Goal: Task Accomplishment & Management: Manage account settings

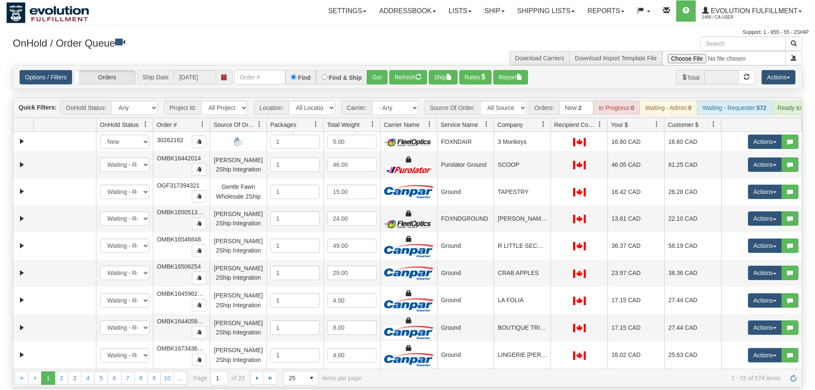
click at [254, 76] on div "Options / Filters Group Shipments Orders Ship Date [DATE] Find Find & Ship Go! …" at bounding box center [407, 77] width 788 height 23
click at [255, 73] on div "Options / Filters Group Shipments Orders Ship Date [DATE] Find Find & Ship Go! …" at bounding box center [407, 77] width 788 height 23
click at [254, 70] on input "text" at bounding box center [259, 77] width 51 height 14
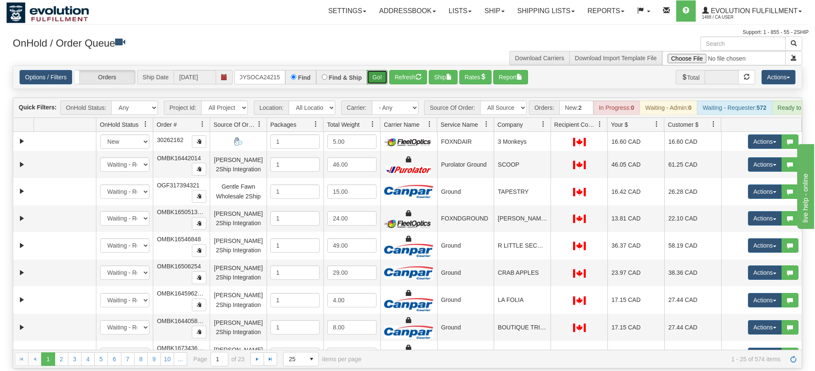
click at [373, 84] on div "Is equal to Is not equal to Contains Does not contains CAD USD EUR ZAR [PERSON_…" at bounding box center [407, 216] width 802 height 303
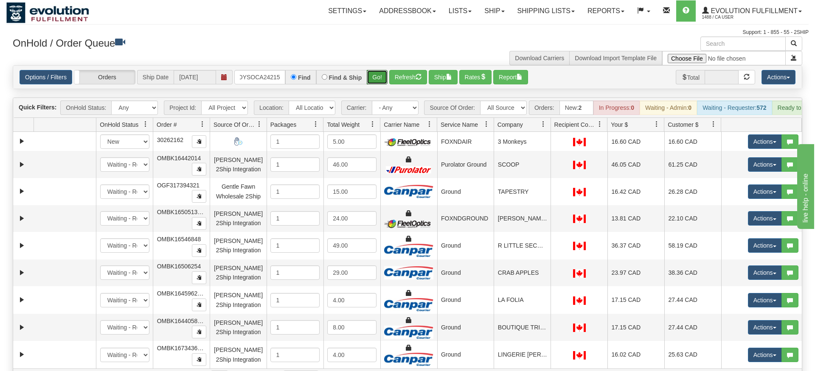
click at [386, 70] on button "Go!" at bounding box center [377, 77] width 21 height 14
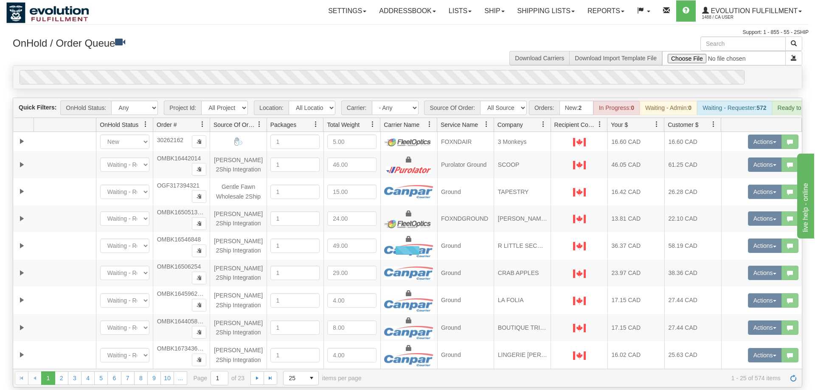
click at [378, 84] on div "Is equal to Is not equal to Contains Does not contains CAD USD EUR ZAR [PERSON_…" at bounding box center [407, 226] width 802 height 322
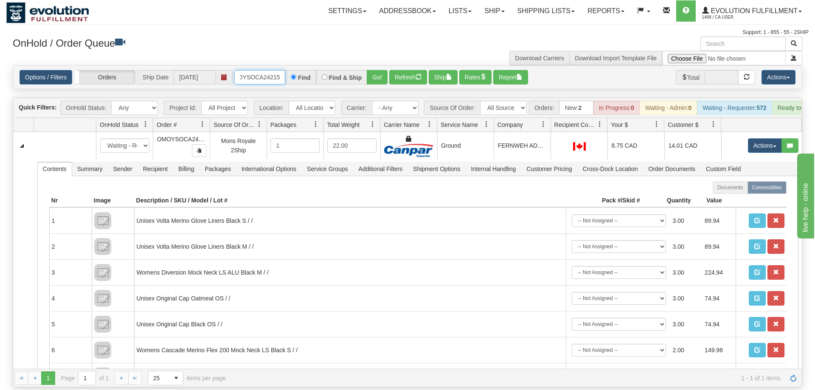
click at [270, 70] on input "OMOYSOCA24215" at bounding box center [259, 77] width 51 height 14
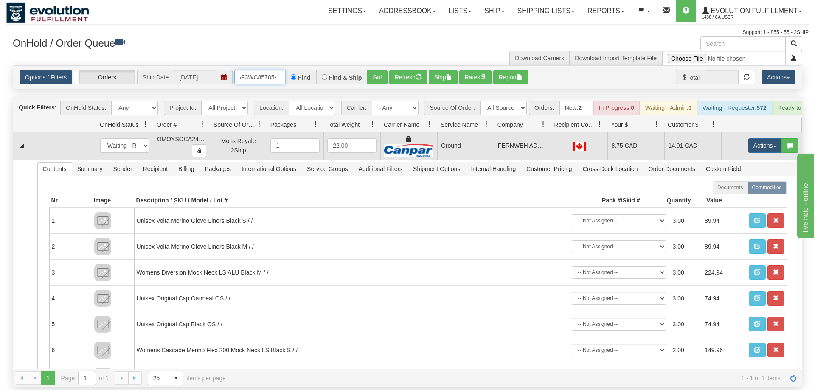
scroll to position [0, 7]
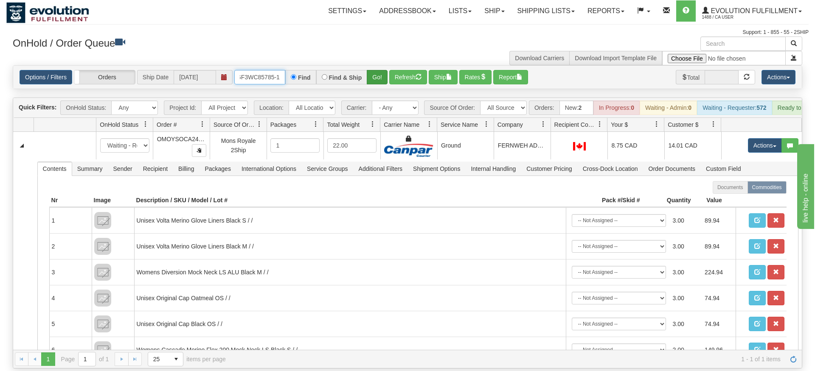
type input "oGF3WC85785-1"
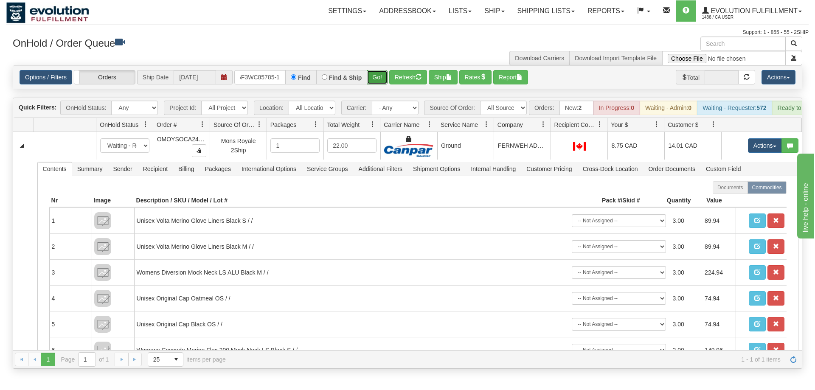
click at [378, 78] on div "Is equal to Is not equal to Contains Does not contains CAD USD EUR ZAR [PERSON_…" at bounding box center [407, 216] width 802 height 303
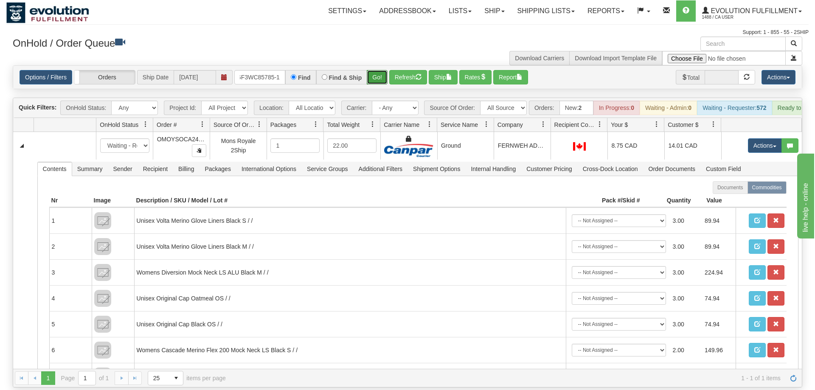
click at [379, 70] on button "Go!" at bounding box center [377, 77] width 21 height 14
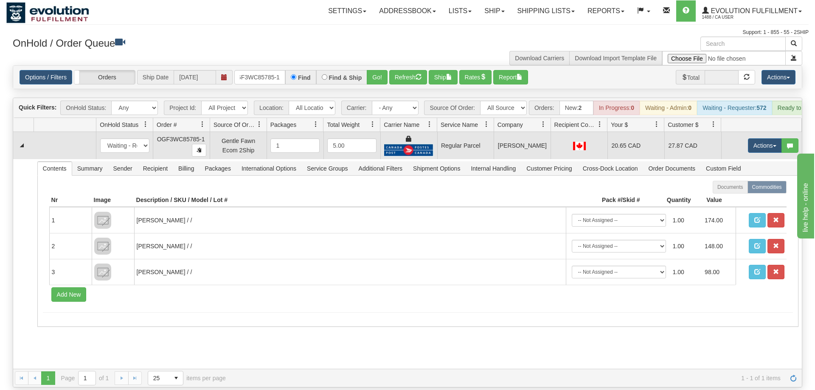
click at [751, 132] on td "Actions Open Refresh Rates Rate All Services Ship Delete Edit Items" at bounding box center [761, 145] width 81 height 27
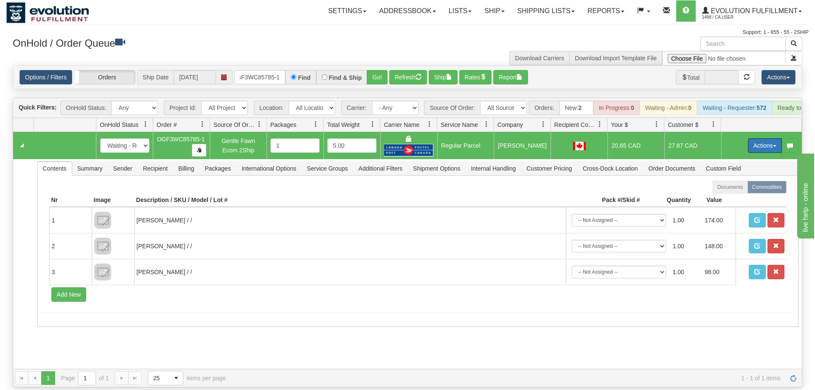
drag, startPoint x: 753, startPoint y: 137, endPoint x: 750, endPoint y: 147, distance: 10.3
click at [753, 138] on button "Actions" at bounding box center [765, 145] width 34 height 14
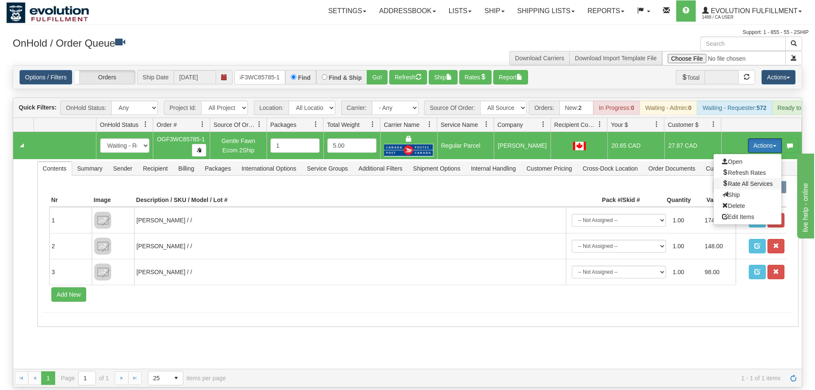
click at [743, 180] on span "Rate All Services" at bounding box center [747, 183] width 51 height 7
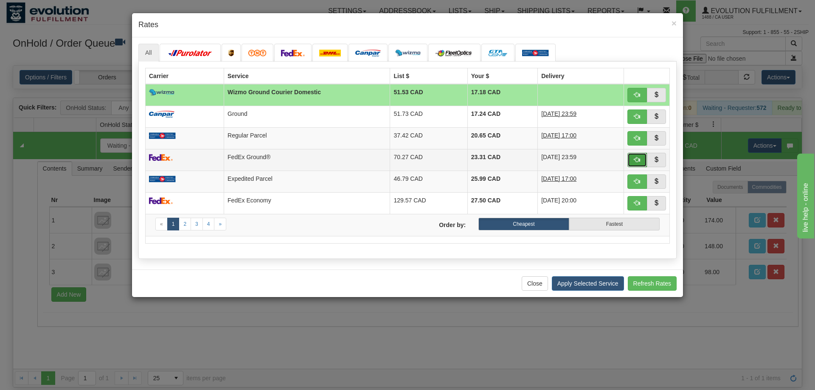
click at [634, 166] on button "button" at bounding box center [637, 160] width 20 height 14
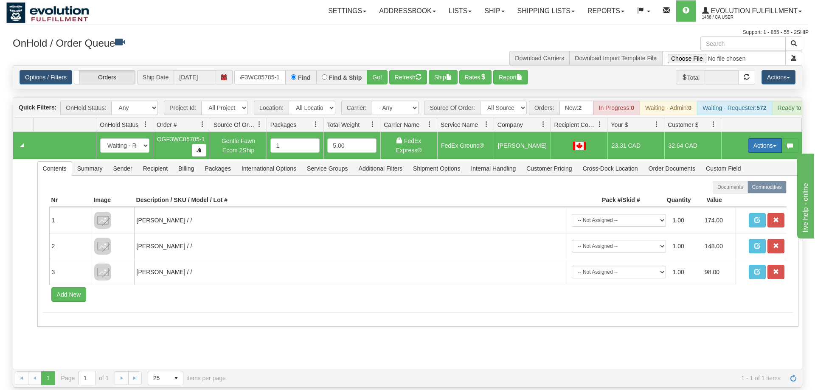
click at [760, 138] on button "Actions" at bounding box center [765, 145] width 34 height 14
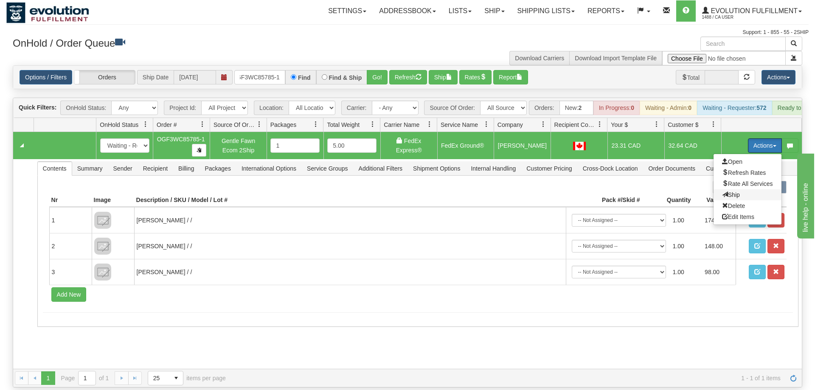
click at [734, 191] on span "Ship" at bounding box center [731, 194] width 18 height 7
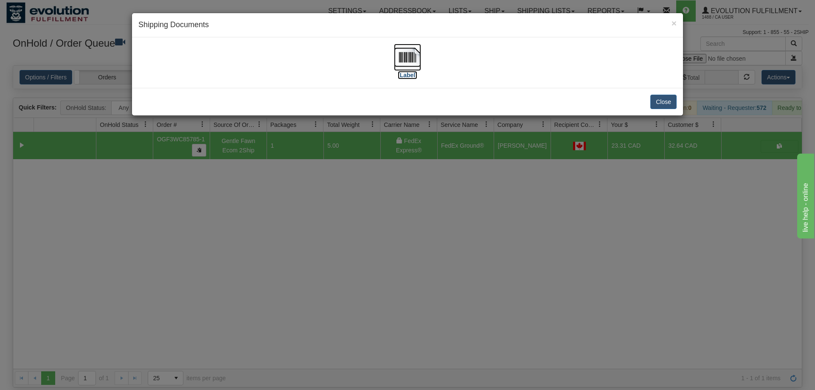
click at [403, 64] on img at bounding box center [407, 57] width 27 height 27
drag, startPoint x: 287, startPoint y: 224, endPoint x: 287, endPoint y: 199, distance: 25.5
click at [288, 225] on div "× Shipping Documents [Label] Close" at bounding box center [407, 195] width 815 height 390
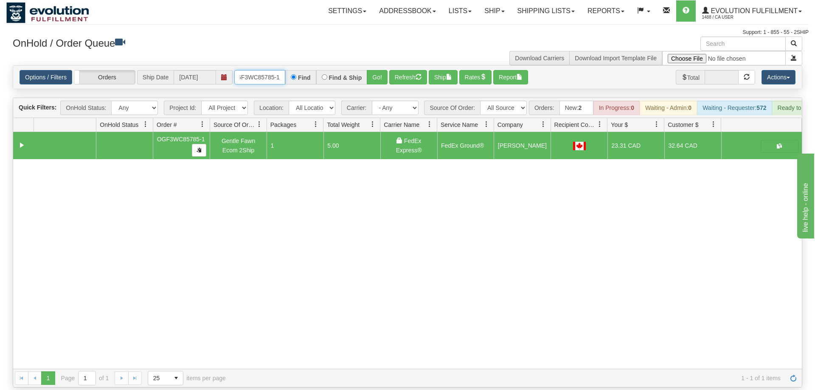
click at [271, 70] on input "oGF3WC85785-1" at bounding box center [259, 77] width 51 height 14
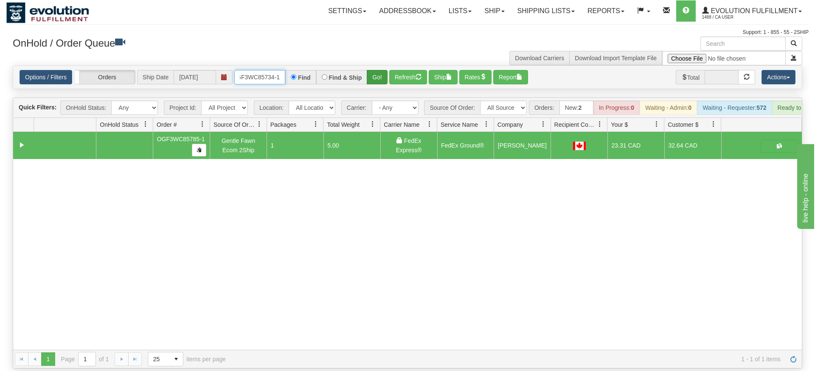
type input "OGF3WC85734-1"
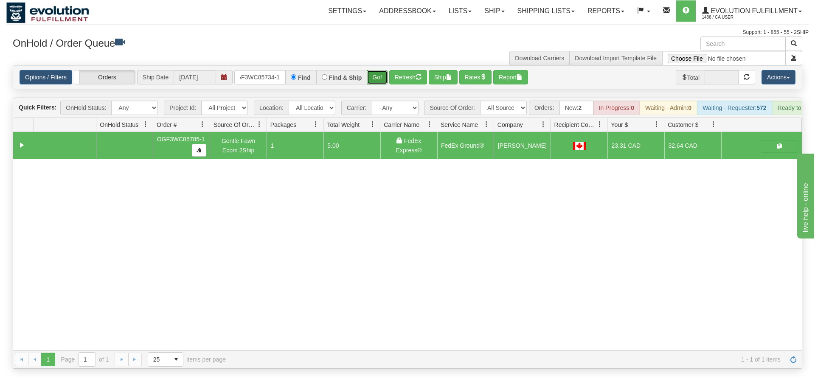
click at [380, 84] on div "Is equal to Is not equal to Contains Does not contains CAD USD EUR ZAR [PERSON_…" at bounding box center [407, 216] width 802 height 303
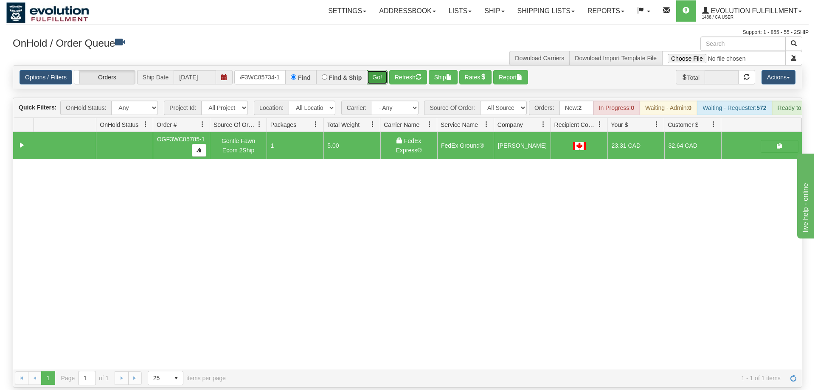
click at [380, 70] on button "Go!" at bounding box center [377, 77] width 21 height 14
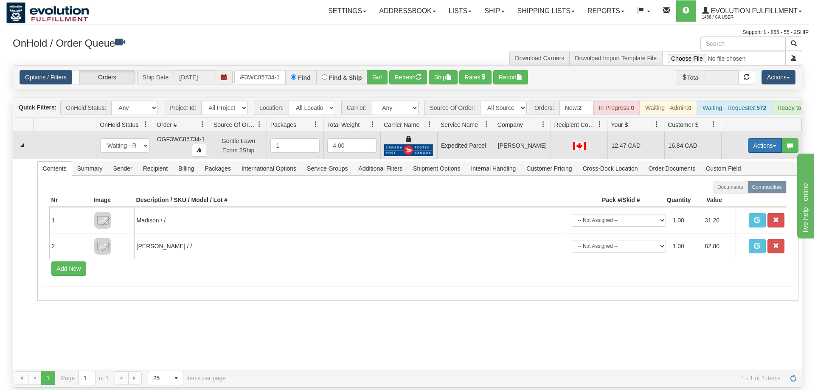
click at [779, 138] on button "Actions" at bounding box center [765, 145] width 34 height 14
click at [737, 189] on link "Ship" at bounding box center [747, 194] width 68 height 11
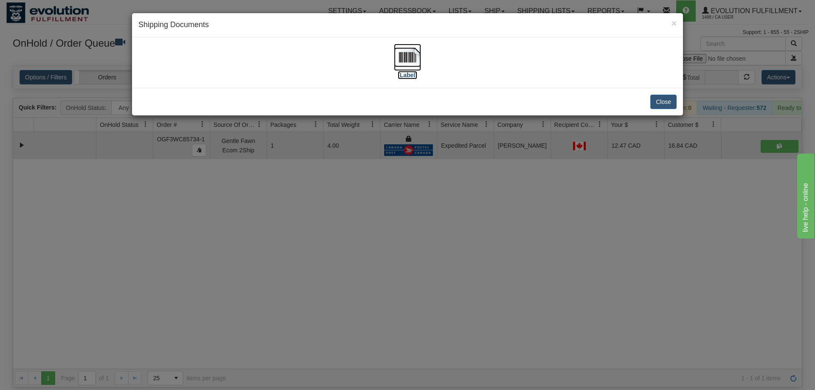
click at [415, 59] on img at bounding box center [407, 57] width 27 height 27
drag, startPoint x: 359, startPoint y: 279, endPoint x: 244, endPoint y: 83, distance: 227.1
click at [356, 272] on div "× Shipping Documents [Label] Close" at bounding box center [407, 195] width 815 height 390
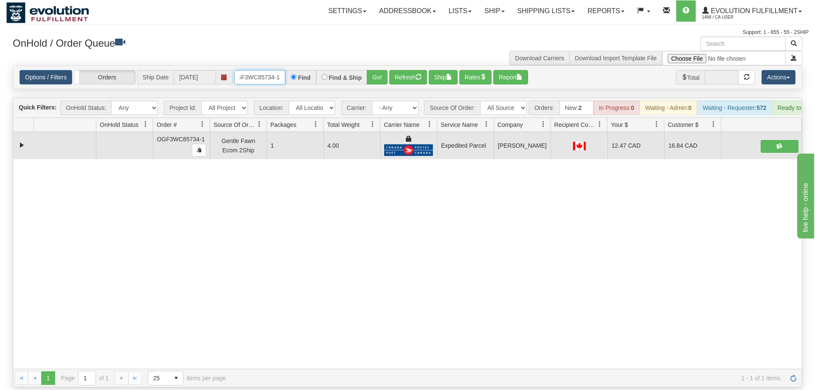
click at [266, 70] on input "OGF3WC85734-1" at bounding box center [259, 77] width 51 height 14
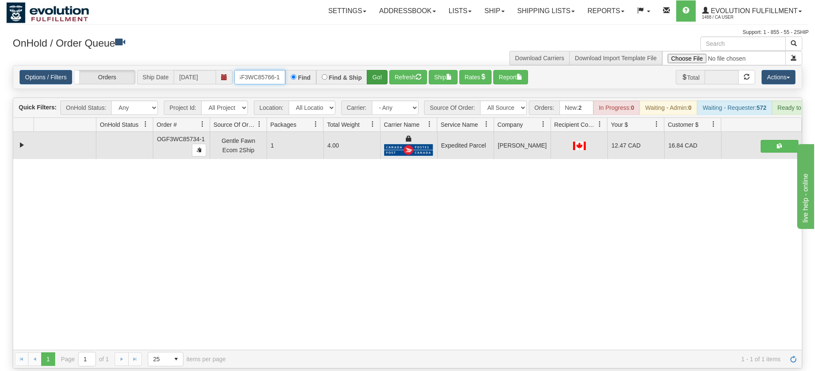
type input "OGF3WC85766-1"
drag, startPoint x: 379, startPoint y: 64, endPoint x: 378, endPoint y: 73, distance: 9.4
click at [379, 81] on div "Is equal to Is not equal to Contains Does not contains CAD USD EUR ZAR [PERSON_…" at bounding box center [407, 216] width 802 height 303
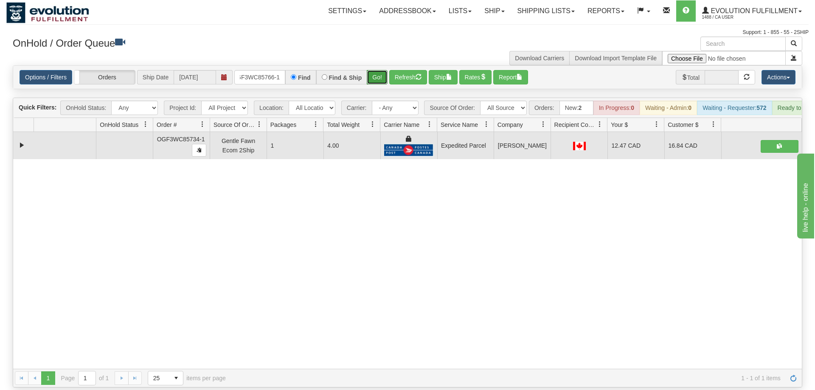
click at [378, 71] on button "Go!" at bounding box center [377, 77] width 21 height 14
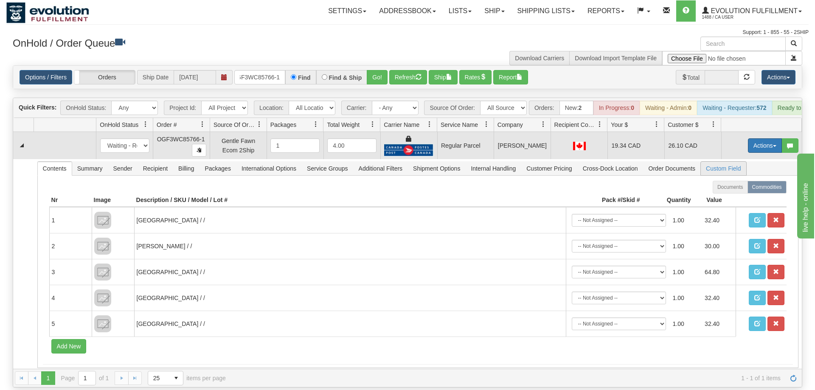
click at [759, 138] on button "Actions" at bounding box center [765, 145] width 34 height 14
click at [738, 180] on span "Rate All Services" at bounding box center [747, 183] width 51 height 7
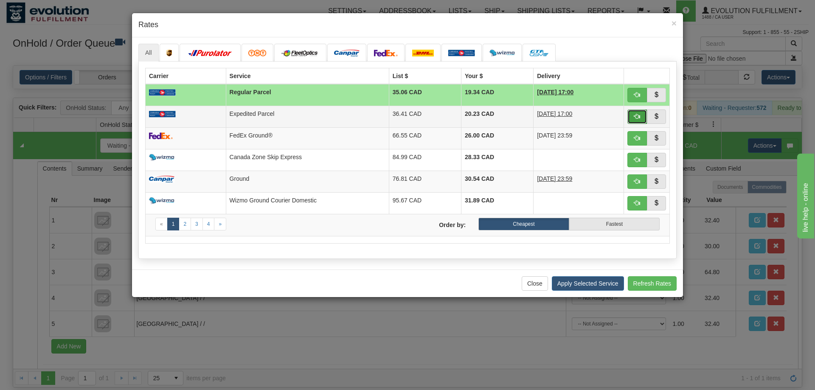
click at [639, 114] on span "button" at bounding box center [637, 116] width 6 height 6
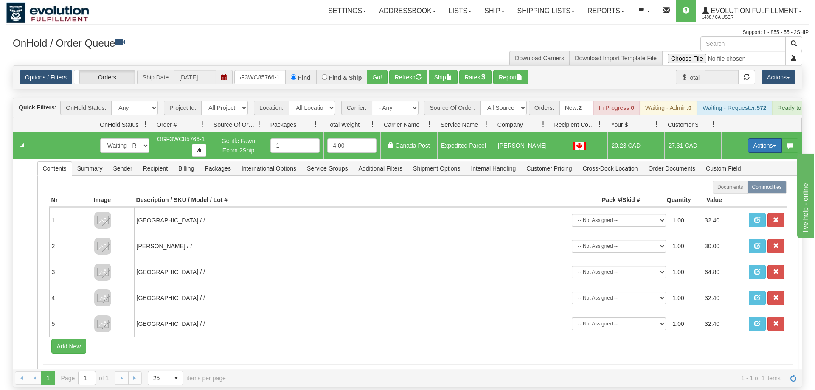
click at [765, 138] on button "Actions" at bounding box center [765, 145] width 34 height 14
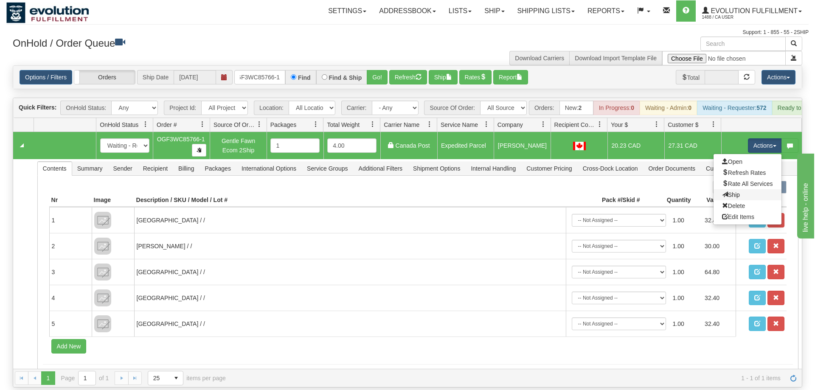
click at [745, 189] on link "Ship" at bounding box center [747, 194] width 68 height 11
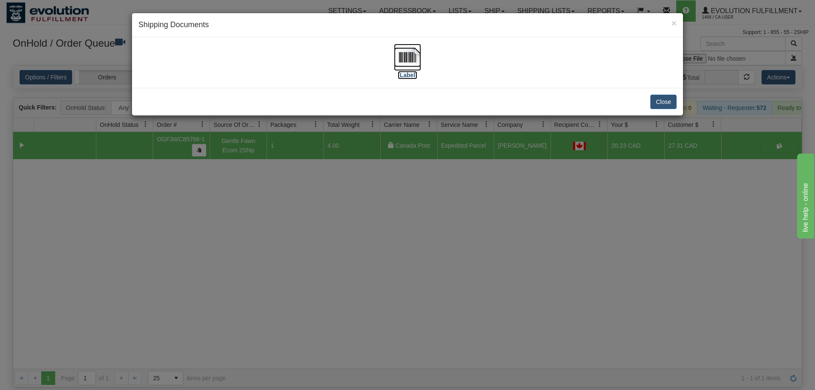
click at [404, 53] on img at bounding box center [407, 57] width 27 height 27
click at [442, 205] on div "× Shipping Documents [Label] Close" at bounding box center [407, 195] width 815 height 390
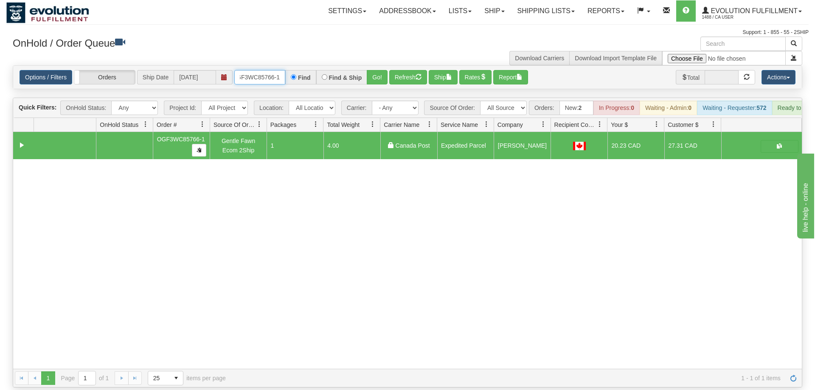
click at [275, 70] on input "OGF3WC85766-1" at bounding box center [259, 77] width 51 height 14
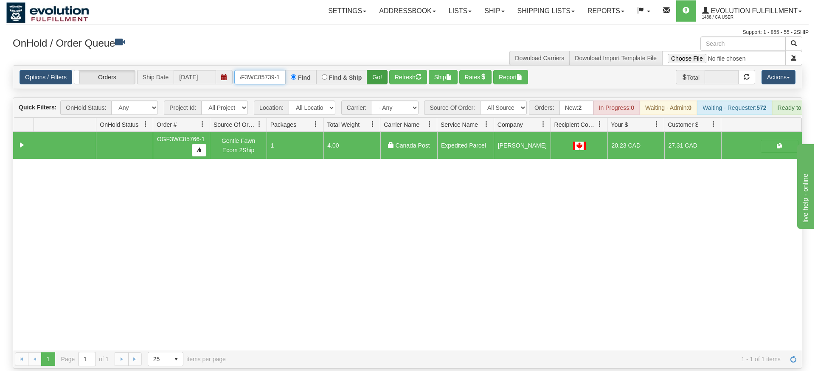
type input "OGF3WC85739-1"
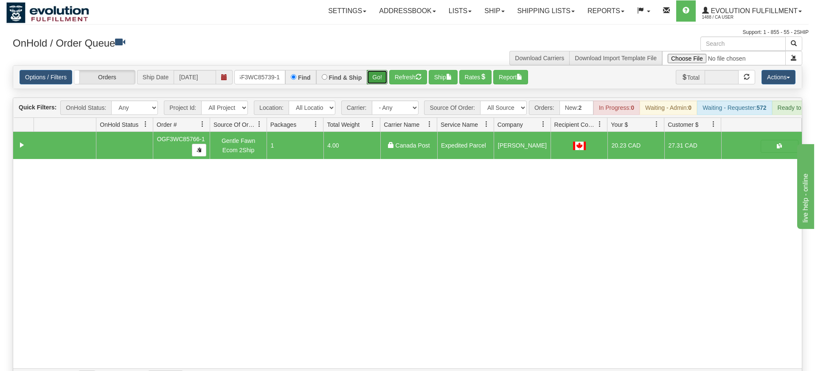
click at [384, 83] on div "Is equal to Is not equal to Contains Does not contains CAD USD EUR ZAR [PERSON_…" at bounding box center [407, 226] width 802 height 322
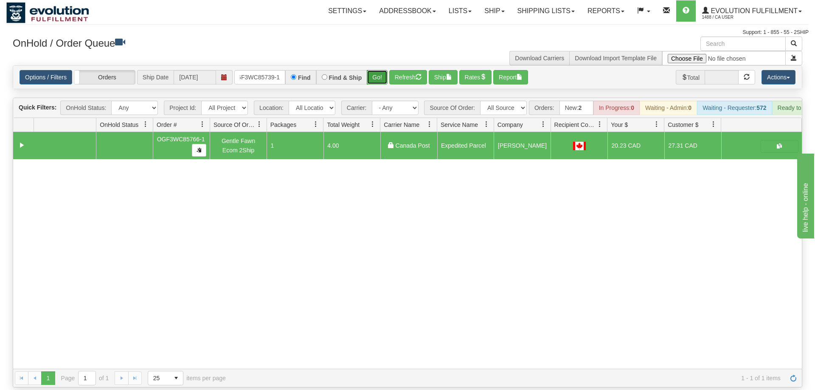
click at [379, 70] on button "Go!" at bounding box center [377, 77] width 21 height 14
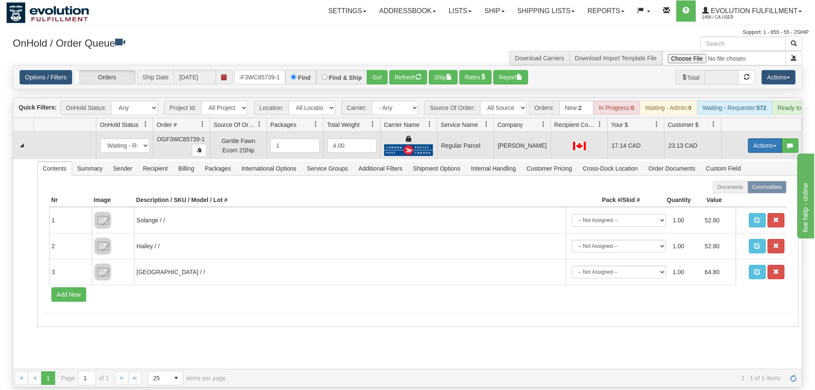
click at [753, 138] on button "Actions" at bounding box center [765, 145] width 34 height 14
click at [755, 180] on span "Rate All Services" at bounding box center [747, 183] width 51 height 7
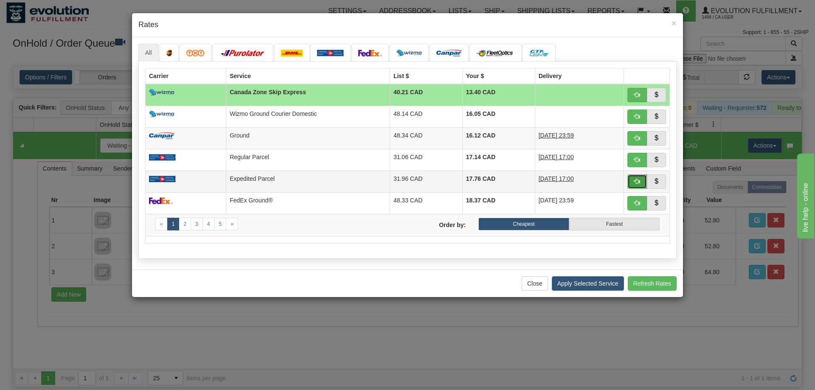
click at [636, 180] on span "button" at bounding box center [637, 181] width 6 height 6
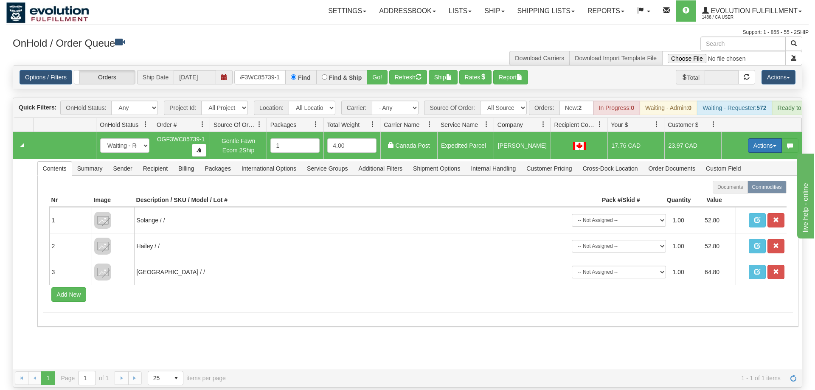
click at [763, 138] on button "Actions" at bounding box center [765, 145] width 34 height 14
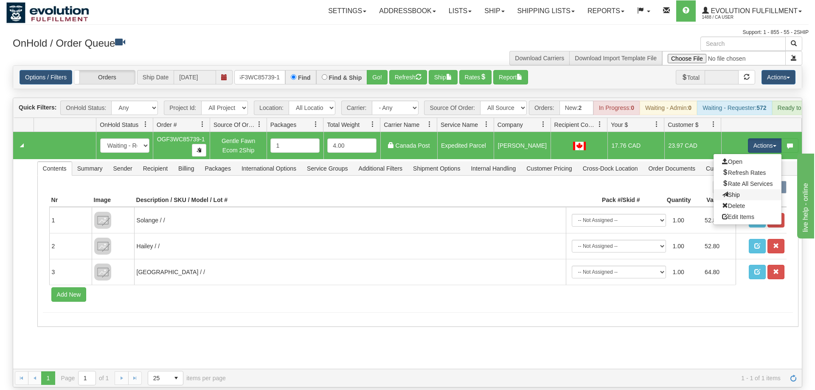
click at [749, 189] on link "Ship" at bounding box center [747, 194] width 68 height 11
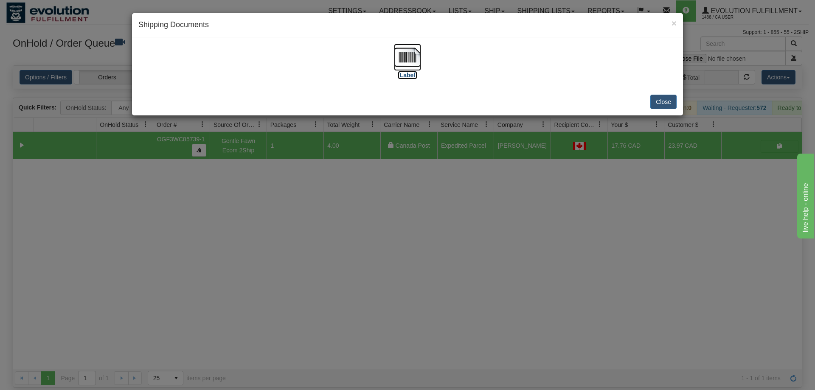
click at [406, 68] on img at bounding box center [407, 57] width 27 height 27
click at [406, 225] on div "× Shipping Documents [Label] Close" at bounding box center [407, 195] width 815 height 390
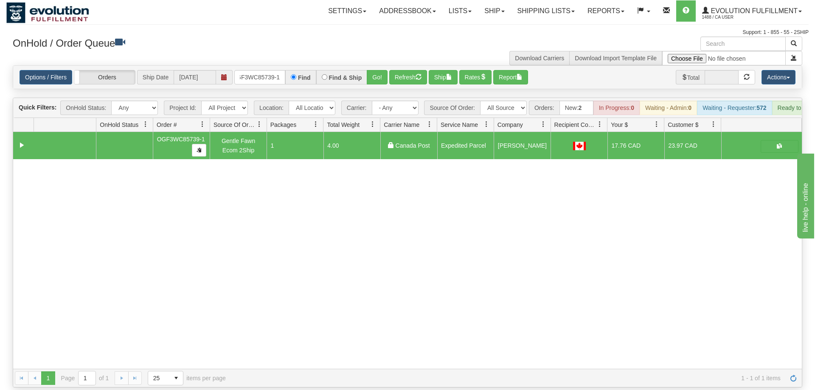
click at [260, 66] on div "Options / Filters Group Shipments Orders Ship Date [DATE] OGF3WC85739-1 Find Fi…" at bounding box center [407, 77] width 788 height 23
click at [253, 74] on div "Options / Filters Group Shipments Orders Ship Date [DATE] OGF3WC85739-1 Find Fi…" at bounding box center [407, 77] width 788 height 23
click at [258, 70] on input "OGF3WC85739-1" at bounding box center [259, 77] width 51 height 14
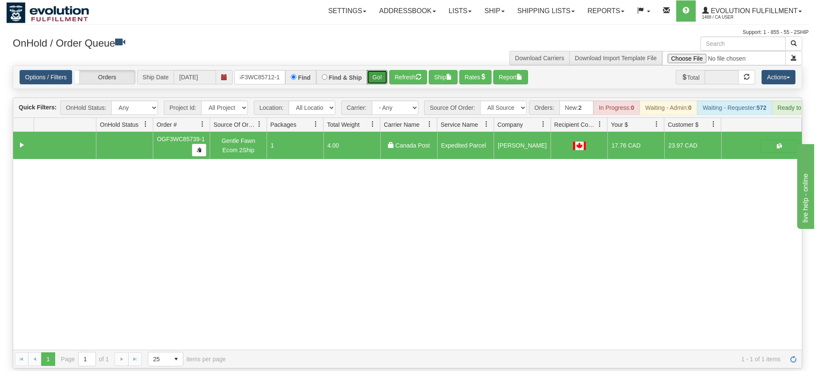
click at [382, 83] on div "Is equal to Is not equal to Contains Does not contains CAD USD EUR ZAR [PERSON_…" at bounding box center [407, 216] width 802 height 303
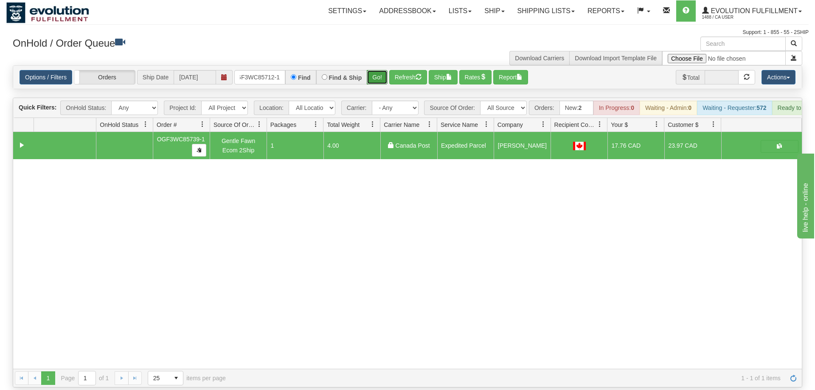
click at [377, 70] on button "Go!" at bounding box center [377, 77] width 21 height 14
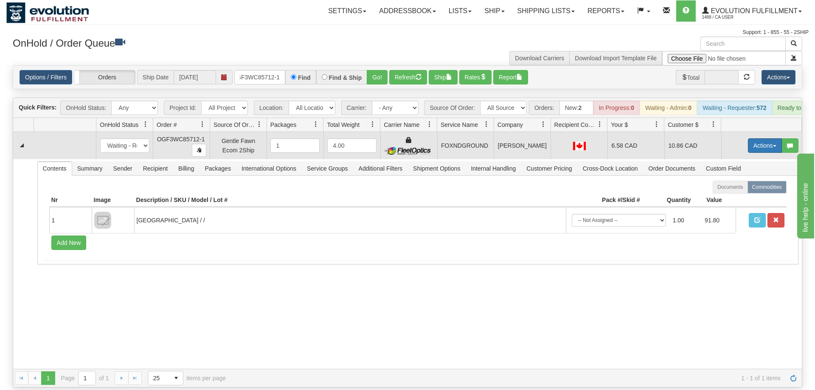
click at [757, 138] on button "Actions" at bounding box center [765, 145] width 34 height 14
click at [746, 189] on link "Ship" at bounding box center [747, 194] width 68 height 11
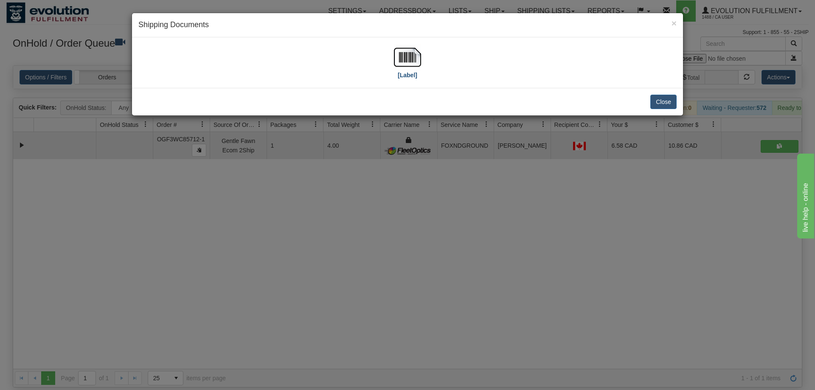
click at [421, 59] on div "[Label]" at bounding box center [407, 63] width 538 height 38
click at [414, 60] on img at bounding box center [407, 57] width 27 height 27
drag, startPoint x: 384, startPoint y: 259, endPoint x: 383, endPoint y: 240, distance: 18.7
click at [384, 257] on div "× Shipping Documents [Label] Close" at bounding box center [407, 195] width 815 height 390
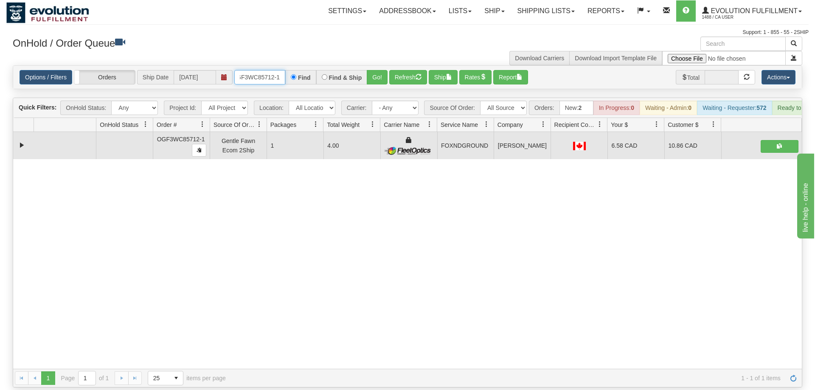
click at [250, 70] on input "OGF3WC85712-1" at bounding box center [259, 77] width 51 height 14
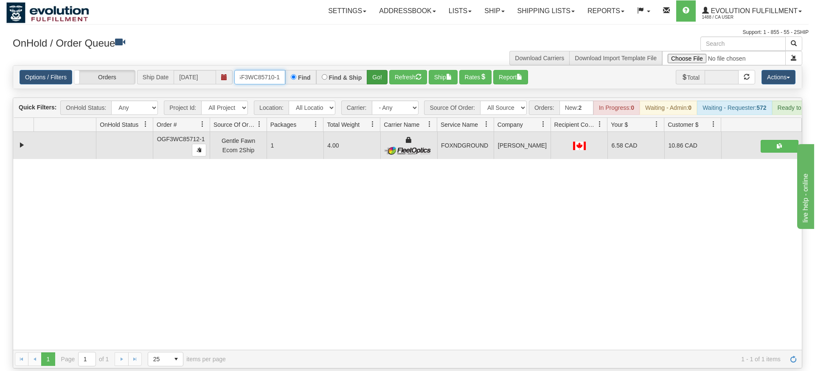
type input "OGF3WC85710-1"
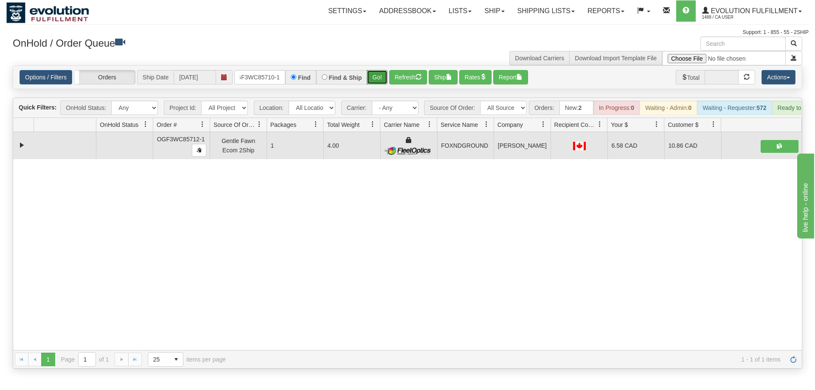
click at [376, 79] on div "Is equal to Is not equal to Contains Does not contains CAD USD EUR ZAR [PERSON_…" at bounding box center [407, 216] width 802 height 303
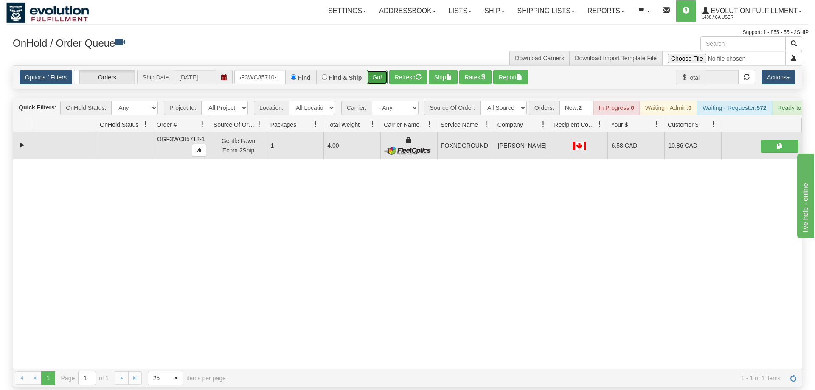
click at [378, 70] on button "Go!" at bounding box center [377, 77] width 21 height 14
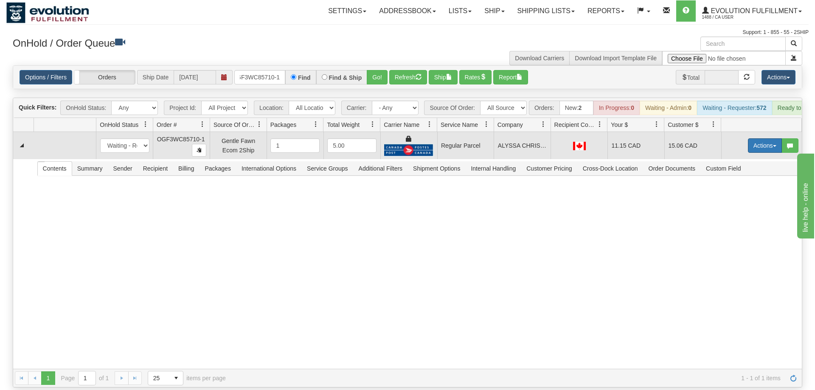
click at [760, 138] on button "Actions" at bounding box center [765, 145] width 34 height 14
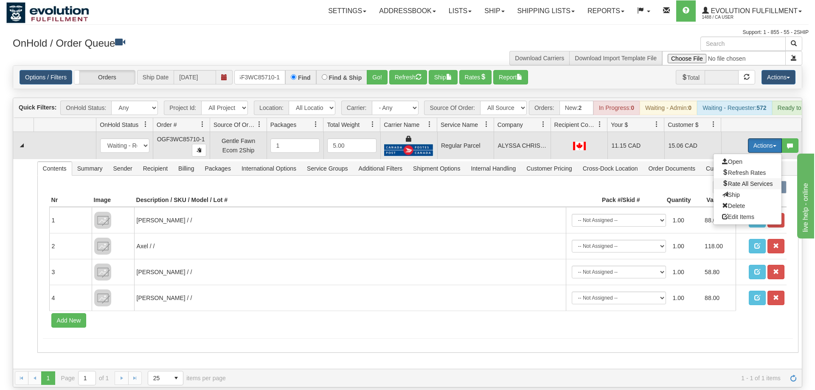
click at [749, 180] on span "Rate All Services" at bounding box center [747, 183] width 51 height 7
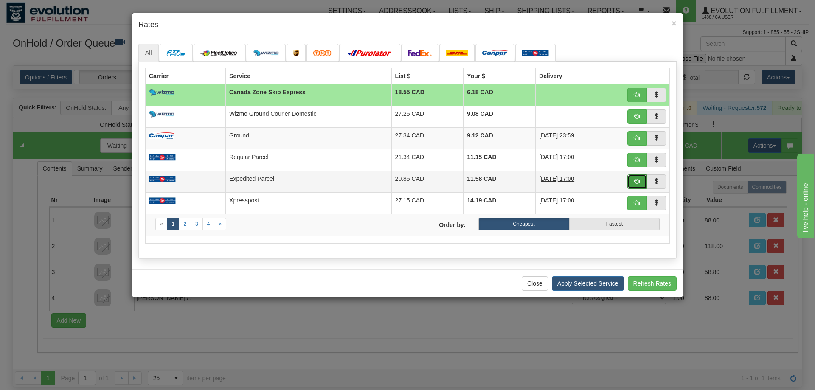
click at [640, 182] on button "button" at bounding box center [637, 181] width 20 height 14
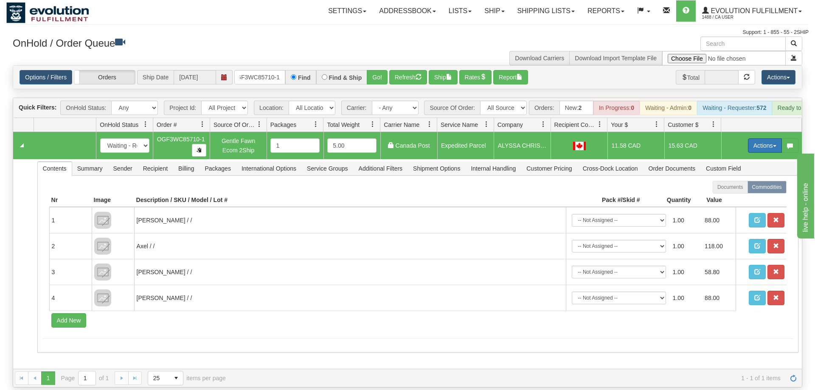
click at [763, 132] on td "Actions Open Refresh Rates Rate All Services Ship Delete Edit Items" at bounding box center [761, 145] width 81 height 27
click at [762, 138] on button "Actions" at bounding box center [765, 145] width 34 height 14
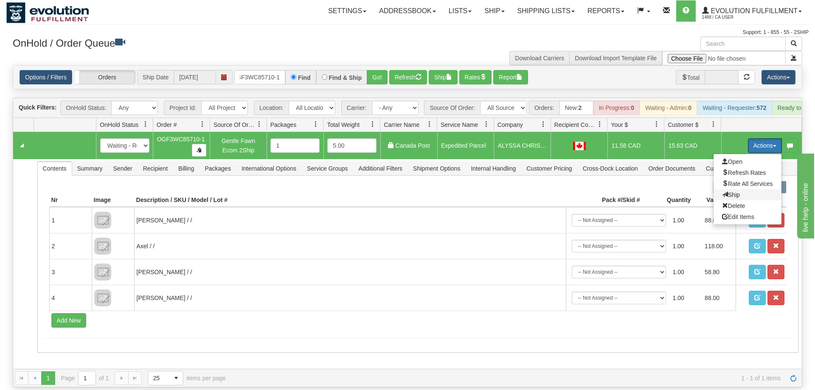
click at [737, 191] on span "Ship" at bounding box center [731, 194] width 18 height 7
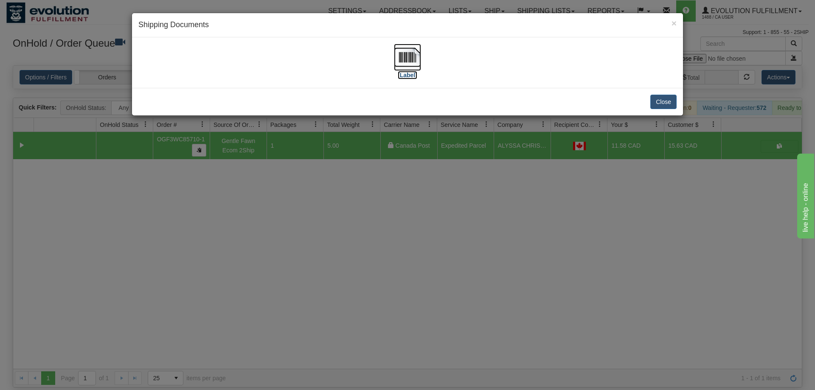
click at [416, 65] on img at bounding box center [407, 57] width 27 height 27
click at [336, 277] on div "× Shipping Documents [Label] Close" at bounding box center [407, 195] width 815 height 390
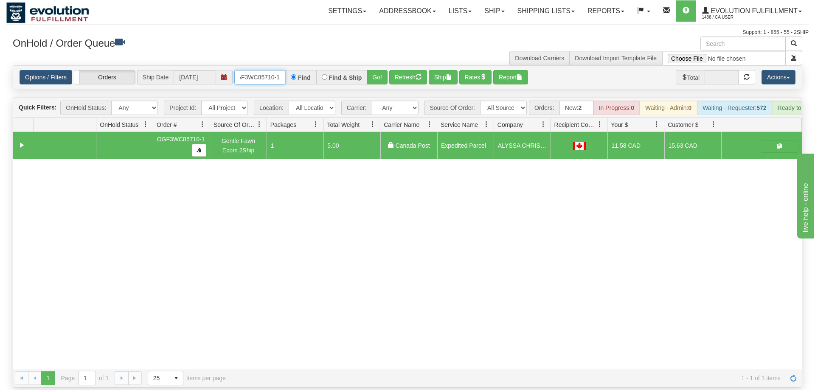
click at [261, 71] on input "OGF3WC85710-1" at bounding box center [259, 77] width 51 height 14
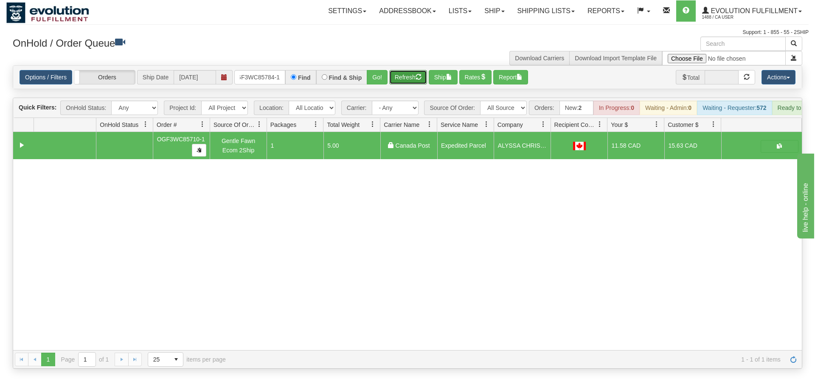
click at [397, 85] on div "Is equal to Is not equal to Contains Does not contains CAD USD EUR ZAR [PERSON_…" at bounding box center [407, 216] width 802 height 303
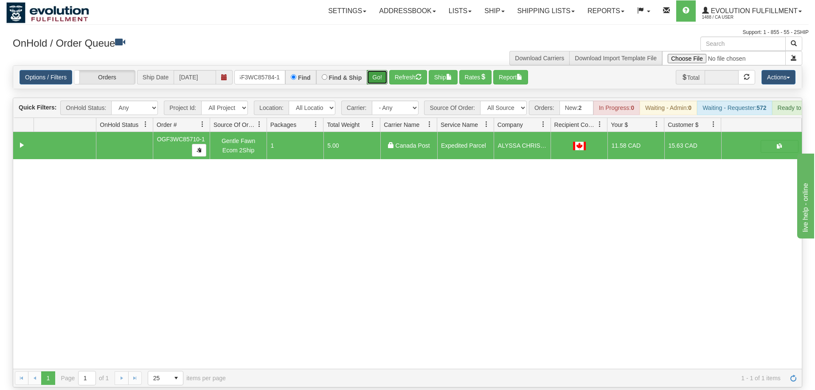
click at [379, 70] on button "Go!" at bounding box center [377, 77] width 21 height 14
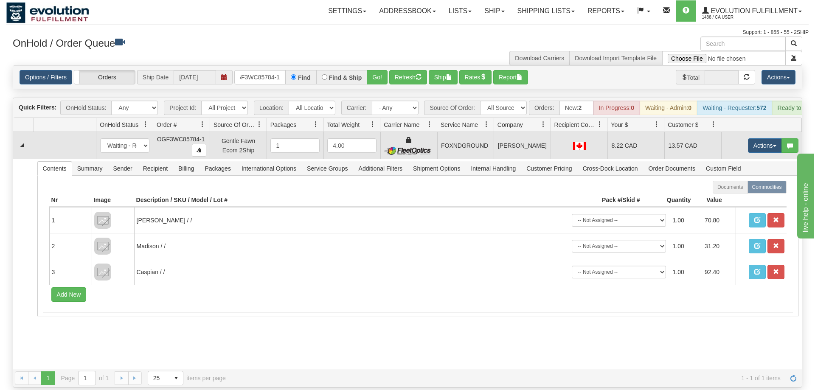
click at [749, 132] on td "Actions Open Refresh Rates Rate All Services Ship Delete Edit Items" at bounding box center [761, 145] width 81 height 27
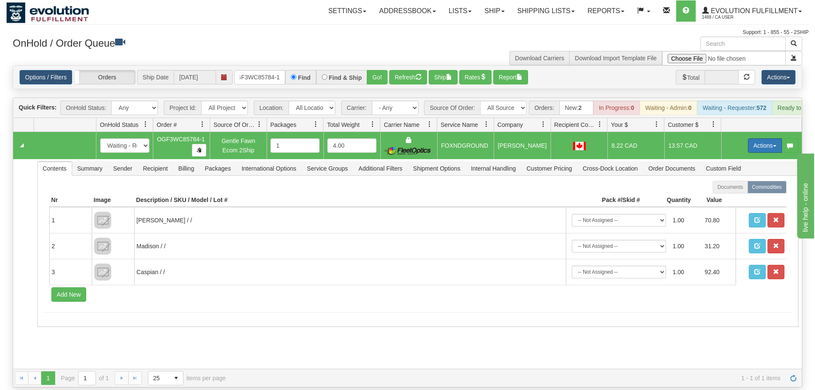
click at [750, 138] on button "Actions" at bounding box center [765, 145] width 34 height 14
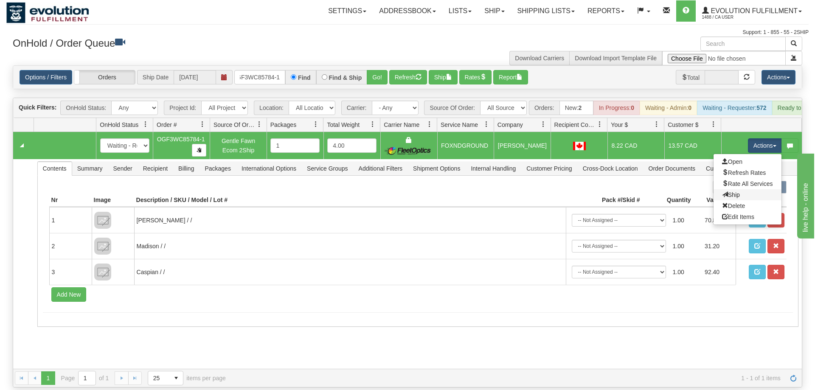
click at [751, 189] on link "Ship" at bounding box center [747, 194] width 68 height 11
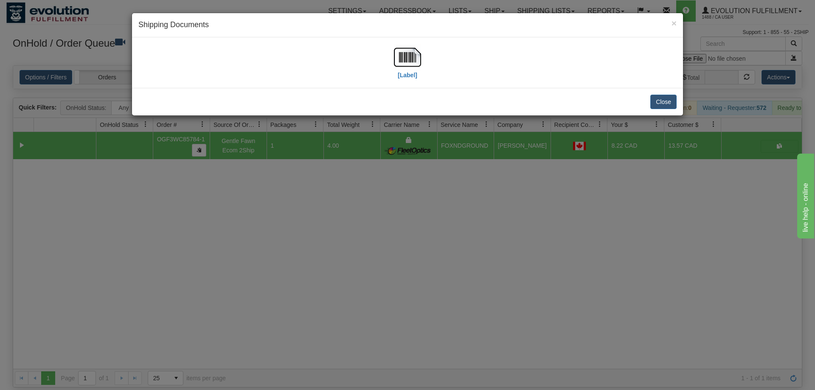
click at [393, 50] on div "[Label]" at bounding box center [407, 63] width 538 height 38
click at [406, 60] on img at bounding box center [407, 57] width 27 height 27
click at [585, 215] on div "× Shipping Documents [Label] Close" at bounding box center [407, 195] width 815 height 390
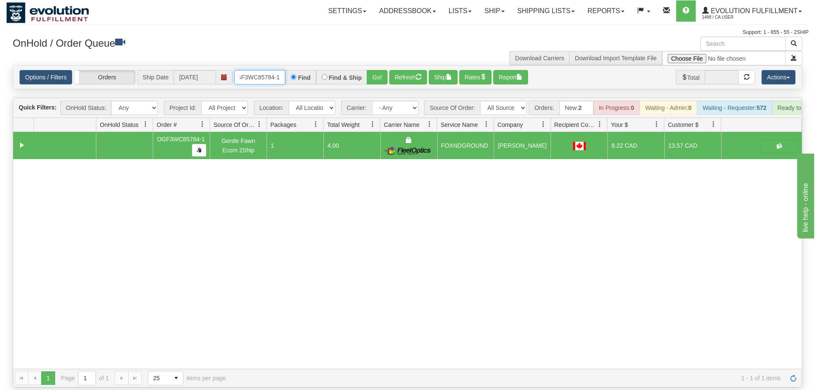
click at [261, 70] on input "OGF3WC85784-1" at bounding box center [259, 77] width 51 height 14
click at [378, 79] on div "Is equal to Is not equal to Contains Does not contains CAD USD EUR ZAR [PERSON_…" at bounding box center [407, 226] width 802 height 322
click at [377, 70] on button "Go!" at bounding box center [377, 77] width 21 height 14
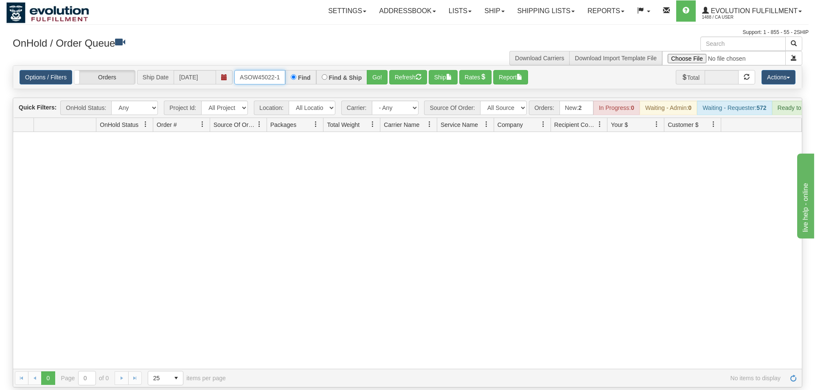
click at [264, 70] on input "OASOW45022-1" at bounding box center [259, 77] width 51 height 14
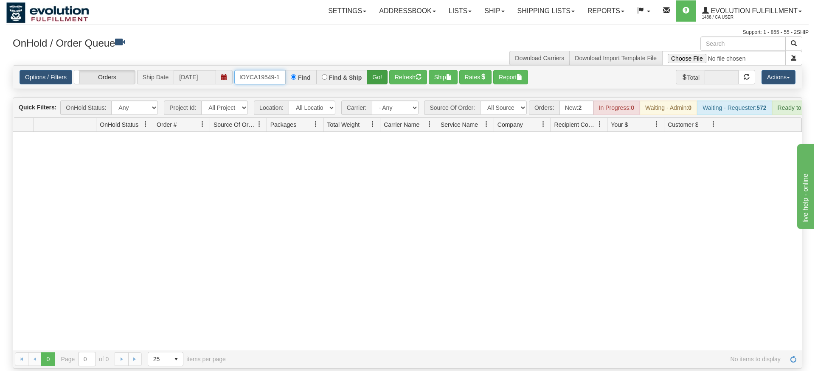
type input "OMOYCA19549-1"
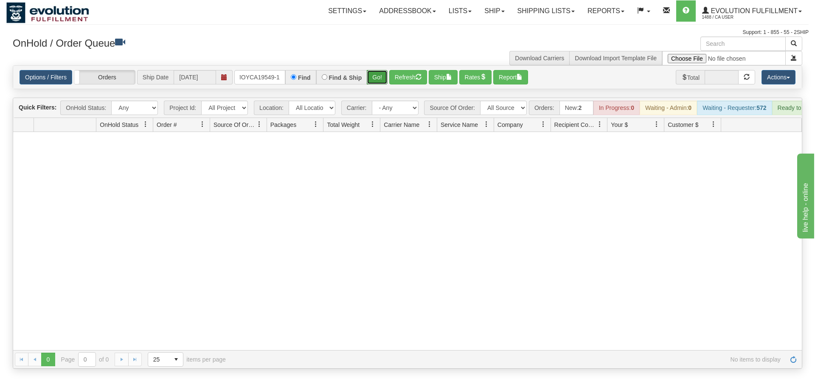
click at [372, 80] on div "Is equal to Is not equal to Contains Does not contains CAD USD EUR ZAR [PERSON_…" at bounding box center [407, 216] width 802 height 303
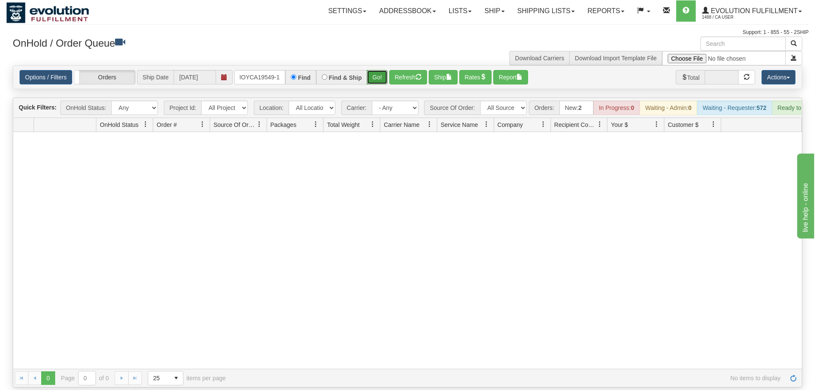
click at [383, 70] on button "Go!" at bounding box center [377, 77] width 21 height 14
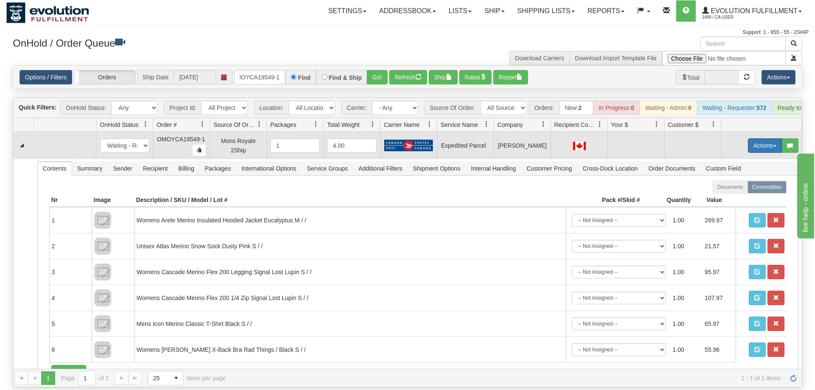
click at [758, 138] on button "Actions" at bounding box center [765, 145] width 34 height 14
click at [746, 180] on span "Rate All Services" at bounding box center [747, 183] width 51 height 7
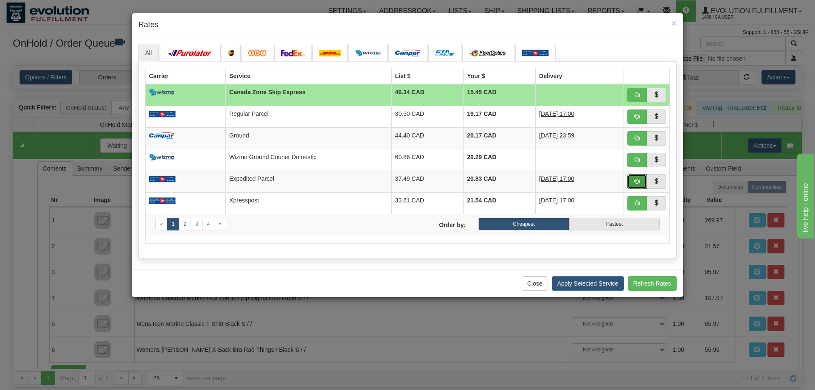
click at [639, 177] on button "button" at bounding box center [637, 181] width 20 height 14
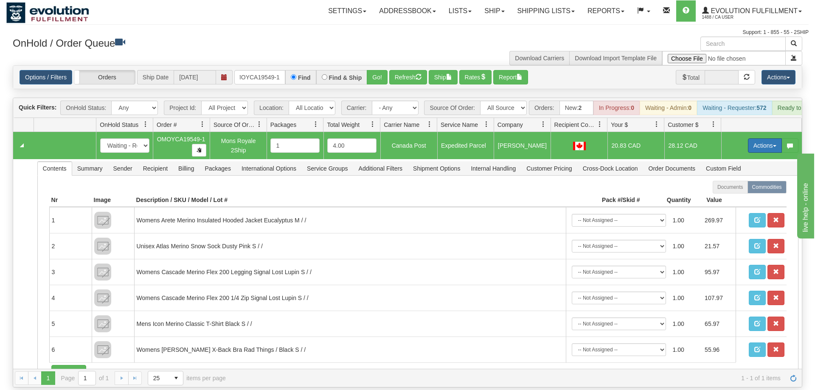
click at [766, 138] on button "Actions" at bounding box center [765, 145] width 34 height 14
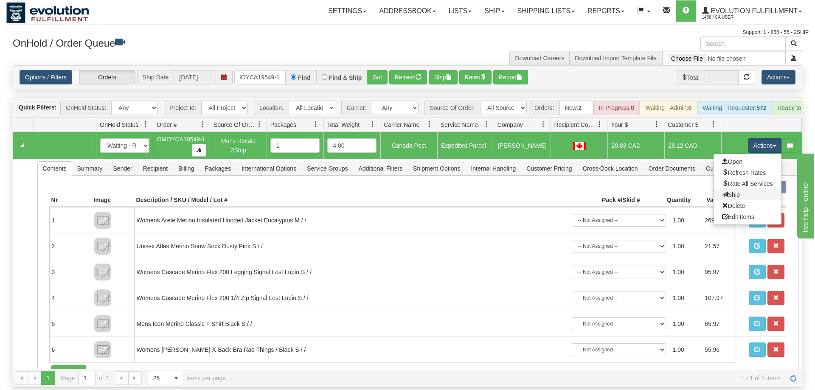
click at [745, 189] on link "Ship" at bounding box center [747, 194] width 68 height 11
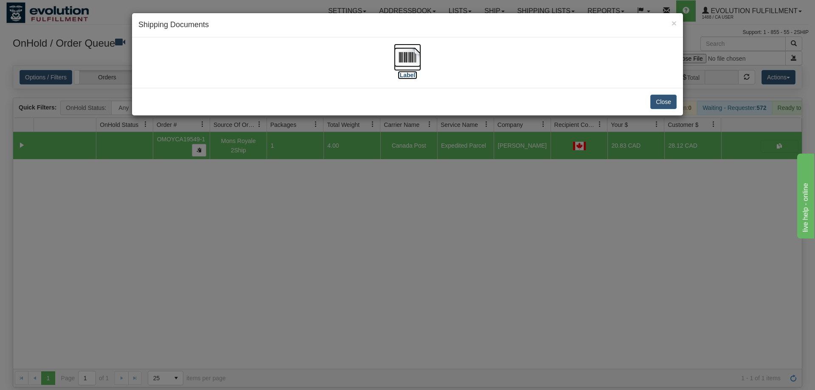
click at [416, 71] on label "[Label]" at bounding box center [408, 75] width 20 height 8
drag, startPoint x: 356, startPoint y: 215, endPoint x: 274, endPoint y: 90, distance: 149.8
click at [359, 212] on div "× Shipping Documents [Label] Close" at bounding box center [407, 195] width 815 height 390
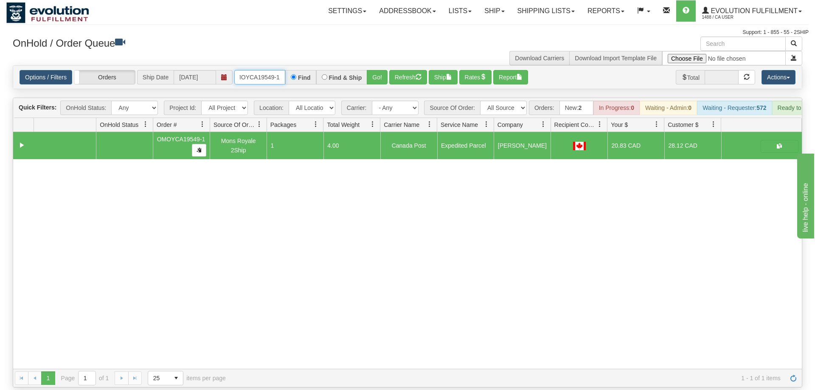
click at [253, 70] on input "OMOYCA19549-1" at bounding box center [259, 77] width 51 height 14
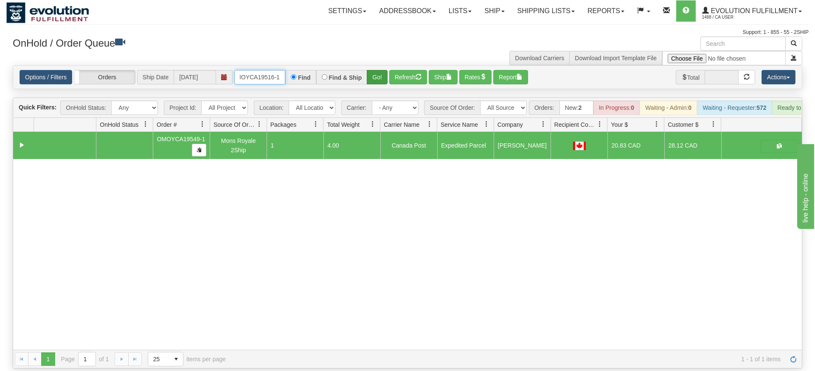
type input "OMOYCA19516-1"
click at [382, 79] on div "Is equal to Is not equal to Contains Does not contains CAD USD EUR ZAR [PERSON_…" at bounding box center [407, 216] width 802 height 303
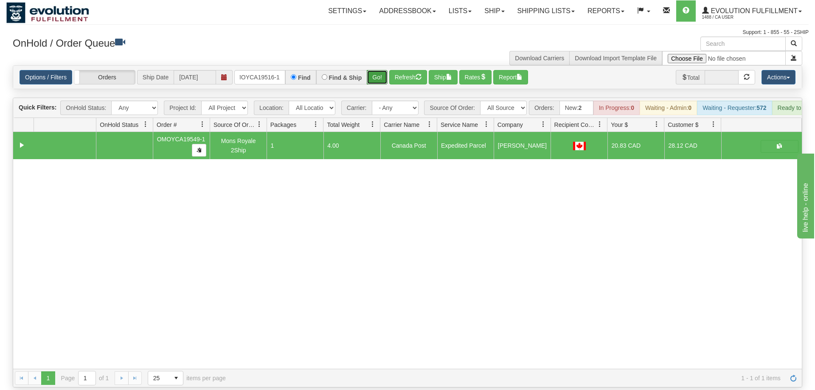
click at [382, 70] on button "Go!" at bounding box center [377, 77] width 21 height 14
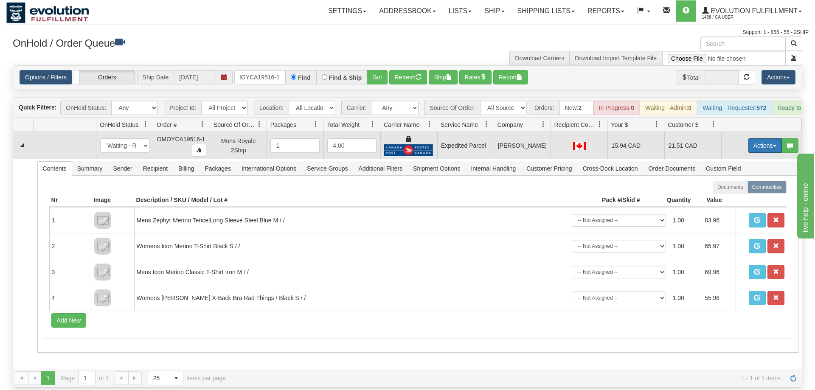
click at [763, 138] on button "Actions" at bounding box center [765, 145] width 34 height 14
click at [735, 191] on span "Ship" at bounding box center [731, 194] width 18 height 7
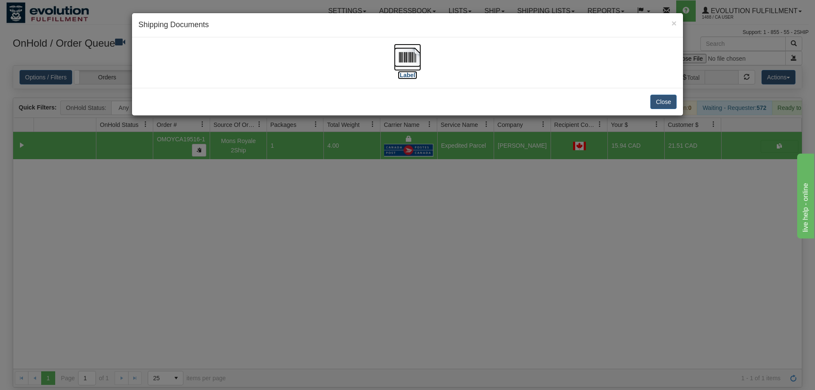
click at [406, 59] on img at bounding box center [407, 57] width 27 height 27
drag, startPoint x: 471, startPoint y: 198, endPoint x: 190, endPoint y: 23, distance: 331.4
click at [467, 194] on div "× Shipping Documents [Label] Close" at bounding box center [407, 195] width 815 height 390
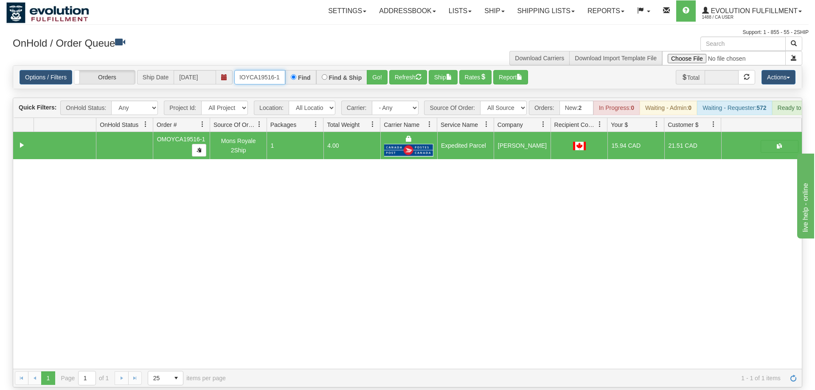
click at [259, 70] on input "OMOYCA19516-1" at bounding box center [259, 77] width 51 height 14
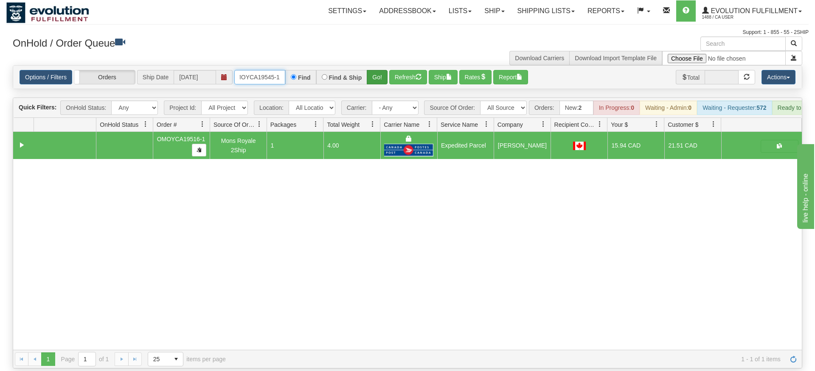
type input "OMOYCA19545-1"
drag, startPoint x: 388, startPoint y: 60, endPoint x: 384, endPoint y: 78, distance: 18.1
click at [386, 78] on div "Is equal to Is not equal to Contains Does not contains CAD USD EUR ZAR [PERSON_…" at bounding box center [407, 216] width 802 height 303
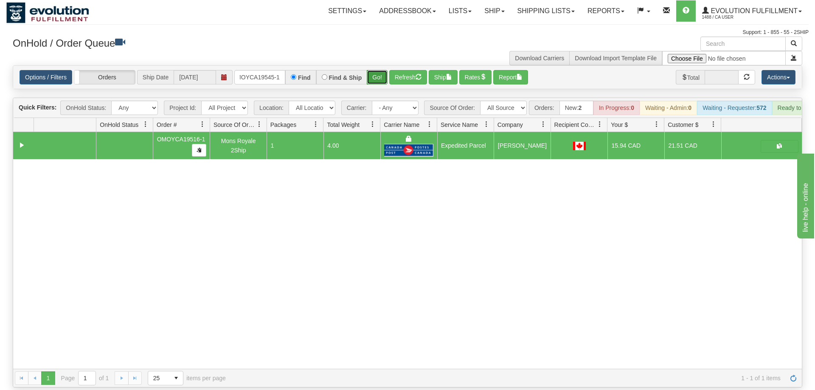
click at [369, 70] on button "Go!" at bounding box center [377, 77] width 21 height 14
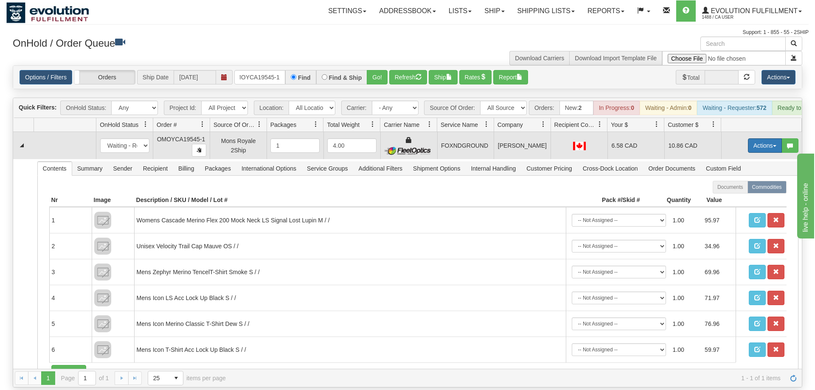
click at [761, 138] on button "Actions" at bounding box center [765, 145] width 34 height 14
click at [727, 189] on link "Ship" at bounding box center [747, 194] width 68 height 11
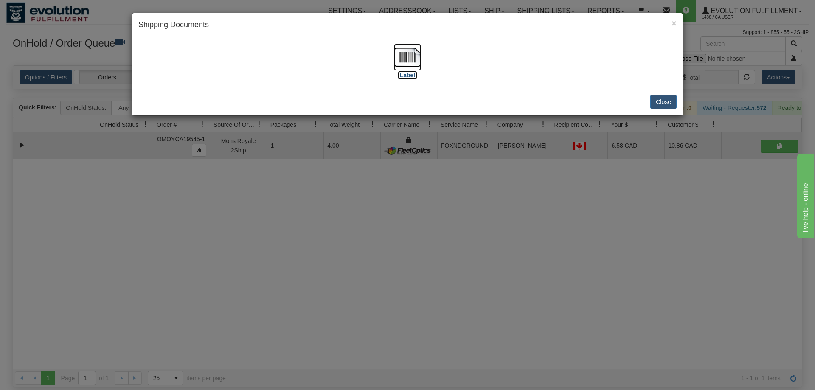
click at [407, 67] on img at bounding box center [407, 57] width 27 height 27
click at [430, 197] on div "× Shipping Documents [Label] Close" at bounding box center [407, 195] width 815 height 390
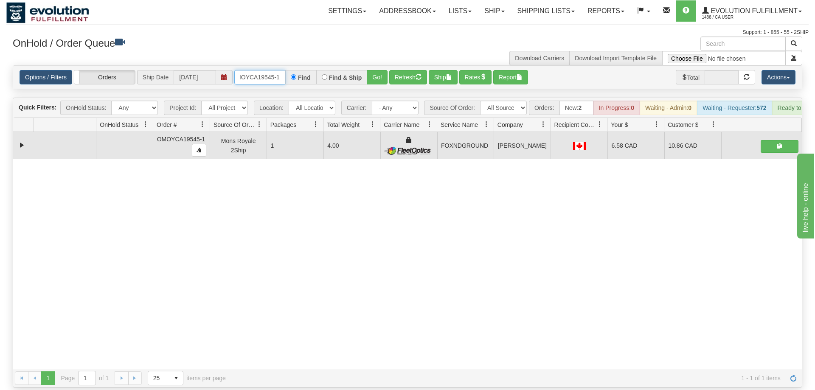
click at [269, 70] on input "OMOYCA19545-1" at bounding box center [259, 77] width 51 height 14
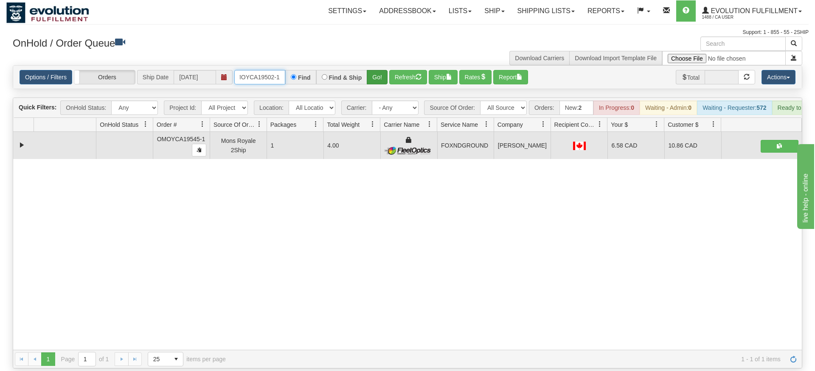
type input "OMOYCA19502-1"
click at [380, 76] on div "Options / Filters Group Shipments Orders Ship Date [DATE] OMOYCA19502-1 Find Fi…" at bounding box center [407, 77] width 789 height 24
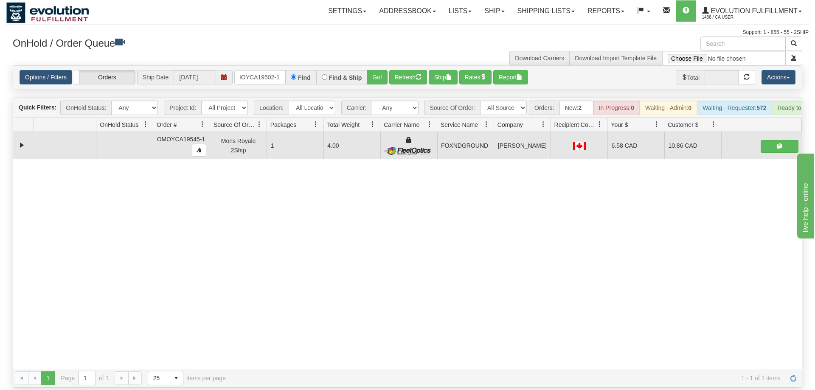
click at [380, 66] on div "Options / Filters Group Shipments Orders Ship Date [DATE] OMOYCA19502-1 Find Fi…" at bounding box center [407, 77] width 788 height 23
click at [381, 70] on button "Go!" at bounding box center [377, 77] width 21 height 14
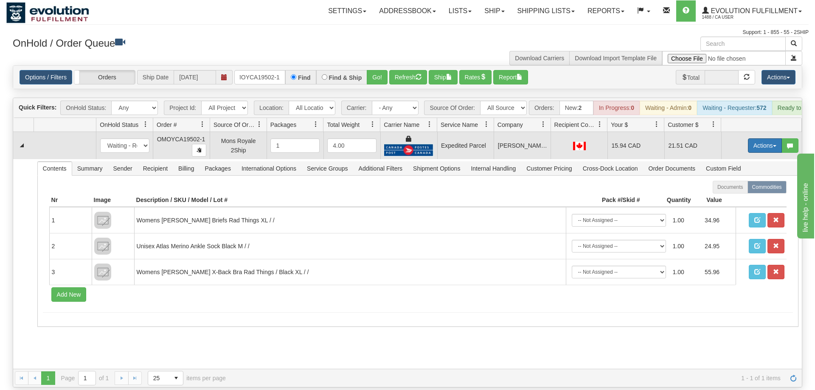
click at [752, 138] on button "Actions" at bounding box center [765, 145] width 34 height 14
click at [738, 189] on link "Ship" at bounding box center [747, 194] width 68 height 11
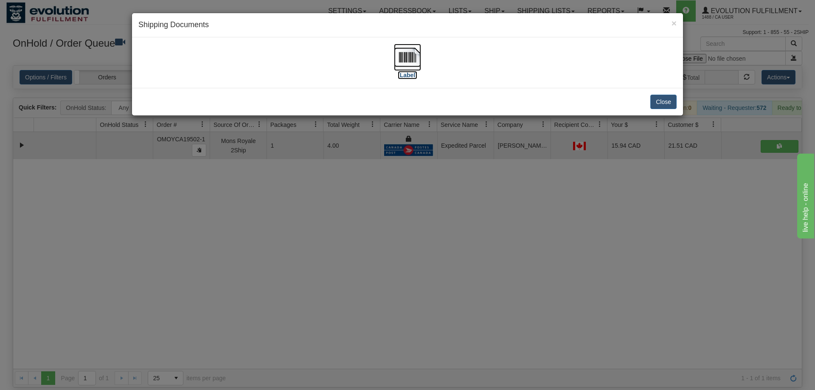
click at [415, 59] on img at bounding box center [407, 57] width 27 height 27
drag, startPoint x: 449, startPoint y: 247, endPoint x: 359, endPoint y: 146, distance: 134.6
click at [448, 245] on div "× Shipping Documents [Label] Close" at bounding box center [407, 195] width 815 height 390
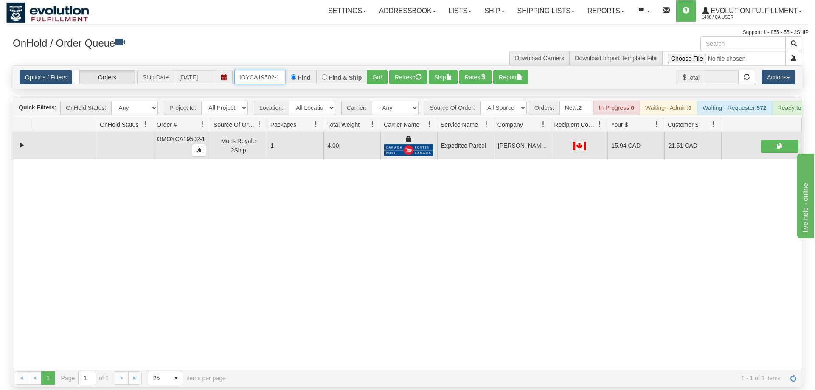
click at [273, 70] on input "OMOYCA19502-1" at bounding box center [259, 77] width 51 height 14
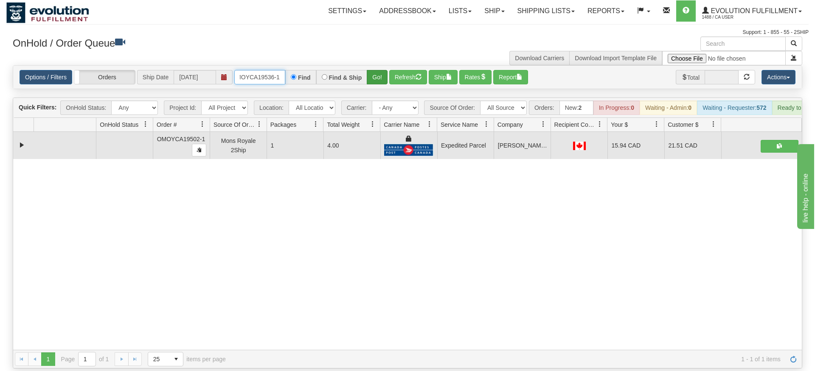
type input "OMOYCA19536-1"
click at [380, 79] on div "Is equal to Is not equal to Contains Does not contains CAD USD EUR ZAR [PERSON_…" at bounding box center [407, 216] width 802 height 303
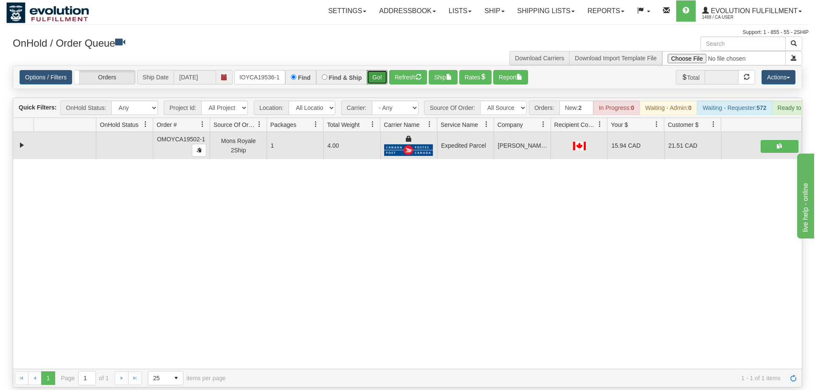
click at [378, 70] on button "Go!" at bounding box center [377, 77] width 21 height 14
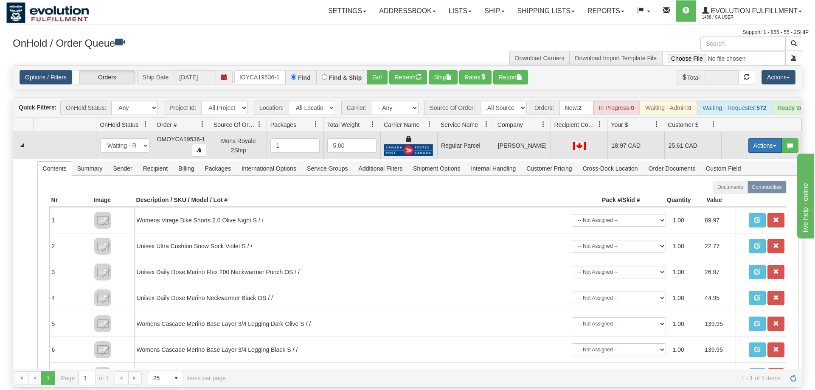
click at [758, 138] on button "Actions" at bounding box center [765, 145] width 34 height 14
click at [746, 180] on span "Rate All Services" at bounding box center [747, 183] width 51 height 7
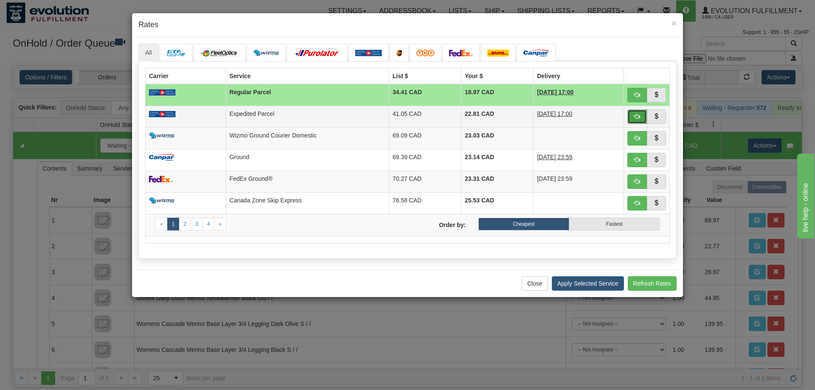
click at [635, 113] on span "button" at bounding box center [637, 116] width 6 height 6
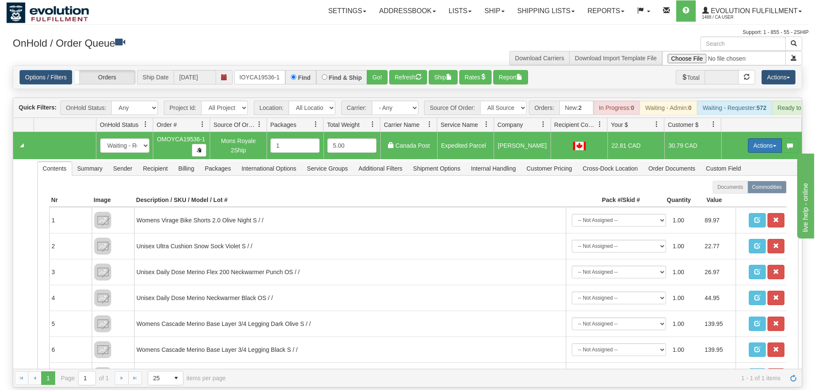
click at [765, 138] on button "Actions" at bounding box center [765, 145] width 34 height 14
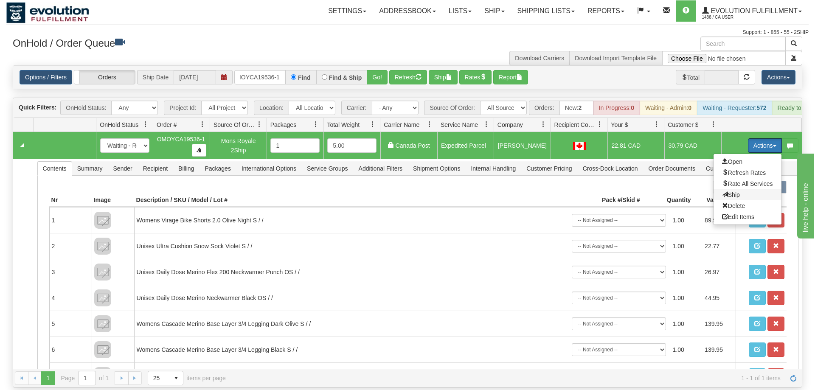
click at [722, 191] on span at bounding box center [725, 194] width 6 height 6
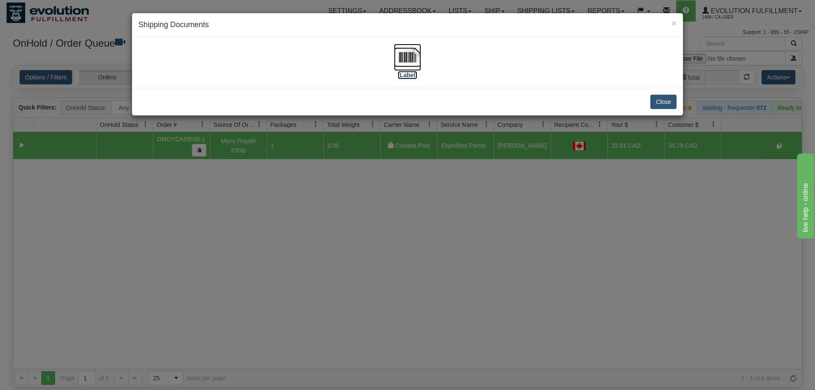
click at [402, 71] on label "[Label]" at bounding box center [408, 75] width 20 height 8
click at [372, 220] on div "× Shipping Documents [Label] Close" at bounding box center [407, 195] width 815 height 390
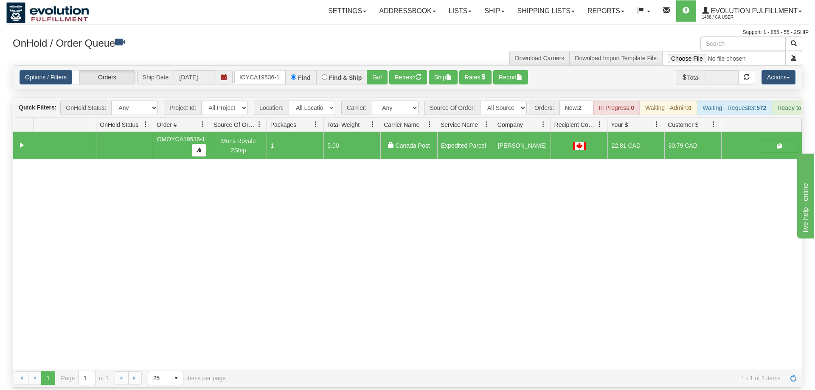
click at [270, 72] on div "Options / Filters Group Shipments Orders Ship Date [DATE] OMOYCA19536-1 Find Fi…" at bounding box center [407, 77] width 788 height 23
click at [271, 70] on input "OMOYCA19536-1" at bounding box center [259, 77] width 51 height 14
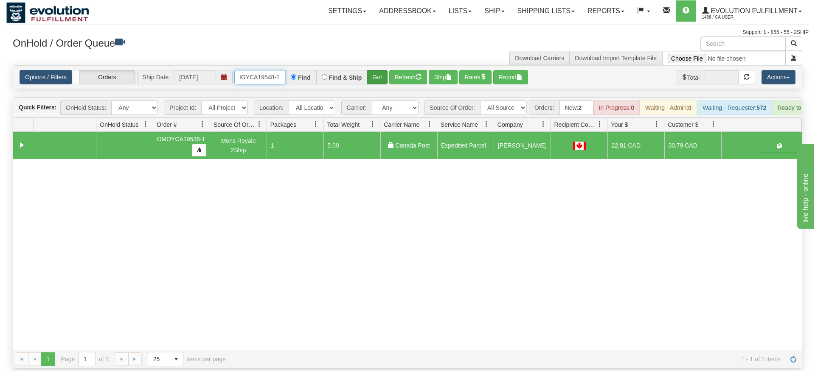
type input "OMOYCA19548-1"
drag, startPoint x: 373, startPoint y: 64, endPoint x: 378, endPoint y: 59, distance: 6.6
click at [373, 81] on div "Is equal to Is not equal to Contains Does not contains CAD USD EUR ZAR [PERSON_…" at bounding box center [407, 216] width 802 height 303
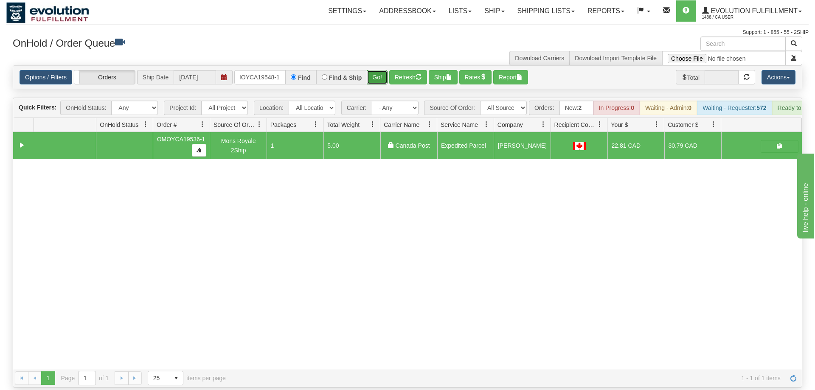
click at [378, 70] on button "Go!" at bounding box center [377, 77] width 21 height 14
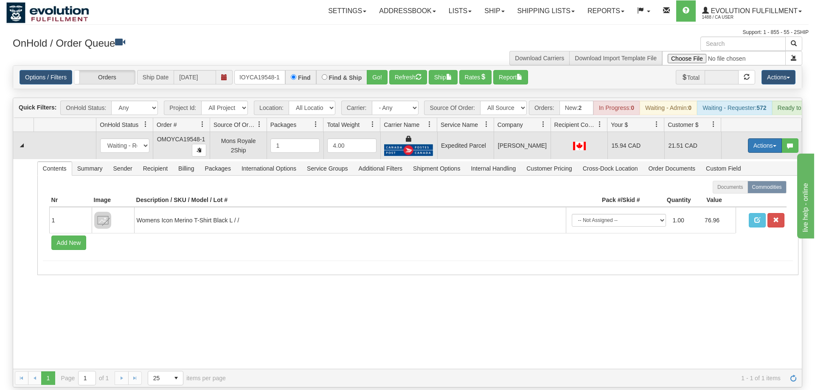
click at [762, 138] on button "Actions" at bounding box center [765, 145] width 34 height 14
click at [740, 189] on link "Ship" at bounding box center [747, 194] width 68 height 11
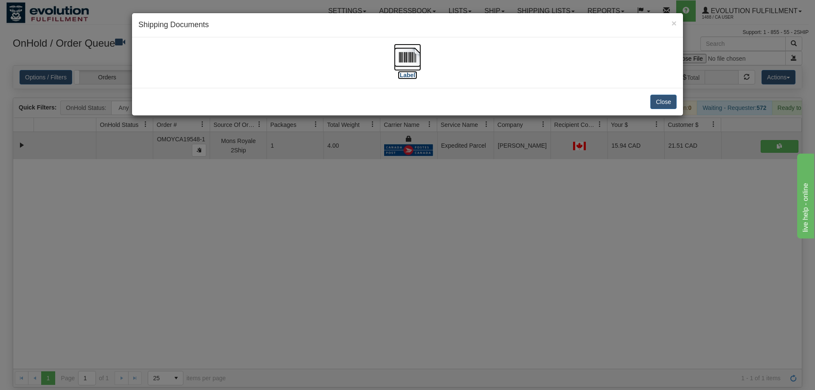
click at [407, 51] on img at bounding box center [407, 57] width 27 height 27
drag, startPoint x: 398, startPoint y: 226, endPoint x: 226, endPoint y: 0, distance: 283.9
click at [397, 216] on div "× Shipping Documents [Label] Close" at bounding box center [407, 195] width 815 height 390
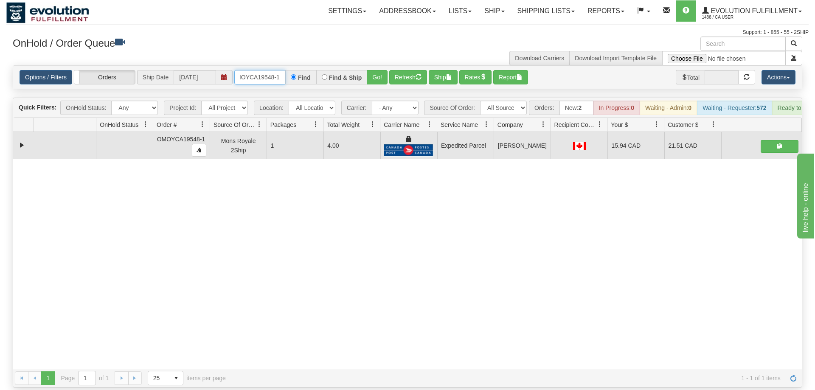
click at [264, 70] on input "OMOYCA19548-1" at bounding box center [259, 77] width 51 height 14
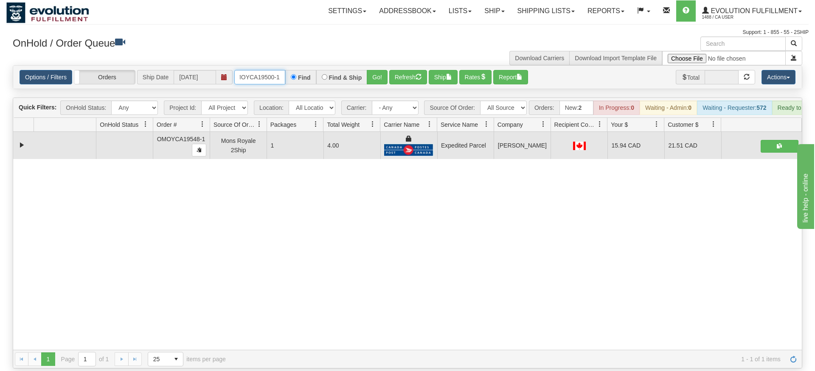
type input "OMOYCA19500-1"
click at [376, 77] on div "Is equal to Is not equal to Contains Does not contains CAD USD EUR ZAR [PERSON_…" at bounding box center [407, 216] width 802 height 303
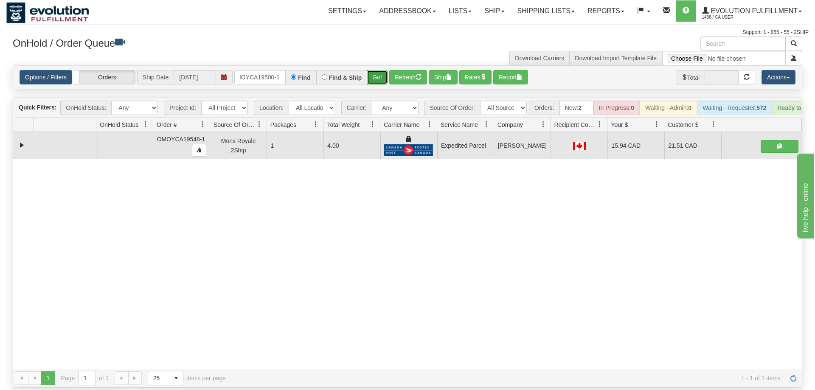
click at [377, 70] on button "Go!" at bounding box center [377, 77] width 21 height 14
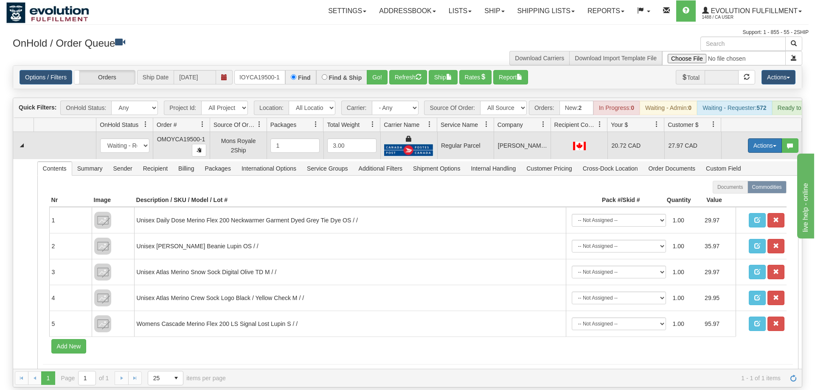
click at [757, 138] on button "Actions" at bounding box center [765, 145] width 34 height 14
click at [730, 180] on span "Rate All Services" at bounding box center [747, 183] width 51 height 7
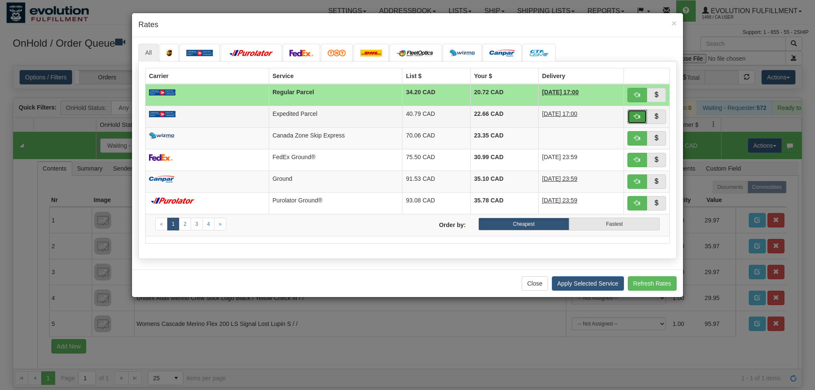
click at [634, 111] on button "button" at bounding box center [637, 116] width 20 height 14
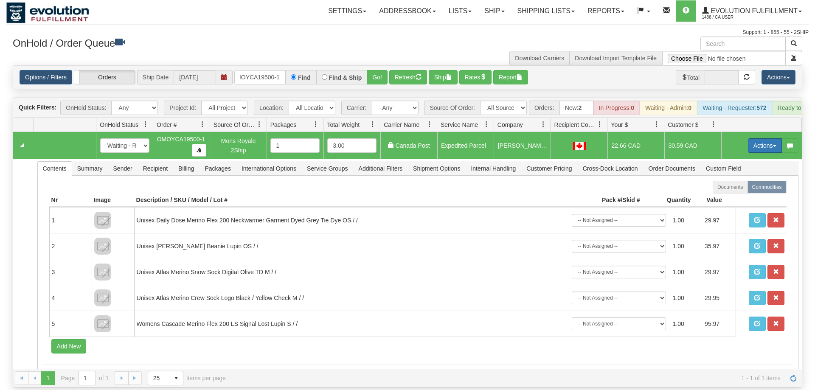
click at [749, 138] on button "Actions" at bounding box center [765, 145] width 34 height 14
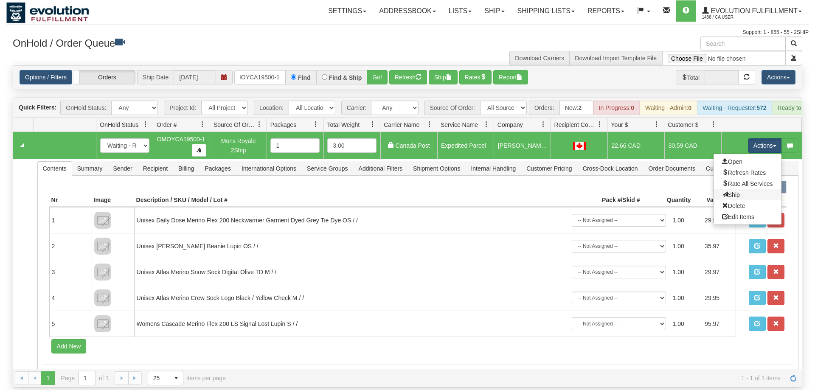
click at [731, 189] on link "Ship" at bounding box center [747, 194] width 68 height 11
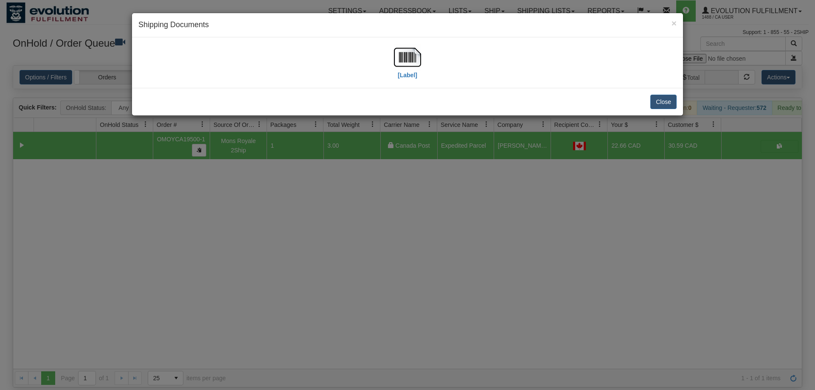
click at [429, 65] on div "[Label]" at bounding box center [407, 63] width 538 height 38
drag, startPoint x: 423, startPoint y: 64, endPoint x: 409, endPoint y: 59, distance: 14.7
click at [421, 63] on div "[Label]" at bounding box center [407, 63] width 538 height 38
click at [409, 58] on img at bounding box center [407, 57] width 27 height 27
click at [376, 206] on div "× Shipping Documents [Label] Close" at bounding box center [407, 195] width 815 height 390
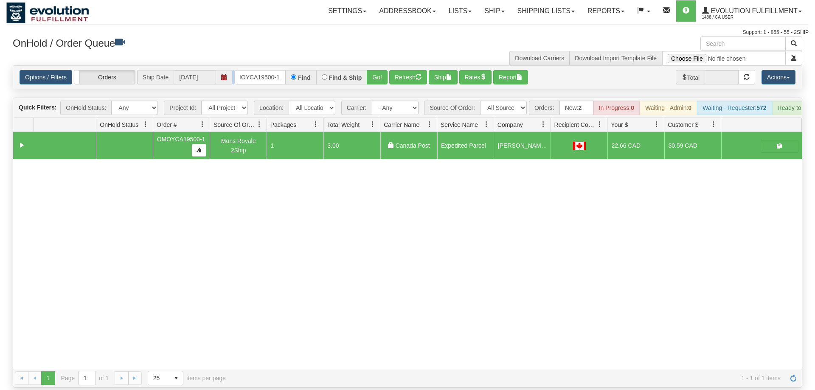
click at [235, 70] on div "Options / Filters Group Shipments Orders Ship Date [DATE] OMOYCA19500-1 Find Fi…" at bounding box center [408, 77] width 776 height 14
click at [250, 70] on input "OMOYCA19500-1" at bounding box center [259, 77] width 51 height 14
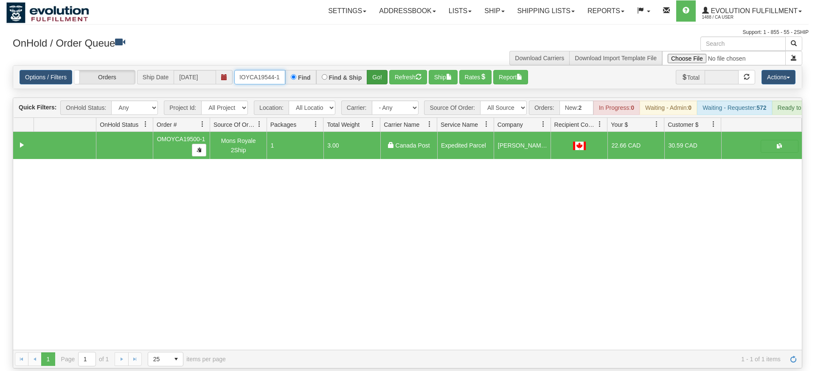
type input "OMOYCA19544-1"
click at [372, 89] on div "Is equal to Is not equal to Contains Does not contains CAD USD EUR ZAR [PERSON_…" at bounding box center [407, 216] width 802 height 303
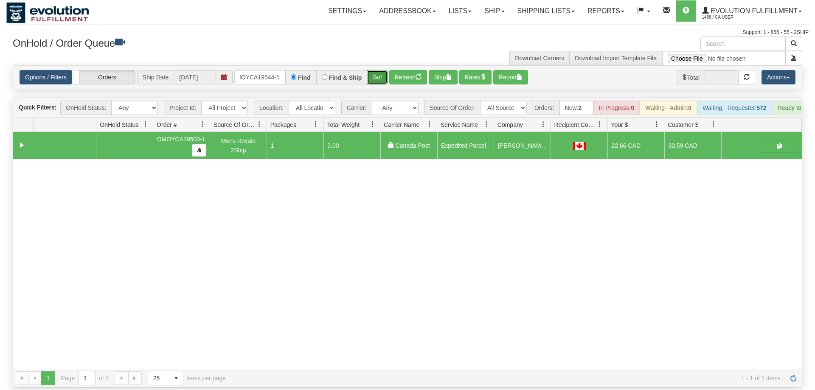
click at [377, 70] on button "Go!" at bounding box center [377, 77] width 21 height 14
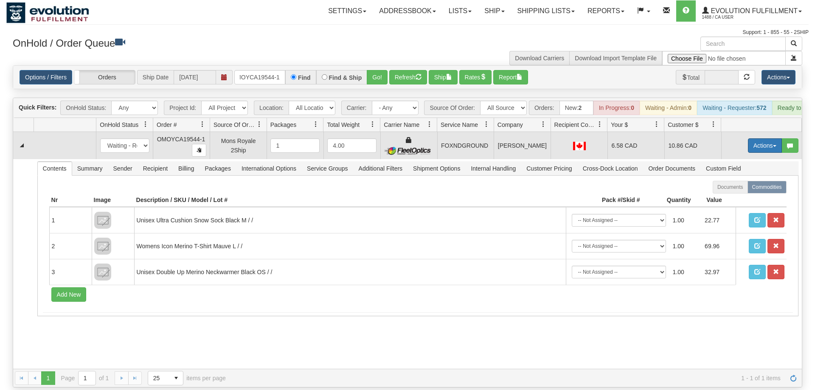
click at [764, 138] on button "Actions" at bounding box center [765, 145] width 34 height 14
click at [730, 191] on span "Ship" at bounding box center [731, 194] width 18 height 7
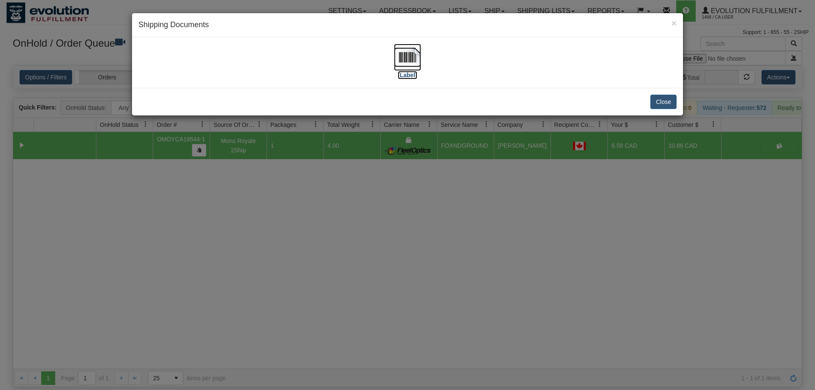
click at [418, 69] on img at bounding box center [407, 57] width 27 height 27
click at [386, 233] on div "× Shipping Documents [Label] Close" at bounding box center [407, 195] width 815 height 390
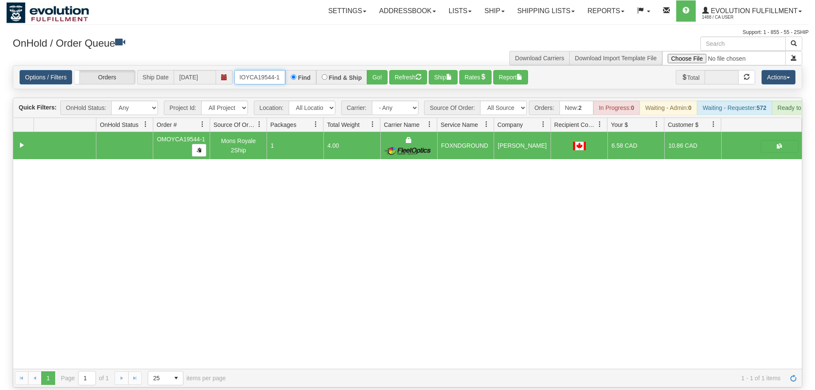
click at [263, 70] on input "OMOYCA19544-1" at bounding box center [259, 77] width 51 height 14
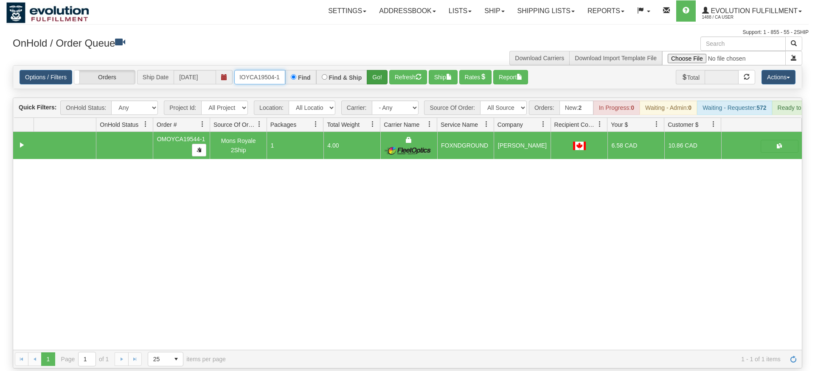
type input "OMOYCA19504-1"
click at [376, 79] on div "Is equal to Is not equal to Contains Does not contains CAD USD EUR ZAR [PERSON_…" at bounding box center [407, 216] width 802 height 303
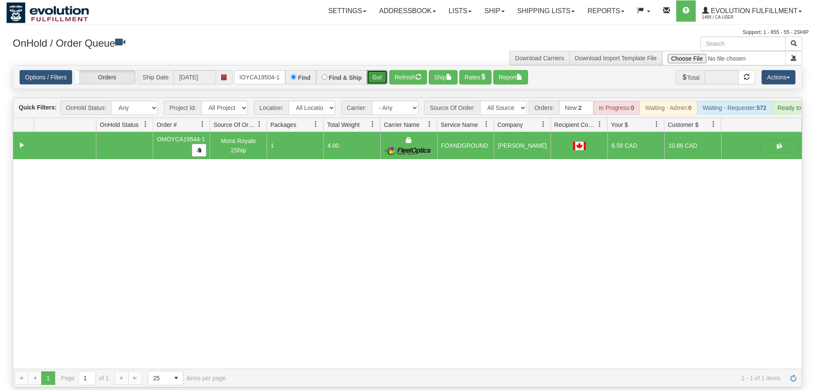
click at [375, 70] on button "Go!" at bounding box center [377, 77] width 21 height 14
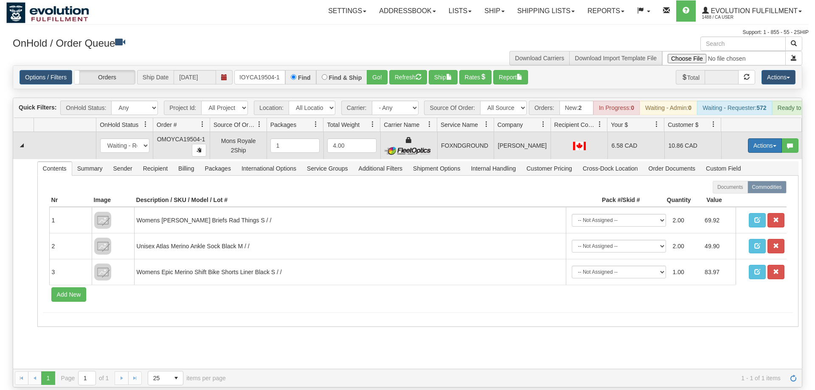
click at [759, 138] on button "Actions" at bounding box center [765, 145] width 34 height 14
click at [732, 191] on span "Ship" at bounding box center [731, 194] width 18 height 7
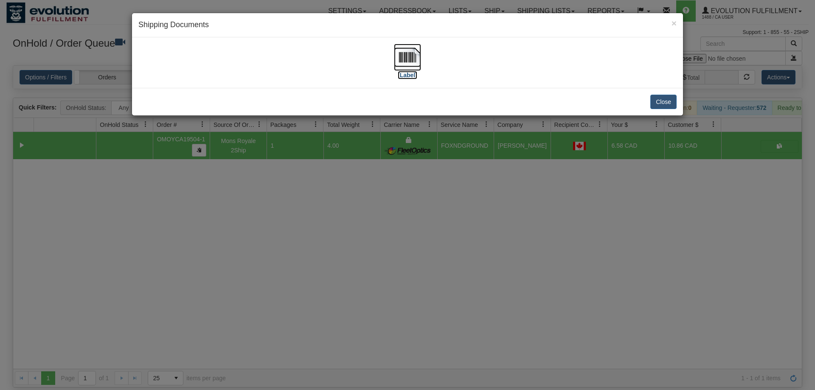
click at [399, 67] on img at bounding box center [407, 57] width 27 height 27
click at [543, 227] on div "× Shipping Documents [Label] Close" at bounding box center [407, 195] width 815 height 390
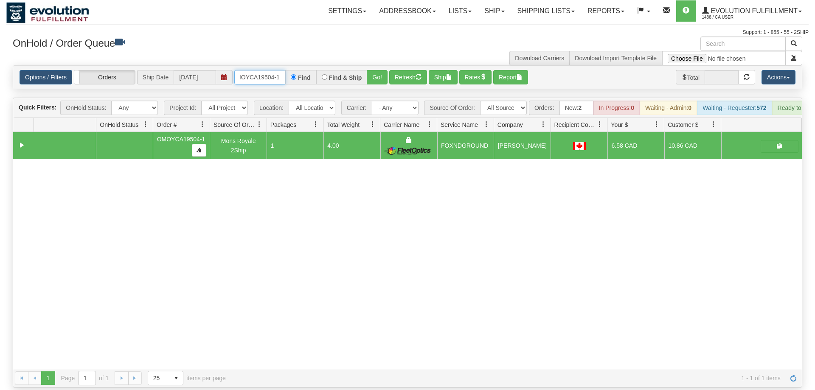
click at [270, 70] on input "OMOYCA19504-1" at bounding box center [259, 77] width 51 height 14
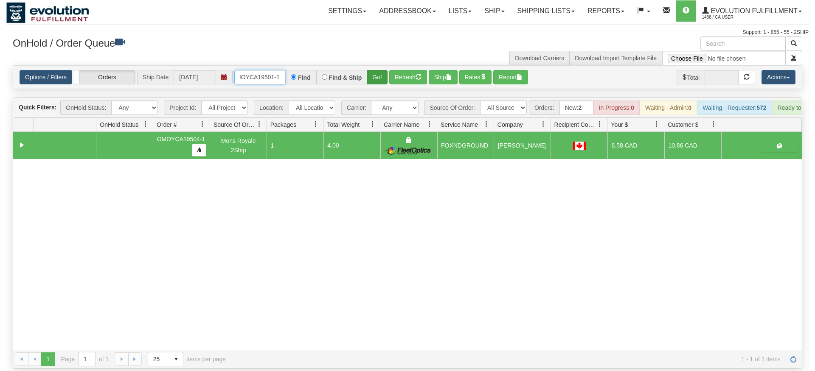
type input "OMOYCA19501-1"
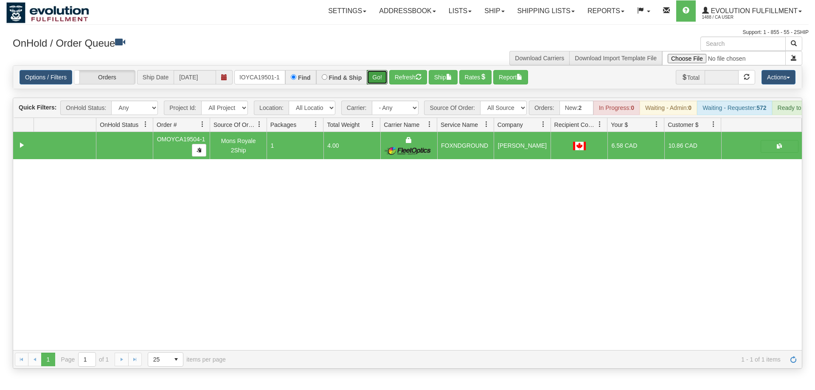
drag, startPoint x: 381, startPoint y: 62, endPoint x: 373, endPoint y: 79, distance: 18.4
click at [375, 80] on div "Is equal to Is not equal to Contains Does not contains CAD USD EUR ZAR [PERSON_…" at bounding box center [407, 216] width 802 height 303
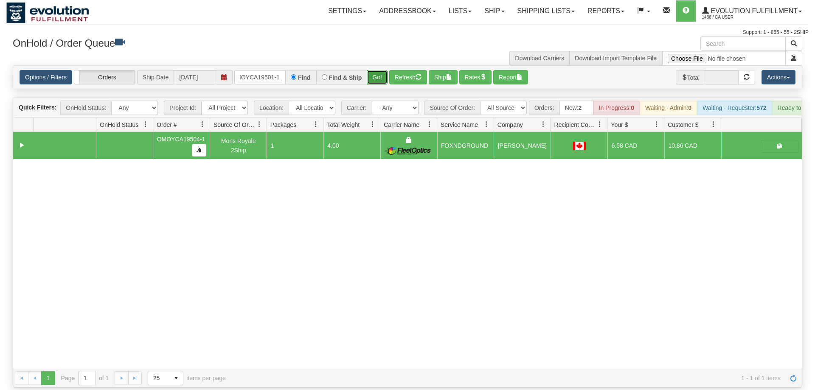
click at [374, 70] on button "Go!" at bounding box center [377, 77] width 21 height 14
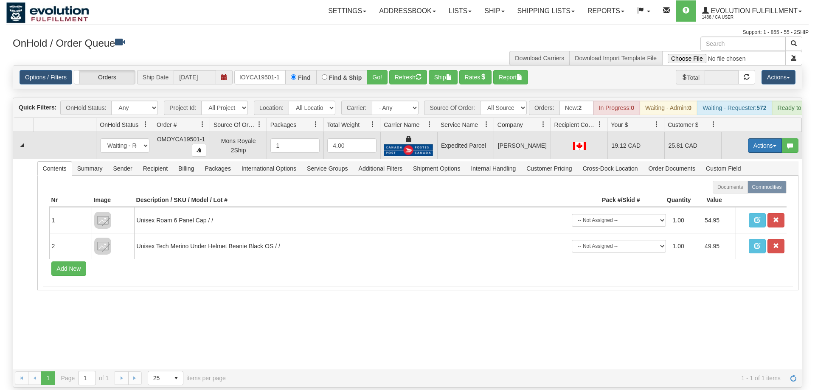
click at [752, 138] on button "Actions" at bounding box center [765, 145] width 34 height 14
click at [737, 189] on link "Ship" at bounding box center [747, 194] width 68 height 11
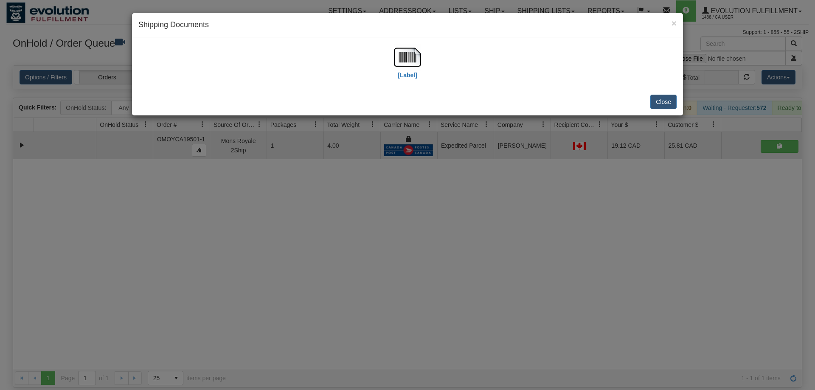
click at [417, 72] on div "[Label]" at bounding box center [407, 63] width 27 height 38
click at [410, 68] on img at bounding box center [407, 57] width 27 height 27
drag, startPoint x: 457, startPoint y: 211, endPoint x: 314, endPoint y: 83, distance: 191.7
click at [457, 210] on div "× Shipping Documents [Label] Close" at bounding box center [407, 195] width 815 height 390
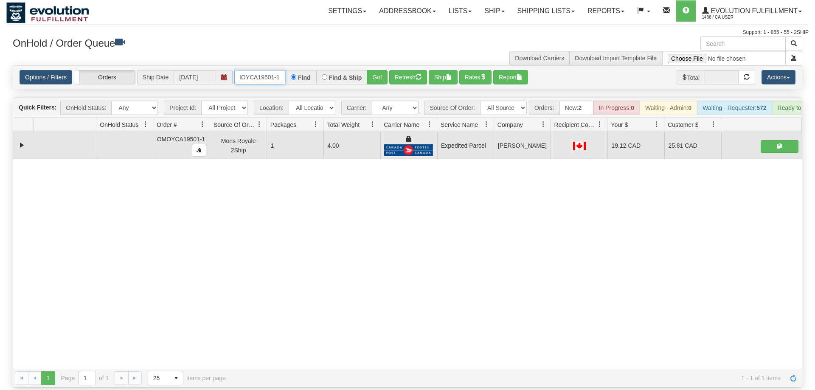
click at [258, 70] on input "OMOYCA19501-1" at bounding box center [259, 77] width 51 height 14
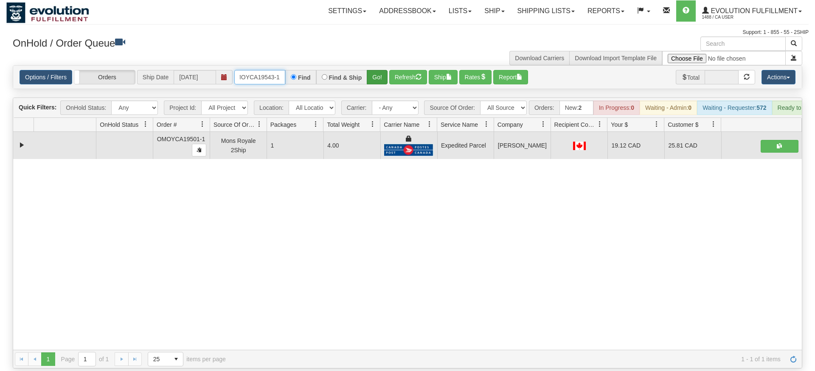
type input "OMOYCA19543-1"
click at [376, 84] on div "Is equal to Is not equal to Contains Does not contains CAD USD EUR ZAR [PERSON_…" at bounding box center [407, 216] width 802 height 303
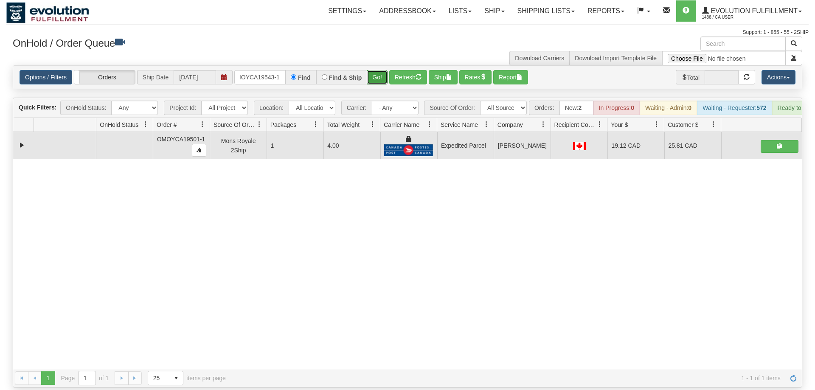
click at [378, 70] on button "Go!" at bounding box center [377, 77] width 21 height 14
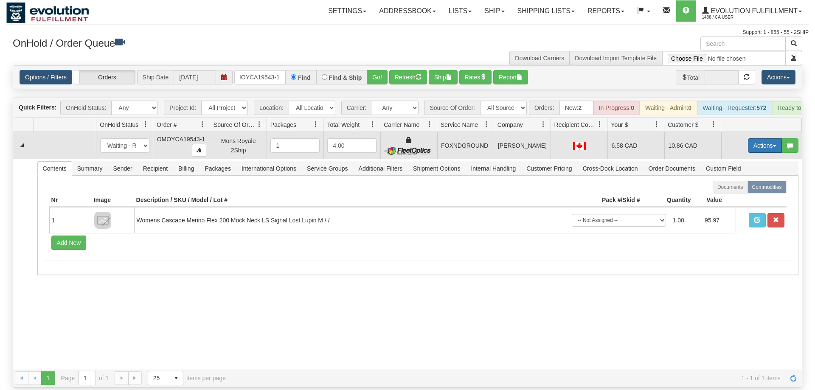
click at [750, 138] on button "Actions" at bounding box center [765, 145] width 34 height 14
click at [730, 191] on span "Ship" at bounding box center [731, 194] width 18 height 7
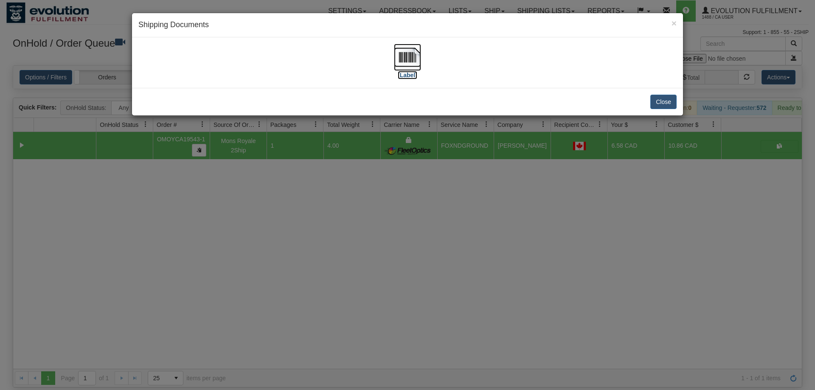
click at [418, 66] on img at bounding box center [407, 57] width 27 height 27
click at [383, 276] on div "× Shipping Documents [Label] Close" at bounding box center [407, 195] width 815 height 390
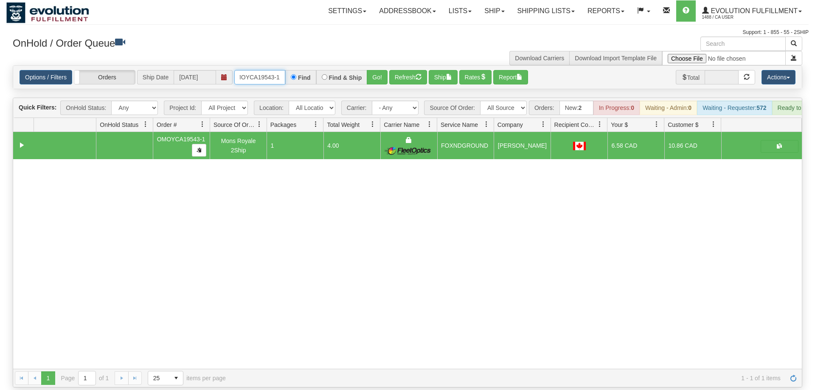
click at [266, 70] on input "OMOYCA19543-1" at bounding box center [259, 77] width 51 height 14
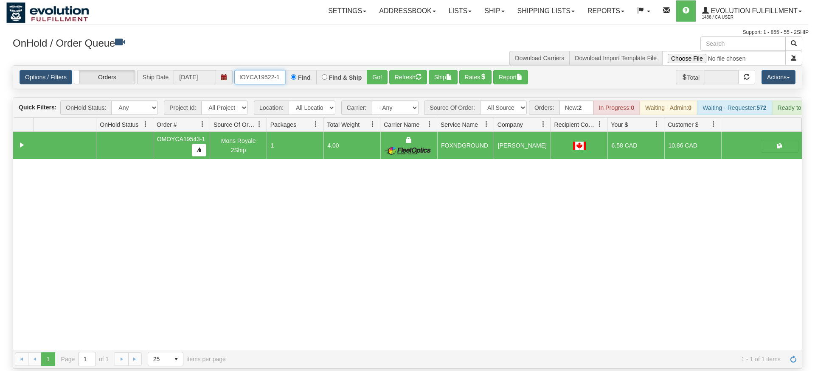
type input "OMOYCA19522-1"
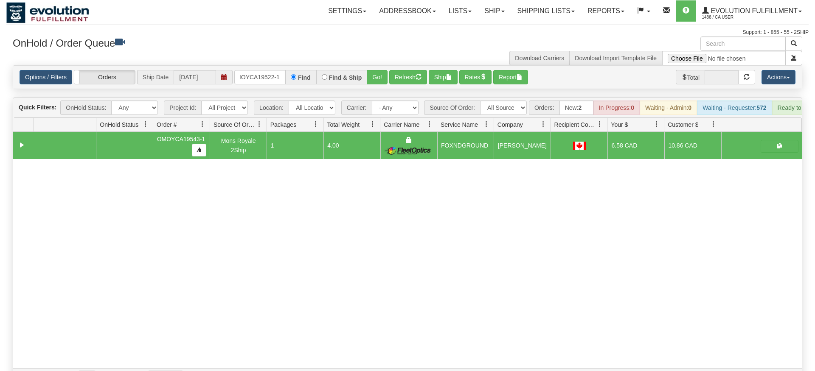
click at [375, 75] on div "Options / Filters Group Shipments Orders Ship Date [DATE] OMOYCA19522-1 Find Fi…" at bounding box center [407, 77] width 788 height 23
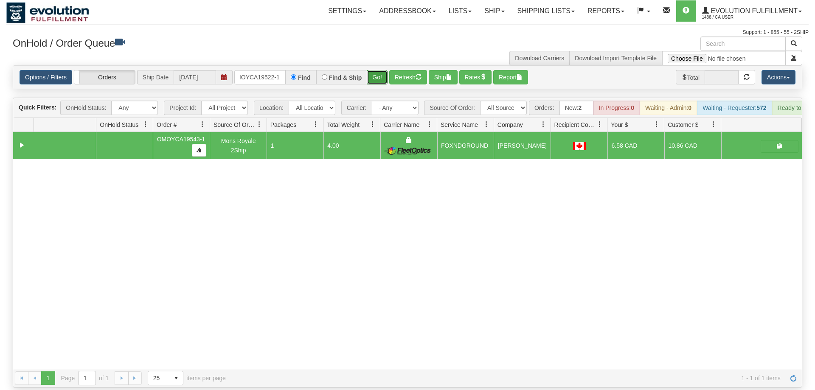
click at [379, 70] on button "Go!" at bounding box center [377, 77] width 21 height 14
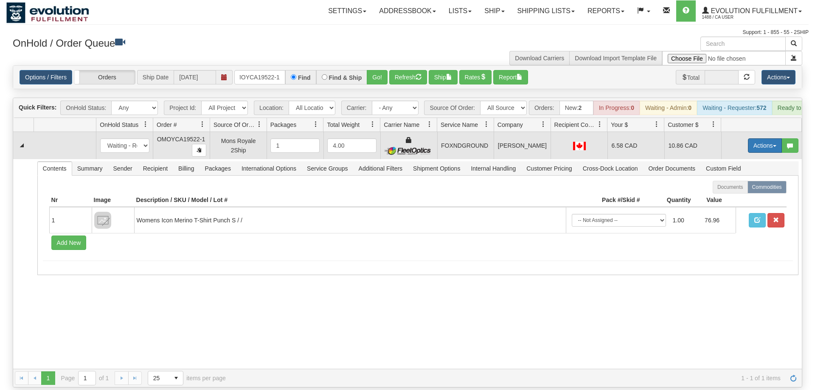
click at [748, 138] on button "Actions" at bounding box center [765, 145] width 34 height 14
click at [729, 191] on span "Ship" at bounding box center [731, 194] width 18 height 7
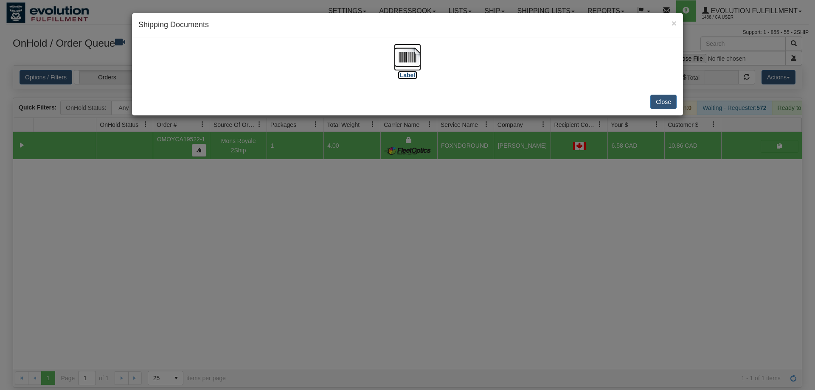
click at [406, 64] on img at bounding box center [407, 57] width 27 height 27
drag, startPoint x: 475, startPoint y: 266, endPoint x: 143, endPoint y: 128, distance: 359.9
click at [470, 265] on div "× Shipping Documents [Label] Close" at bounding box center [407, 195] width 815 height 390
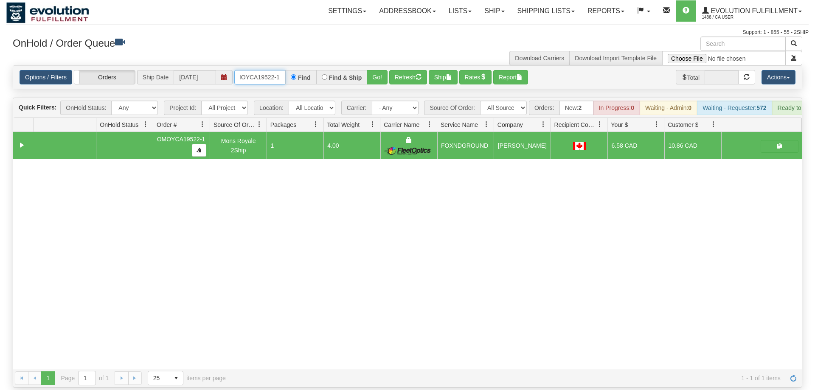
click at [259, 70] on input "OMOYCA19522-1" at bounding box center [259, 77] width 51 height 14
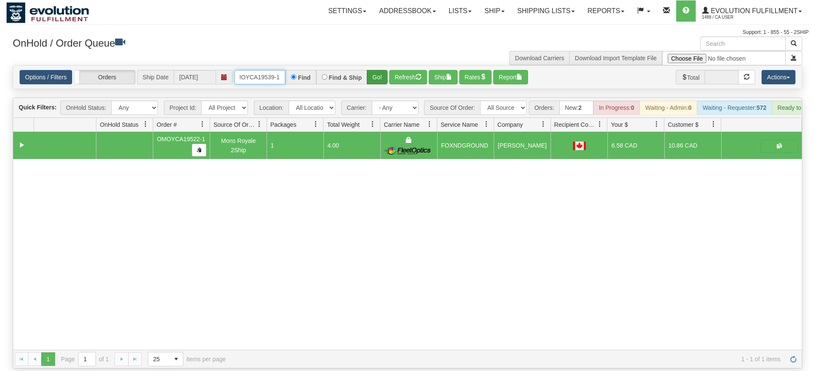
type input "OMOYCA19539-1"
click at [373, 82] on div "Is equal to Is not equal to Contains Does not contains CAD USD EUR ZAR [PERSON_…" at bounding box center [407, 216] width 802 height 303
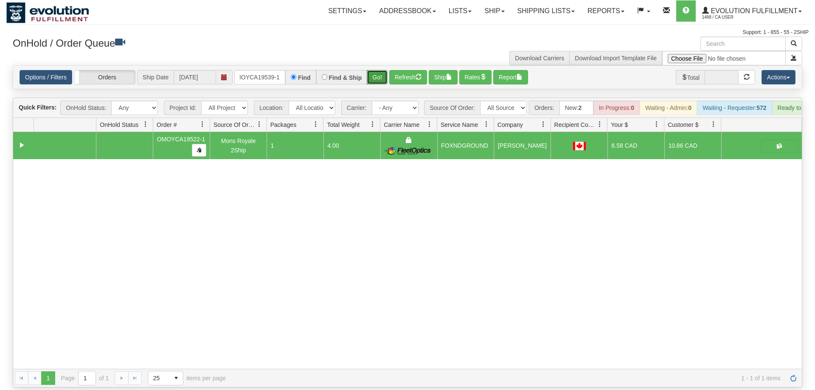
click at [376, 70] on button "Go!" at bounding box center [377, 77] width 21 height 14
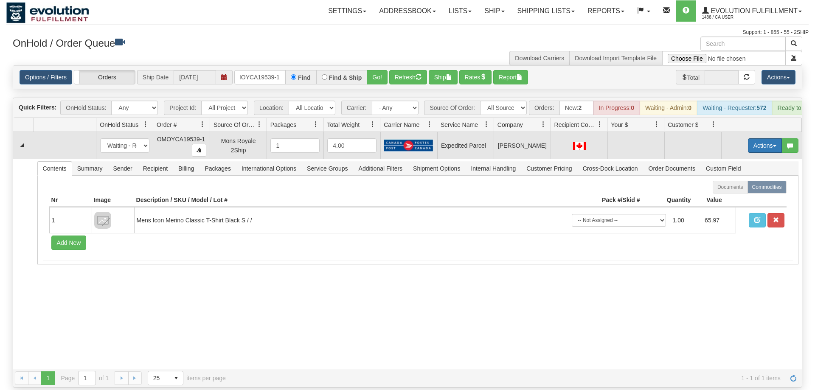
click at [767, 138] on button "Actions" at bounding box center [765, 145] width 34 height 14
click at [734, 180] on span "Rate All Services" at bounding box center [747, 183] width 51 height 7
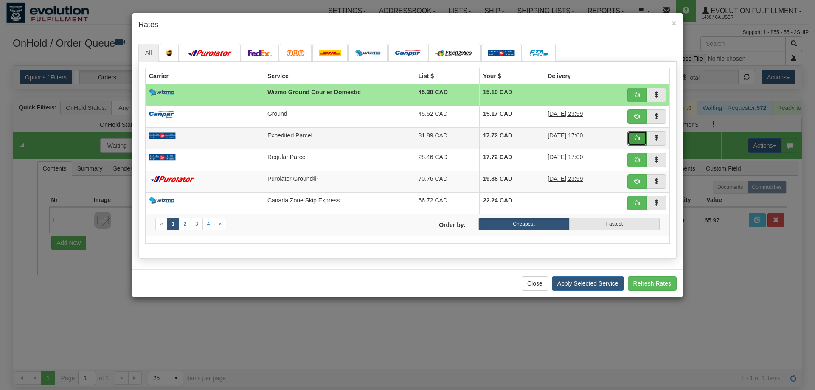
click at [638, 144] on button "button" at bounding box center [637, 138] width 20 height 14
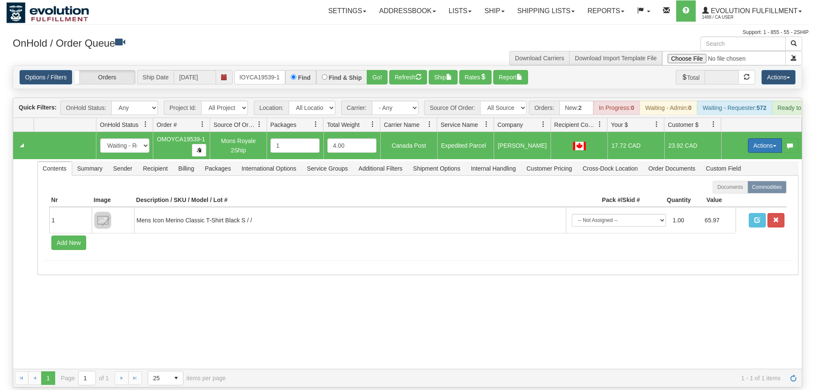
click at [765, 138] on button "Actions" at bounding box center [765, 145] width 34 height 14
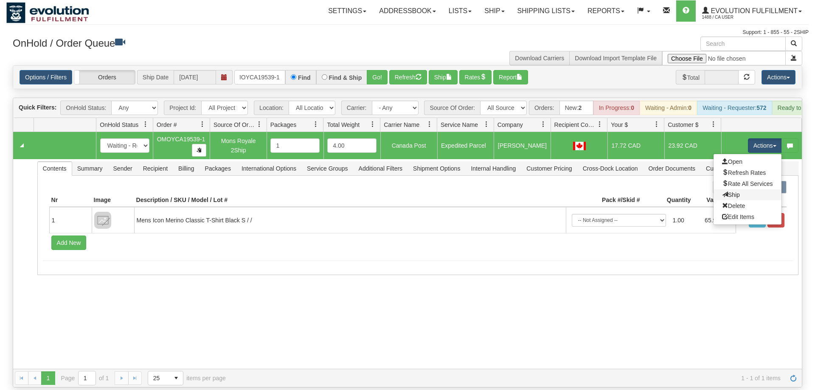
click at [748, 189] on link "Ship" at bounding box center [747, 194] width 68 height 11
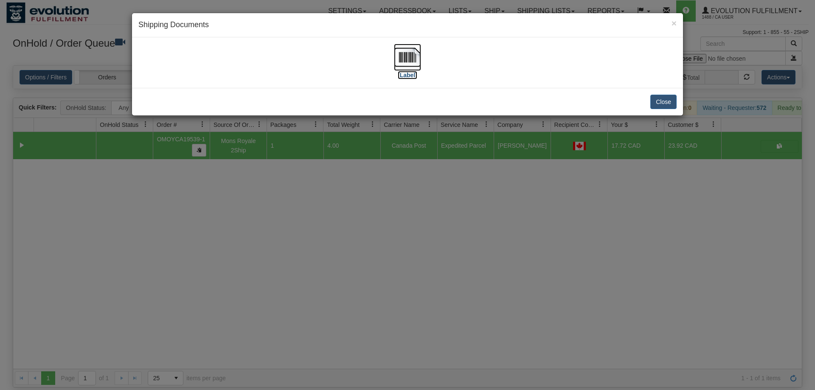
click at [411, 63] on img at bounding box center [407, 57] width 27 height 27
drag, startPoint x: 357, startPoint y: 281, endPoint x: 356, endPoint y: 273, distance: 7.8
click at [357, 279] on div "× Shipping Documents [Label] Close" at bounding box center [407, 195] width 815 height 390
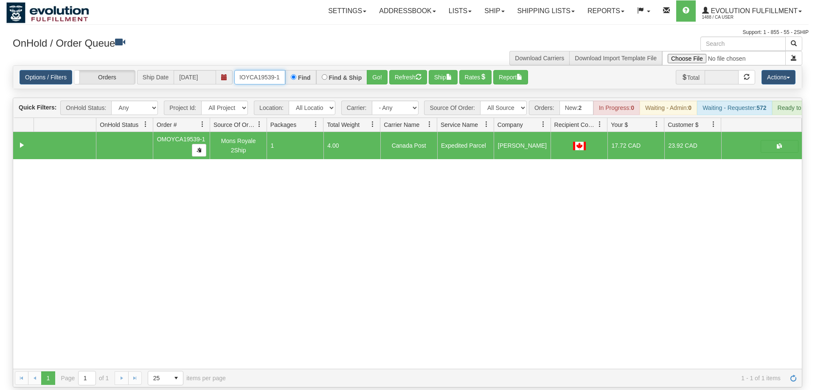
click at [281, 70] on input "OMOYCA19539-1" at bounding box center [259, 77] width 51 height 14
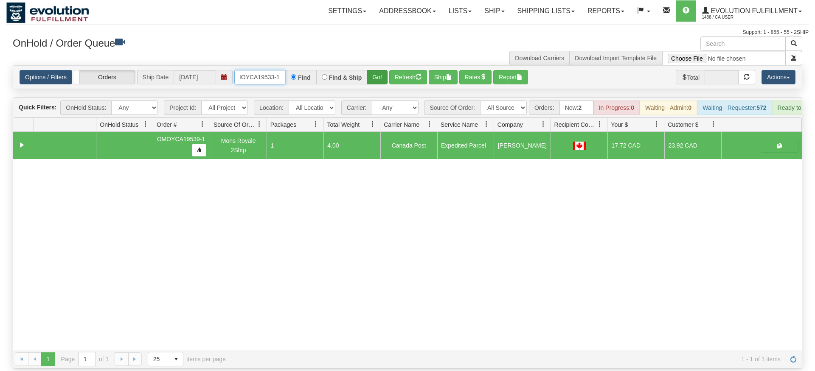
type input "OMOYCA19533-1"
click at [381, 83] on div "Is equal to Is not equal to Contains Does not contains CAD USD EUR ZAR [PERSON_…" at bounding box center [407, 216] width 802 height 303
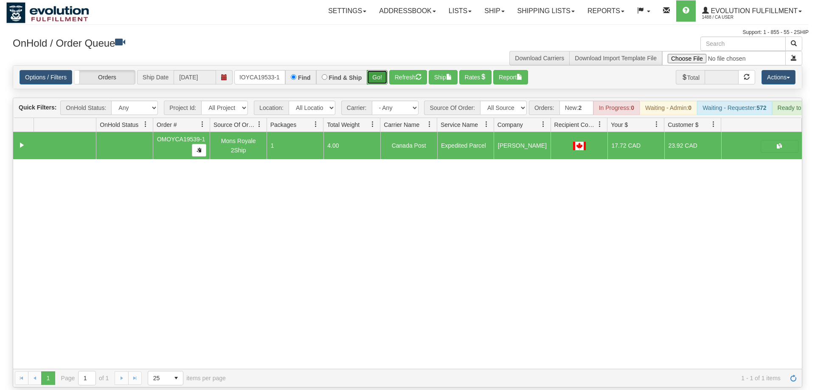
click at [381, 70] on button "Go!" at bounding box center [377, 77] width 21 height 14
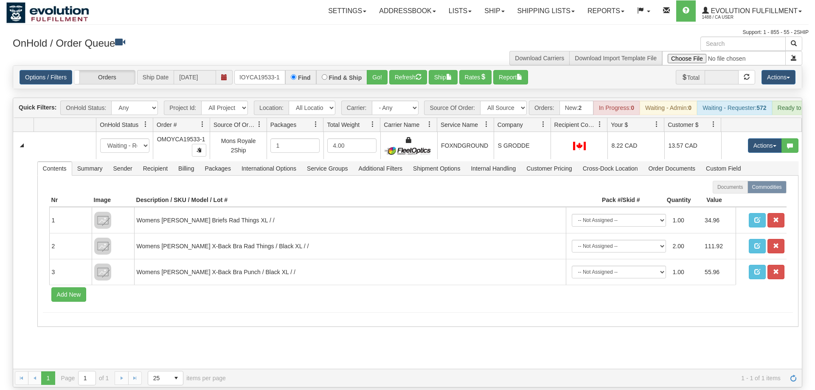
click at [239, 332] on div "31551288 EVOLUTION V3 90900235 90900236 New In Progress Waiting - Admin Waiting…" at bounding box center [407, 250] width 788 height 237
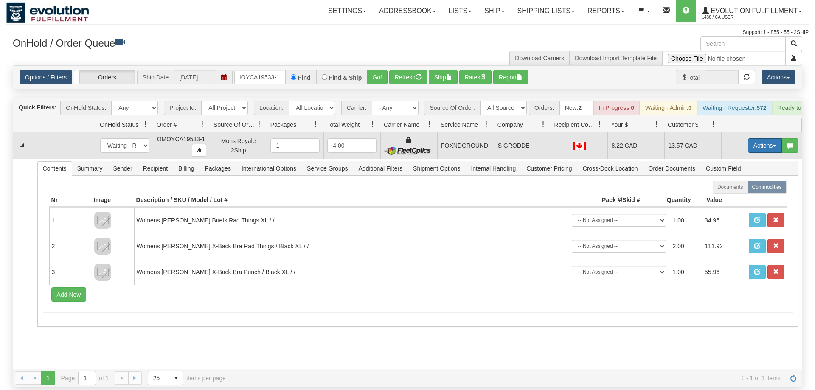
click at [768, 138] on button "Actions" at bounding box center [765, 145] width 34 height 14
click at [749, 189] on link "Ship" at bounding box center [747, 194] width 68 height 11
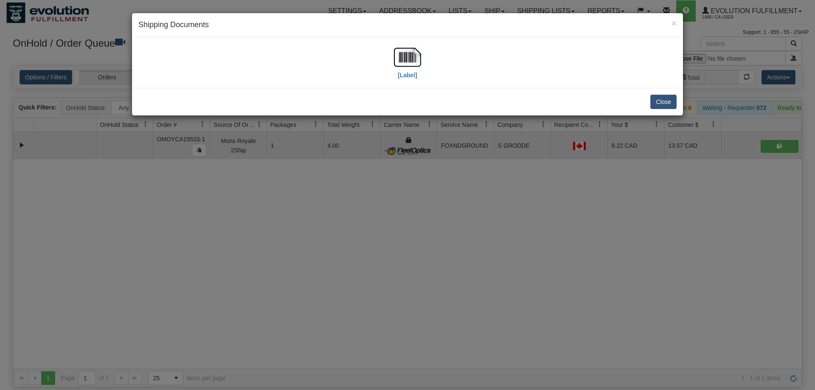
click at [405, 42] on div "[Label]" at bounding box center [407, 62] width 551 height 50
click at [405, 55] on img at bounding box center [407, 57] width 27 height 27
click at [631, 137] on div "× Shipping Documents [Label] Close" at bounding box center [407, 195] width 815 height 390
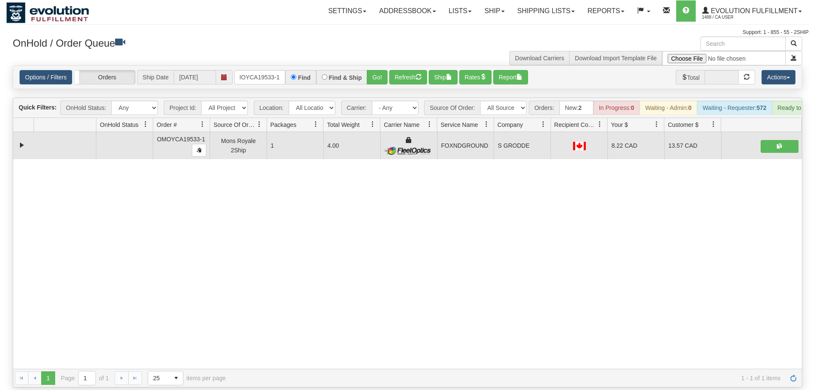
click at [244, 73] on div "Options / Filters Group Shipments Orders Ship Date [DATE] OMOYCA19533-1 Find Fi…" at bounding box center [407, 77] width 788 height 23
click at [257, 70] on input "OMOYCA19533-1" at bounding box center [259, 77] width 51 height 14
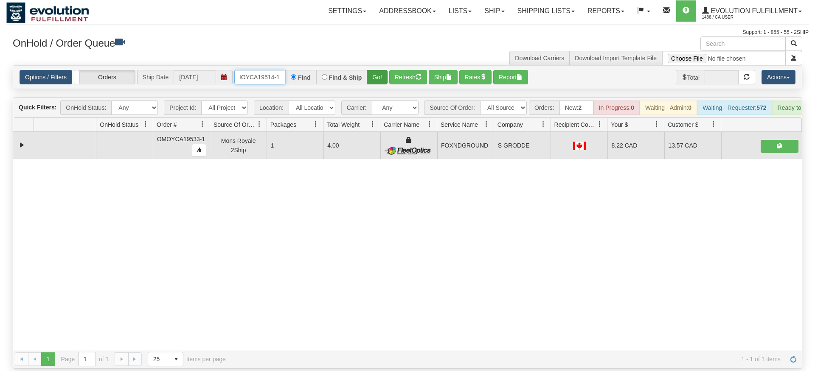
type input "OMOYCA19514-1"
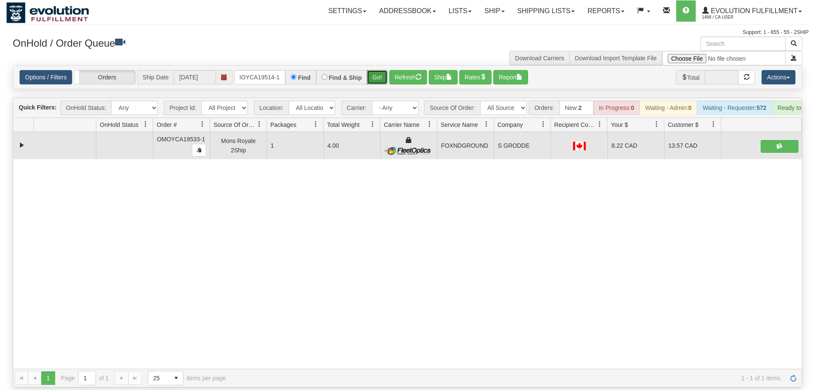
click at [375, 83] on div "Is equal to Is not equal to Contains Does not contains CAD USD EUR ZAR [PERSON_…" at bounding box center [407, 226] width 802 height 322
click at [371, 70] on button "Go!" at bounding box center [377, 77] width 21 height 14
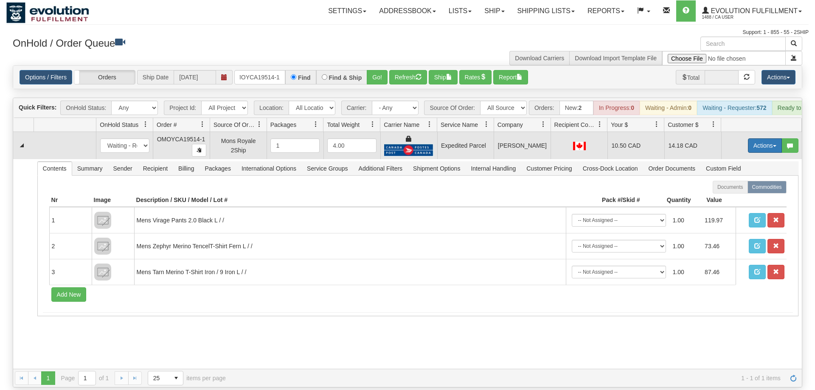
click at [766, 138] on button "Actions" at bounding box center [765, 145] width 34 height 14
click at [748, 189] on link "Ship" at bounding box center [747, 194] width 68 height 11
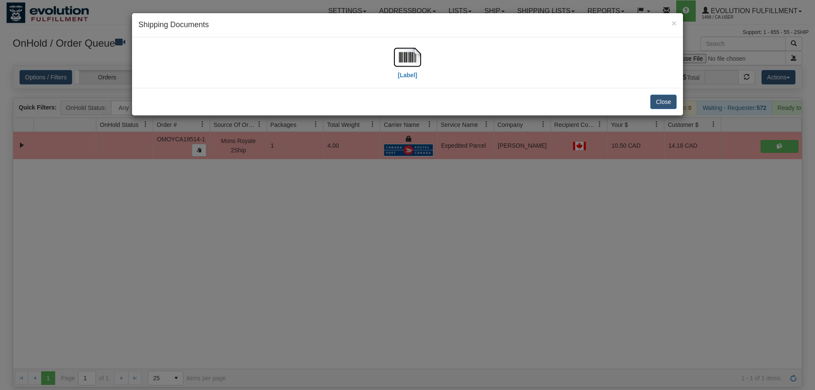
click at [422, 65] on div "[Label]" at bounding box center [407, 63] width 538 height 38
click at [413, 63] on img at bounding box center [407, 57] width 27 height 27
drag, startPoint x: 495, startPoint y: 207, endPoint x: 273, endPoint y: 71, distance: 260.0
click at [490, 205] on div "× Shipping Documents [Label] Close" at bounding box center [407, 195] width 815 height 390
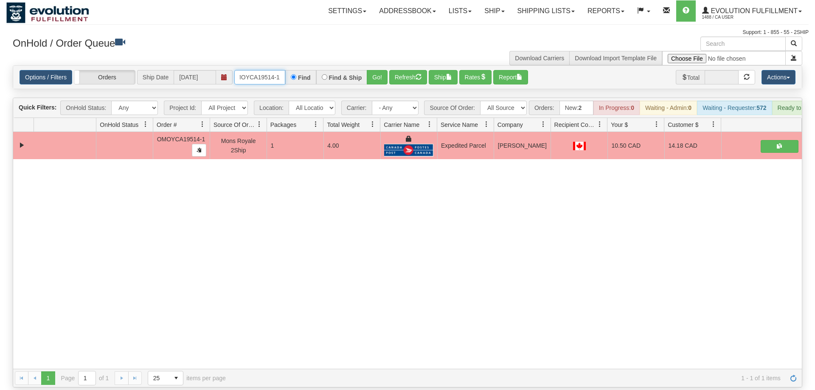
click at [263, 70] on input "OMOYCA19514-1" at bounding box center [259, 77] width 51 height 14
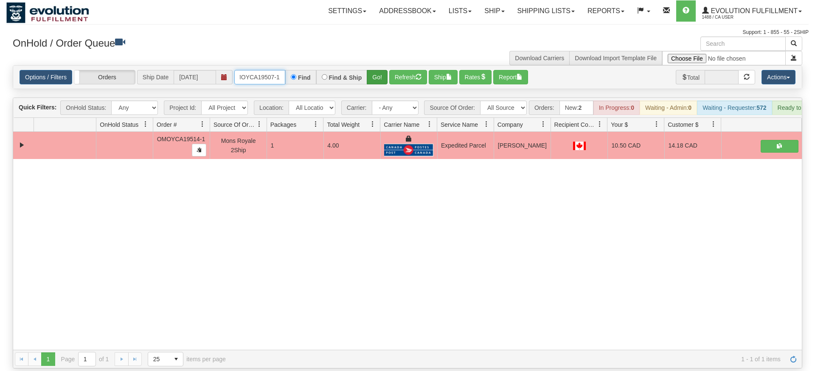
type input "OMOYCA19507-1"
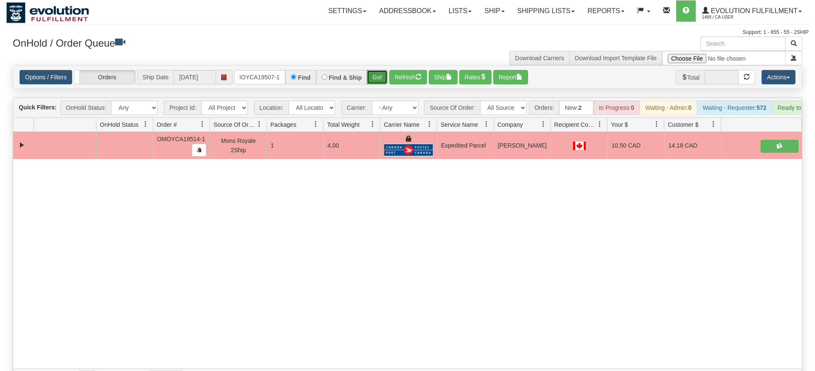
click at [379, 81] on div "Is equal to Is not equal to Contains Does not contains CAD USD EUR ZAR [PERSON_…" at bounding box center [407, 226] width 802 height 322
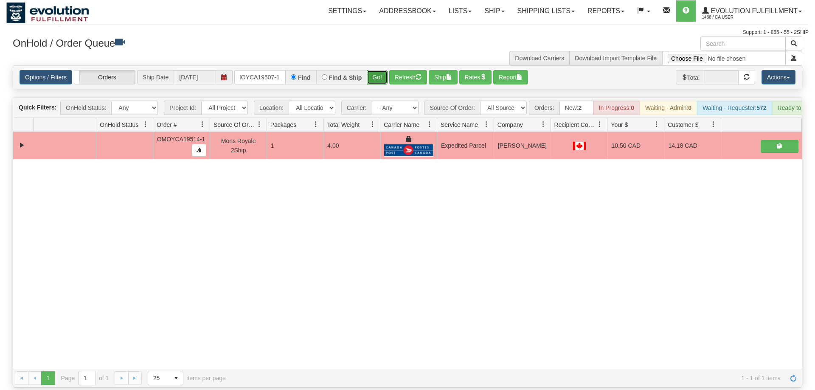
click at [378, 70] on button "Go!" at bounding box center [377, 77] width 21 height 14
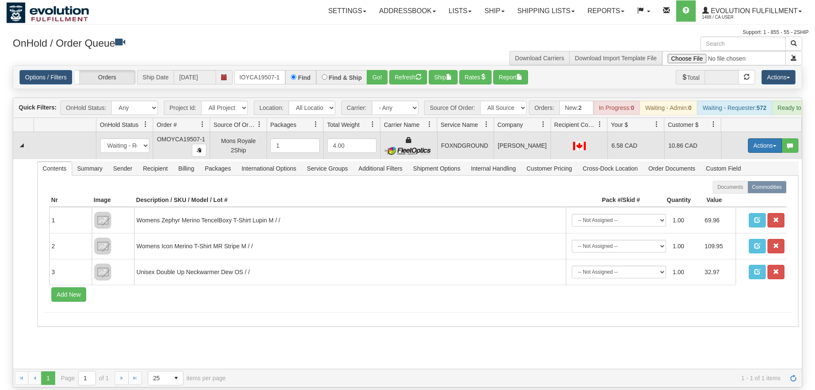
click at [764, 139] on button "Actions" at bounding box center [765, 145] width 34 height 14
click at [746, 189] on link "Ship" at bounding box center [747, 194] width 68 height 11
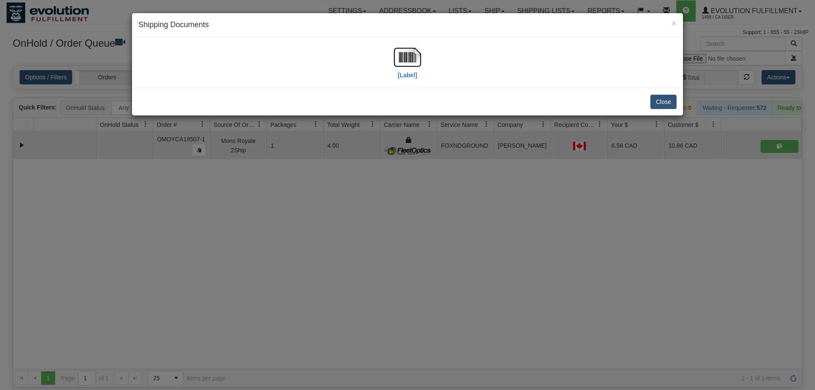
click at [392, 46] on div "[Label]" at bounding box center [407, 63] width 538 height 38
click at [408, 59] on img at bounding box center [407, 57] width 27 height 27
click at [454, 182] on div "× Shipping Documents [Label] Close" at bounding box center [407, 195] width 815 height 390
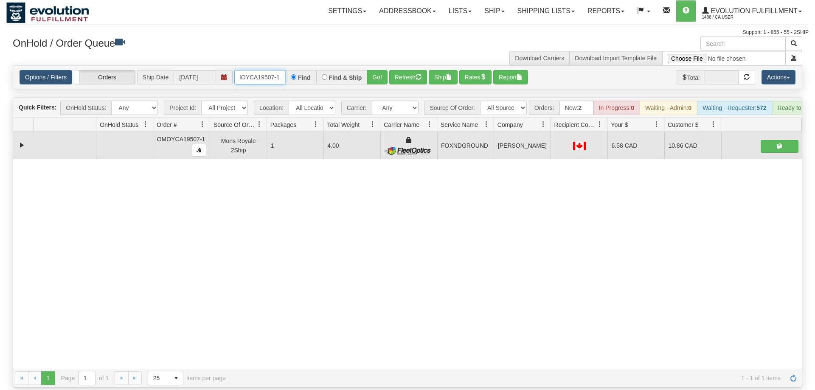
click at [256, 70] on input "OMOYCA19507-1" at bounding box center [259, 77] width 51 height 14
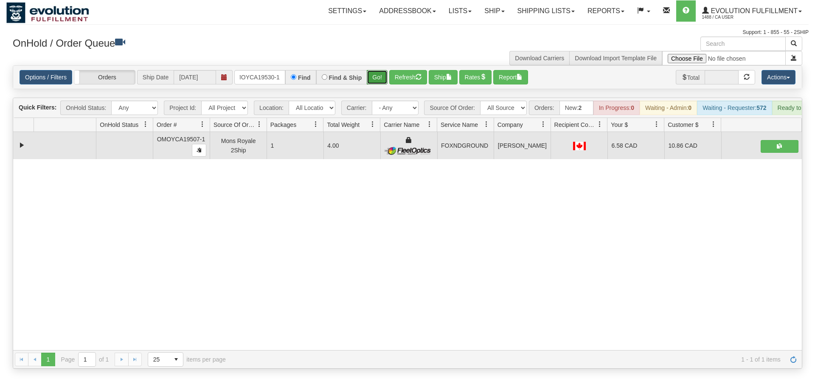
click at [371, 82] on div "Is equal to Is not equal to Contains Does not contains CAD USD EUR ZAR [PERSON_…" at bounding box center [407, 216] width 802 height 303
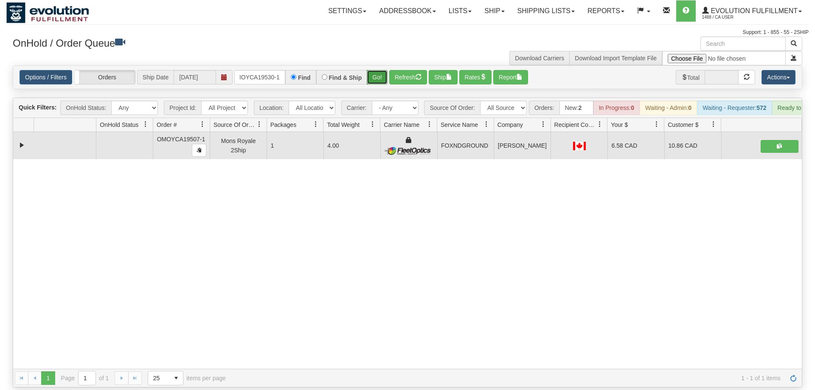
click at [384, 70] on button "Go!" at bounding box center [377, 77] width 21 height 14
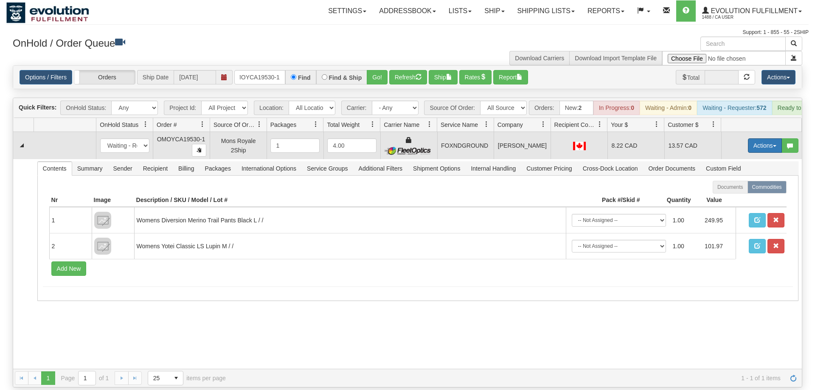
click at [749, 138] on button "Actions" at bounding box center [765, 145] width 34 height 14
click at [751, 138] on button "Actions" at bounding box center [765, 145] width 34 height 14
click at [748, 189] on link "Ship" at bounding box center [747, 194] width 68 height 11
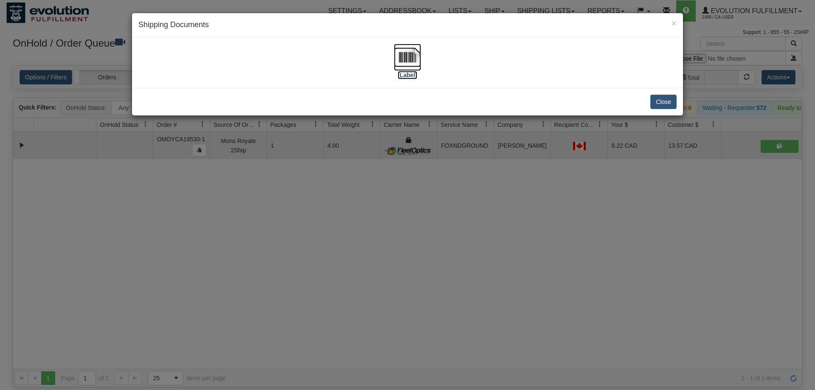
click at [398, 65] on img at bounding box center [407, 57] width 27 height 27
drag, startPoint x: 373, startPoint y: 224, endPoint x: 273, endPoint y: 40, distance: 209.4
click at [374, 222] on div "× Shipping Documents [Label] Close" at bounding box center [407, 195] width 815 height 390
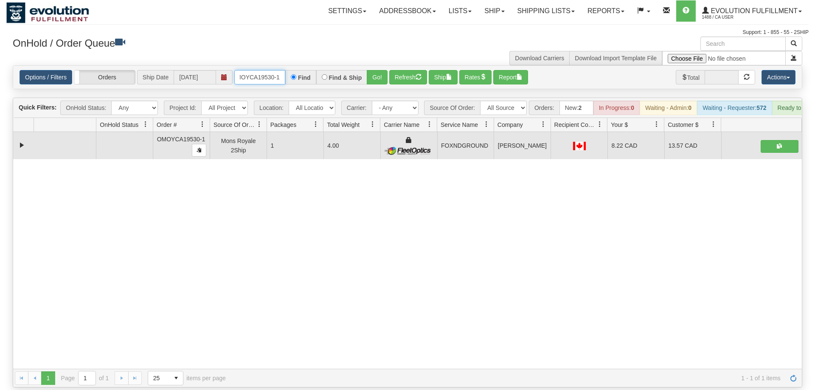
click at [261, 70] on input "OMOYCA19530-1" at bounding box center [259, 77] width 51 height 14
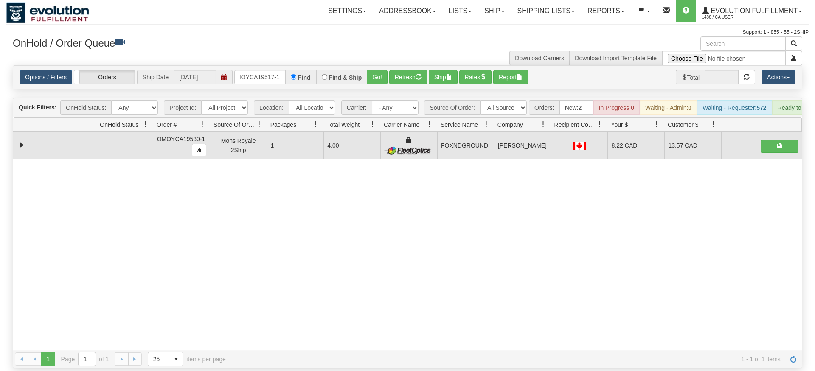
drag, startPoint x: 388, startPoint y: 65, endPoint x: 381, endPoint y: 80, distance: 16.3
click at [387, 84] on div "Is equal to Is not equal to Contains Does not contains CAD USD EUR ZAR [PERSON_…" at bounding box center [407, 216] width 802 height 303
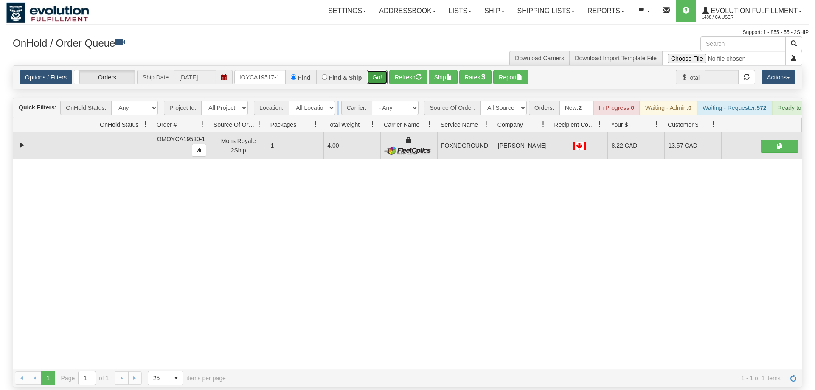
click at [377, 70] on button "Go!" at bounding box center [377, 77] width 21 height 14
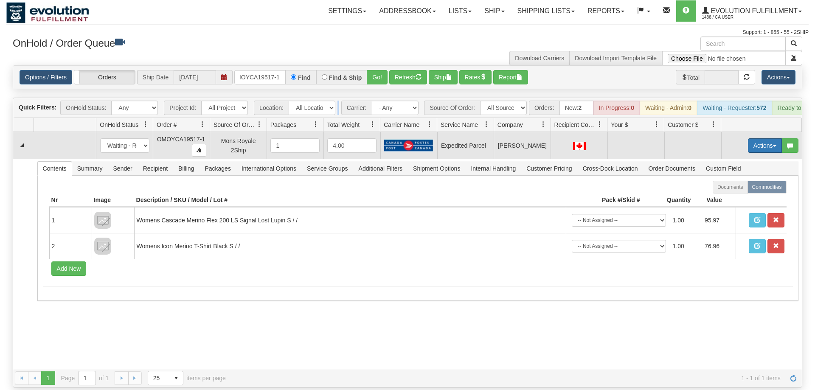
click at [755, 138] on button "Actions" at bounding box center [765, 145] width 34 height 14
click at [743, 180] on span "Rate All Services" at bounding box center [747, 183] width 51 height 7
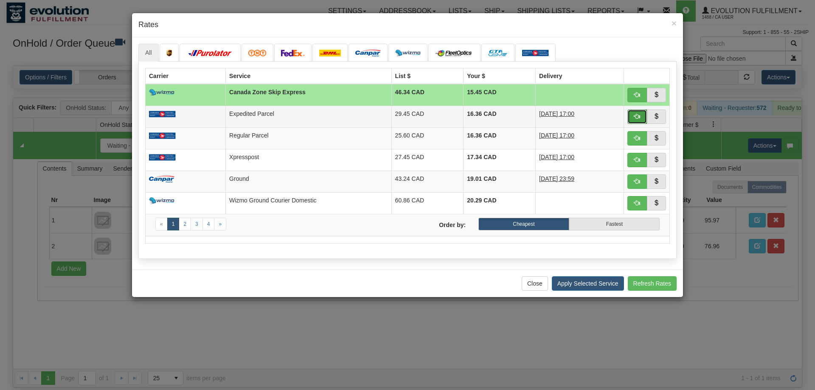
click at [636, 115] on span "button" at bounding box center [637, 116] width 6 height 6
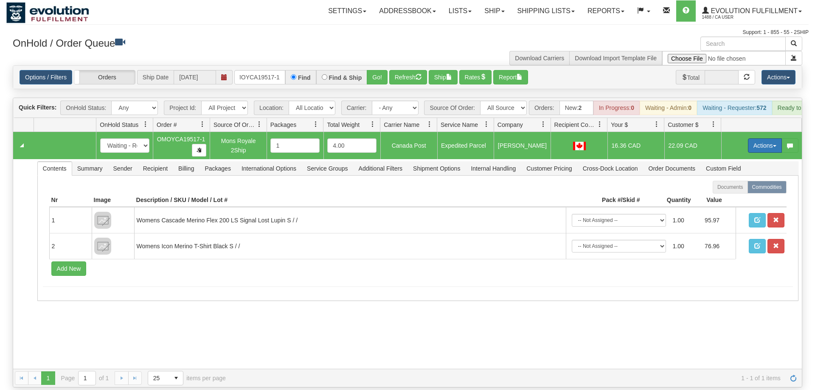
click at [766, 139] on button "Actions" at bounding box center [765, 145] width 34 height 14
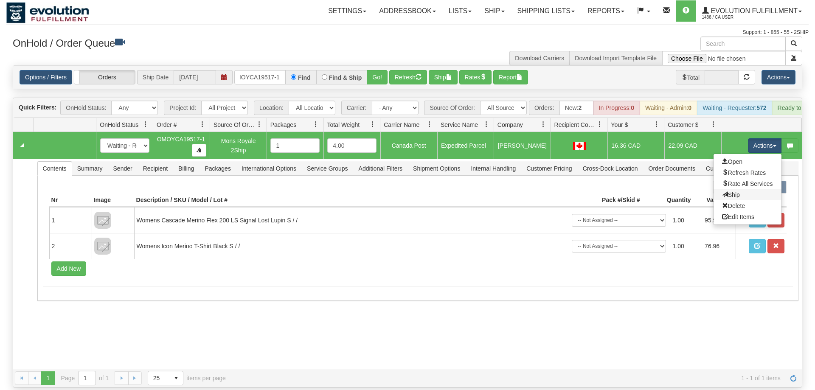
click at [745, 189] on link "Ship" at bounding box center [747, 194] width 68 height 11
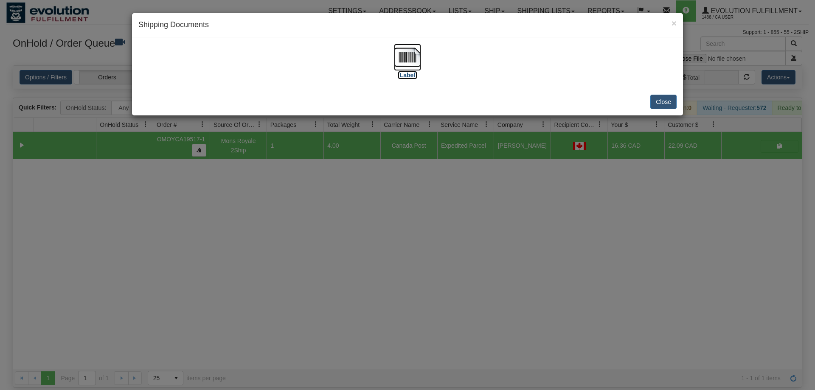
click at [411, 59] on img at bounding box center [407, 57] width 27 height 27
click at [437, 264] on div "× Shipping Documents [Label] Close" at bounding box center [407, 195] width 815 height 390
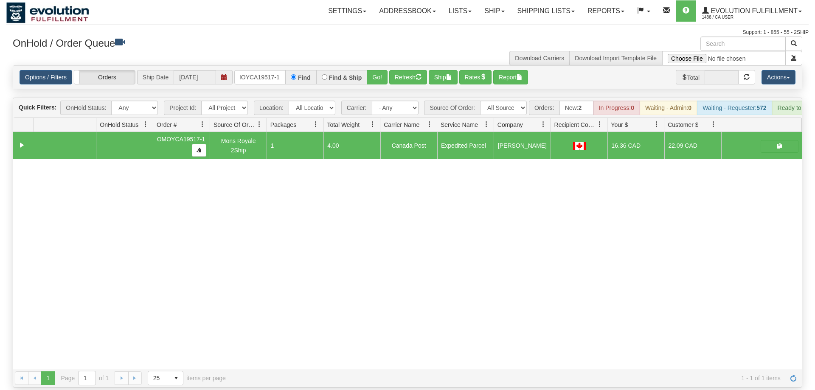
click at [266, 73] on div "Options / Filters Group Shipments Orders Ship Date [DATE] OMOYCA19517-1 Find Fi…" at bounding box center [407, 77] width 788 height 23
click at [271, 70] on input "OMOYCA19517-1" at bounding box center [259, 77] width 51 height 14
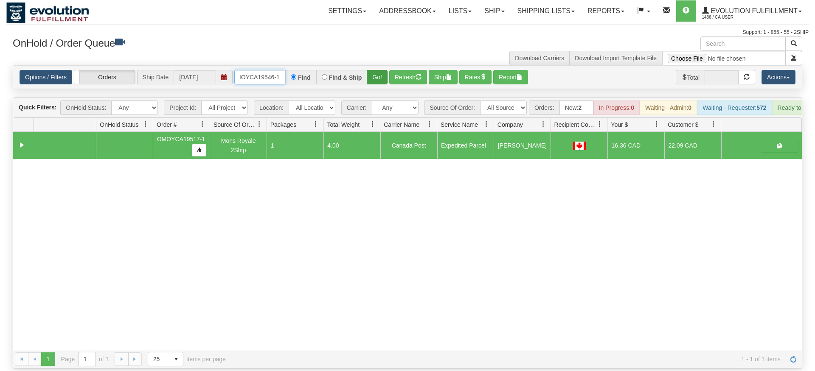
type input "OMOYCA19546-1"
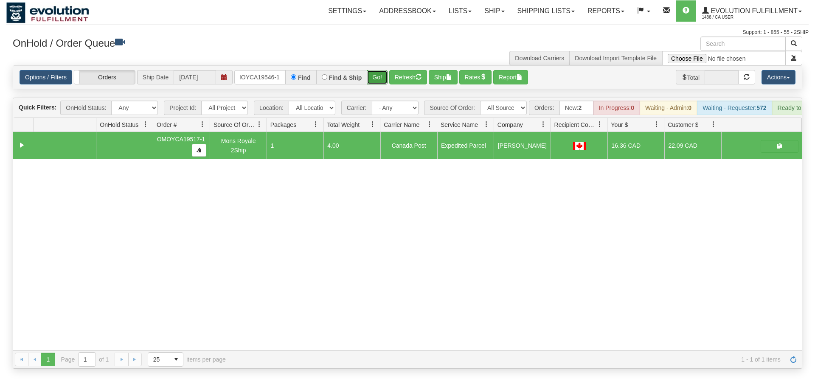
click at [378, 81] on div "Is equal to Is not equal to Contains Does not contains CAD USD EUR ZAR [PERSON_…" at bounding box center [407, 216] width 802 height 303
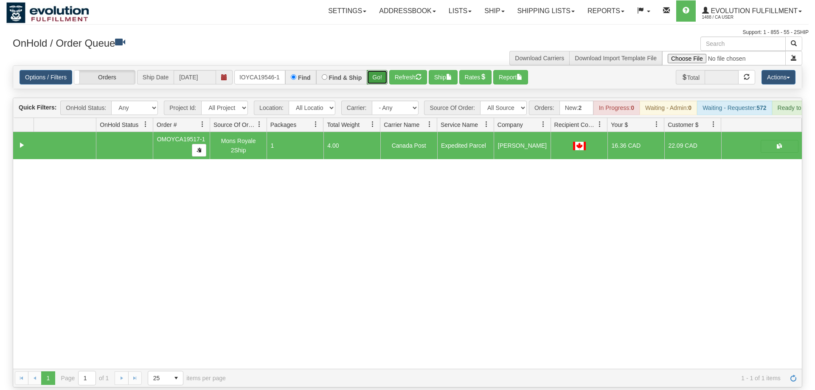
click at [377, 70] on button "Go!" at bounding box center [377, 77] width 21 height 14
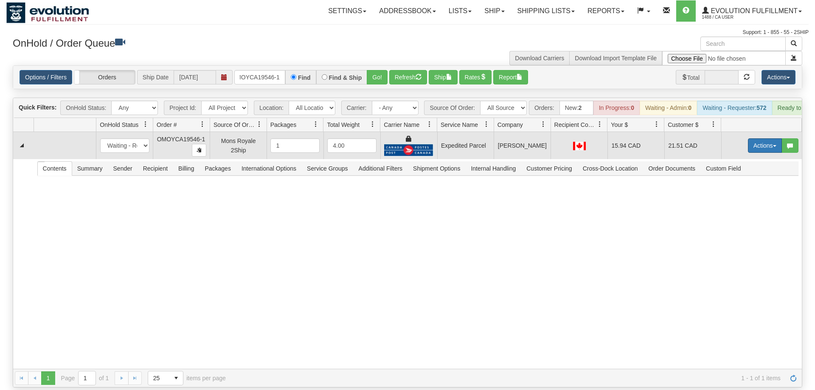
click at [767, 138] on button "Actions" at bounding box center [765, 145] width 34 height 14
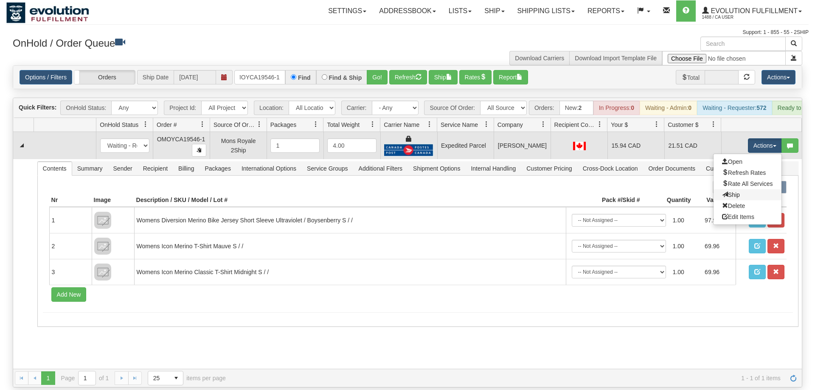
click at [745, 189] on link "Ship" at bounding box center [747, 194] width 68 height 11
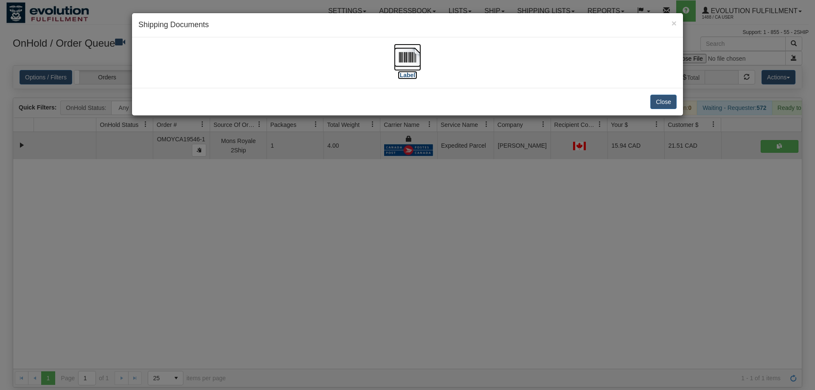
click at [421, 68] on img at bounding box center [407, 57] width 27 height 27
click at [440, 229] on div "× Shipping Documents [Label] Close" at bounding box center [407, 195] width 815 height 390
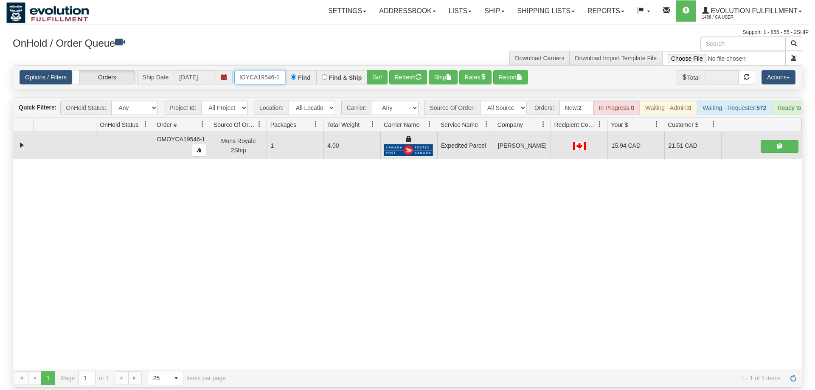
click at [272, 70] on input "OMOYCA19546-1" at bounding box center [259, 77] width 51 height 14
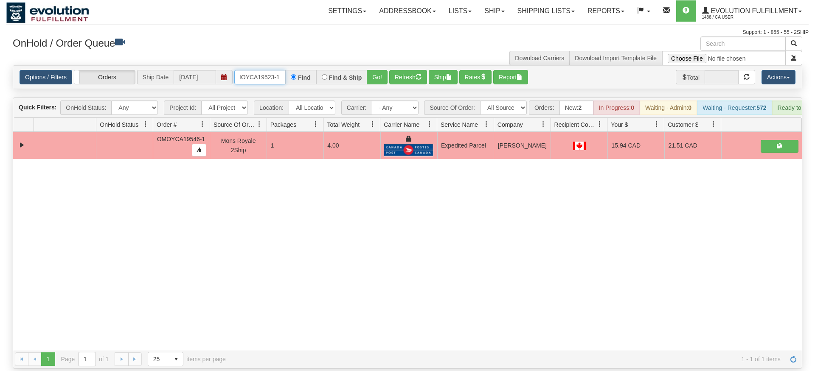
type input "OMOYCA19523-1"
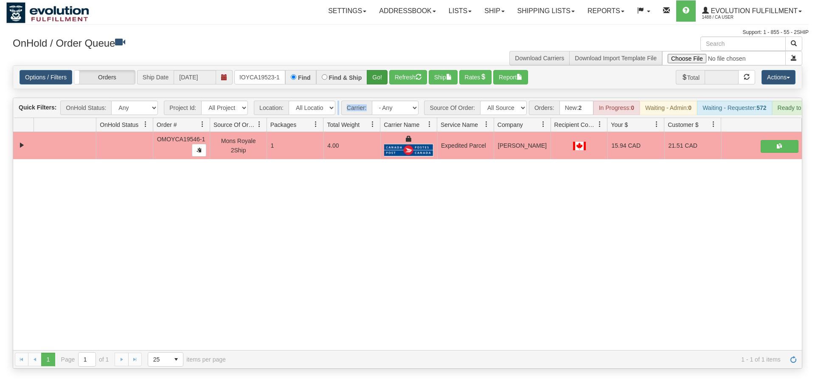
drag, startPoint x: 366, startPoint y: 68, endPoint x: 374, endPoint y: 66, distance: 8.1
click at [366, 84] on div "Is equal to Is not equal to Contains Does not contains CAD USD EUR ZAR [PERSON_…" at bounding box center [407, 216] width 802 height 303
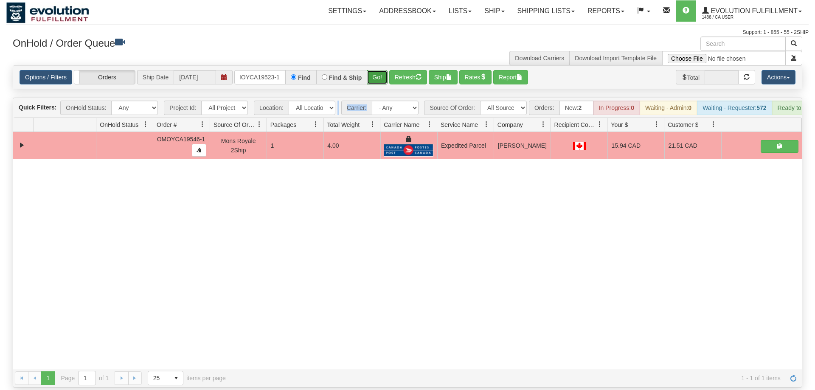
click at [374, 70] on button "Go!" at bounding box center [377, 77] width 21 height 14
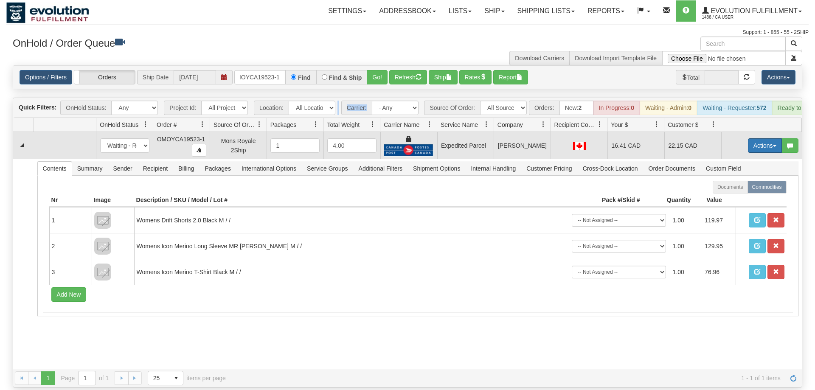
click at [759, 138] on button "Actions" at bounding box center [765, 145] width 34 height 14
click at [737, 191] on span "Ship" at bounding box center [731, 194] width 18 height 7
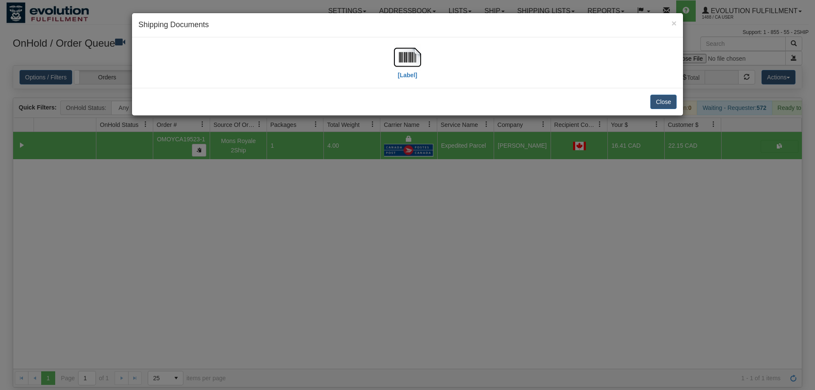
click at [418, 76] on div "[Label]" at bounding box center [407, 63] width 27 height 38
click at [412, 70] on img at bounding box center [407, 57] width 27 height 27
drag, startPoint x: 341, startPoint y: 326, endPoint x: 313, endPoint y: 156, distance: 172.8
click at [340, 326] on div "× Shipping Documents [Label] Close" at bounding box center [407, 195] width 815 height 390
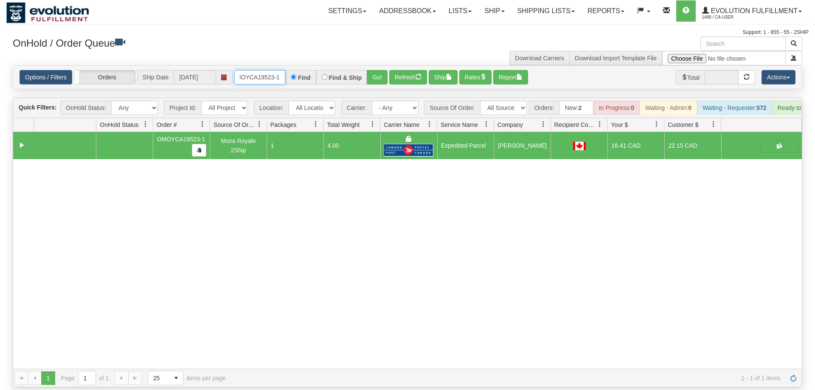
click at [249, 70] on input "OMOYCA19523-1" at bounding box center [259, 77] width 51 height 14
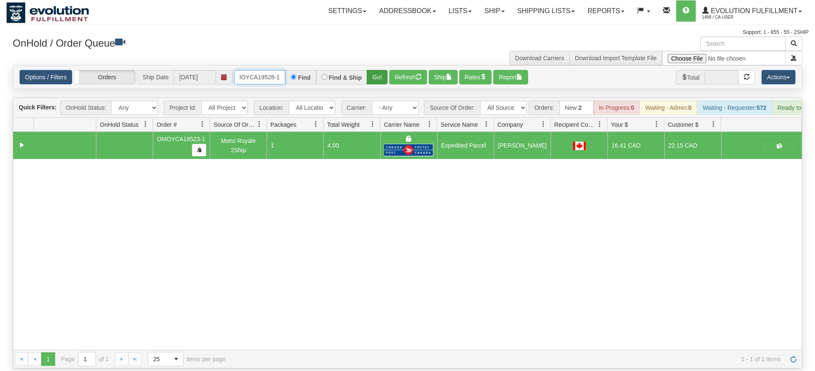
type input "OMOYCA19528-1"
click at [376, 86] on div "Is equal to Is not equal to Contains Does not contains CAD USD EUR ZAR [PERSON_…" at bounding box center [407, 216] width 802 height 303
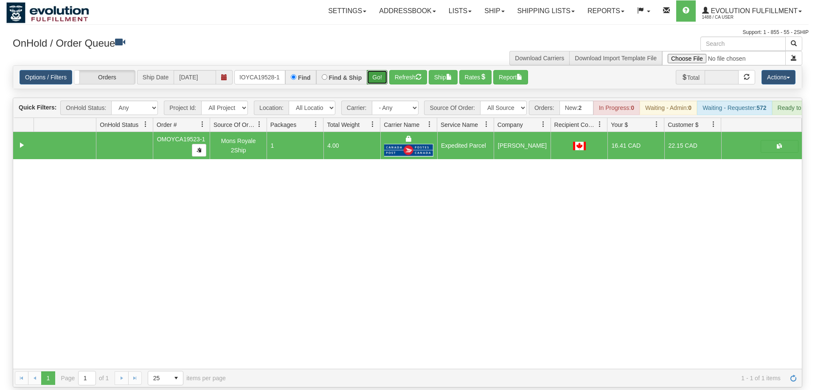
click at [369, 70] on button "Go!" at bounding box center [377, 77] width 21 height 14
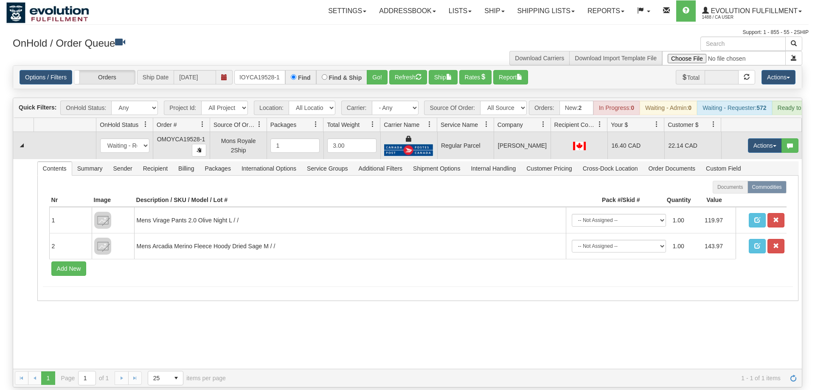
click at [754, 132] on td "Actions Open Refresh Rates Rate All Services Ship Delete Edit Items" at bounding box center [761, 145] width 81 height 27
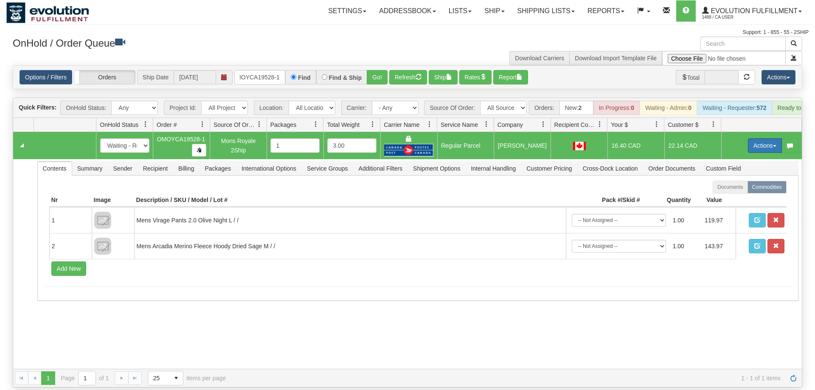
click at [757, 138] on button "Actions" at bounding box center [765, 145] width 34 height 14
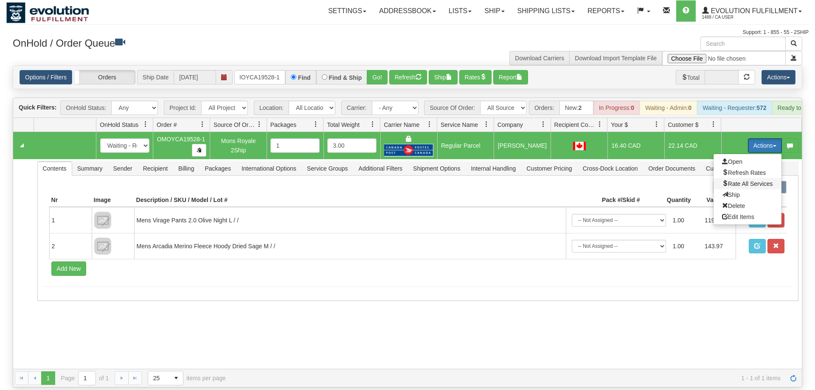
click at [742, 180] on span "Rate All Services" at bounding box center [747, 183] width 51 height 7
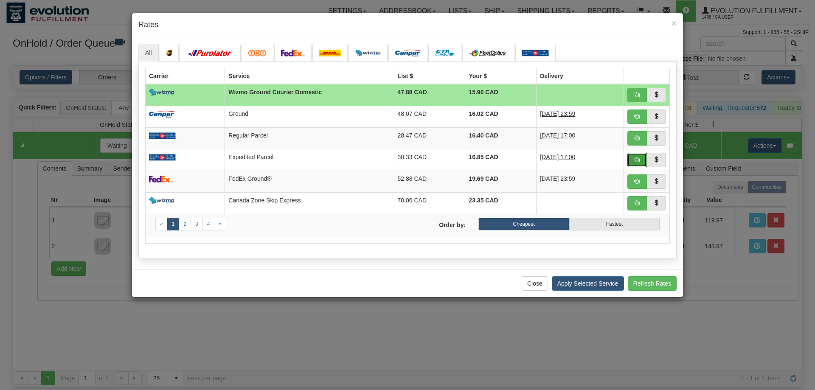
click at [633, 164] on button "button" at bounding box center [637, 160] width 20 height 14
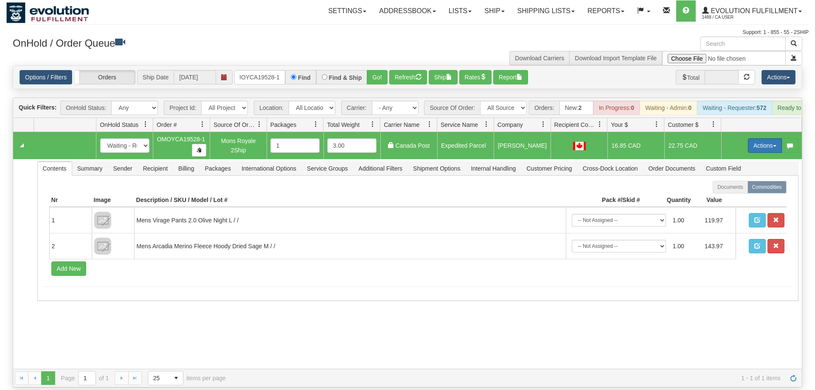
click at [764, 138] on button "Actions" at bounding box center [765, 145] width 34 height 14
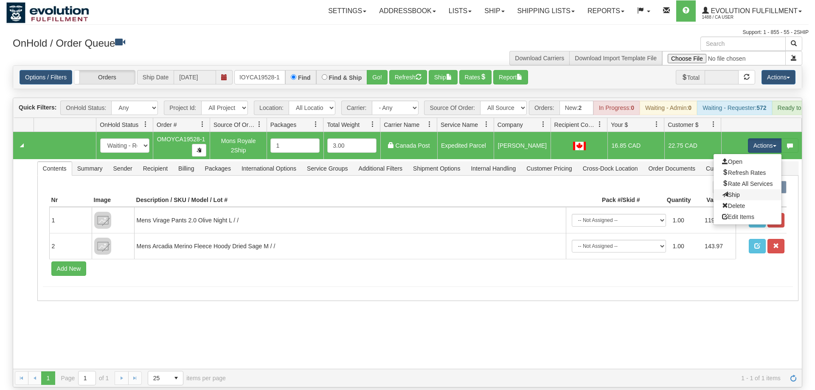
click at [733, 189] on link "Ship" at bounding box center [747, 194] width 68 height 11
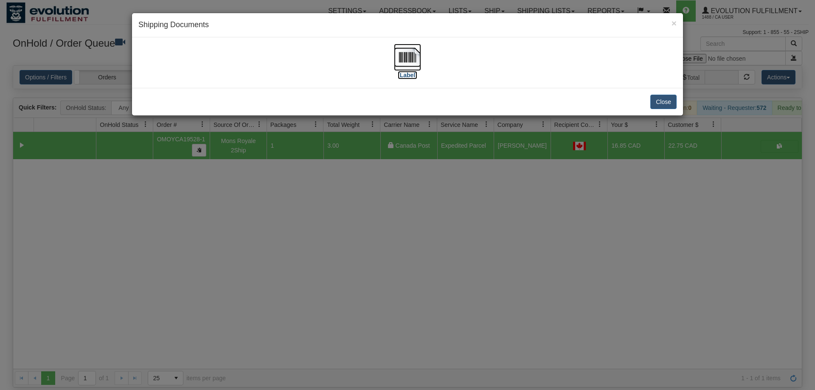
click at [407, 65] on img at bounding box center [407, 57] width 27 height 27
click at [448, 245] on div "× Shipping Documents [Label] Close" at bounding box center [407, 195] width 815 height 390
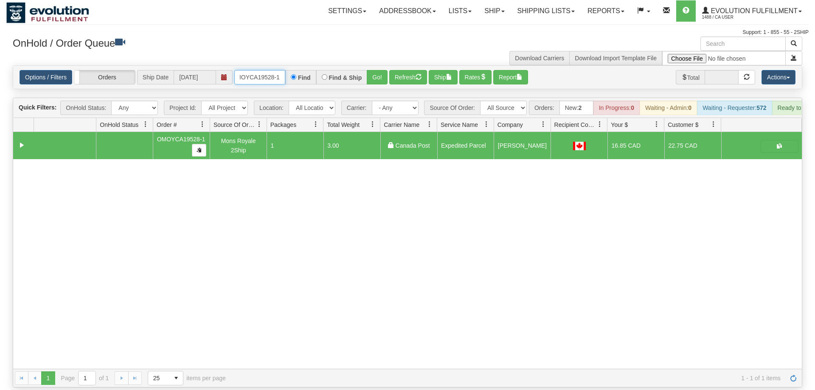
click at [266, 70] on input "OMOYCA19528-1" at bounding box center [259, 77] width 51 height 14
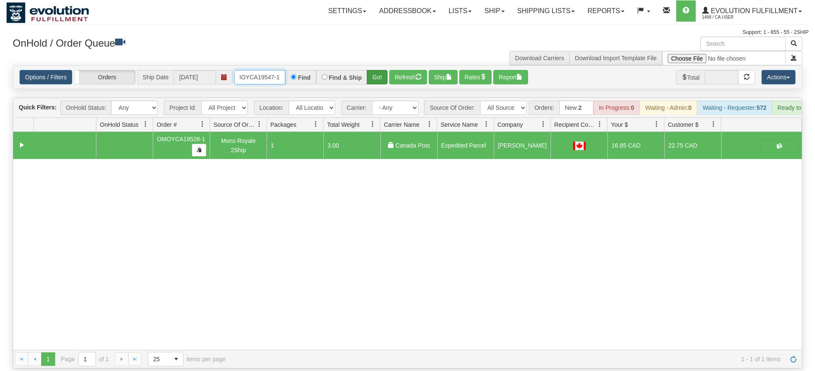
type input "OMOYCA19547-1"
click at [381, 78] on div "Is equal to Is not equal to Contains Does not contains CAD USD EUR ZAR [PERSON_…" at bounding box center [407, 216] width 802 height 303
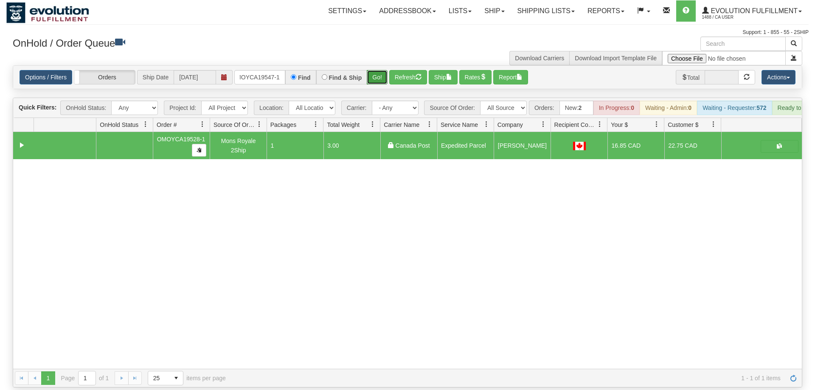
click at [378, 70] on button "Go!" at bounding box center [377, 77] width 21 height 14
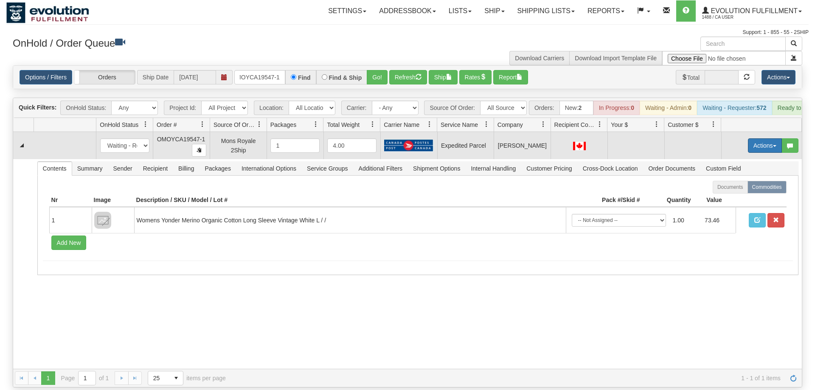
click at [752, 138] on button "Actions" at bounding box center [765, 145] width 34 height 14
click at [745, 180] on span "Rate All Services" at bounding box center [747, 183] width 51 height 7
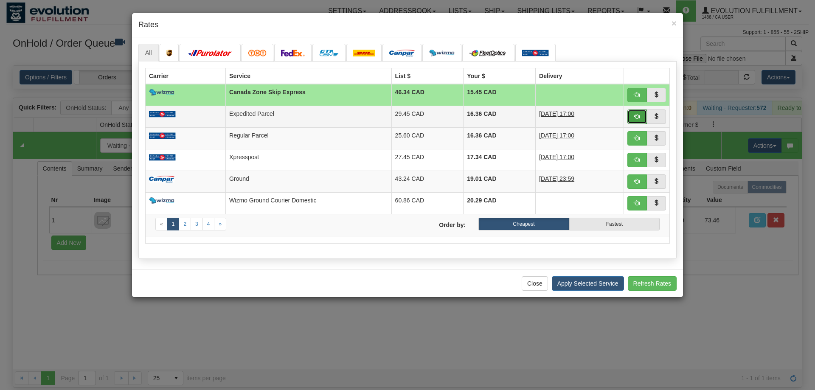
click at [631, 115] on button "button" at bounding box center [637, 116] width 20 height 14
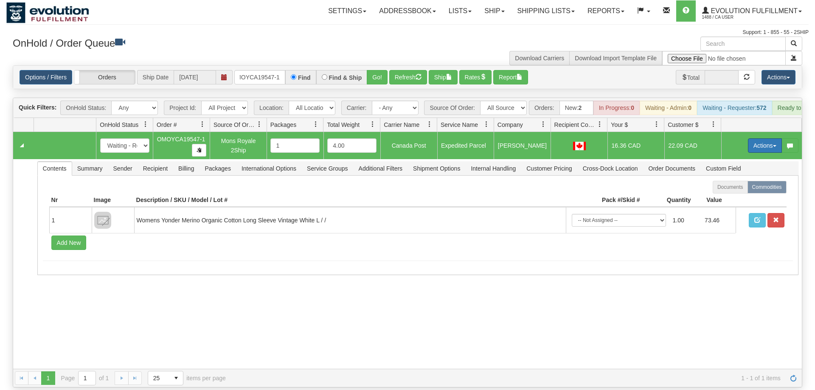
click at [766, 138] on button "Actions" at bounding box center [765, 145] width 34 height 14
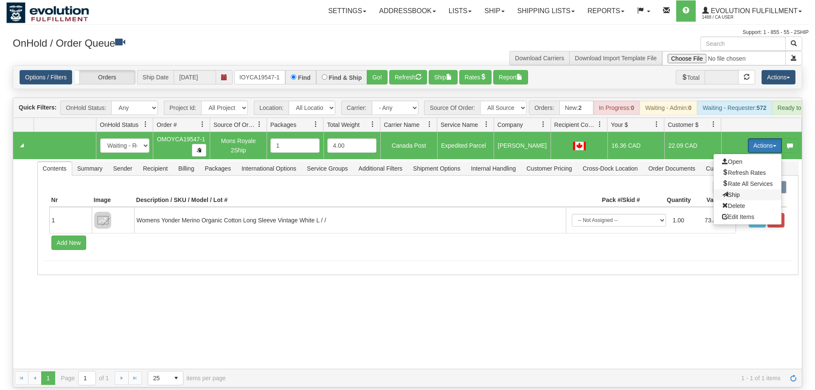
click at [722, 191] on span at bounding box center [725, 194] width 6 height 6
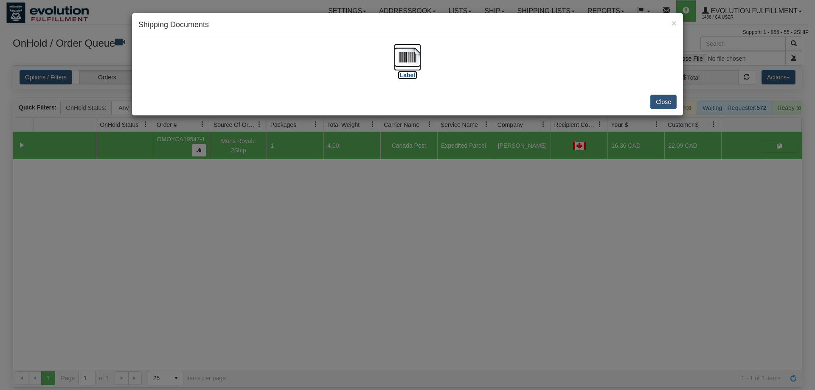
click at [394, 53] on img at bounding box center [407, 57] width 27 height 27
click at [392, 246] on div "× Shipping Documents [Label] Close" at bounding box center [407, 195] width 815 height 390
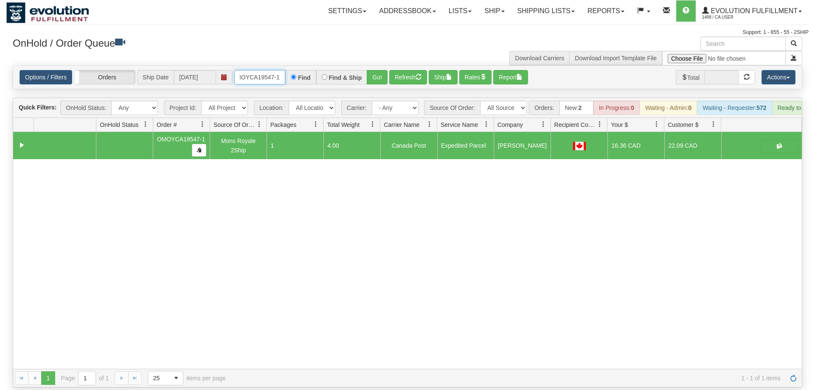
click at [270, 72] on input "OMOYCA19547-1" at bounding box center [259, 77] width 51 height 14
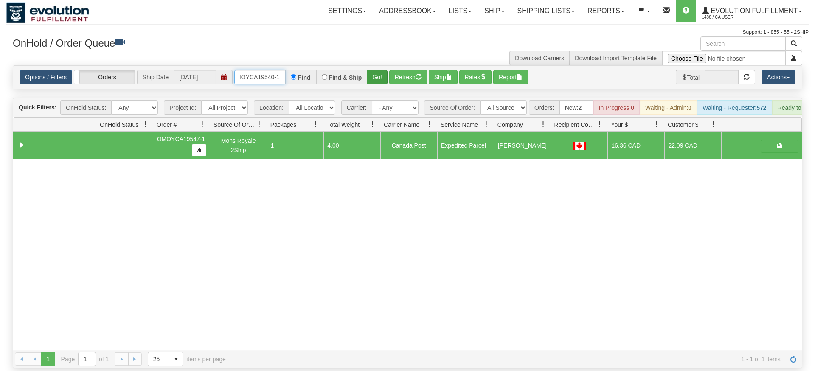
type input "OMOYCA19540-1"
drag, startPoint x: 378, startPoint y: 66, endPoint x: 378, endPoint y: 83, distance: 17.0
click at [378, 84] on div "Is equal to Is not equal to Contains Does not contains CAD USD EUR ZAR [PERSON_…" at bounding box center [407, 216] width 802 height 303
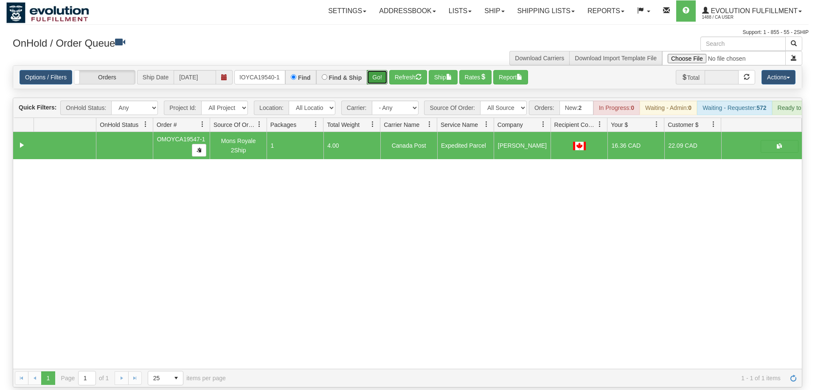
click at [379, 70] on button "Go!" at bounding box center [377, 77] width 21 height 14
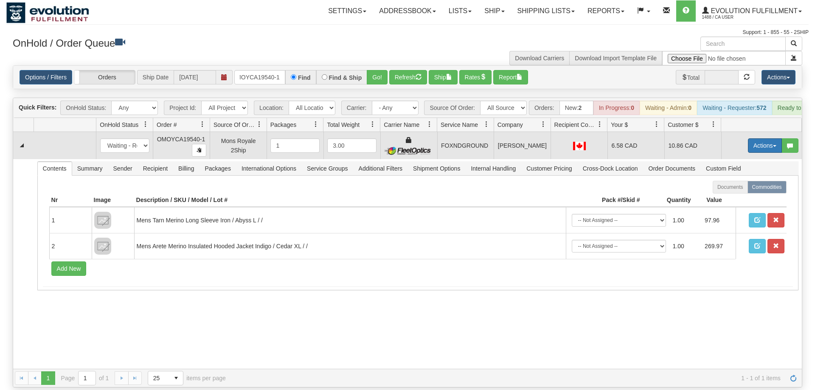
click at [751, 138] on button "Actions" at bounding box center [765, 145] width 34 height 14
click at [742, 189] on link "Ship" at bounding box center [747, 194] width 68 height 11
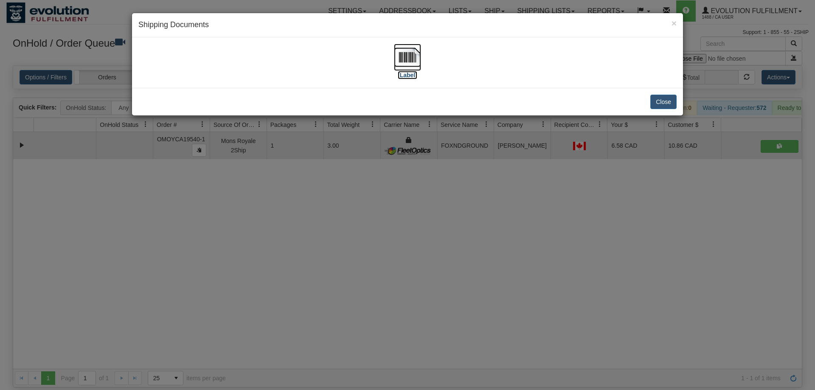
click at [410, 59] on img at bounding box center [407, 57] width 27 height 27
click at [369, 252] on div "× Shipping Documents [Label] Close" at bounding box center [407, 195] width 815 height 390
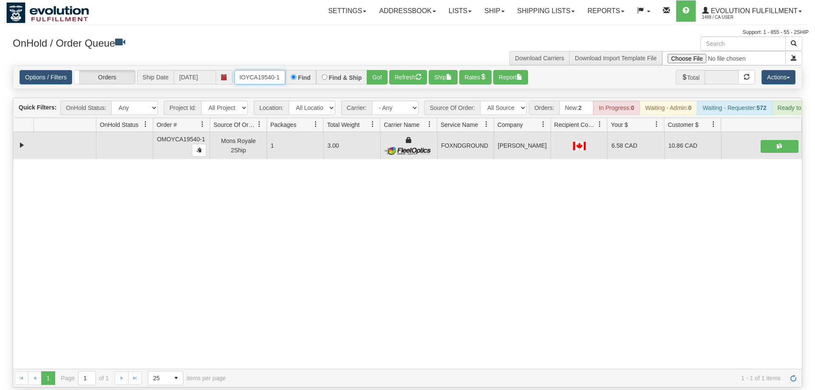
click at [269, 70] on input "OMOYCA19540-1" at bounding box center [259, 77] width 51 height 14
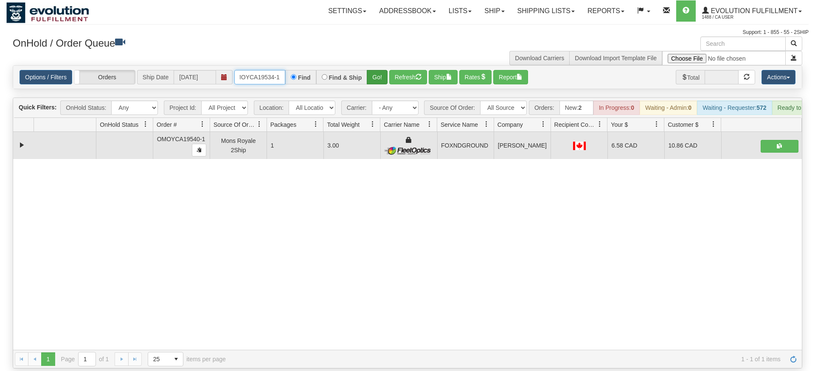
type input "OMOYCA19534-1"
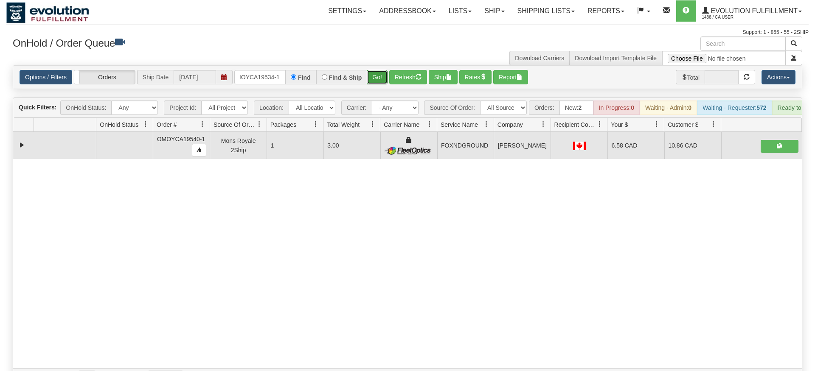
click at [379, 86] on div "Is equal to Is not equal to Contains Does not contains CAD USD EUR ZAR [PERSON_…" at bounding box center [407, 226] width 802 height 322
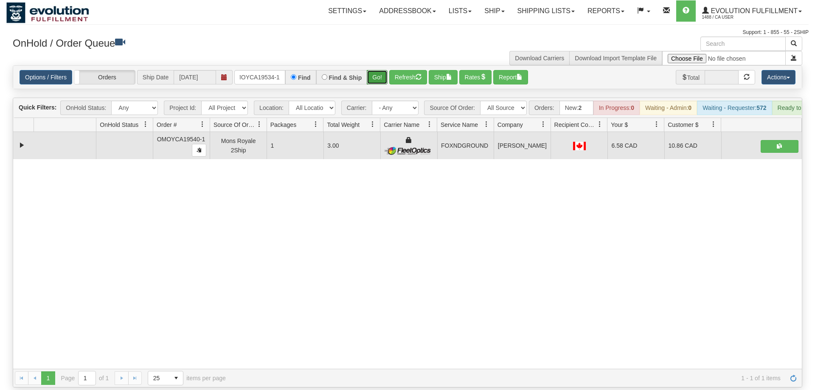
click at [381, 70] on button "Go!" at bounding box center [377, 77] width 21 height 14
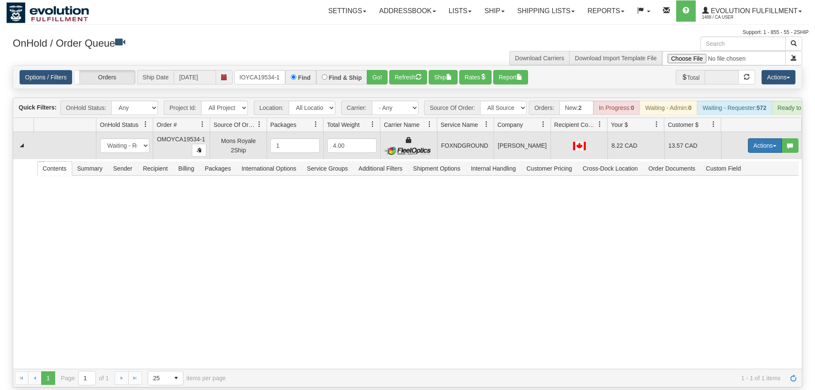
click at [754, 138] on button "Actions" at bounding box center [765, 145] width 34 height 14
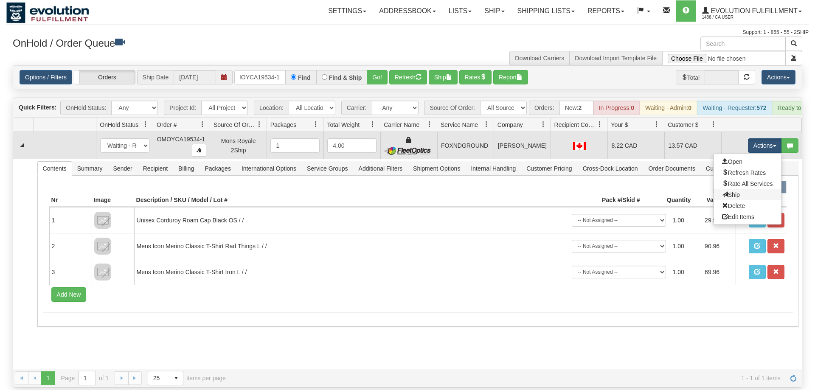
click at [735, 189] on link "Ship" at bounding box center [747, 194] width 68 height 11
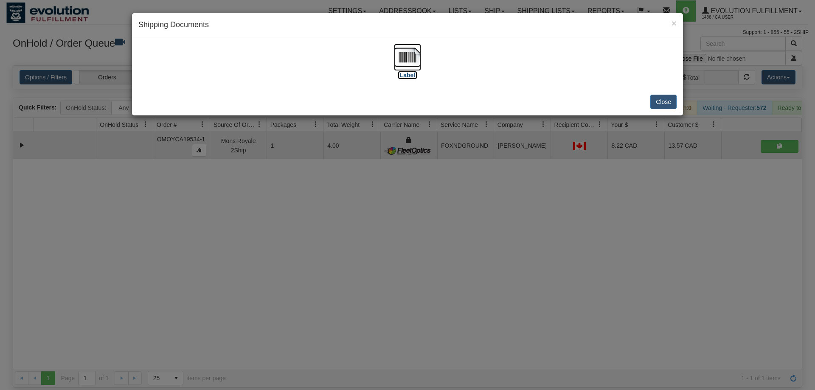
click at [417, 64] on img at bounding box center [407, 57] width 27 height 27
drag, startPoint x: 387, startPoint y: 237, endPoint x: 297, endPoint y: 37, distance: 219.0
click at [383, 231] on div "× Shipping Documents [Label] Close" at bounding box center [407, 195] width 815 height 390
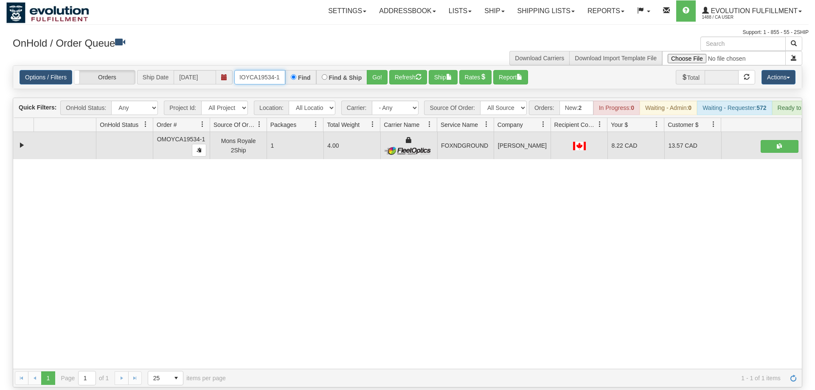
click at [263, 70] on input "OMOYCA19534-1" at bounding box center [259, 77] width 51 height 14
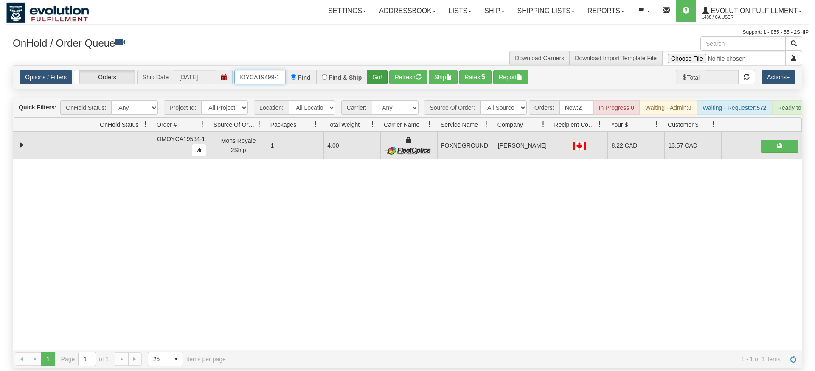
type input "OMOYCA19499-1"
click at [376, 83] on div "Is equal to Is not equal to Contains Does not contains CAD USD EUR ZAR [PERSON_…" at bounding box center [407, 216] width 802 height 303
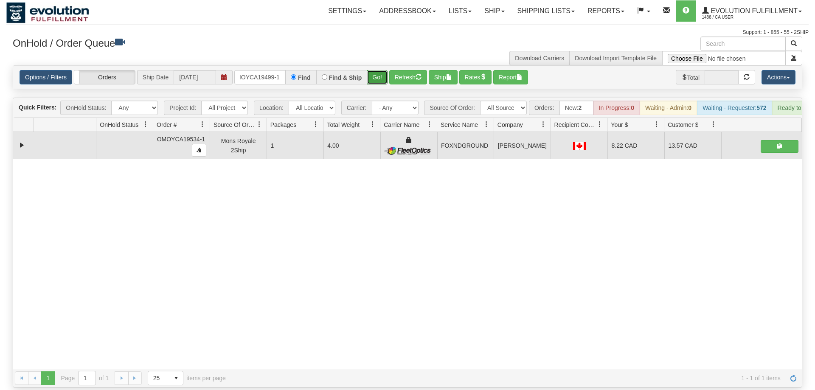
click at [383, 70] on button "Go!" at bounding box center [377, 77] width 21 height 14
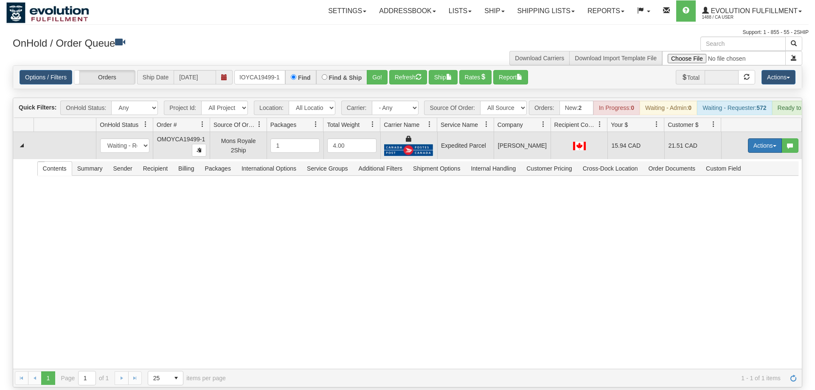
click at [771, 138] on button "Actions" at bounding box center [765, 145] width 34 height 14
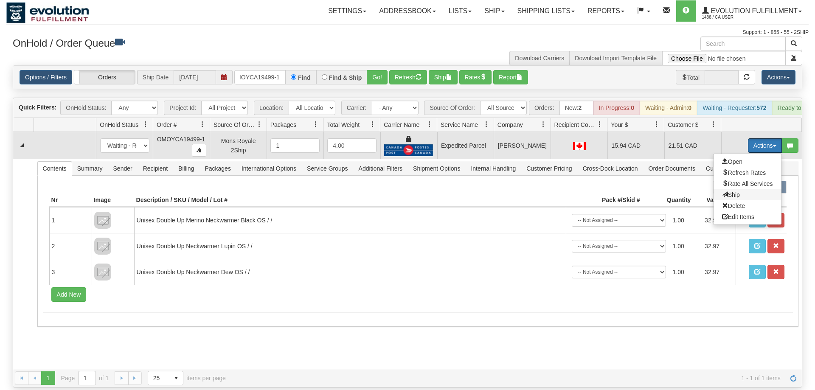
click at [735, 191] on span "Ship" at bounding box center [731, 194] width 18 height 7
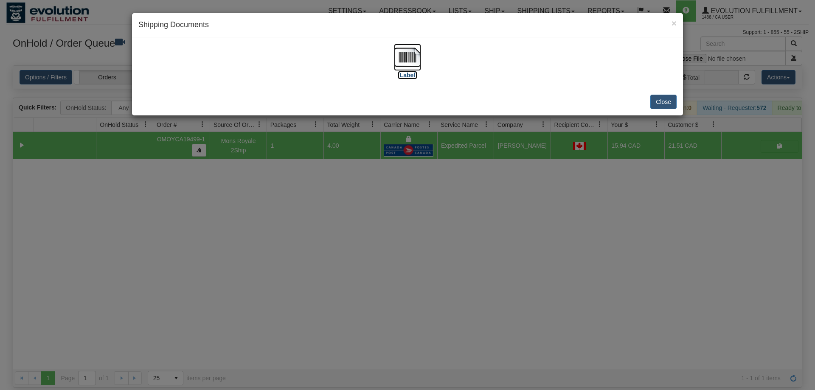
click at [420, 63] on img at bounding box center [407, 57] width 27 height 27
drag, startPoint x: 401, startPoint y: 210, endPoint x: 335, endPoint y: 105, distance: 123.6
click at [401, 206] on div "× Shipping Documents [Label] Close" at bounding box center [407, 195] width 815 height 390
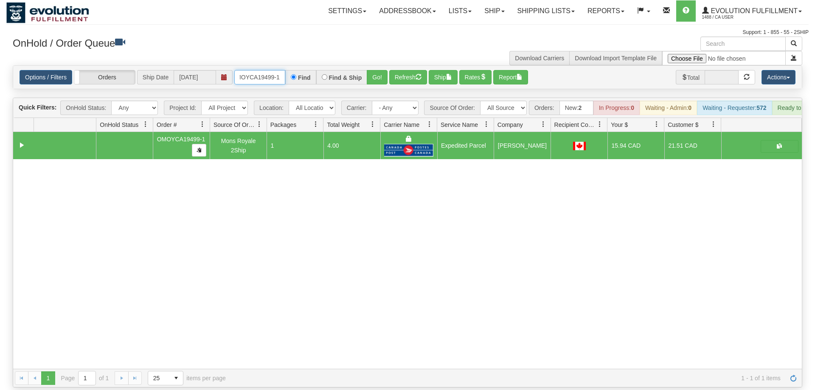
click at [272, 70] on input "OMOYCA19499-1" at bounding box center [259, 77] width 51 height 14
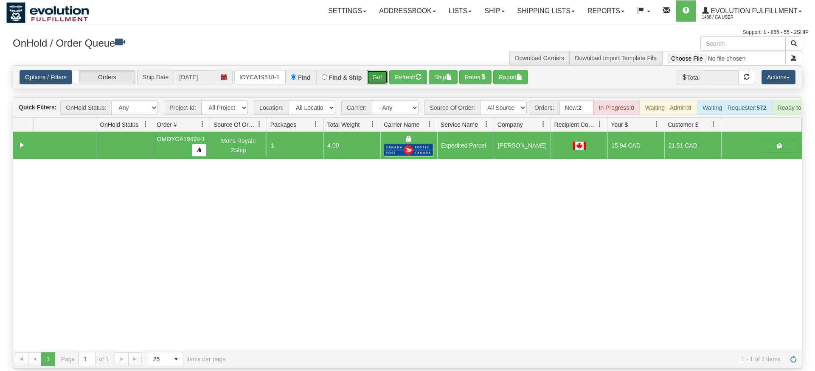
drag, startPoint x: 385, startPoint y: 64, endPoint x: 382, endPoint y: 80, distance: 16.3
click at [384, 83] on div "Is equal to Is not equal to Contains Does not contains CAD USD EUR ZAR [PERSON_…" at bounding box center [407, 216] width 802 height 303
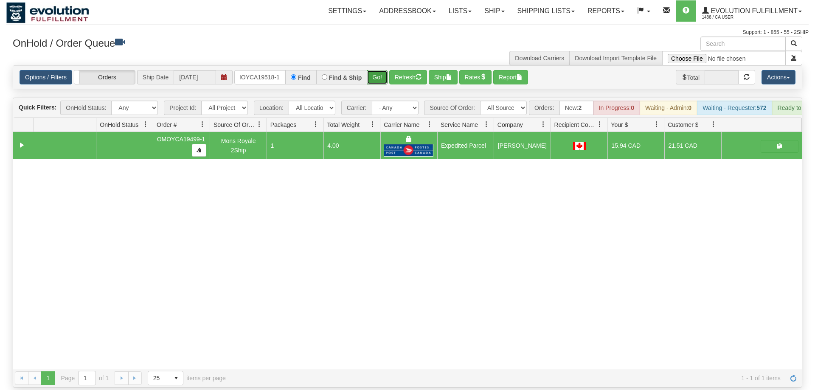
click at [381, 70] on button "Go!" at bounding box center [377, 77] width 21 height 14
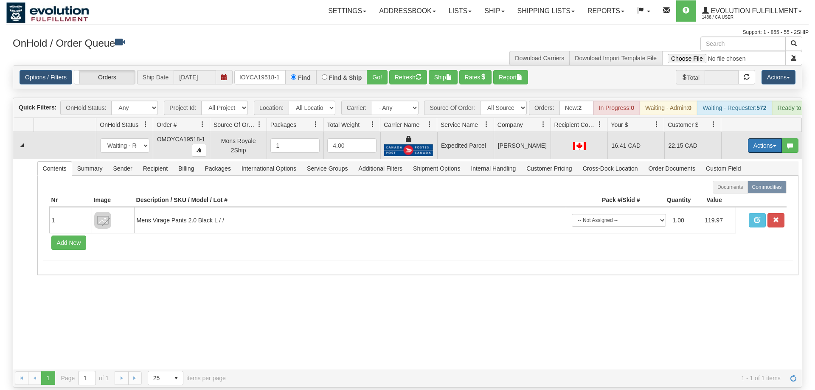
drag, startPoint x: 763, startPoint y: 132, endPoint x: 746, endPoint y: 168, distance: 40.1
click at [763, 138] on button "Actions" at bounding box center [765, 145] width 34 height 14
click at [749, 189] on link "Ship" at bounding box center [747, 194] width 68 height 11
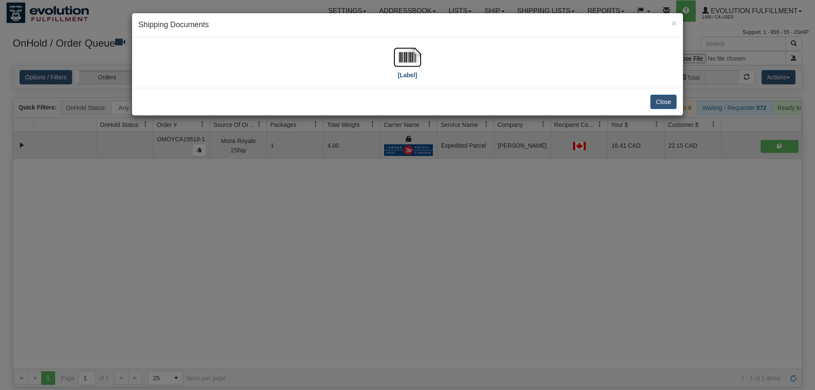
drag, startPoint x: 431, startPoint y: 64, endPoint x: 417, endPoint y: 62, distance: 14.1
click at [431, 63] on div "[Label]" at bounding box center [407, 63] width 538 height 38
click at [410, 62] on img at bounding box center [407, 57] width 27 height 27
drag, startPoint x: 381, startPoint y: 287, endPoint x: 355, endPoint y: 177, distance: 113.8
click at [376, 283] on div "× Shipping Documents [Label] Close" at bounding box center [407, 195] width 815 height 390
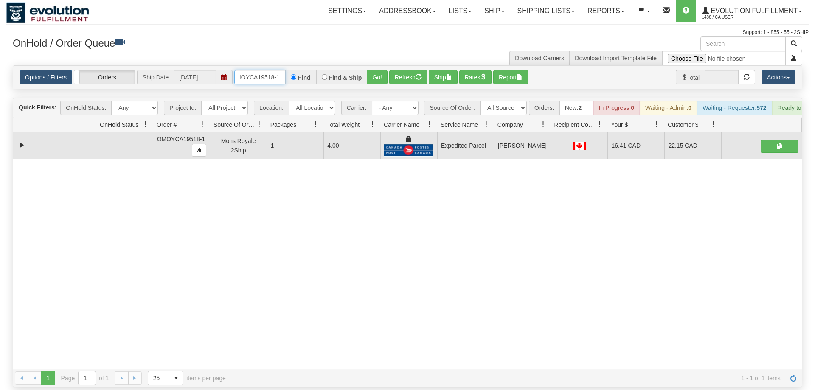
click at [278, 70] on input "OMOYCA19518-1" at bounding box center [259, 77] width 51 height 14
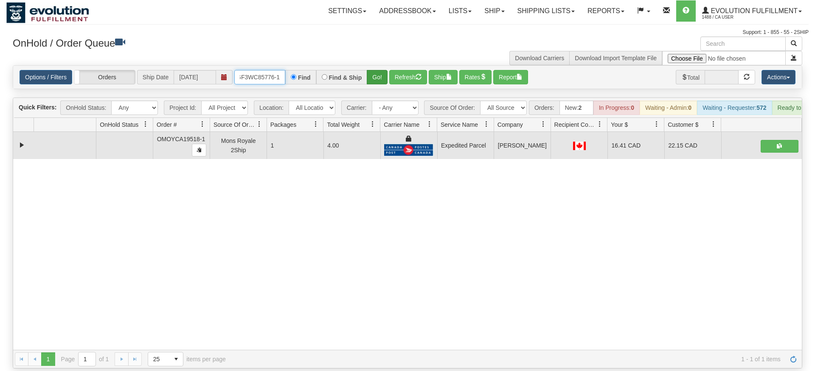
type input "OGF3WC85776-1"
click at [371, 80] on div "Is equal to Is not equal to Contains Does not contains CAD USD EUR ZAR [PERSON_…" at bounding box center [407, 216] width 802 height 303
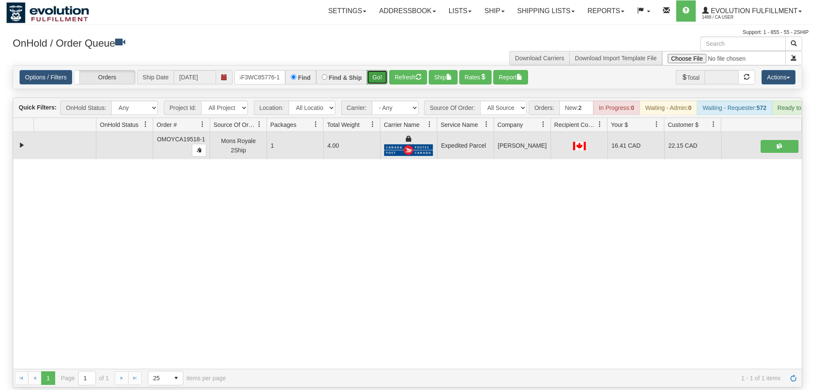
click at [376, 70] on button "Go!" at bounding box center [377, 77] width 21 height 14
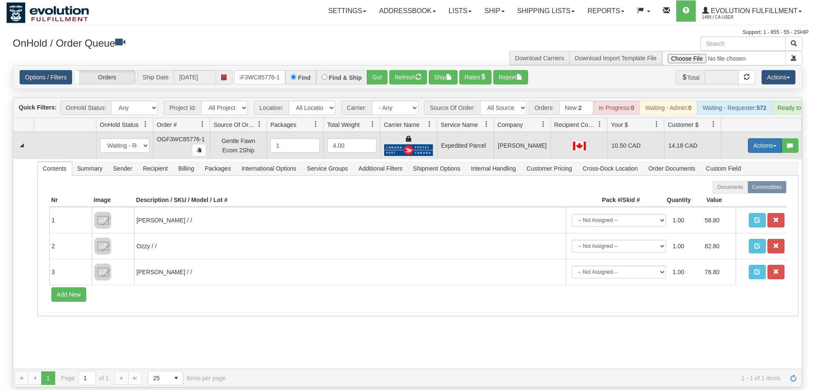
click at [749, 138] on button "Actions" at bounding box center [765, 145] width 34 height 14
click at [728, 191] on span "Ship" at bounding box center [731, 194] width 18 height 7
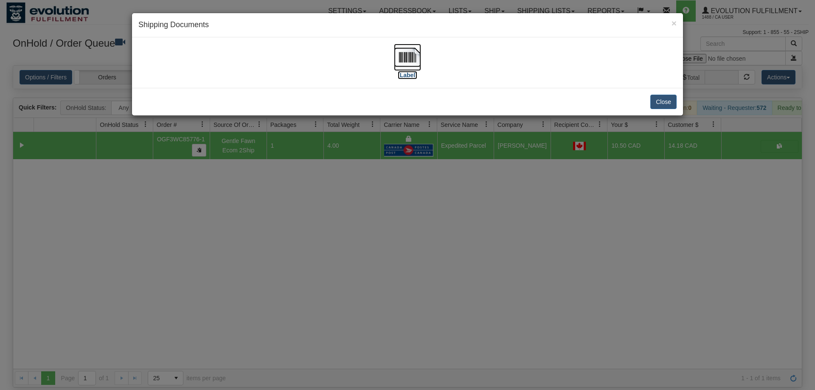
click at [412, 58] on img at bounding box center [407, 57] width 27 height 27
click at [498, 170] on div "× Shipping Documents [Label] Close" at bounding box center [407, 195] width 815 height 390
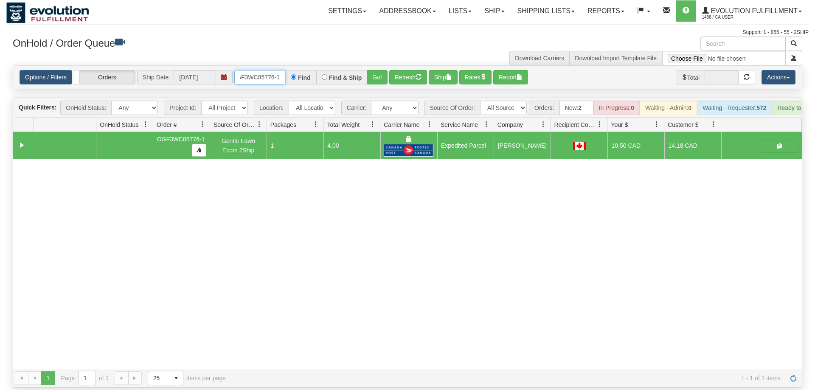
click at [262, 70] on input "OGF3WC85776-1" at bounding box center [259, 77] width 51 height 14
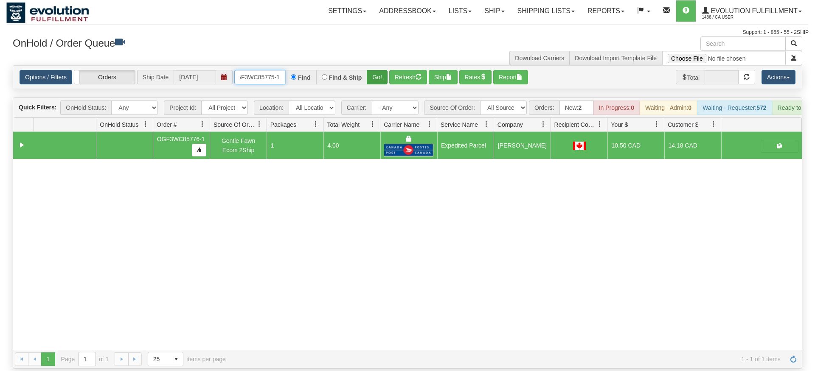
type input "OGF3WC85775-1"
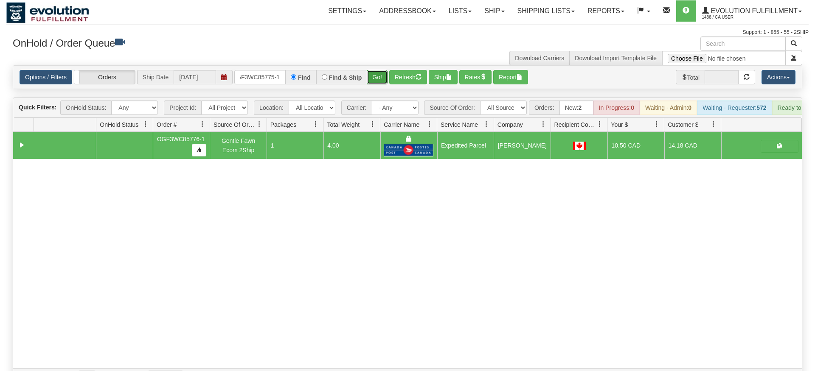
click at [372, 80] on div "Is equal to Is not equal to Contains Does not contains CAD USD EUR ZAR [PERSON_…" at bounding box center [407, 226] width 802 height 322
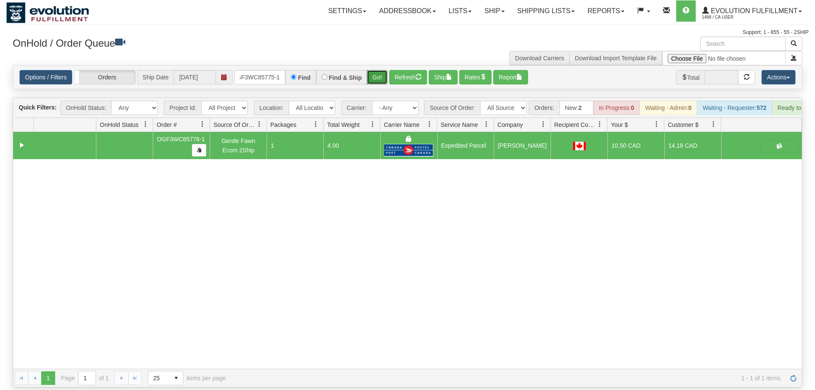
click at [374, 70] on button "Go!" at bounding box center [377, 77] width 21 height 14
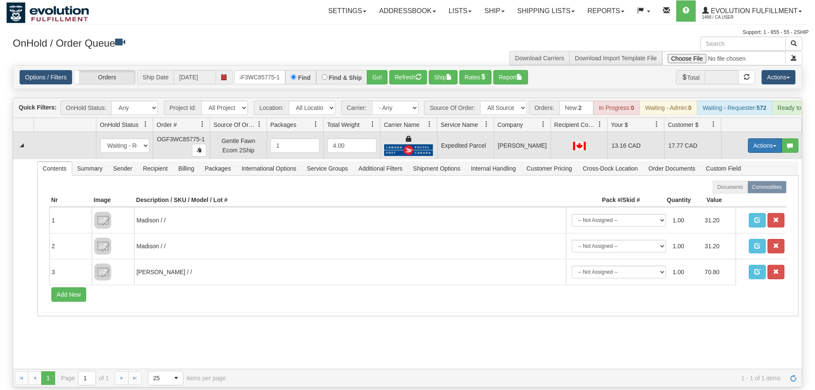
click at [760, 138] on button "Actions" at bounding box center [765, 145] width 34 height 14
click at [740, 189] on link "Ship" at bounding box center [747, 194] width 68 height 11
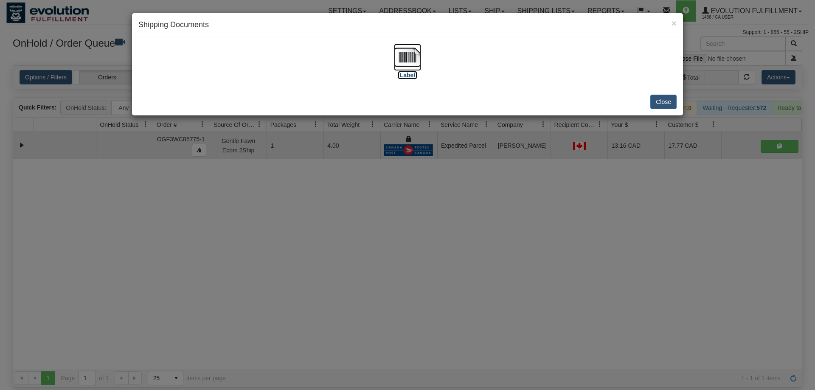
click at [395, 65] on img at bounding box center [407, 57] width 27 height 27
drag, startPoint x: 263, startPoint y: 304, endPoint x: 258, endPoint y: 130, distance: 174.0
click at [267, 294] on div "× Shipping Documents [Label] Close" at bounding box center [407, 195] width 815 height 390
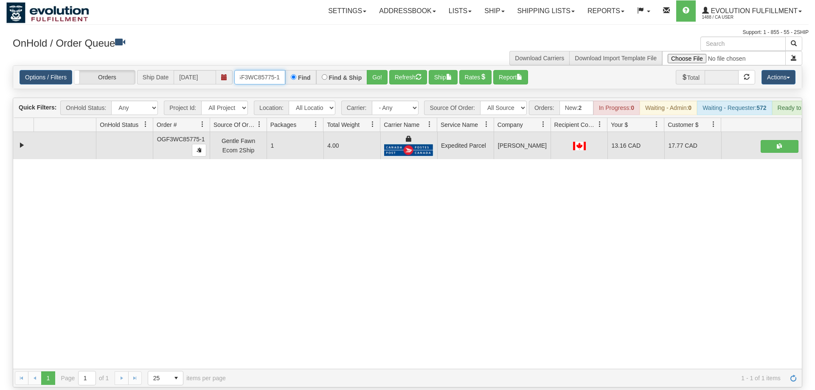
click at [258, 70] on input "OGF3WC85775-1" at bounding box center [259, 77] width 51 height 14
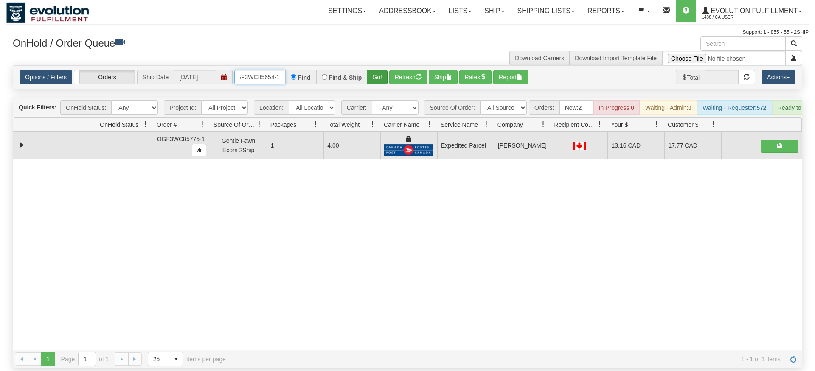
type input "OGF3WC85654-1"
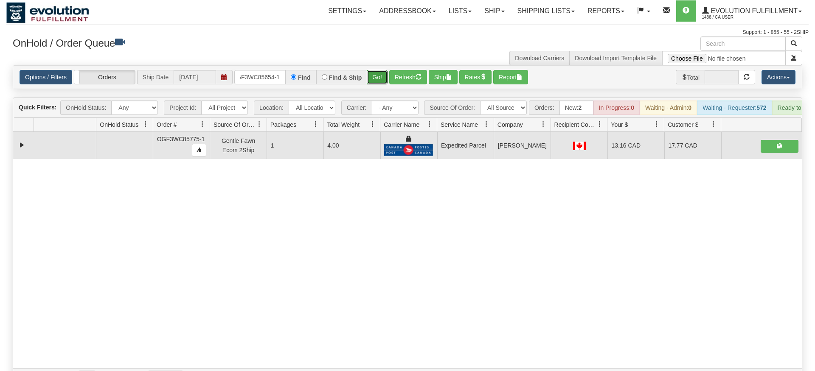
drag, startPoint x: 385, startPoint y: 58, endPoint x: 381, endPoint y: 74, distance: 17.0
click at [381, 74] on div "Options / Filters Group Shipments Orders Ship Date [DATE] OGF3WC85654-1 Find Fi…" at bounding box center [407, 77] width 788 height 23
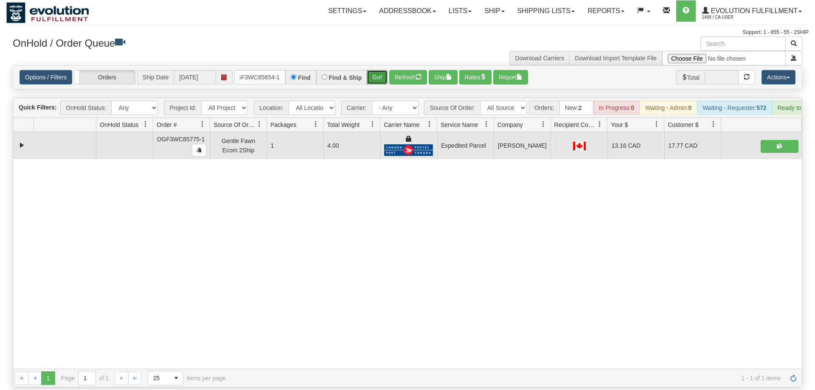
click at [371, 70] on button "Go!" at bounding box center [377, 77] width 21 height 14
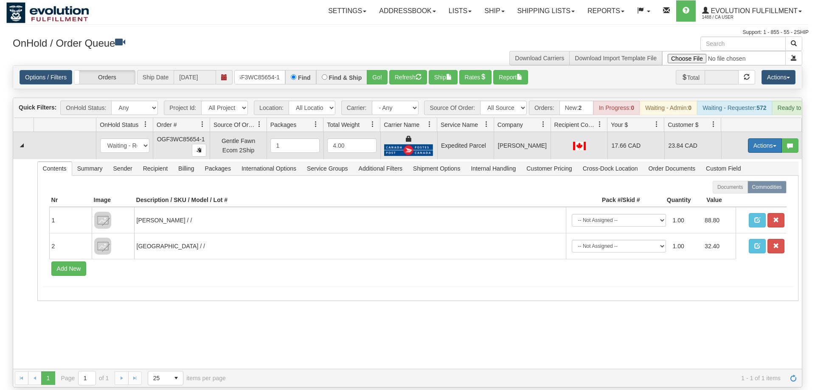
click at [751, 138] on button "Actions" at bounding box center [765, 145] width 34 height 14
click at [740, 189] on link "Ship" at bounding box center [747, 194] width 68 height 11
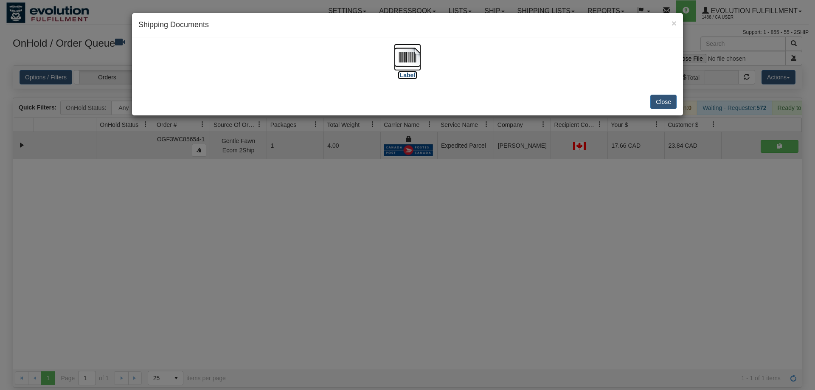
click at [410, 74] on label "[Label]" at bounding box center [408, 75] width 20 height 8
drag, startPoint x: 558, startPoint y: 252, endPoint x: 379, endPoint y: 115, distance: 225.8
click at [554, 248] on div "× Shipping Documents [Label] Close" at bounding box center [407, 195] width 815 height 390
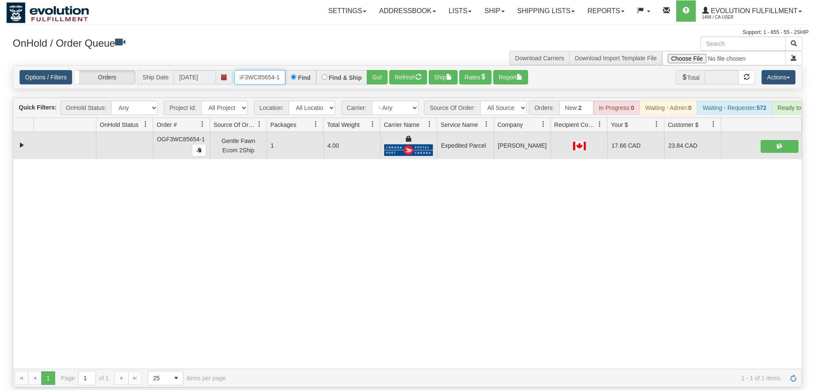
click at [272, 70] on input "OGF3WC85654-1" at bounding box center [259, 77] width 51 height 14
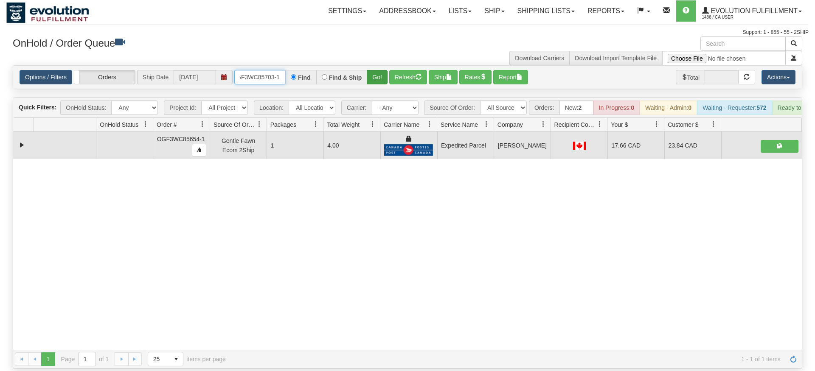
type input "OGF3WC85703-1"
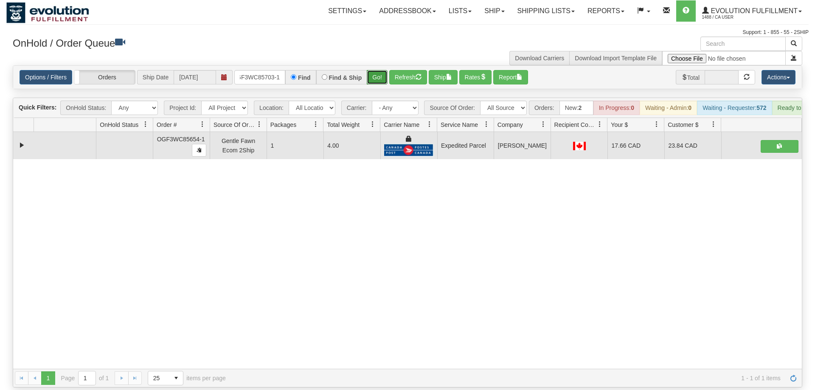
click at [381, 79] on div "Is equal to Is not equal to Contains Does not contains CAD USD EUR ZAR [PERSON_…" at bounding box center [407, 226] width 802 height 322
click at [374, 73] on div "Options / Filters Group Shipments Orders Ship Date [DATE] OGF3WC85703-1 Find Fi…" at bounding box center [407, 77] width 788 height 23
click at [374, 72] on button "Go!" at bounding box center [377, 77] width 21 height 14
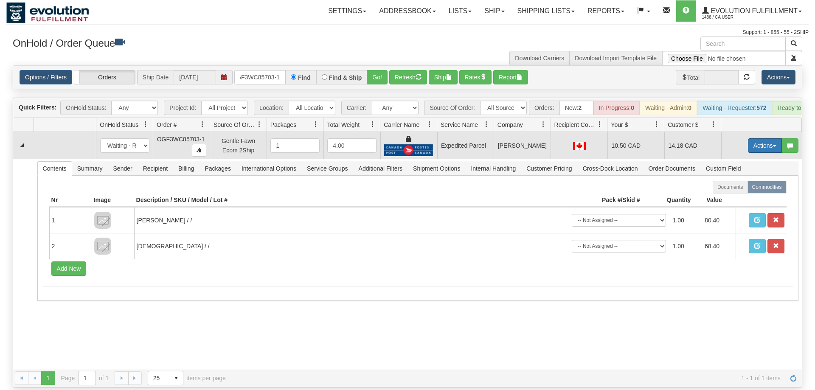
drag, startPoint x: 767, startPoint y: 130, endPoint x: 760, endPoint y: 134, distance: 8.5
click at [767, 138] on button "Actions" at bounding box center [765, 145] width 34 height 14
click at [739, 189] on link "Ship" at bounding box center [747, 194] width 68 height 11
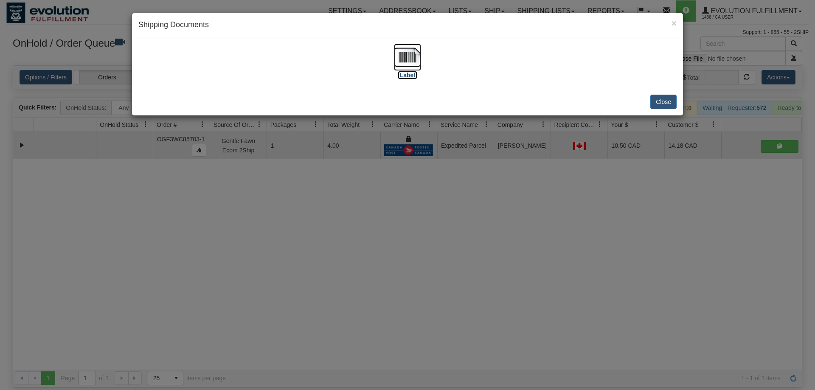
click at [416, 56] on img at bounding box center [407, 57] width 27 height 27
drag, startPoint x: 367, startPoint y: 224, endPoint x: 238, endPoint y: 72, distance: 200.2
click at [366, 221] on div "× Shipping Documents [Label] Close" at bounding box center [407, 195] width 815 height 390
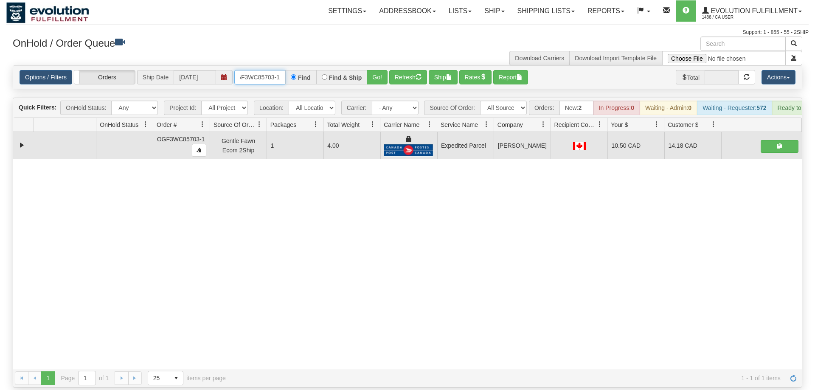
click at [264, 70] on input "OGF3WC85703-1" at bounding box center [259, 77] width 51 height 14
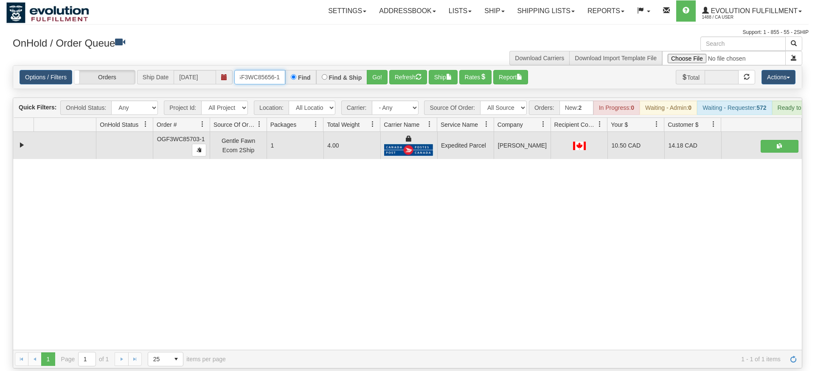
type input "OGF3WC85656-1"
click at [366, 82] on div "Is equal to Is not equal to Contains Does not contains CAD USD EUR ZAR [PERSON_…" at bounding box center [407, 216] width 802 height 303
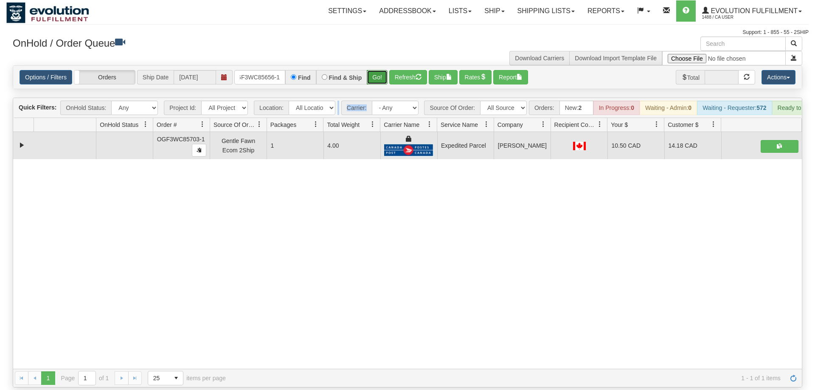
click at [372, 70] on button "Go!" at bounding box center [377, 77] width 21 height 14
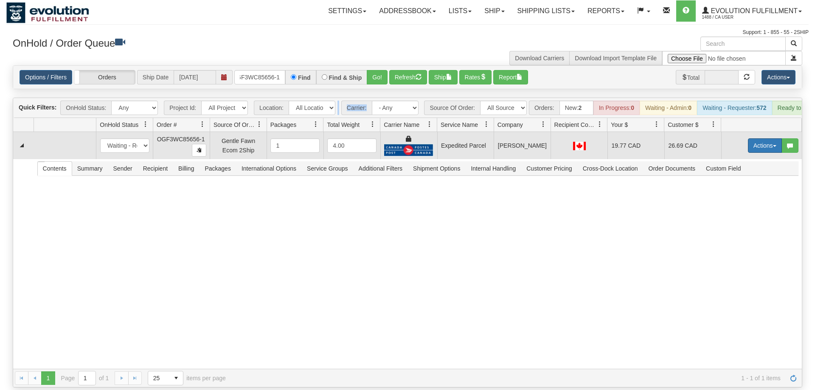
click at [762, 138] on button "Actions" at bounding box center [765, 145] width 34 height 14
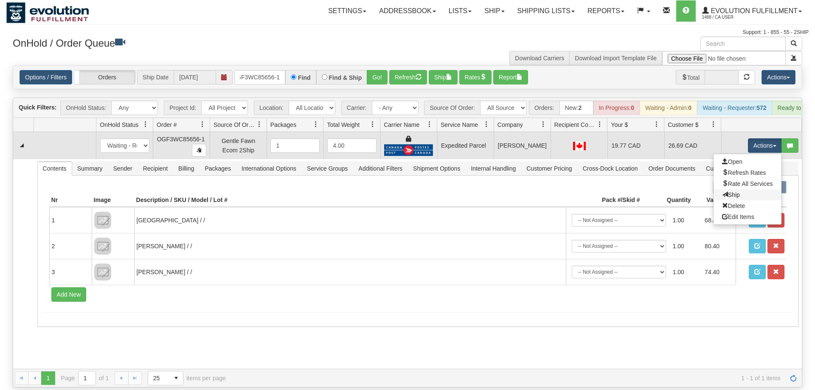
click at [740, 189] on link "Ship" at bounding box center [747, 194] width 68 height 11
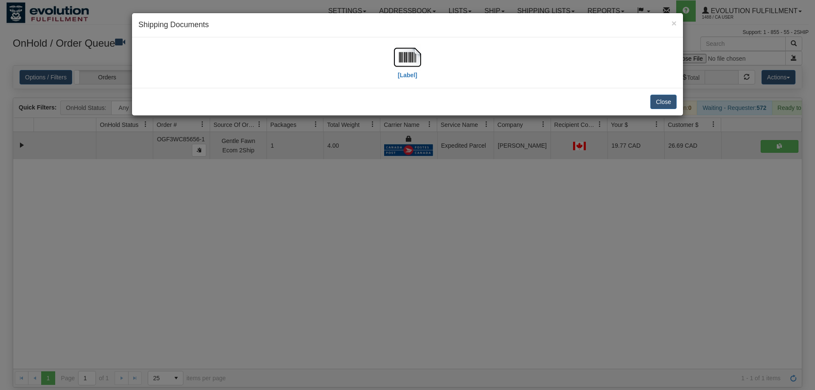
click at [389, 64] on div "[Label]" at bounding box center [407, 63] width 538 height 38
click at [403, 59] on img at bounding box center [407, 57] width 27 height 27
drag, startPoint x: 393, startPoint y: 236, endPoint x: 195, endPoint y: 64, distance: 262.6
click at [392, 231] on div "× Shipping Documents [Label] Close" at bounding box center [407, 195] width 815 height 390
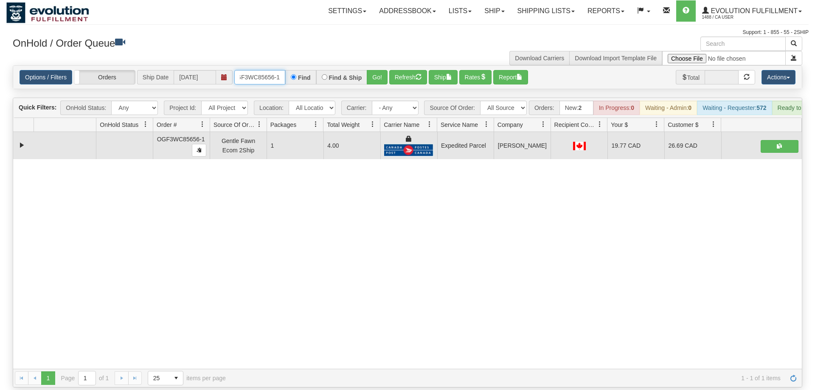
click at [269, 70] on input "OGF3WC85656-1" at bounding box center [259, 77] width 51 height 14
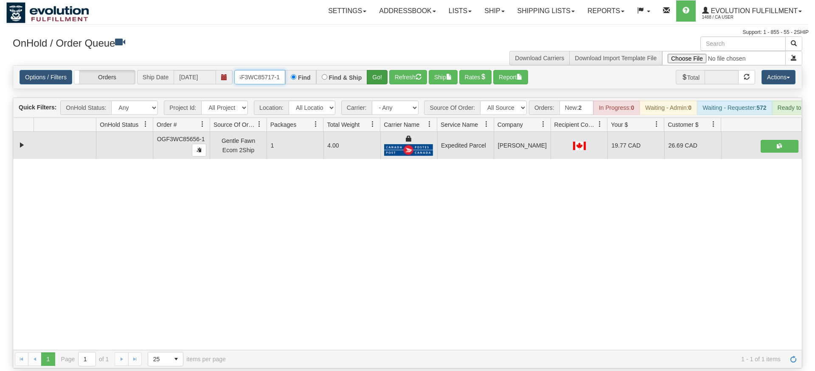
type input "OGF3WC85717-1"
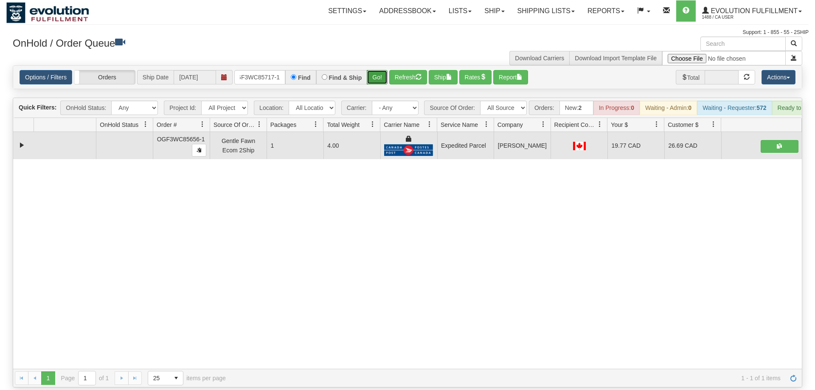
click at [373, 83] on div "Is equal to Is not equal to Contains Does not contains CAD USD EUR ZAR [PERSON_…" at bounding box center [407, 226] width 802 height 322
click at [374, 70] on button "Go!" at bounding box center [377, 77] width 21 height 14
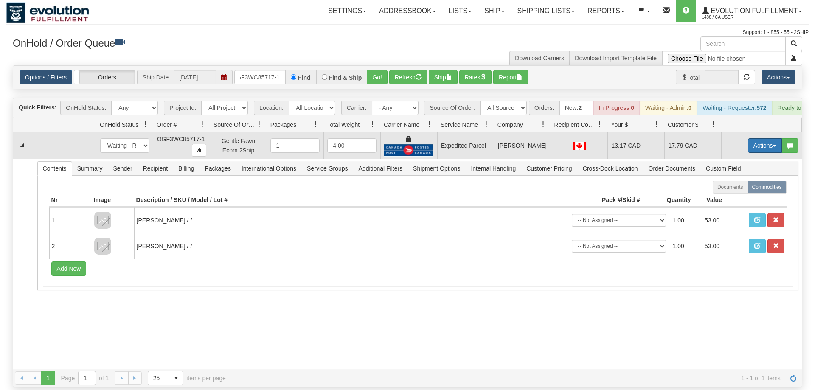
click at [751, 138] on button "Actions" at bounding box center [765, 145] width 34 height 14
click at [734, 191] on span "Ship" at bounding box center [731, 194] width 18 height 7
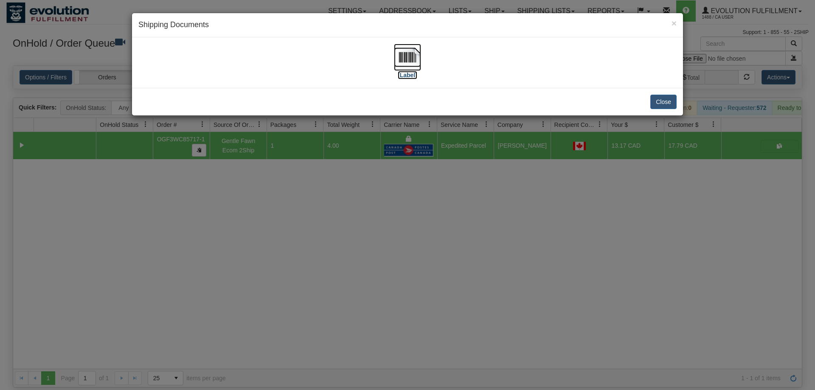
click at [412, 72] on label "[Label]" at bounding box center [408, 75] width 20 height 8
drag, startPoint x: 356, startPoint y: 264, endPoint x: 285, endPoint y: 146, distance: 138.0
click at [354, 260] on div "× Shipping Documents [Label] Close" at bounding box center [407, 195] width 815 height 390
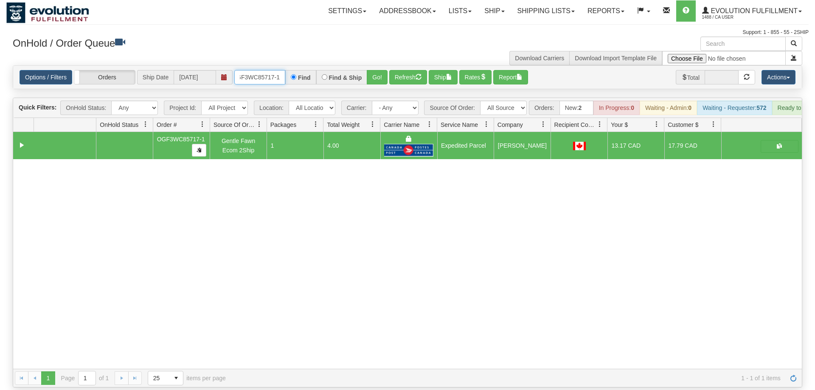
click at [281, 70] on input "OGF3WC85717-1" at bounding box center [259, 77] width 51 height 14
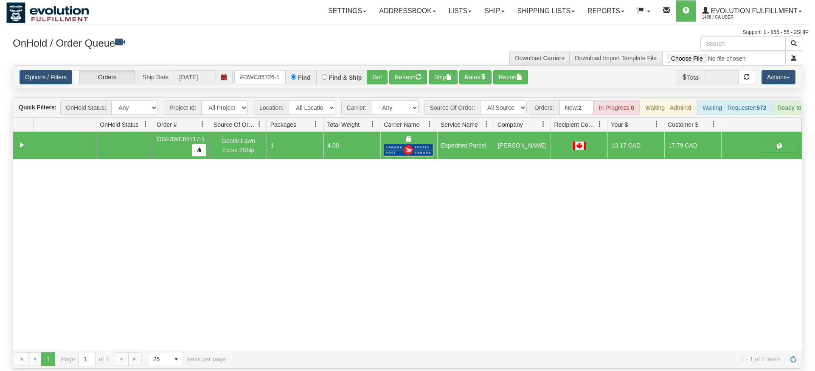
drag, startPoint x: 367, startPoint y: 68, endPoint x: 376, endPoint y: 76, distance: 11.7
click at [368, 87] on div "Is equal to Is not equal to Contains Does not contains CAD USD EUR ZAR [PERSON_…" at bounding box center [407, 216] width 802 height 303
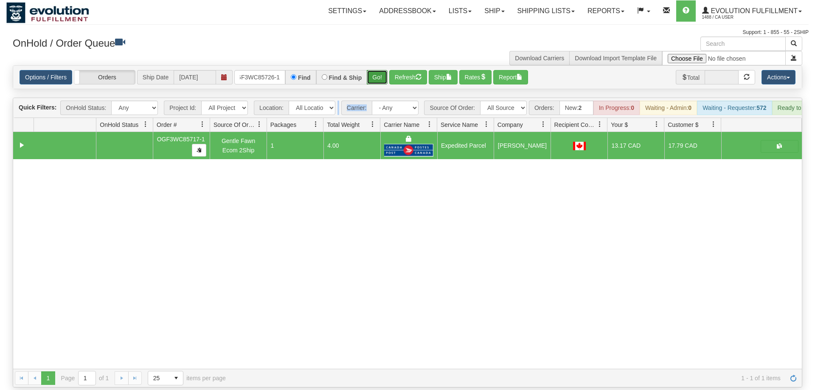
click at [379, 71] on button "Go!" at bounding box center [377, 77] width 21 height 14
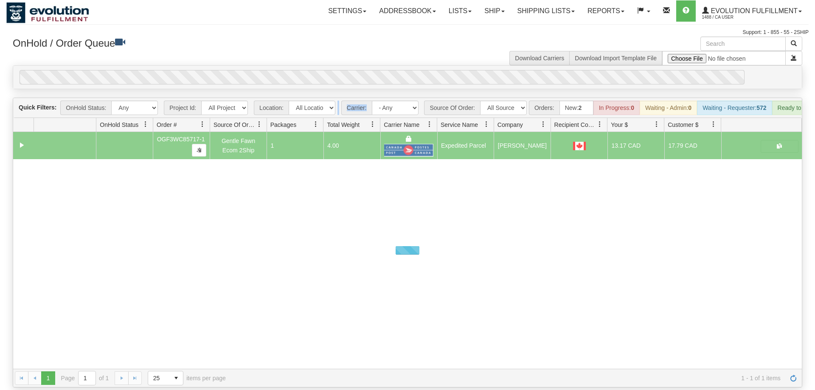
click at [381, 70] on div "0" at bounding box center [382, 77] width 725 height 14
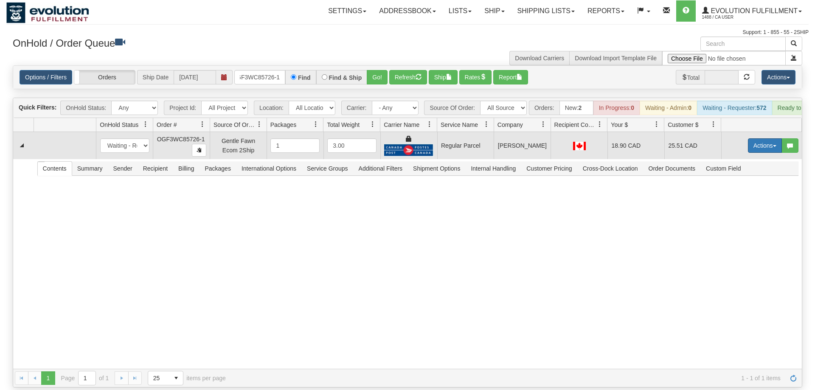
click at [759, 138] on button "Actions" at bounding box center [765, 145] width 34 height 14
click at [743, 180] on span "Rate All Services" at bounding box center [747, 183] width 51 height 7
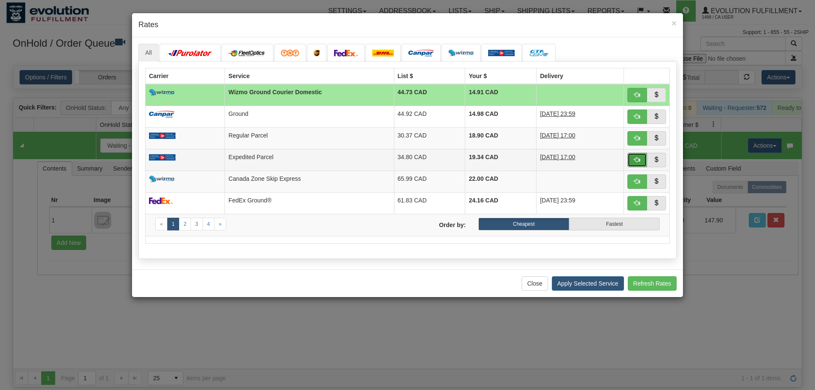
click at [631, 160] on button "button" at bounding box center [637, 160] width 20 height 14
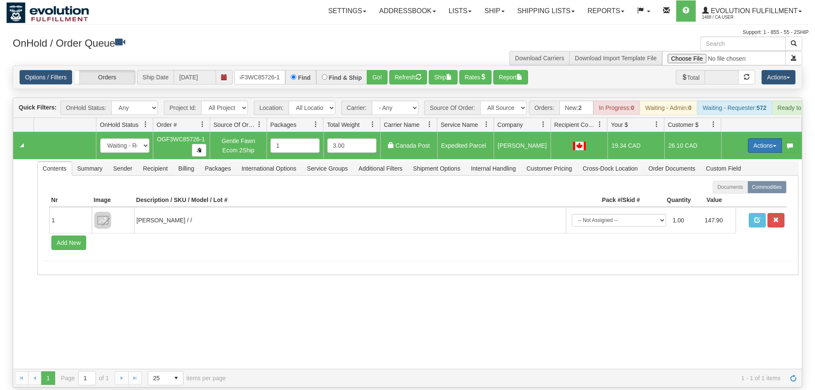
click at [757, 138] on button "Actions" at bounding box center [765, 145] width 34 height 14
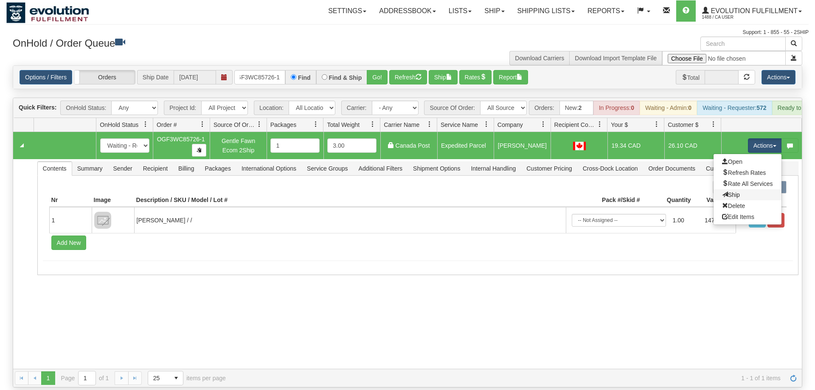
click at [751, 189] on link "Ship" at bounding box center [747, 194] width 68 height 11
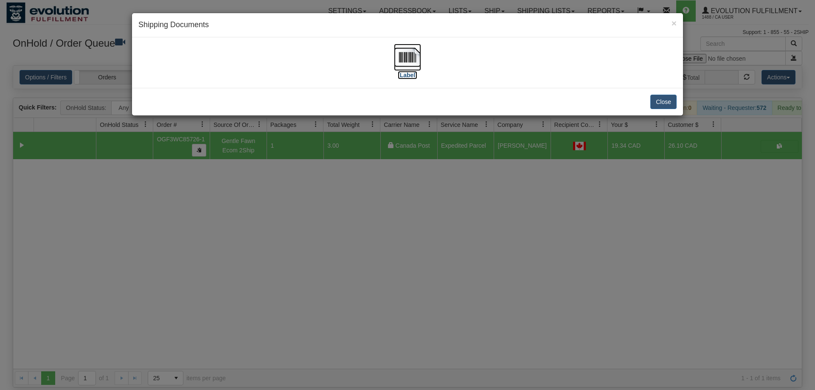
click at [395, 64] on img at bounding box center [407, 57] width 27 height 27
drag, startPoint x: 398, startPoint y: 214, endPoint x: 321, endPoint y: 83, distance: 151.6
click at [398, 213] on div "× Shipping Documents [Label] Close" at bounding box center [407, 195] width 815 height 390
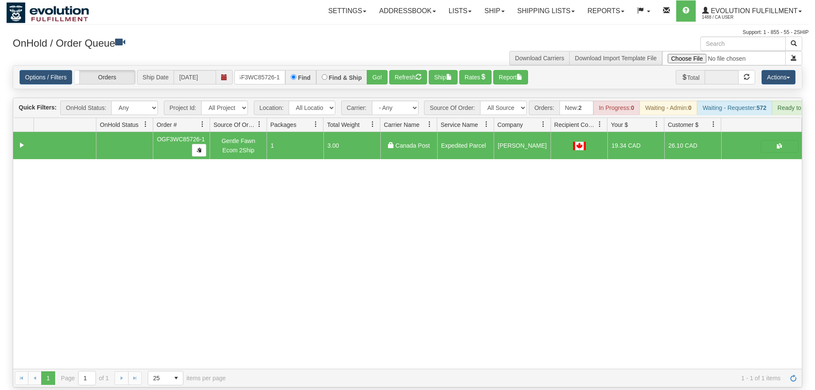
click at [261, 66] on div "Options / Filters Group Shipments Orders Ship Date [DATE] OGF3WC85726-1 Find Fi…" at bounding box center [407, 77] width 788 height 23
click at [264, 70] on input "OGF3WC85726-1" at bounding box center [259, 77] width 51 height 14
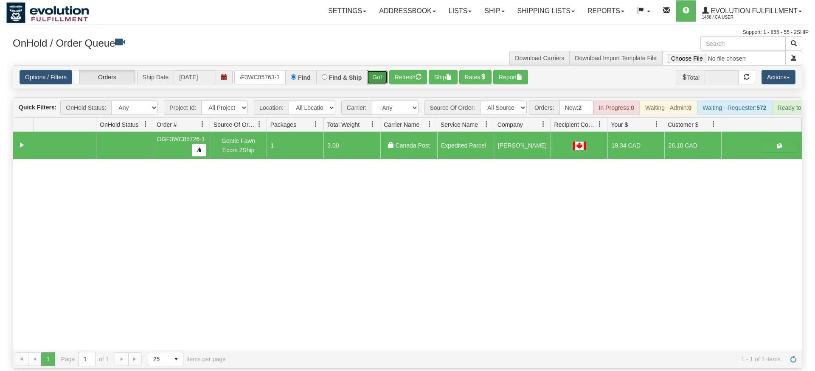
click at [383, 85] on div "Is equal to Is not equal to Contains Does not contains CAD USD EUR ZAR [PERSON_…" at bounding box center [407, 216] width 802 height 303
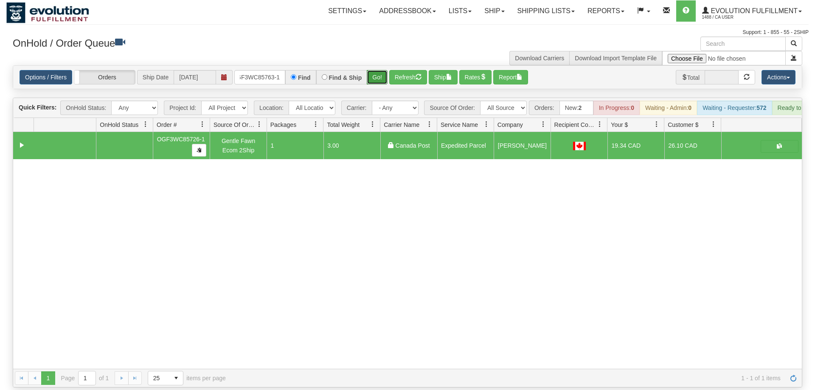
click at [379, 70] on button "Go!" at bounding box center [377, 77] width 21 height 14
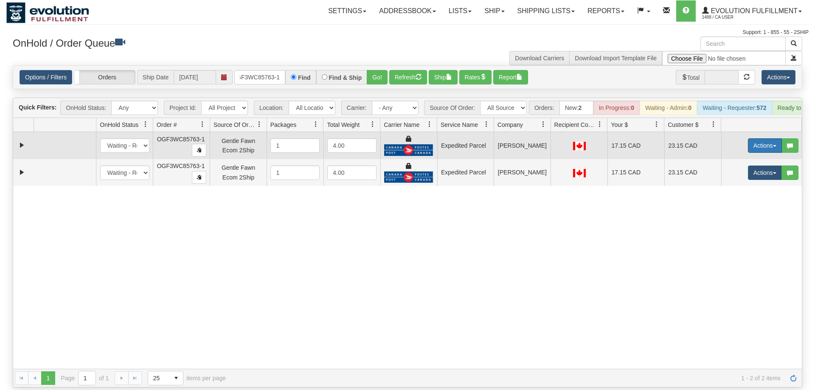
click at [754, 138] on button "Actions" at bounding box center [765, 145] width 34 height 14
click at [739, 189] on link "Ship" at bounding box center [747, 194] width 68 height 11
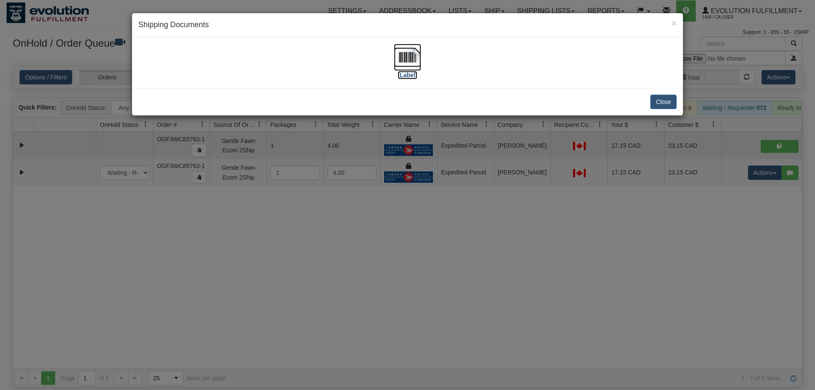
click at [395, 66] on img at bounding box center [407, 57] width 27 height 27
click at [741, 187] on div "× Shipping Documents [Label] Close" at bounding box center [407, 195] width 815 height 390
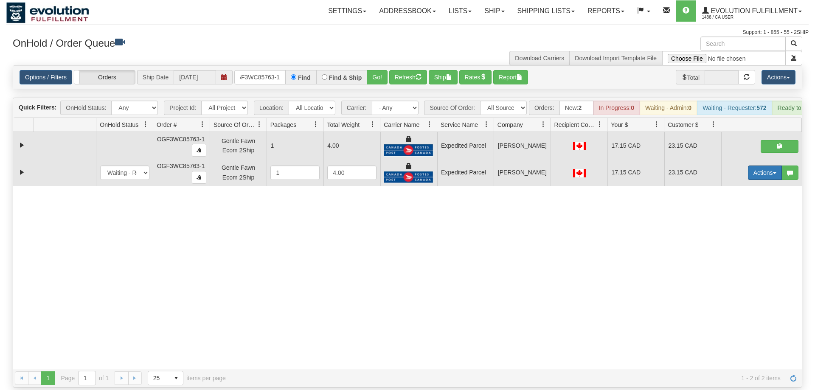
click at [767, 166] on button "Actions" at bounding box center [765, 172] width 34 height 14
click at [748, 227] on link "Delete" at bounding box center [747, 232] width 68 height 11
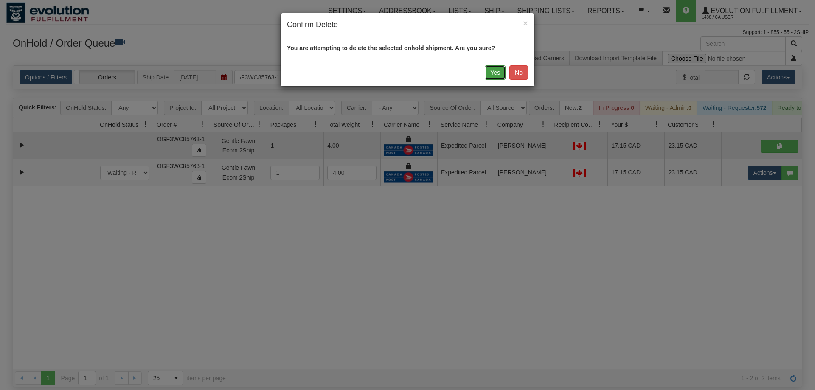
click at [495, 70] on button "Yes" at bounding box center [495, 72] width 21 height 14
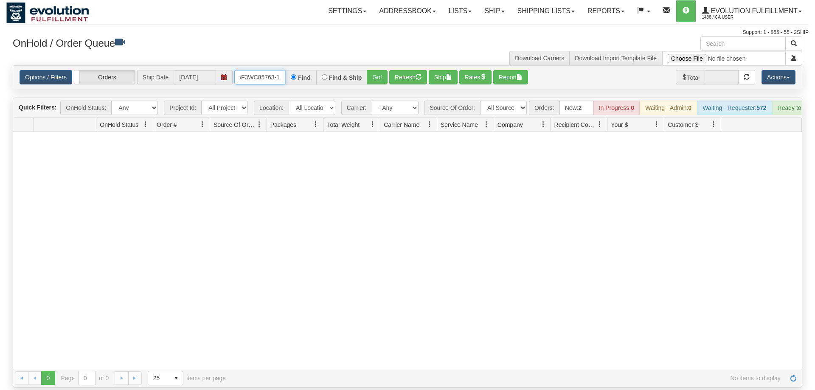
click at [264, 70] on input "OGF3WC85763-1" at bounding box center [259, 77] width 51 height 14
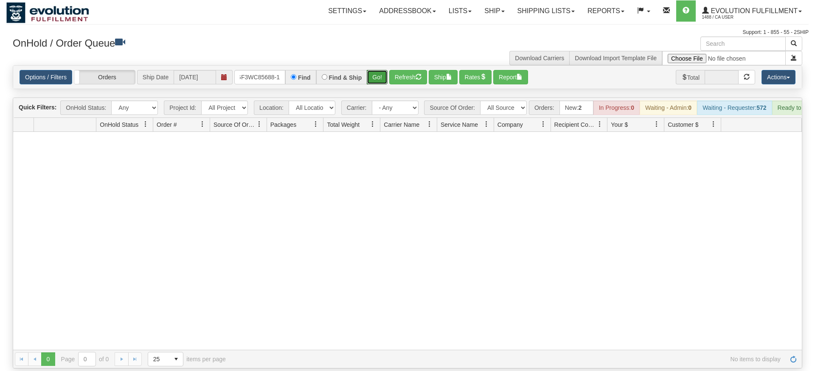
click at [385, 79] on div "Is equal to Is not equal to Contains Does not contains CAD USD EUR ZAR [PERSON_…" at bounding box center [407, 216] width 802 height 303
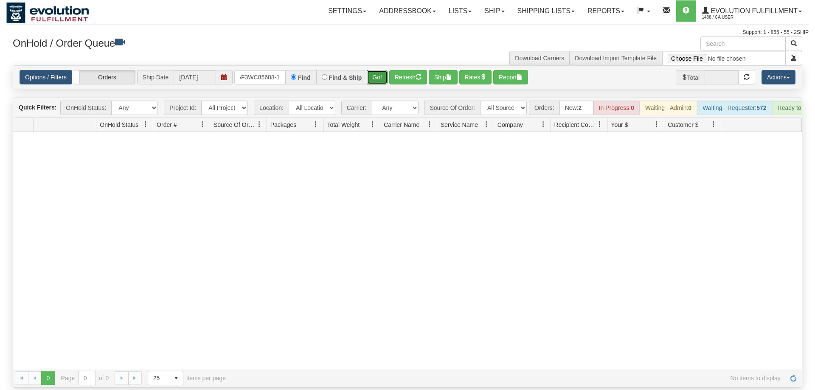
click at [374, 70] on button "Go!" at bounding box center [377, 77] width 21 height 14
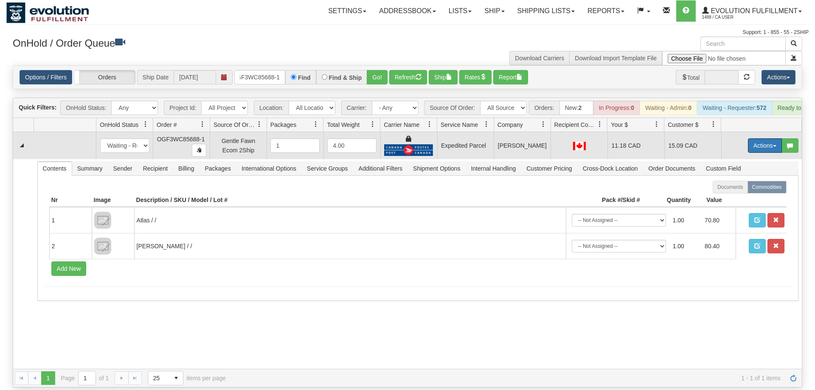
drag, startPoint x: 772, startPoint y: 131, endPoint x: 761, endPoint y: 146, distance: 19.2
click at [772, 138] on button "Actions" at bounding box center [765, 145] width 34 height 14
click at [743, 189] on link "Ship" at bounding box center [747, 194] width 68 height 11
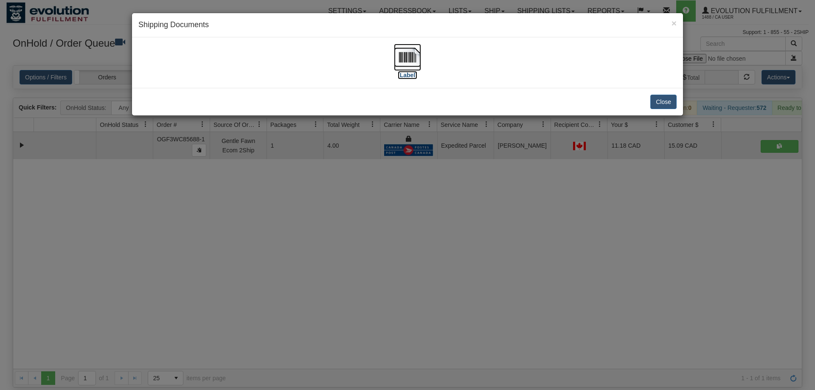
click at [408, 65] on img at bounding box center [407, 57] width 27 height 27
drag, startPoint x: 500, startPoint y: 176, endPoint x: 257, endPoint y: 61, distance: 268.8
click at [492, 179] on div "× Shipping Documents [Label] Close" at bounding box center [407, 195] width 815 height 390
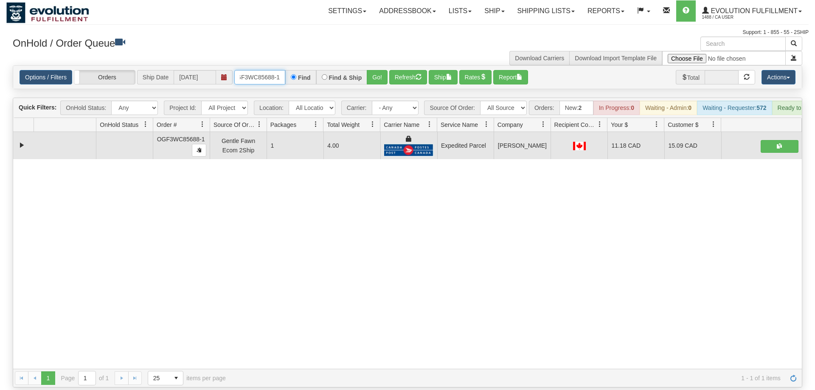
click at [266, 70] on input "OGF3WC85688-1" at bounding box center [259, 77] width 51 height 14
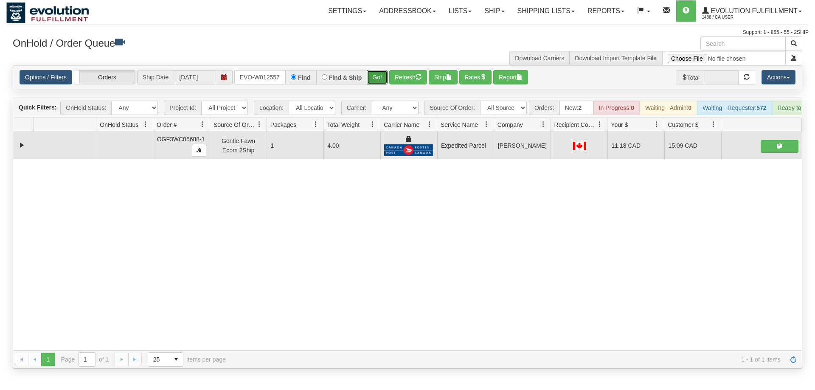
drag, startPoint x: 383, startPoint y: 60, endPoint x: 383, endPoint y: 78, distance: 17.8
click at [383, 78] on div "Is equal to Is not equal to Contains Does not contains CAD USD EUR ZAR [PERSON_…" at bounding box center [407, 216] width 802 height 303
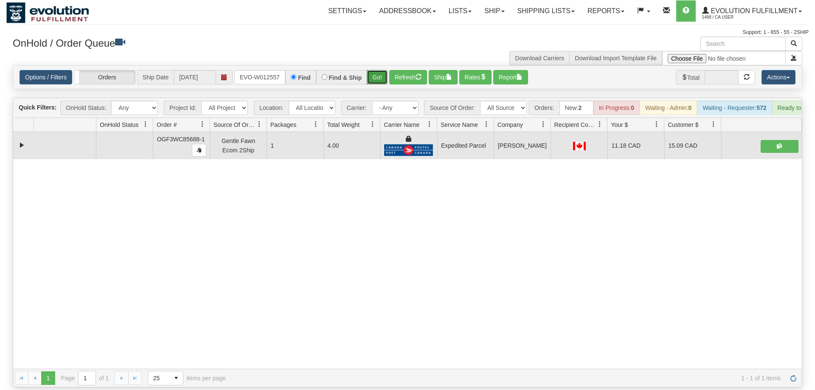
click at [382, 70] on button "Go!" at bounding box center [377, 77] width 21 height 14
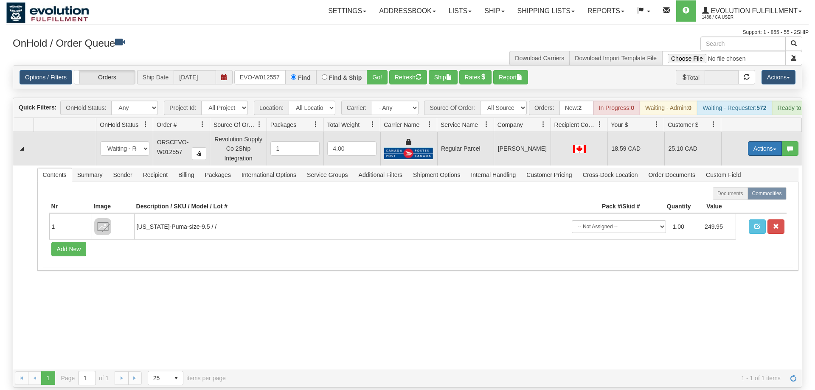
click at [755, 141] on button "Actions" at bounding box center [765, 148] width 34 height 14
click at [743, 183] on span "Rate All Services" at bounding box center [747, 186] width 51 height 7
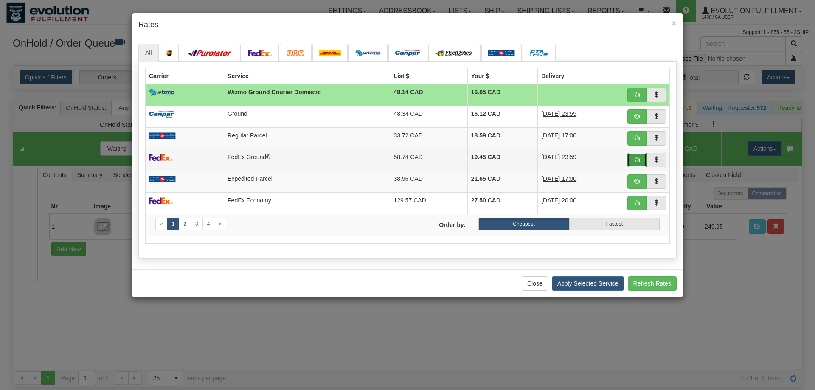
click at [632, 160] on button "button" at bounding box center [637, 160] width 20 height 14
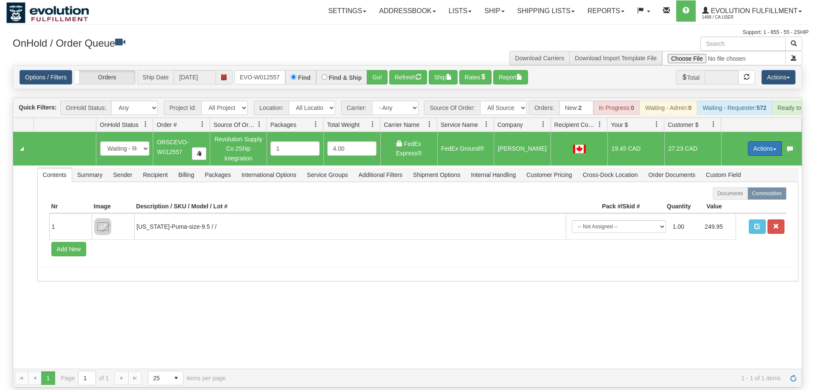
click at [757, 141] on button "Actions" at bounding box center [765, 148] width 34 height 14
click at [732, 194] on span "Ship" at bounding box center [731, 197] width 18 height 7
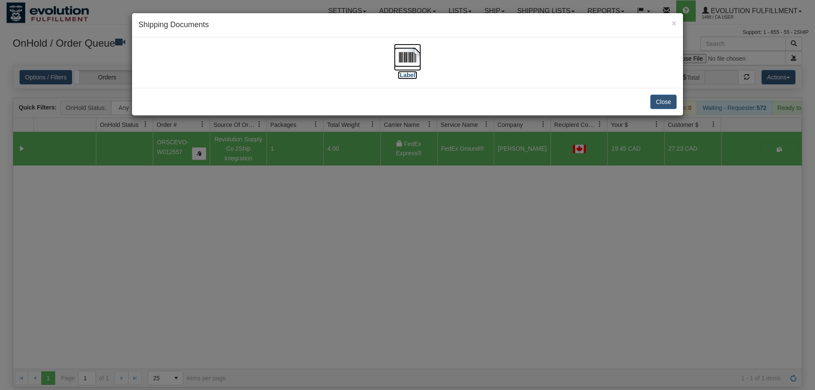
click at [414, 55] on img at bounding box center [407, 57] width 27 height 27
drag, startPoint x: 443, startPoint y: 308, endPoint x: 307, endPoint y: 98, distance: 250.0
click at [443, 303] on div "× Shipping Documents [Label] Close" at bounding box center [407, 195] width 815 height 390
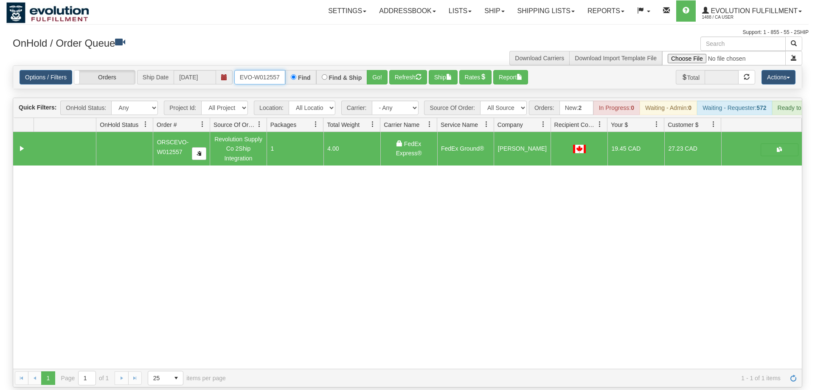
click at [270, 72] on input "ORSCEVO-W012557" at bounding box center [259, 77] width 51 height 14
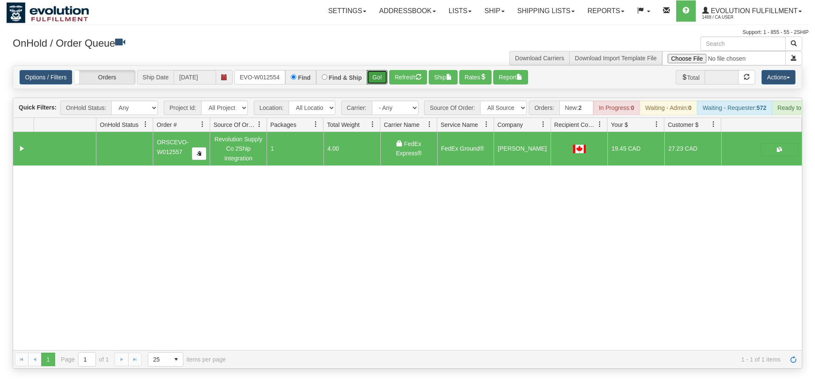
drag, startPoint x: 376, startPoint y: 64, endPoint x: 377, endPoint y: 78, distance: 14.9
click at [376, 81] on div "Is equal to Is not equal to Contains Does not contains CAD USD EUR ZAR [PERSON_…" at bounding box center [407, 216] width 802 height 303
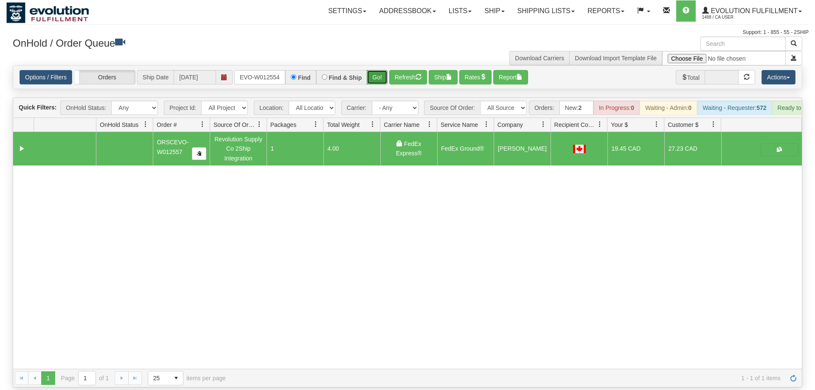
click at [381, 70] on button "Go!" at bounding box center [377, 77] width 21 height 14
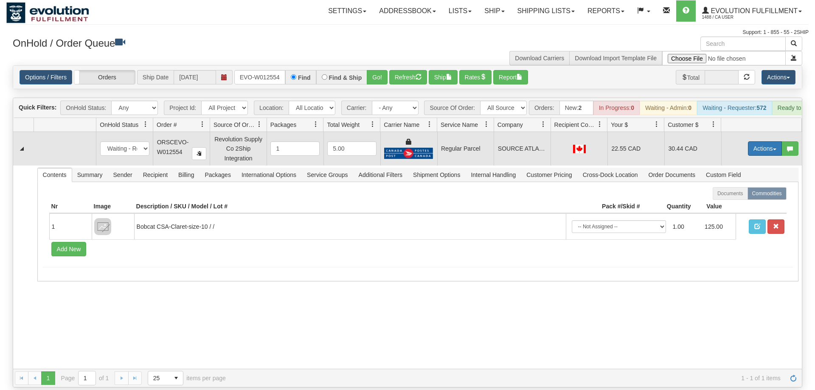
click at [759, 141] on button "Actions" at bounding box center [765, 148] width 34 height 14
click at [750, 183] on span "Rate All Services" at bounding box center [747, 186] width 51 height 7
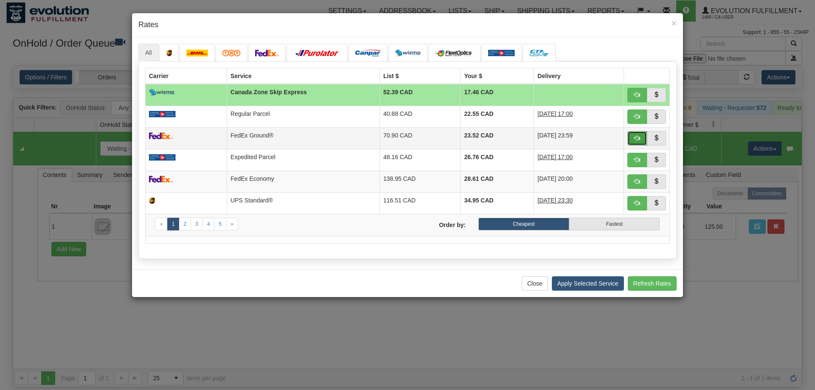
click at [637, 136] on span "button" at bounding box center [637, 138] width 6 height 6
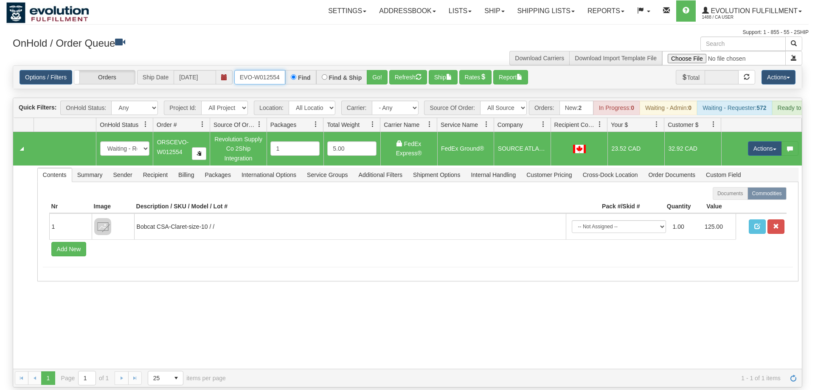
click at [255, 70] on input "ORSCEVO-W012554" at bounding box center [259, 77] width 51 height 14
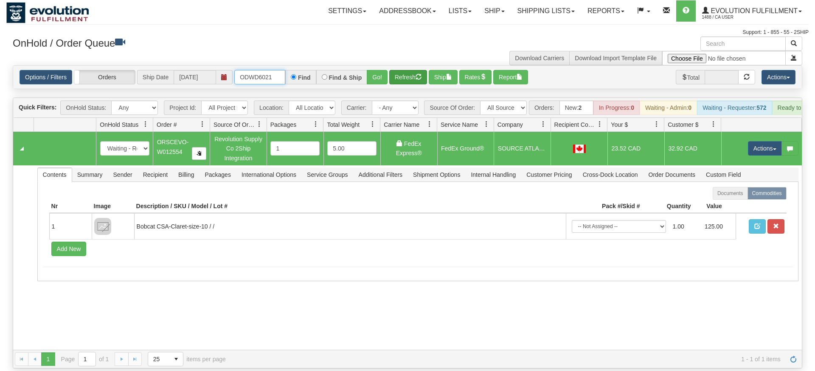
type input "ODWD6021"
click at [391, 88] on div "Is equal to Is not equal to Contains Does not contains CAD USD EUR ZAR [PERSON_…" at bounding box center [407, 216] width 802 height 303
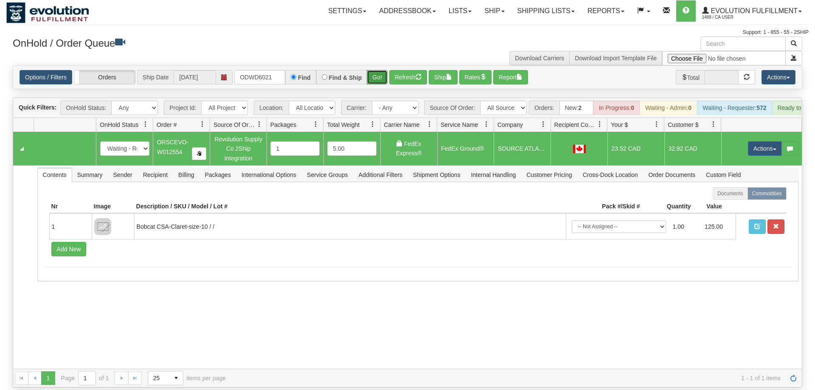
click at [379, 70] on button "Go!" at bounding box center [377, 77] width 21 height 14
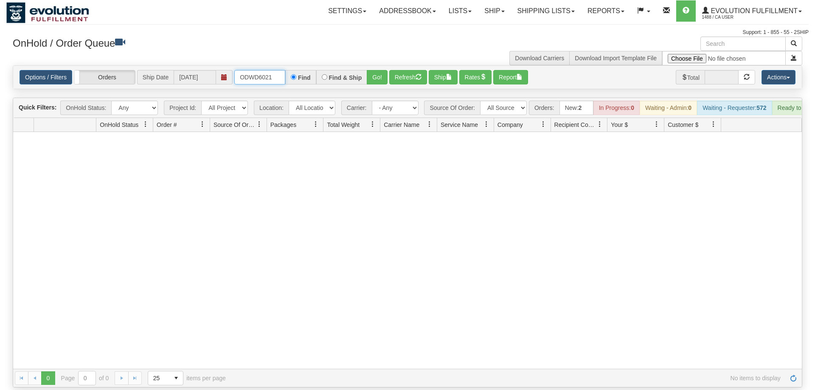
click at [271, 70] on input "ODWD6021" at bounding box center [259, 77] width 51 height 14
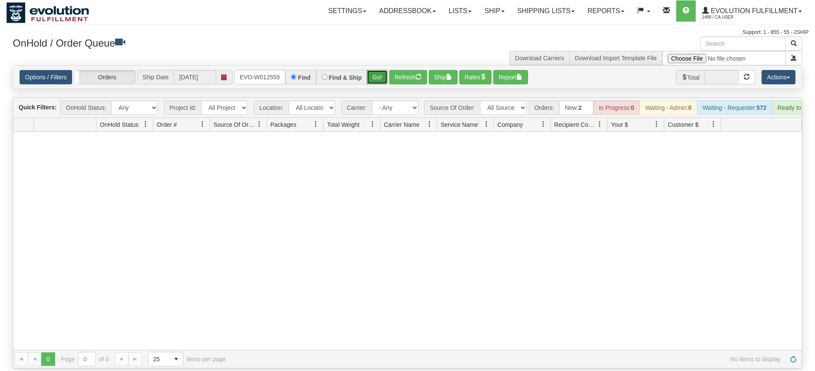
drag, startPoint x: 378, startPoint y: 67, endPoint x: 378, endPoint y: 78, distance: 10.2
click at [378, 85] on div "Is equal to Is not equal to Contains Does not contains CAD USD EUR ZAR [PERSON_…" at bounding box center [407, 216] width 802 height 303
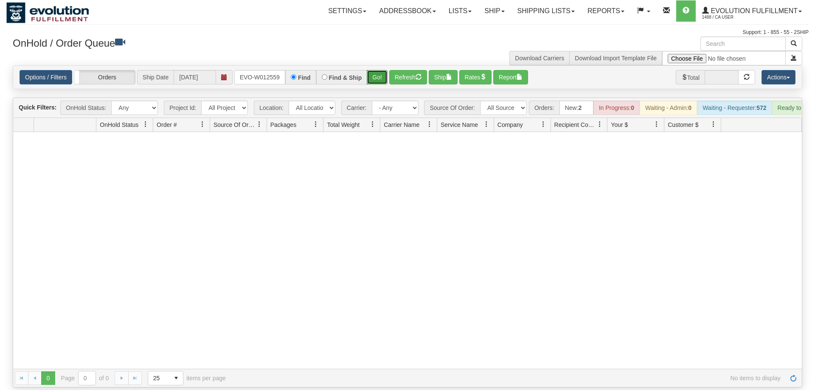
click at [378, 70] on button "Go!" at bounding box center [377, 77] width 21 height 14
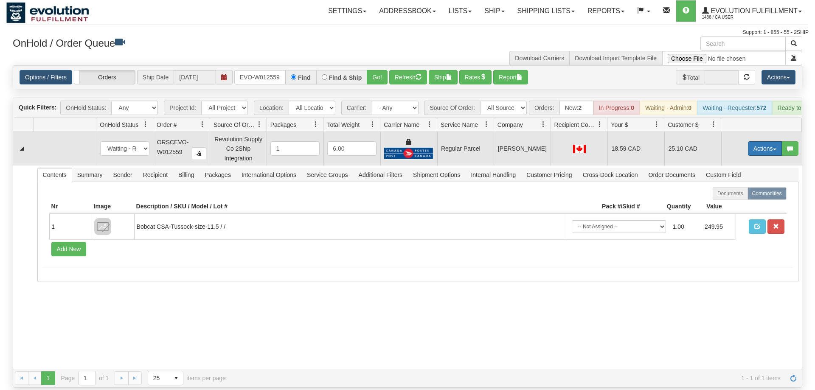
click at [748, 141] on button "Actions" at bounding box center [765, 148] width 34 height 14
click at [729, 183] on span "Rate All Services" at bounding box center [747, 186] width 51 height 7
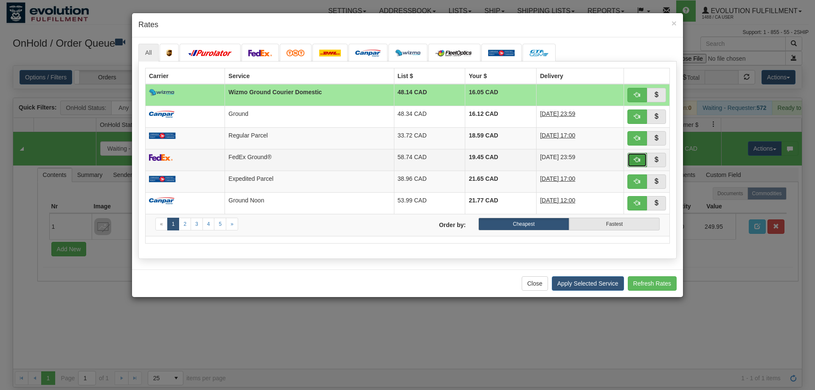
click at [632, 157] on button "button" at bounding box center [637, 160] width 20 height 14
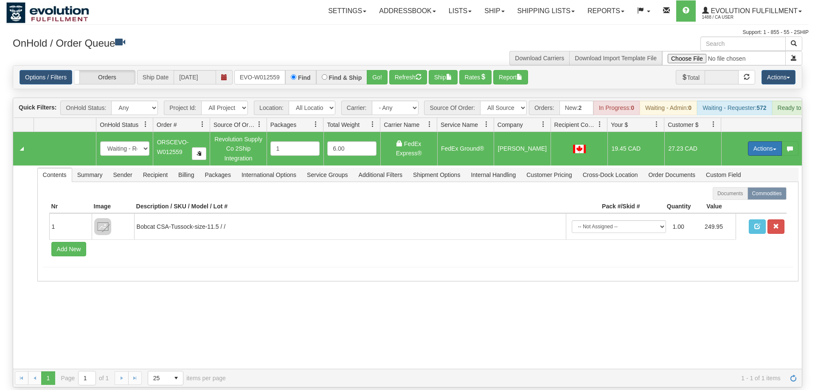
click at [751, 141] on button "Actions" at bounding box center [765, 148] width 34 height 14
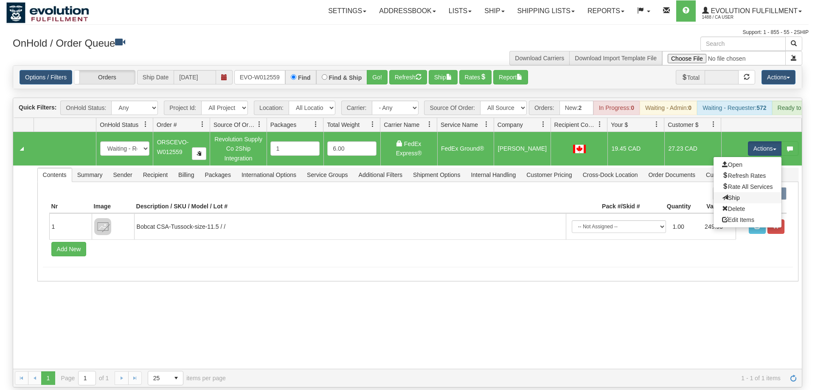
click at [749, 192] on link "Ship" at bounding box center [747, 197] width 68 height 11
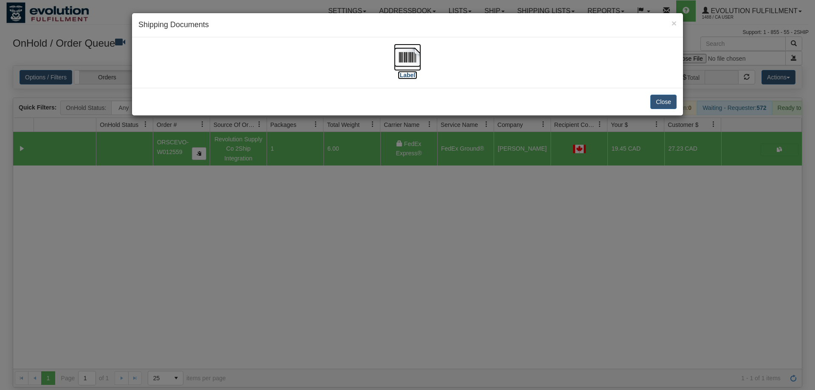
click at [400, 77] on label "[Label]" at bounding box center [408, 75] width 20 height 8
drag, startPoint x: 482, startPoint y: 295, endPoint x: 482, endPoint y: 289, distance: 6.4
click at [482, 293] on div "× Shipping Documents [Label] Close" at bounding box center [407, 195] width 815 height 390
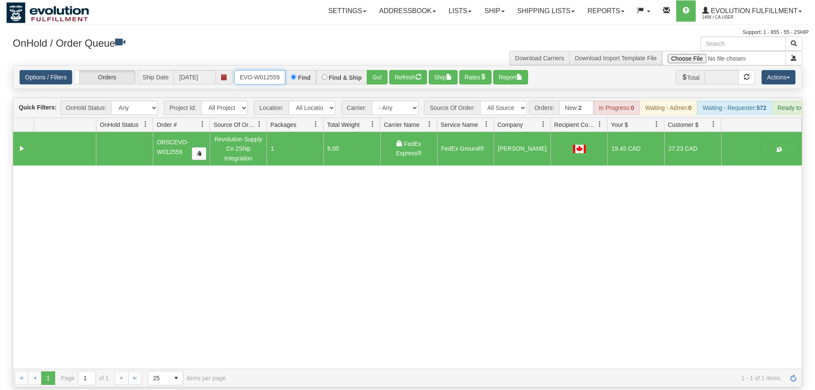
click at [251, 70] on input "ORSCEVO-W012559" at bounding box center [259, 77] width 51 height 14
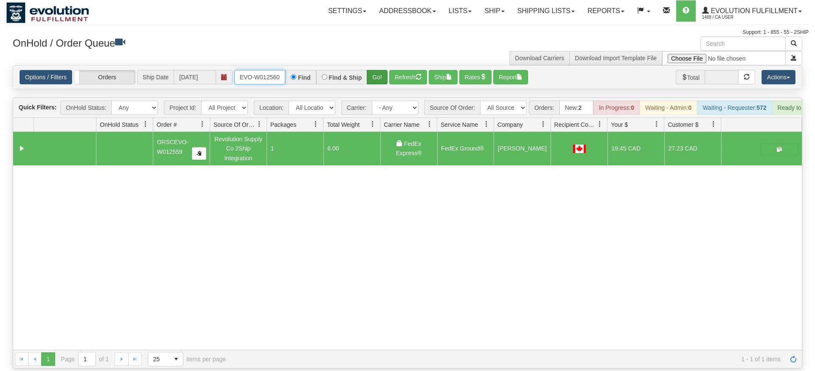
type input "ORSCEVO-W012560"
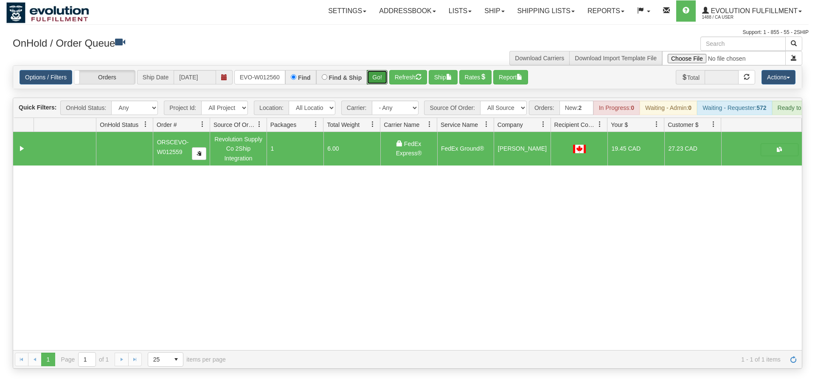
drag, startPoint x: 378, startPoint y: 62, endPoint x: 377, endPoint y: 74, distance: 12.4
click at [378, 80] on div "Is equal to Is not equal to Contains Does not contains CAD USD EUR ZAR [PERSON_…" at bounding box center [407, 216] width 802 height 303
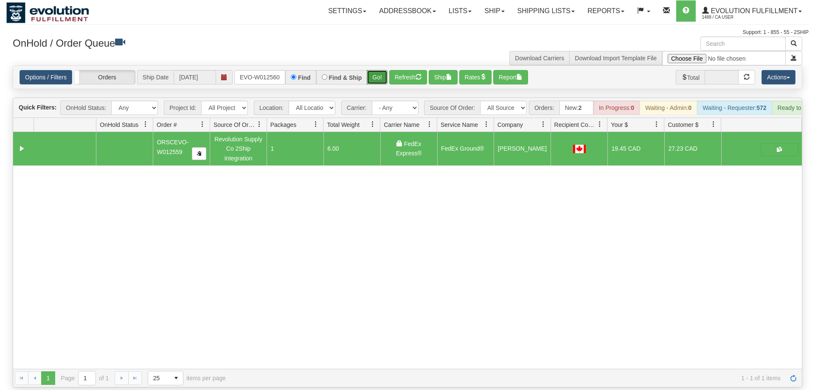
click at [377, 70] on button "Go!" at bounding box center [377, 77] width 21 height 14
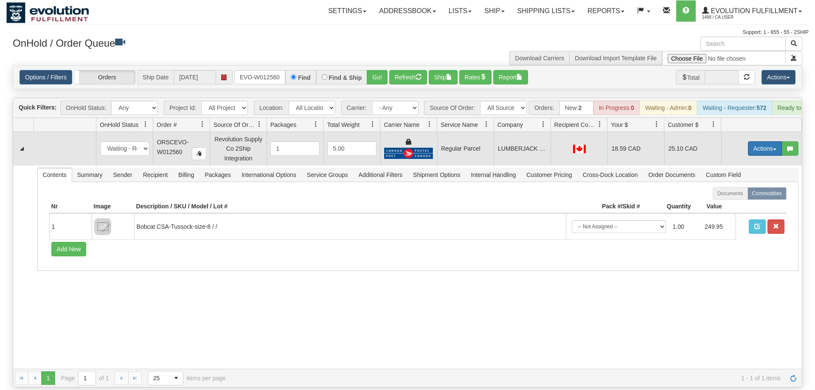
click at [751, 141] on button "Actions" at bounding box center [765, 148] width 34 height 14
click at [744, 183] on span "Rate All Services" at bounding box center [747, 186] width 51 height 7
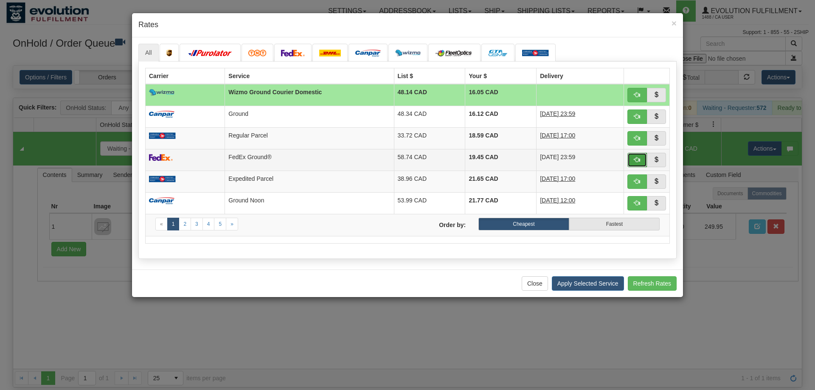
click at [634, 163] on span "button" at bounding box center [637, 160] width 6 height 6
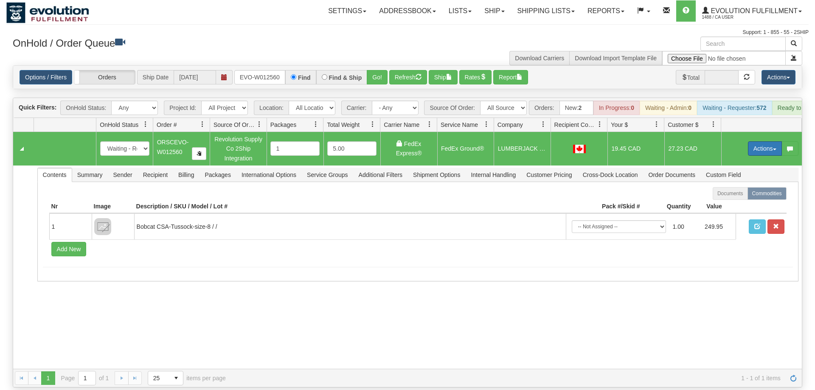
click at [763, 141] on button "Actions" at bounding box center [765, 148] width 34 height 14
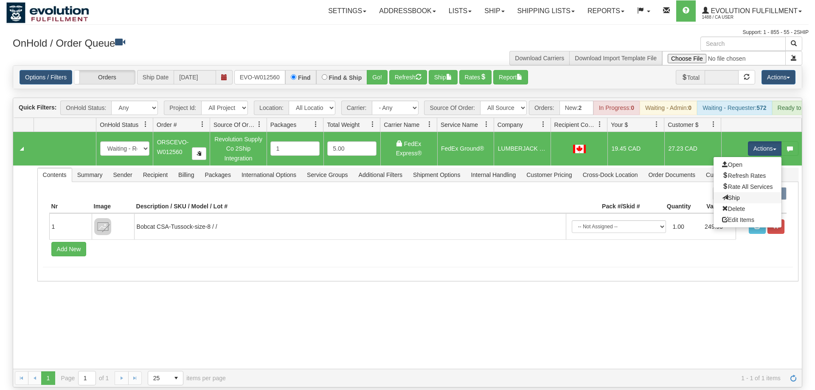
click at [746, 192] on link "Ship" at bounding box center [747, 197] width 68 height 11
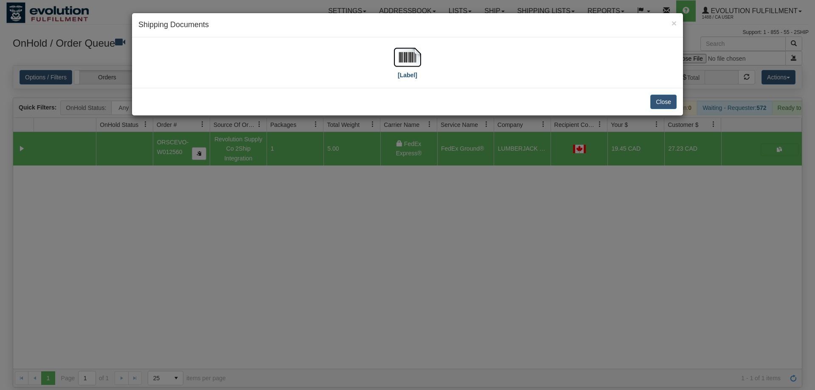
click at [422, 50] on div "[Label]" at bounding box center [407, 63] width 538 height 38
click at [412, 53] on img at bounding box center [407, 57] width 27 height 27
drag, startPoint x: 514, startPoint y: 133, endPoint x: 393, endPoint y: 93, distance: 127.5
click at [513, 132] on div "× Shipping Documents [Label] Close" at bounding box center [407, 195] width 815 height 390
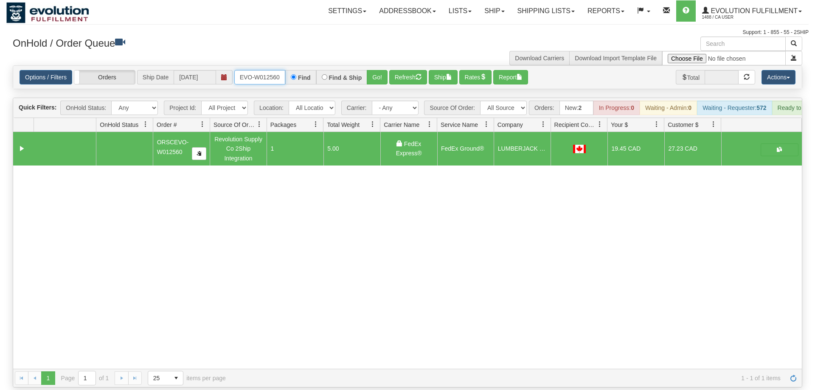
click at [255, 71] on input "ORSCEVO-W012560" at bounding box center [259, 77] width 51 height 14
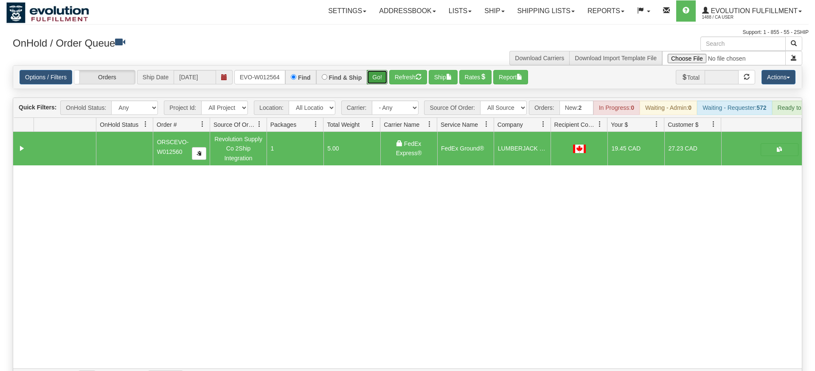
click at [378, 87] on div "Is equal to Is not equal to Contains Does not contains CAD USD EUR ZAR [PERSON_…" at bounding box center [407, 226] width 802 height 322
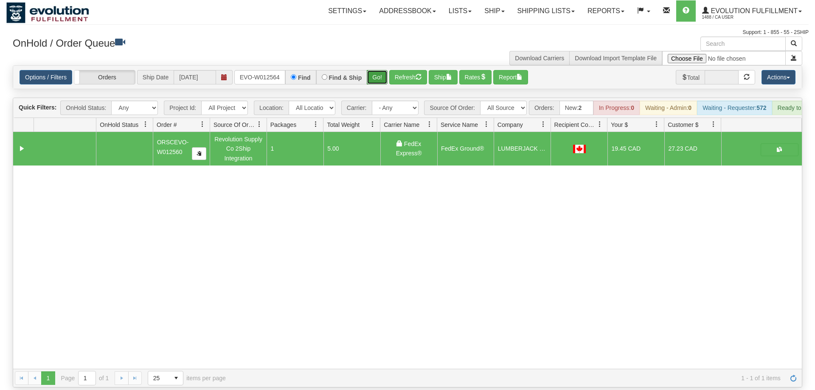
click at [378, 70] on button "Go!" at bounding box center [377, 77] width 21 height 14
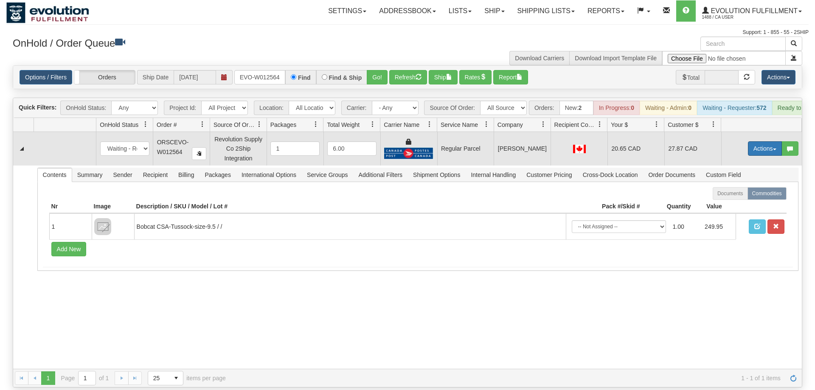
click at [758, 141] on button "Actions" at bounding box center [765, 148] width 34 height 14
click at [743, 181] on link "Rate All Services" at bounding box center [747, 186] width 68 height 11
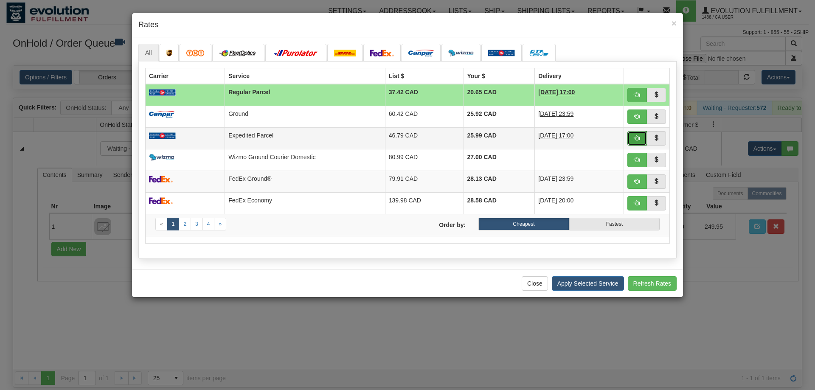
click at [636, 138] on span "button" at bounding box center [637, 138] width 6 height 6
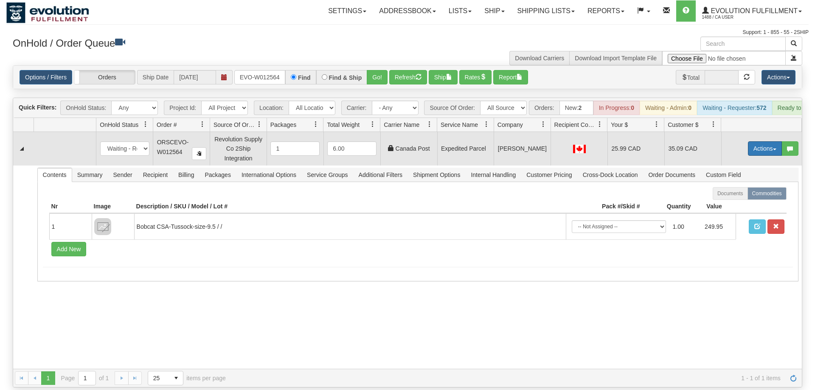
click at [755, 141] on button "Actions" at bounding box center [765, 148] width 34 height 14
click at [740, 192] on link "Ship" at bounding box center [747, 197] width 68 height 11
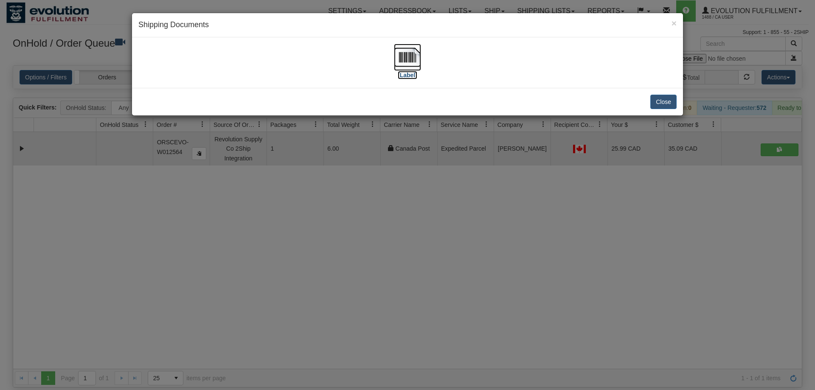
click at [420, 57] on img at bounding box center [407, 57] width 27 height 27
click at [461, 207] on div "× Shipping Documents [Label] Close" at bounding box center [407, 195] width 815 height 390
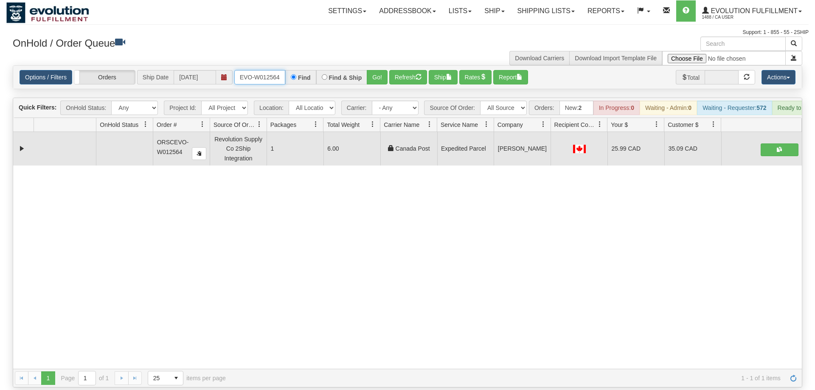
click at [260, 70] on input "ORSCEVO-W012564" at bounding box center [259, 77] width 51 height 14
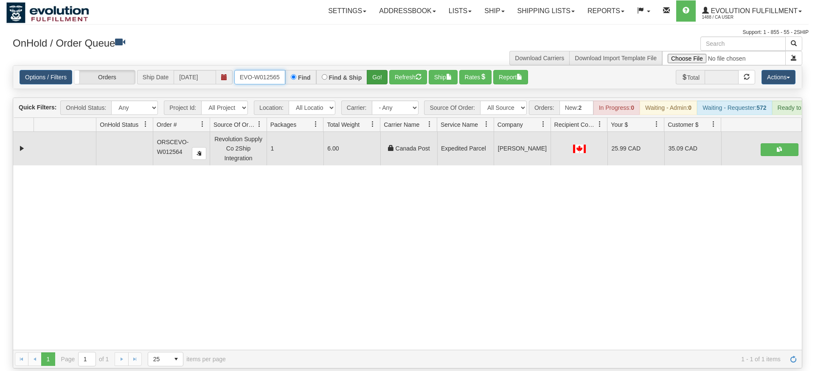
type input "ORSCEVO-W012565"
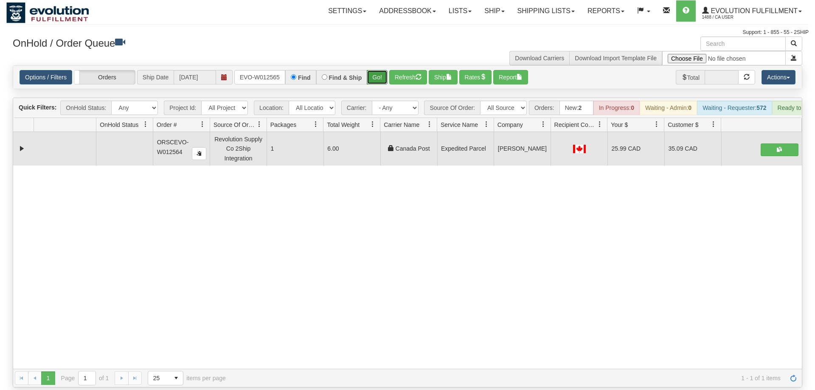
click at [377, 83] on div "Is equal to Is not equal to Contains Does not contains CAD USD EUR ZAR [PERSON_…" at bounding box center [407, 226] width 802 height 322
click at [376, 70] on button "Go!" at bounding box center [377, 77] width 21 height 14
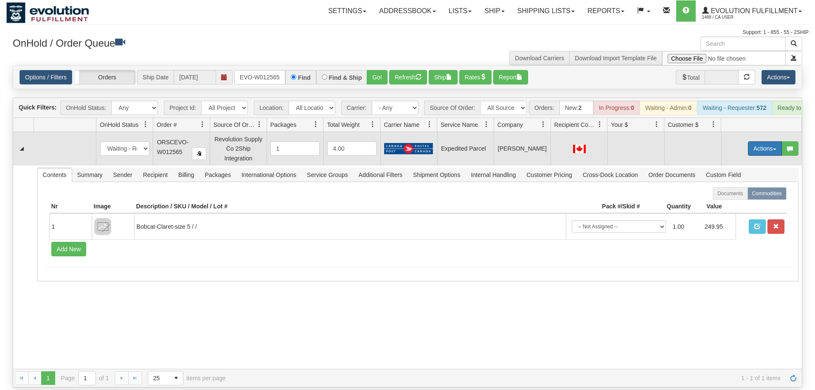
click at [769, 141] on button "Actions" at bounding box center [765, 148] width 34 height 14
click at [734, 183] on span "Rate All Services" at bounding box center [747, 186] width 51 height 7
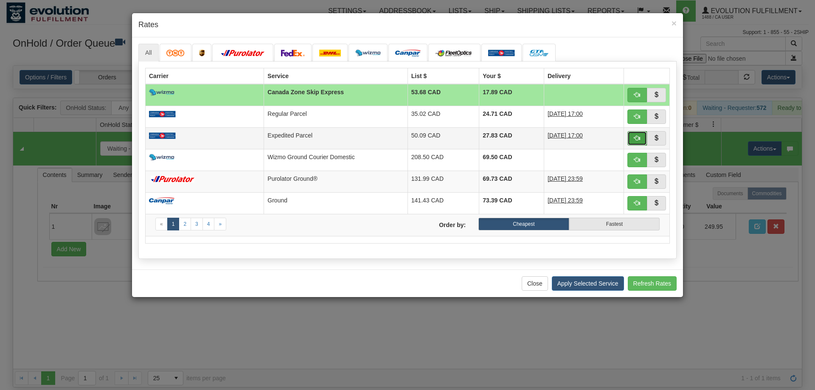
click at [638, 142] on button "button" at bounding box center [637, 138] width 20 height 14
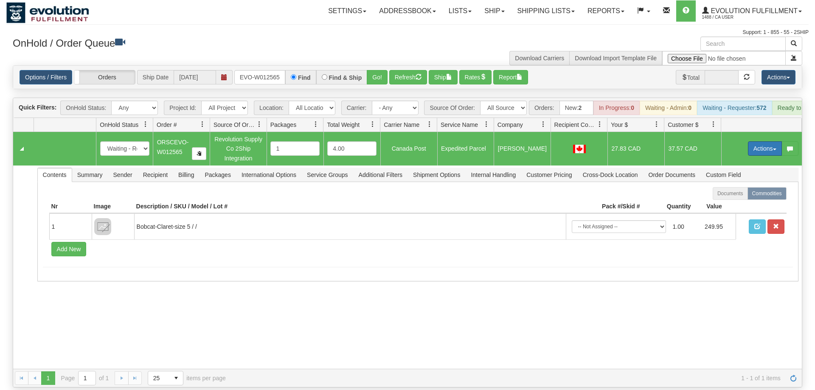
click at [769, 141] on button "Actions" at bounding box center [765, 148] width 34 height 14
click at [724, 194] on span "Ship" at bounding box center [731, 197] width 18 height 7
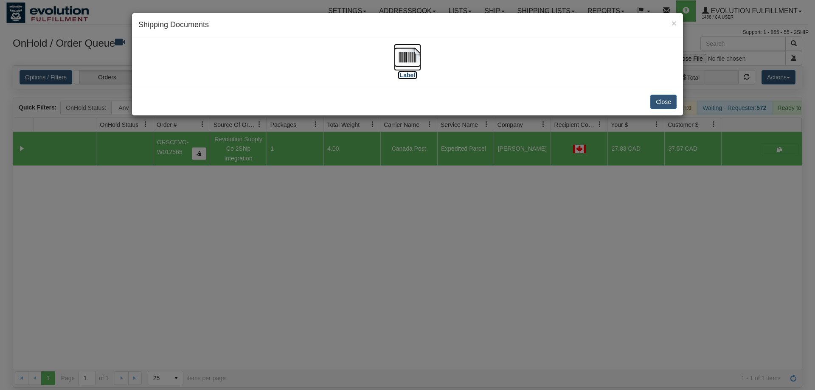
click at [404, 69] on img at bounding box center [407, 57] width 27 height 27
click at [345, 215] on div "× Shipping Documents [Label] Close" at bounding box center [407, 195] width 815 height 390
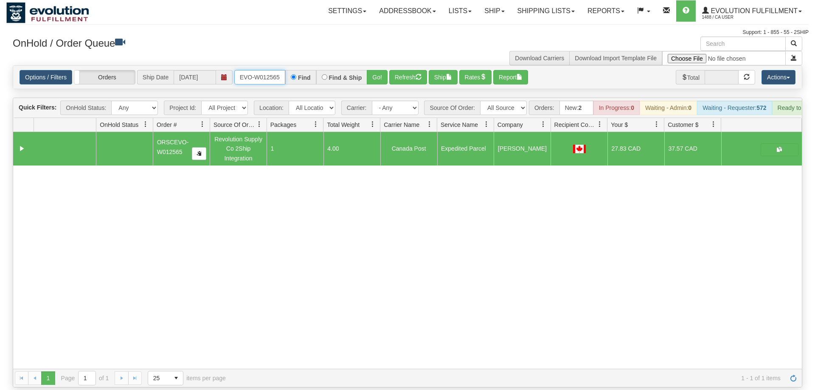
click at [257, 70] on input "ORSCEVO-W012565" at bounding box center [259, 77] width 51 height 14
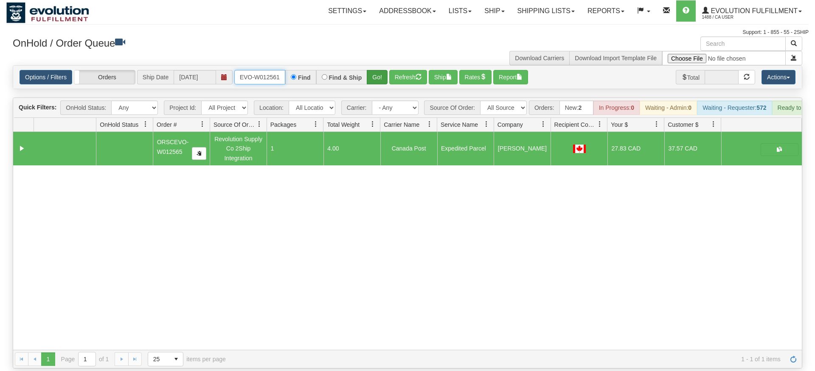
type input "ORSCEVO-W012561"
click at [375, 84] on div "Is equal to Is not equal to Contains Does not contains CAD USD EUR ZAR [PERSON_…" at bounding box center [407, 216] width 802 height 303
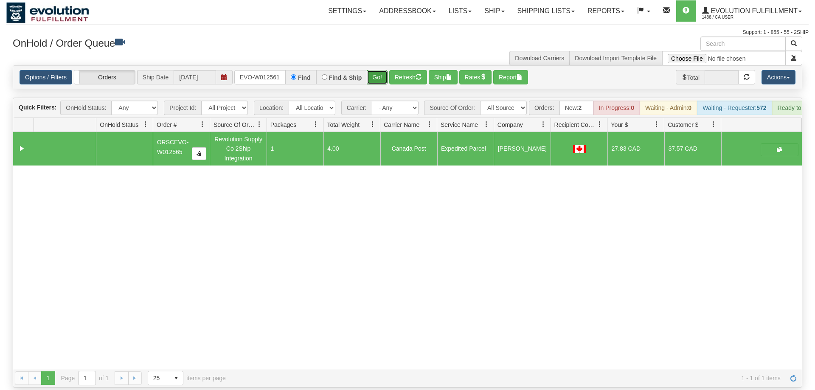
click at [378, 70] on button "Go!" at bounding box center [377, 77] width 21 height 14
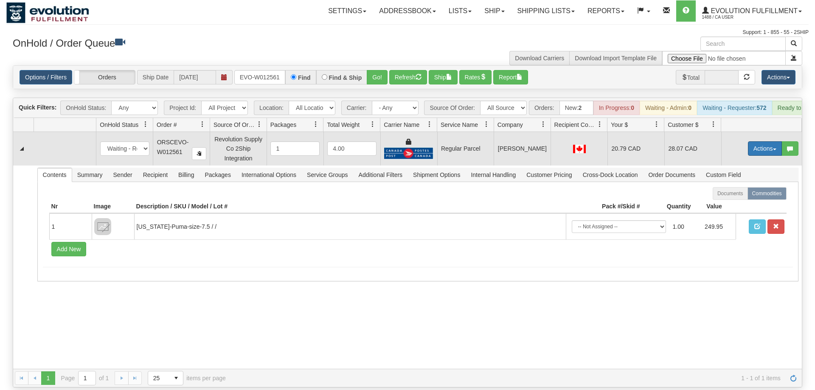
click at [752, 141] on button "Actions" at bounding box center [765, 148] width 34 height 14
click at [733, 183] on span "Rate All Services" at bounding box center [747, 186] width 51 height 7
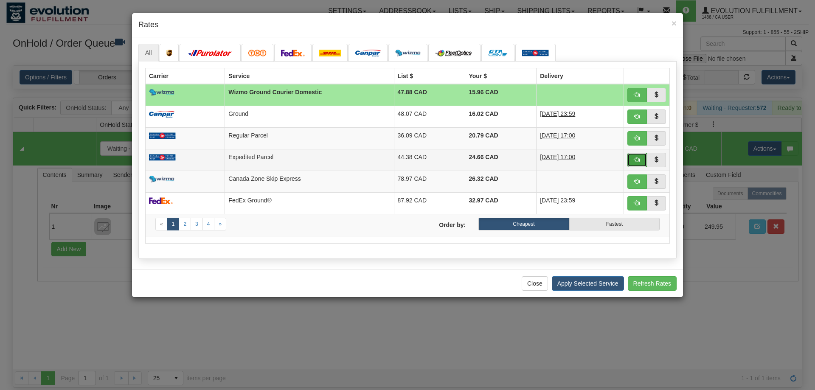
click at [636, 166] on button "button" at bounding box center [637, 160] width 20 height 14
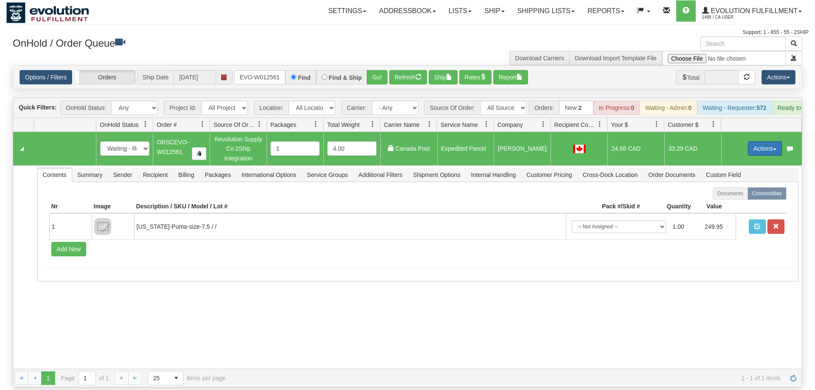
click at [761, 141] on button "Actions" at bounding box center [765, 148] width 34 height 14
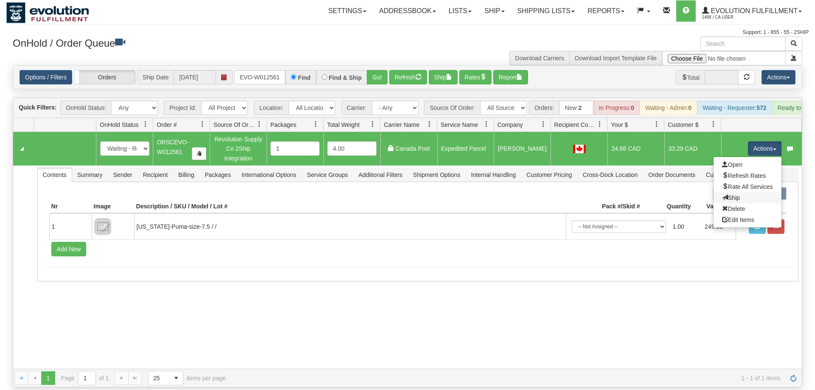
click at [753, 192] on link "Ship" at bounding box center [747, 197] width 68 height 11
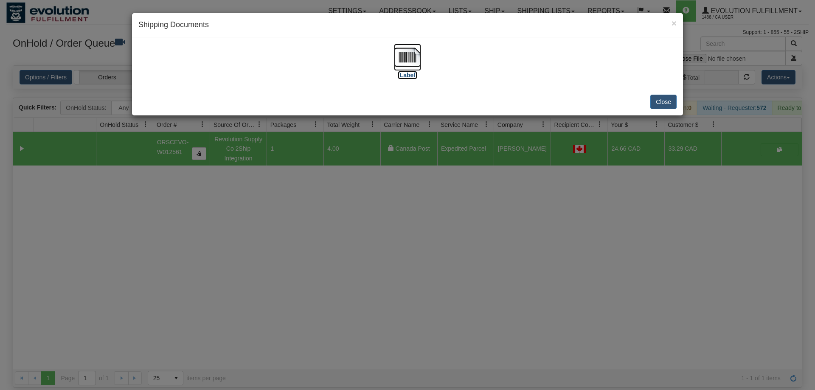
click at [403, 67] on img at bounding box center [407, 57] width 27 height 27
drag, startPoint x: 428, startPoint y: 285, endPoint x: 307, endPoint y: 15, distance: 295.7
click at [431, 277] on div "× Shipping Documents [Label] Close" at bounding box center [407, 195] width 815 height 390
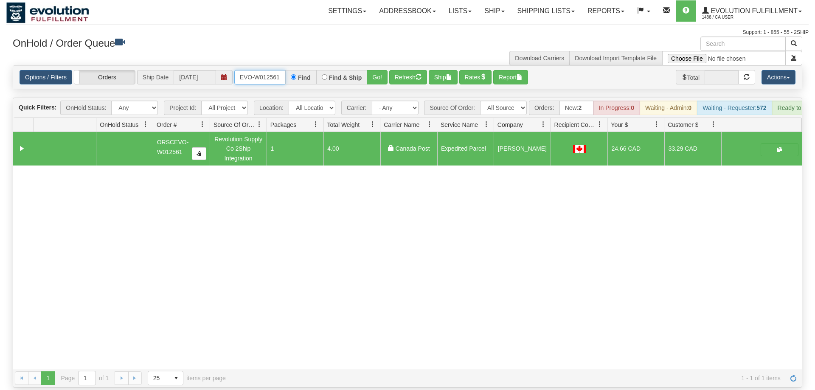
click at [270, 70] on input "ORSCEVO-W012561" at bounding box center [259, 77] width 51 height 14
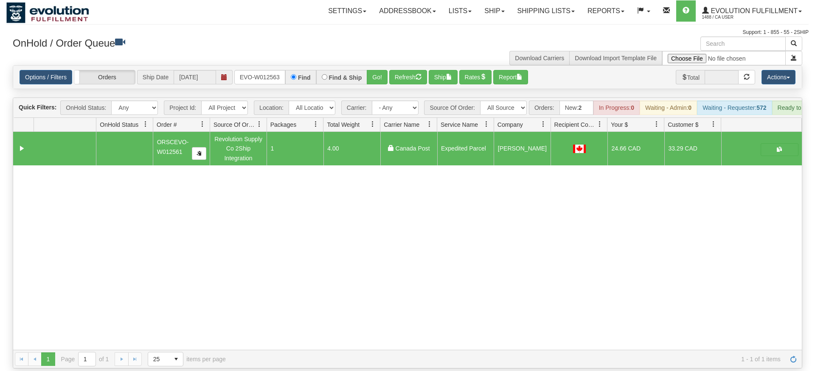
click at [365, 77] on div "Is equal to Is not equal to Contains Does not contains CAD USD EUR ZAR [PERSON_…" at bounding box center [407, 216] width 802 height 303
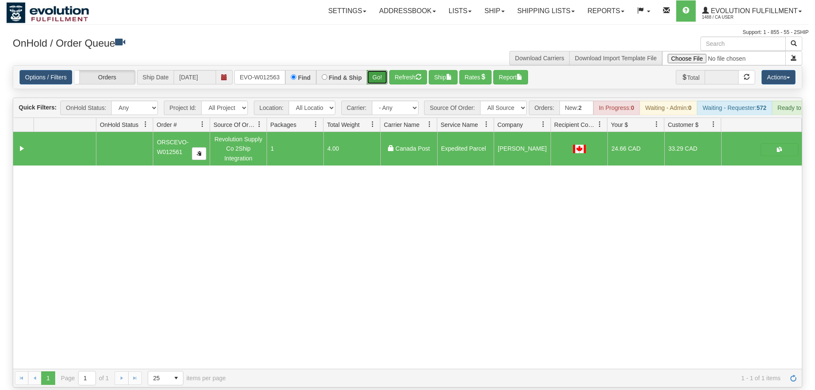
click at [376, 70] on button "Go!" at bounding box center [377, 77] width 21 height 14
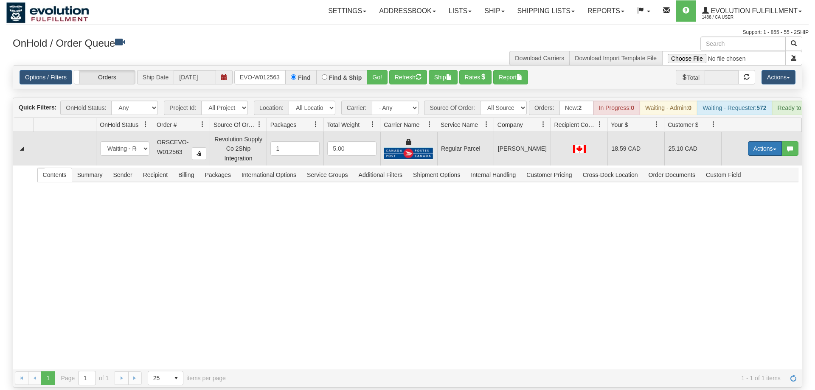
click at [757, 141] on button "Actions" at bounding box center [765, 148] width 34 height 14
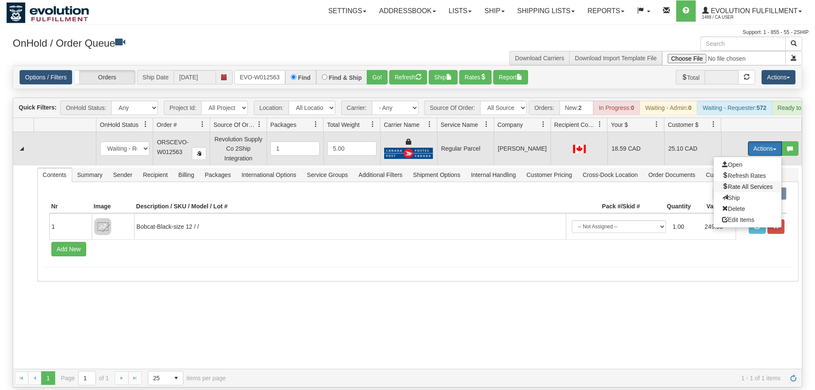
click at [731, 183] on span "Rate All Services" at bounding box center [747, 186] width 51 height 7
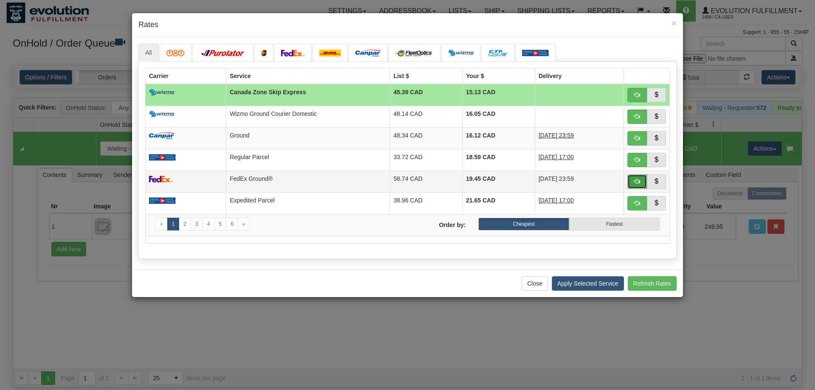
click at [638, 185] on button "button" at bounding box center [637, 181] width 20 height 14
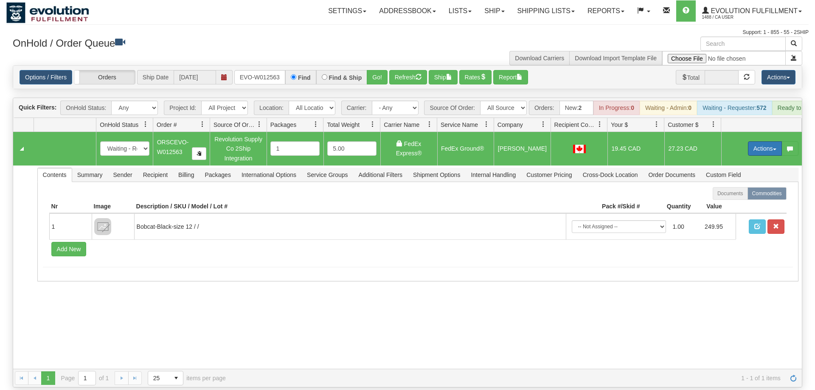
click at [762, 141] on button "Actions" at bounding box center [765, 148] width 34 height 14
click at [731, 194] on span "Ship" at bounding box center [731, 197] width 18 height 7
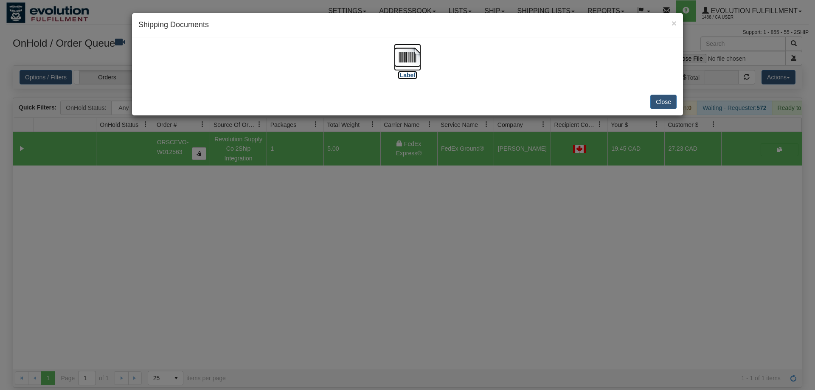
click at [410, 71] on label "[Label]" at bounding box center [408, 75] width 20 height 8
click at [432, 340] on div "× Shipping Documents [Label] Close" at bounding box center [407, 195] width 815 height 390
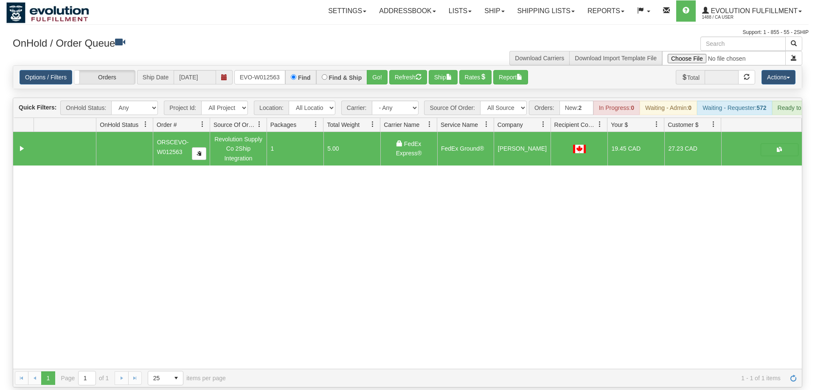
click at [67, 242] on div "31557188 EVOLUTION V3 90939515 90939517 ORSCEVO-W012563 Revolution Supply Co 2S…" at bounding box center [407, 250] width 788 height 237
click at [258, 269] on div "31557188 EVOLUTION V3 90939515 90939517 ORSCEVO-W012563 Revolution Supply Co 2S…" at bounding box center [407, 250] width 788 height 237
click at [267, 71] on input "ORSCEVO-W012563" at bounding box center [259, 77] width 51 height 14
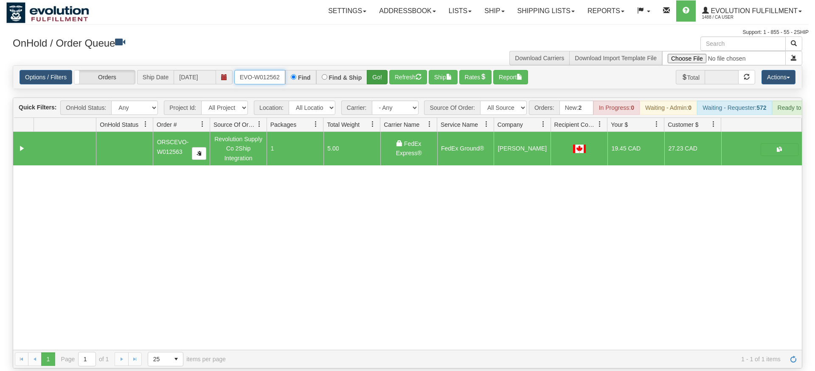
type input "ORSCEVO-W012562"
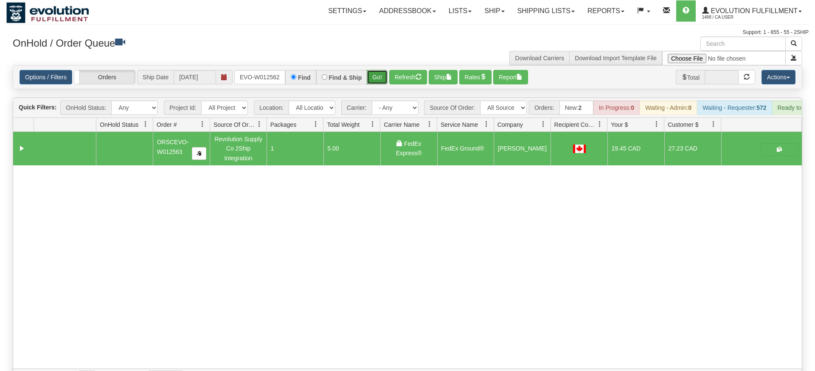
click at [371, 82] on div "Is equal to Is not equal to Contains Does not contains CAD USD EUR ZAR [PERSON_…" at bounding box center [407, 226] width 802 height 322
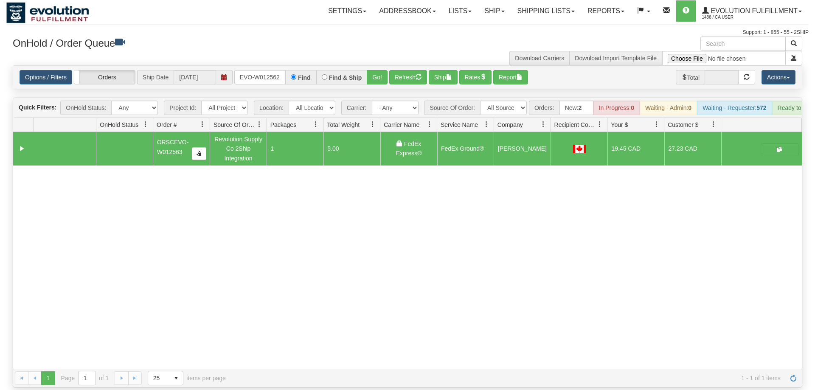
click at [376, 66] on div "Options / Filters Group Shipments Orders Ship Date [DATE] ORSCEVO-W012562 Find …" at bounding box center [407, 77] width 788 height 23
click at [381, 75] on div "Options / Filters Group Shipments Orders Ship Date [DATE] ORSCEVO-W012562 Find …" at bounding box center [407, 77] width 788 height 23
click at [379, 70] on button "Go!" at bounding box center [377, 77] width 21 height 14
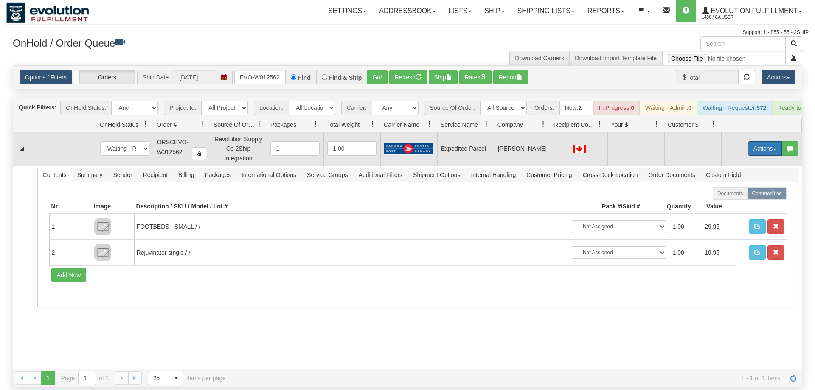
click at [763, 141] on button "Actions" at bounding box center [765, 148] width 34 height 14
click at [755, 183] on span "Rate All Services" at bounding box center [747, 186] width 51 height 7
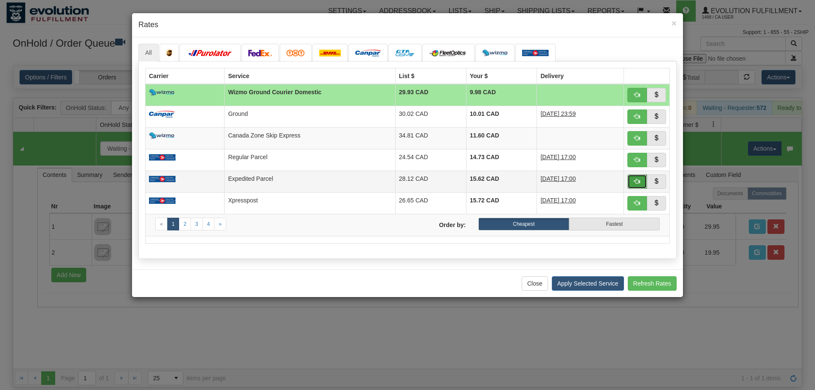
click at [635, 186] on button "button" at bounding box center [637, 181] width 20 height 14
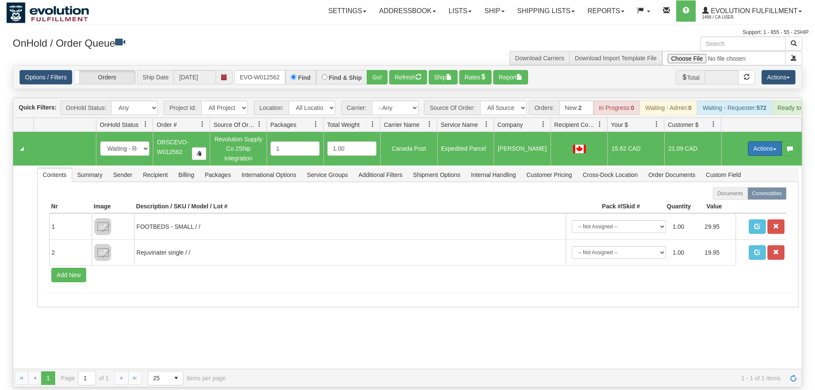
click at [754, 141] on button "Actions" at bounding box center [765, 148] width 34 height 14
click at [730, 194] on span "Ship" at bounding box center [731, 197] width 18 height 7
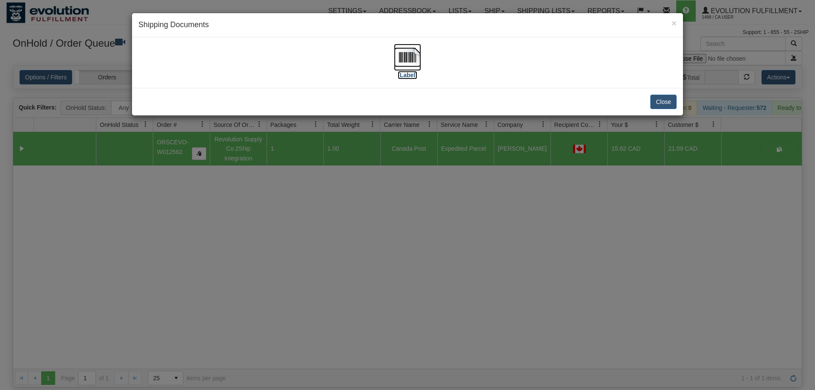
click at [396, 62] on img at bounding box center [407, 57] width 27 height 27
drag, startPoint x: 316, startPoint y: 243, endPoint x: 252, endPoint y: 87, distance: 168.6
click at [314, 237] on div "× Shipping Documents [Label] Close" at bounding box center [407, 195] width 815 height 390
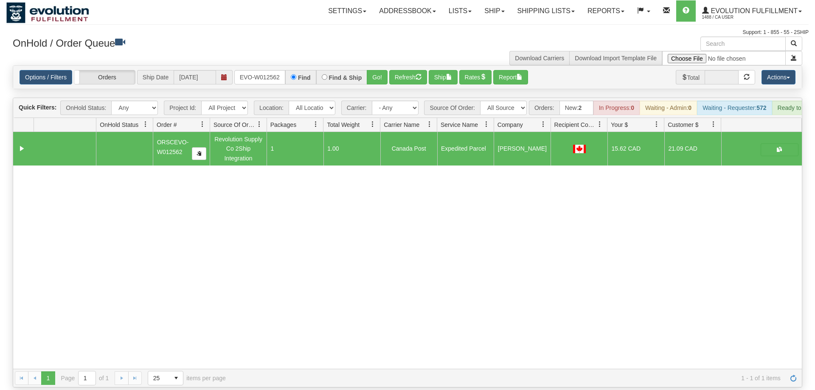
click at [239, 72] on div "Options / Filters Group Shipments Orders Ship Date [DATE] ORSCEVO-W012562 Find …" at bounding box center [407, 77] width 788 height 23
click at [249, 72] on div "Options / Filters Group Shipments Orders Ship Date [DATE] ORSCEVO-W012562 Find …" at bounding box center [407, 77] width 788 height 23
click at [269, 70] on input "ORSCEVO-W012562" at bounding box center [259, 77] width 51 height 14
drag, startPoint x: 262, startPoint y: 52, endPoint x: 263, endPoint y: 62, distance: 10.3
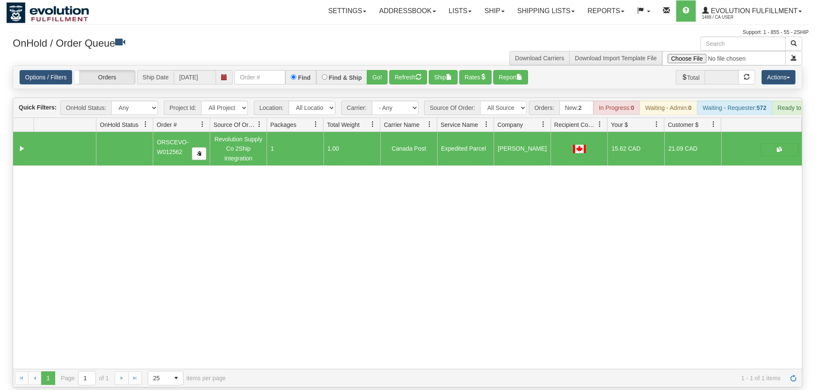
click at [262, 56] on div "× Get OnHold Shipments fields - load dt: 651 Get OnHold Shipments fields - tran…" at bounding box center [407, 211] width 802 height 351
click at [263, 70] on input "text" at bounding box center [259, 77] width 51 height 14
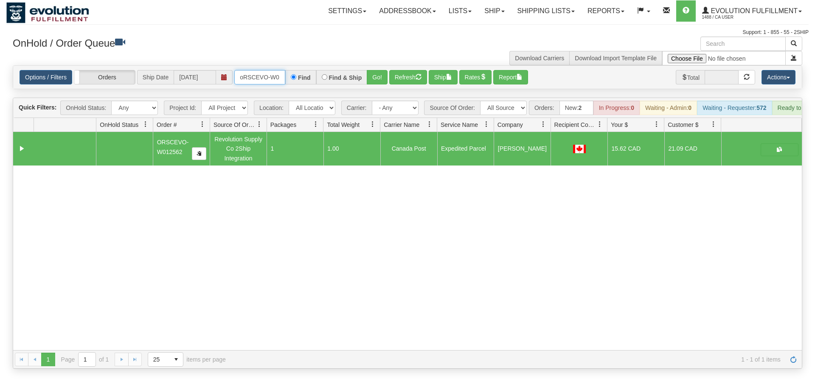
scroll to position [0, 16]
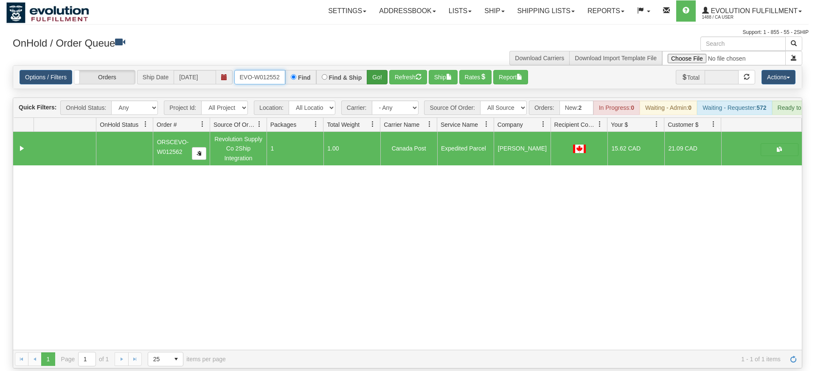
type input "oRSCEVO-W012552"
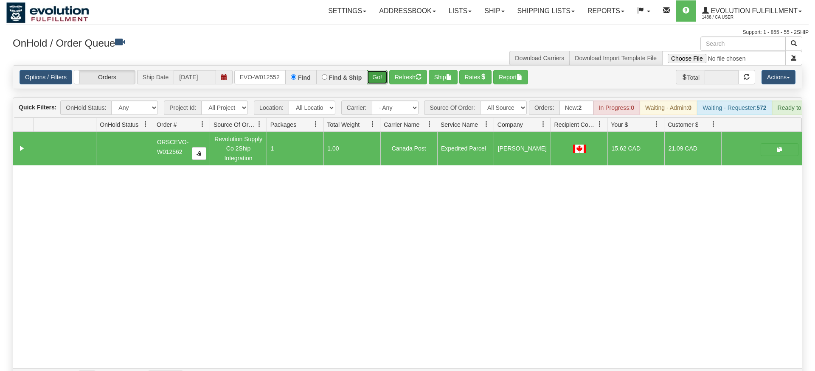
click at [382, 77] on div "Is equal to Is not equal to Contains Does not contains CAD USD EUR ZAR [PERSON_…" at bounding box center [407, 226] width 802 height 322
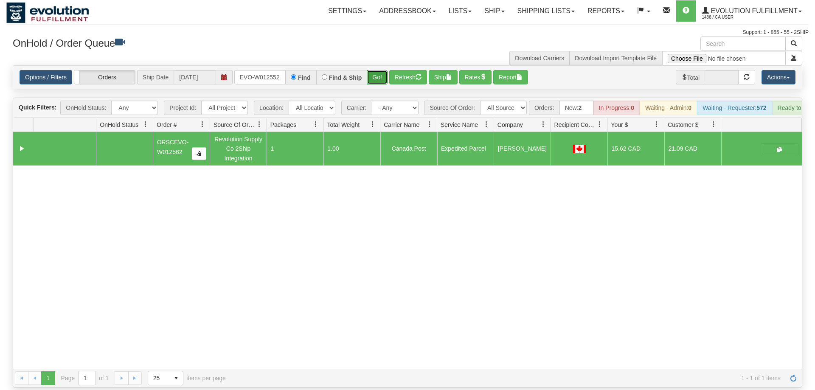
click at [381, 70] on button "Go!" at bounding box center [377, 77] width 21 height 14
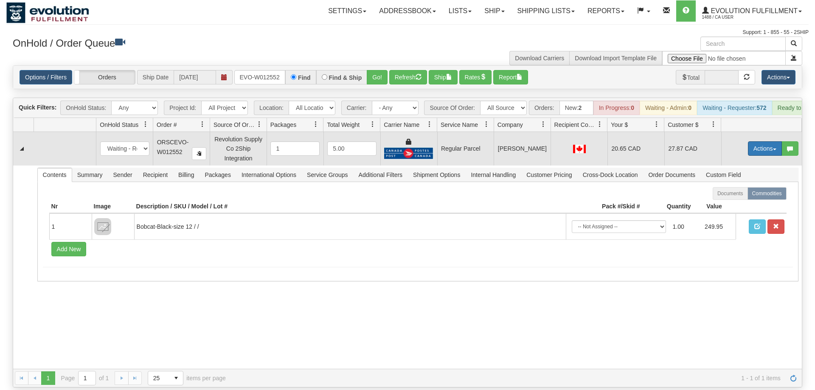
click at [771, 141] on button "Actions" at bounding box center [765, 148] width 34 height 14
click at [746, 183] on span "Rate All Services" at bounding box center [747, 186] width 51 height 7
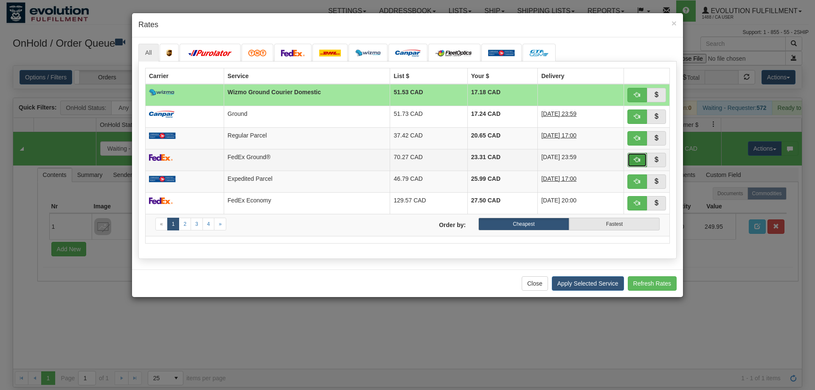
click at [640, 162] on button "button" at bounding box center [637, 160] width 20 height 14
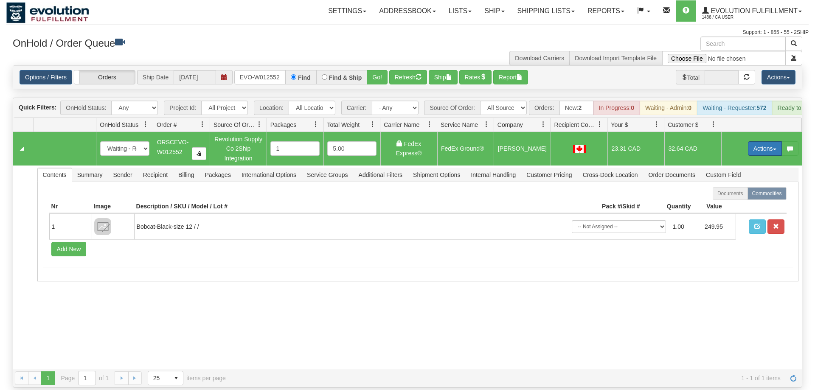
click at [751, 141] on button "Actions" at bounding box center [765, 148] width 34 height 14
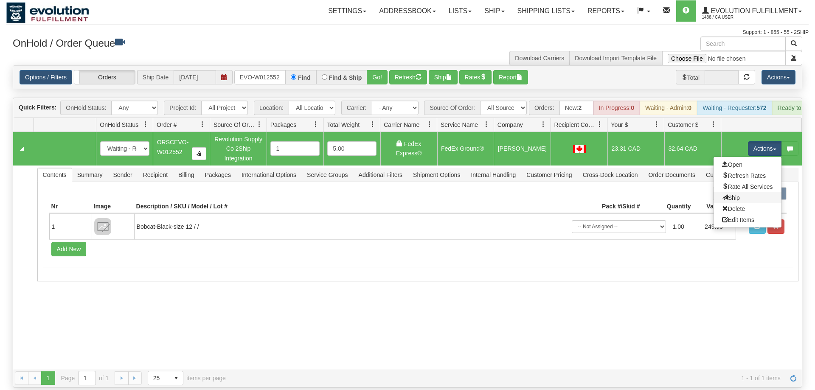
click at [745, 192] on link "Ship" at bounding box center [747, 197] width 68 height 11
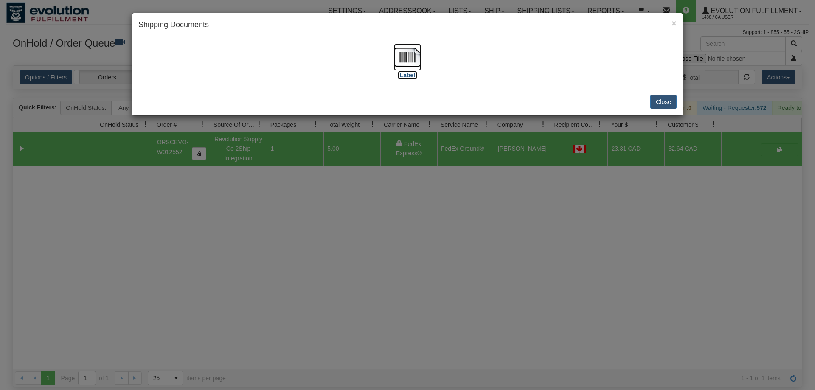
click at [411, 59] on img at bounding box center [407, 57] width 27 height 27
drag, startPoint x: 488, startPoint y: 284, endPoint x: 286, endPoint y: 73, distance: 292.0
click at [488, 282] on div "× Shipping Documents [Label] Close" at bounding box center [407, 195] width 815 height 390
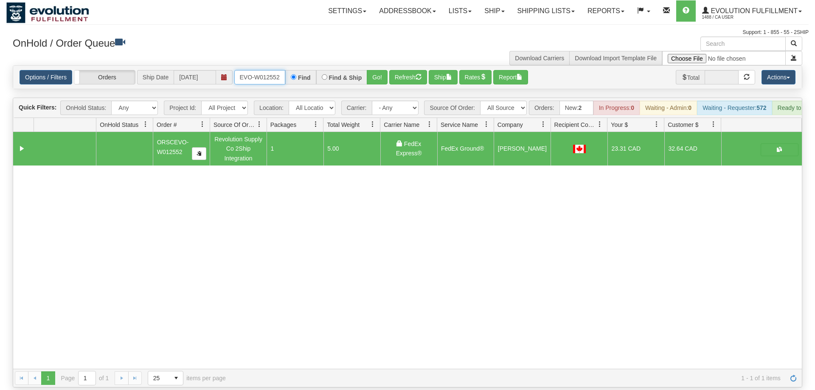
click at [276, 72] on input "oRSCEVO-W012552" at bounding box center [259, 77] width 51 height 14
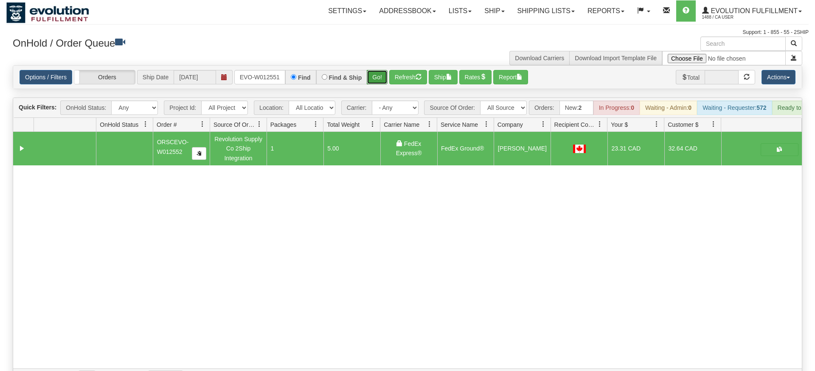
click at [374, 86] on div "Is equal to Is not equal to Contains Does not contains CAD USD EUR ZAR [PERSON_…" at bounding box center [407, 226] width 802 height 322
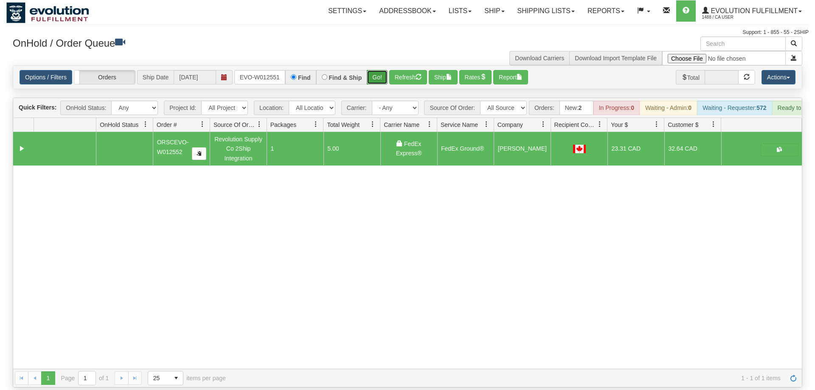
click at [379, 70] on button "Go!" at bounding box center [377, 77] width 21 height 14
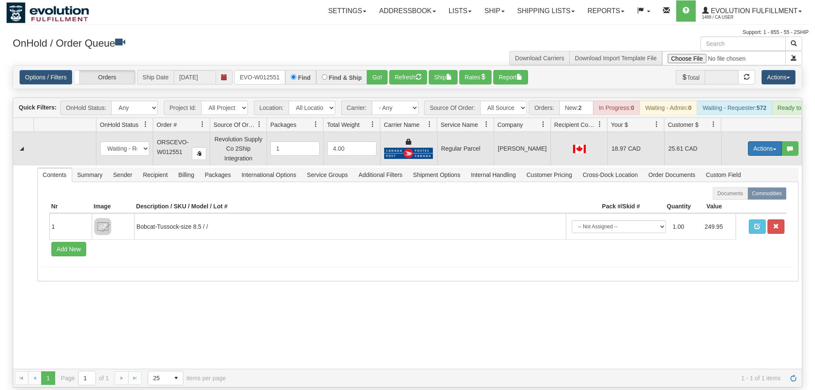
click at [757, 141] on button "Actions" at bounding box center [765, 148] width 34 height 14
click at [740, 183] on span "Rate All Services" at bounding box center [747, 186] width 51 height 7
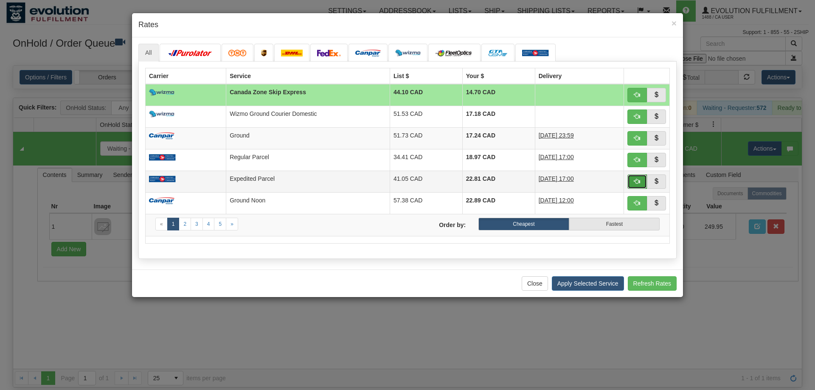
click at [632, 175] on button "button" at bounding box center [637, 181] width 20 height 14
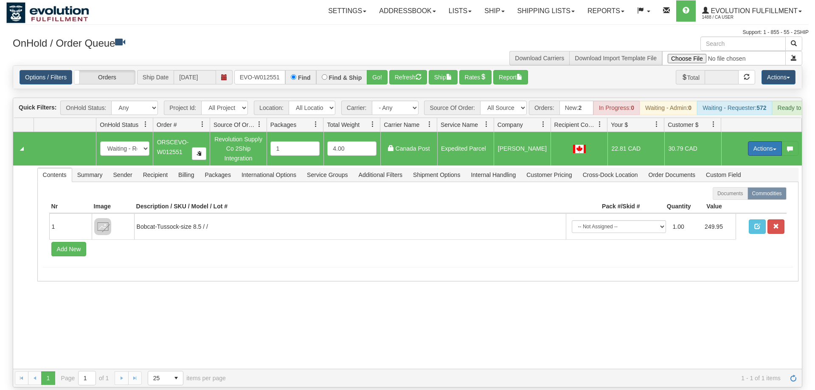
click at [760, 141] on button "Actions" at bounding box center [765, 148] width 34 height 14
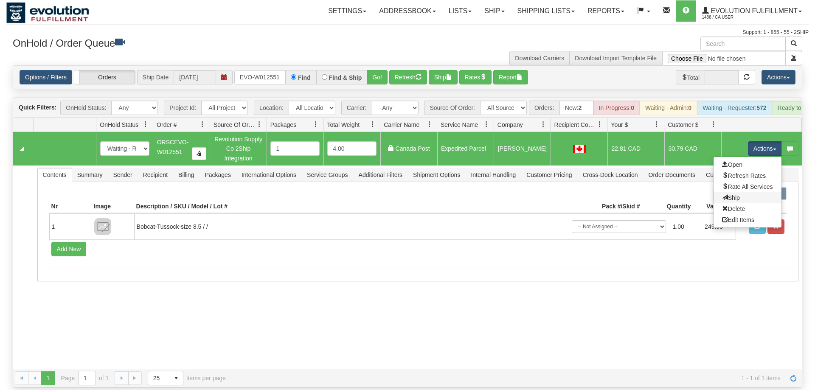
click at [727, 192] on link "Ship" at bounding box center [747, 197] width 68 height 11
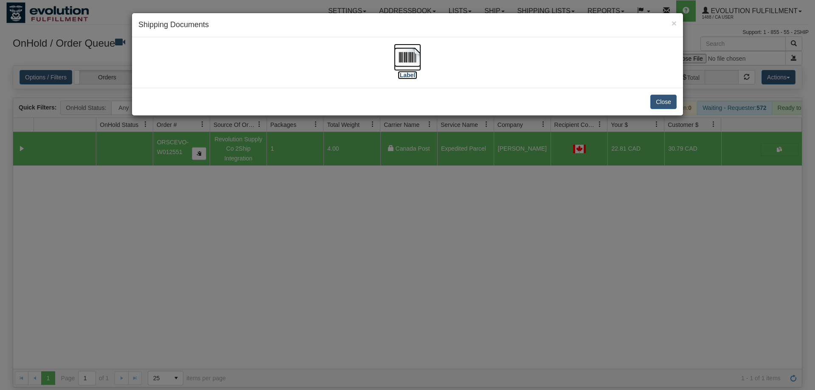
click at [419, 66] on img at bounding box center [407, 57] width 27 height 27
drag, startPoint x: 678, startPoint y: 203, endPoint x: 666, endPoint y: 185, distance: 21.8
click at [677, 203] on div "× Shipping Documents [Label] Close" at bounding box center [407, 195] width 815 height 390
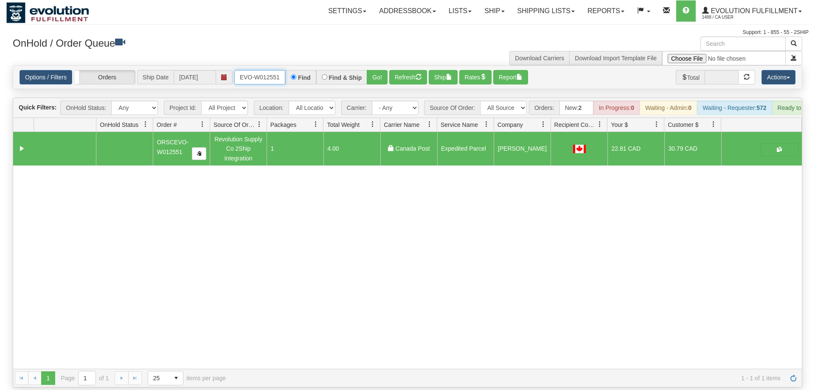
click at [247, 70] on input "ORSCEVO-W012551" at bounding box center [259, 77] width 51 height 14
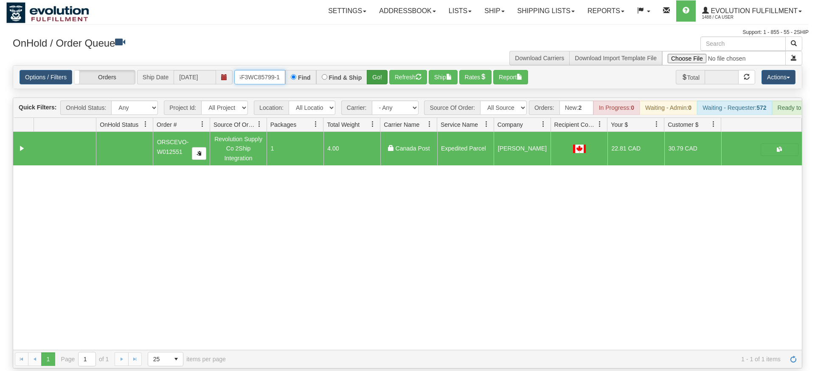
type input "OGF3WC85799-1"
click at [373, 81] on div "Is equal to Is not equal to Contains Does not contains CAD USD EUR ZAR [PERSON_…" at bounding box center [407, 216] width 802 height 303
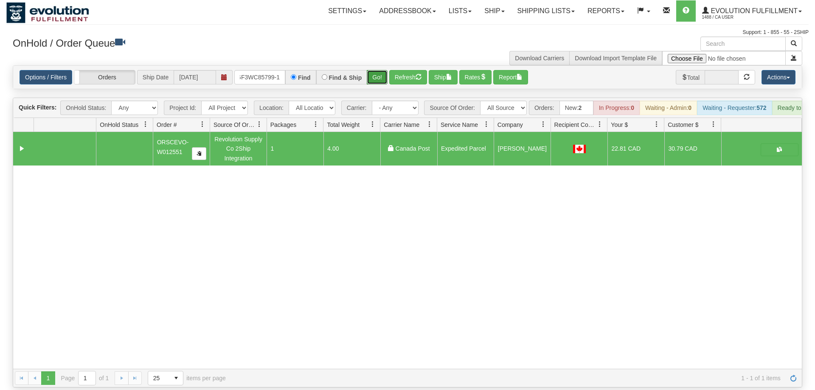
click at [379, 70] on button "Go!" at bounding box center [377, 77] width 21 height 14
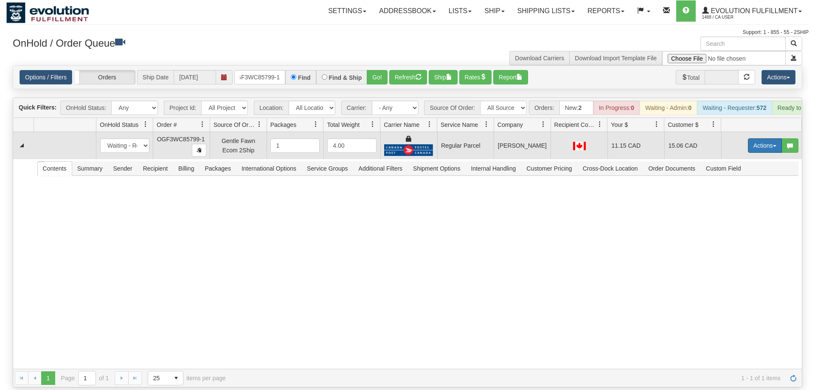
click at [762, 138] on button "Actions" at bounding box center [765, 145] width 34 height 14
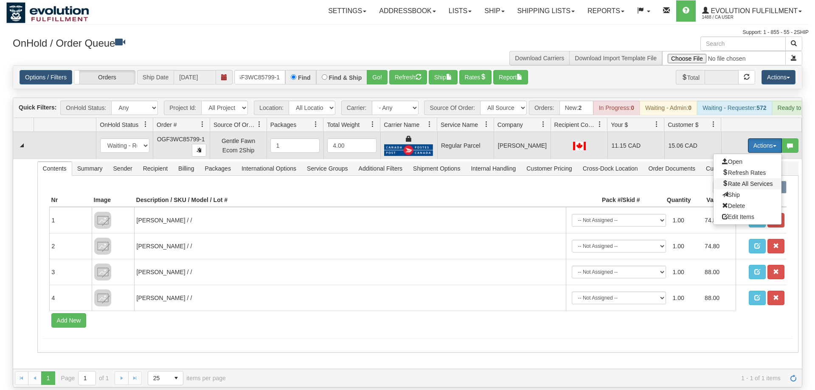
click at [744, 180] on span "Rate All Services" at bounding box center [747, 183] width 51 height 7
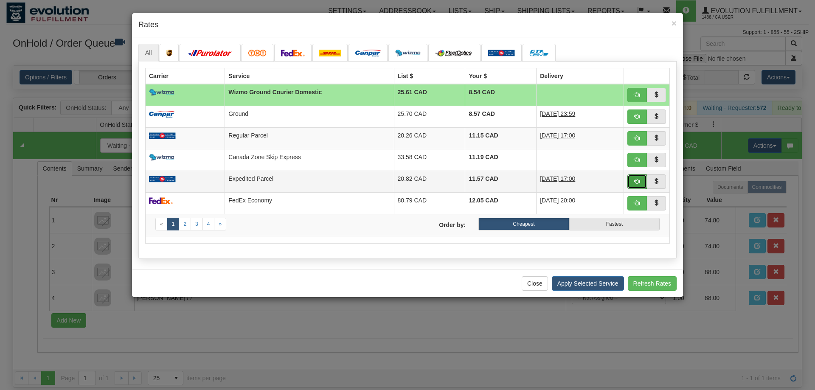
click at [637, 184] on span "button" at bounding box center [637, 181] width 6 height 6
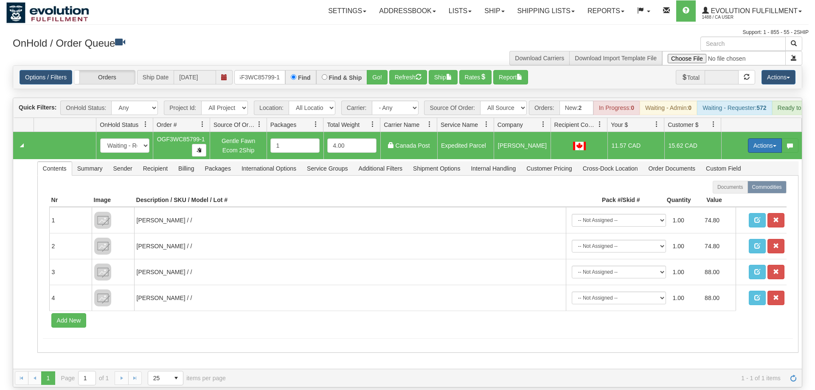
click at [752, 138] on button "Actions" at bounding box center [765, 145] width 34 height 14
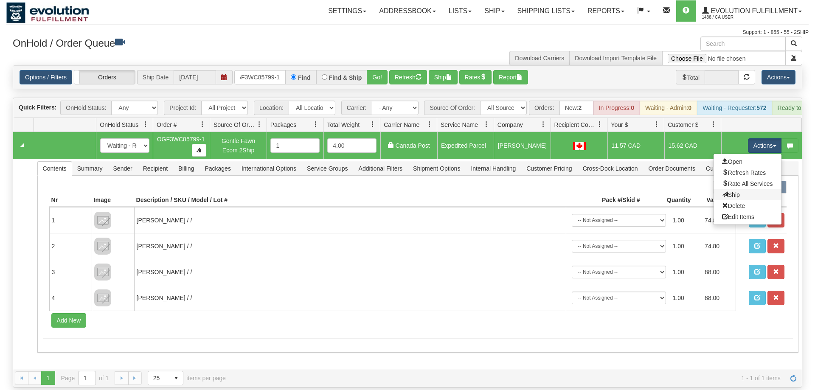
click at [743, 189] on link "Ship" at bounding box center [747, 194] width 68 height 11
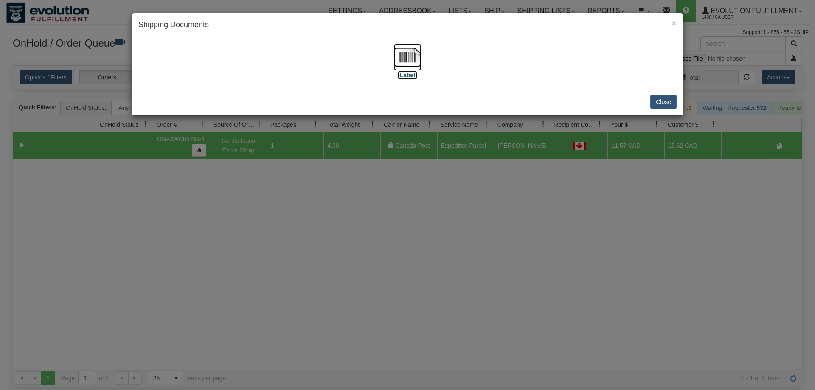
click at [418, 55] on img at bounding box center [407, 57] width 27 height 27
click at [461, 290] on div "× Shipping Documents [Label] Close" at bounding box center [407, 195] width 815 height 390
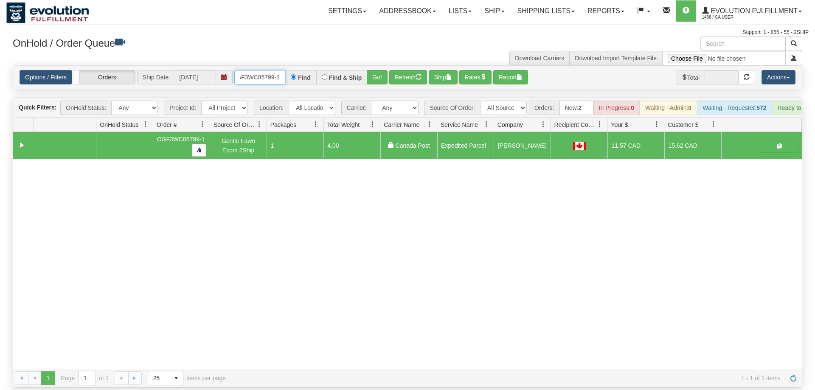
click at [269, 70] on input "OGF3WC85799-1" at bounding box center [259, 77] width 51 height 14
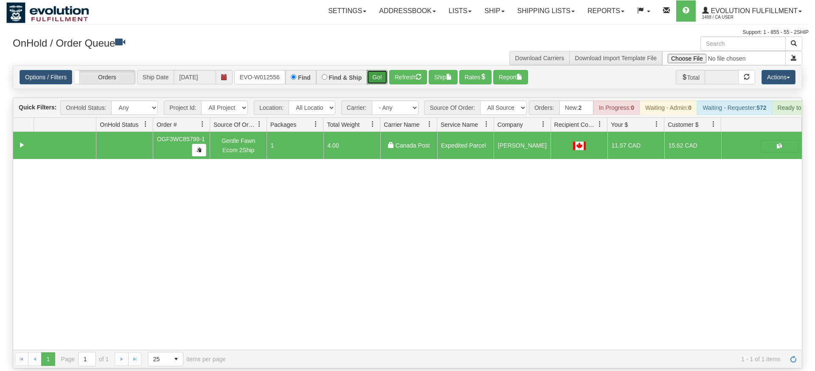
click at [380, 86] on div "Is equal to Is not equal to Contains Does not contains CAD USD EUR ZAR [PERSON_…" at bounding box center [407, 216] width 802 height 303
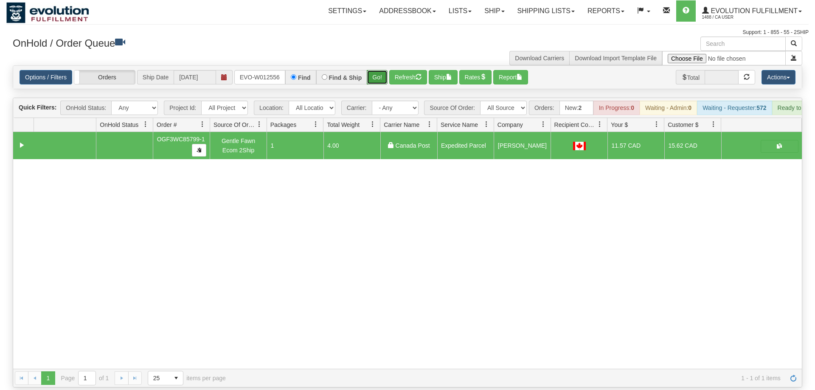
click at [377, 70] on button "Go!" at bounding box center [377, 77] width 21 height 14
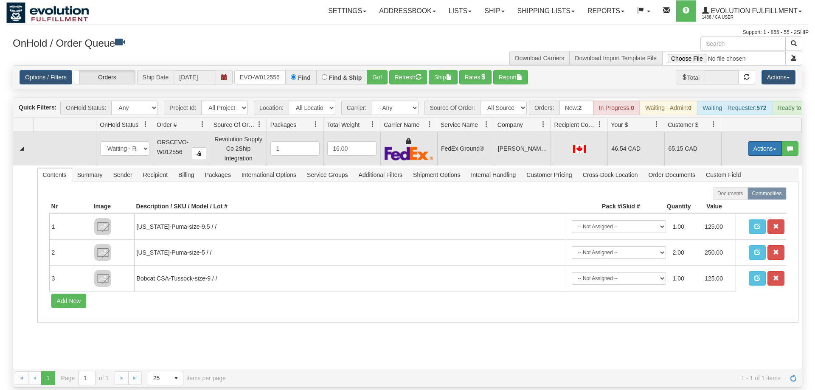
click at [766, 141] on button "Actions" at bounding box center [765, 148] width 34 height 14
click at [732, 194] on span "Ship" at bounding box center [731, 197] width 18 height 7
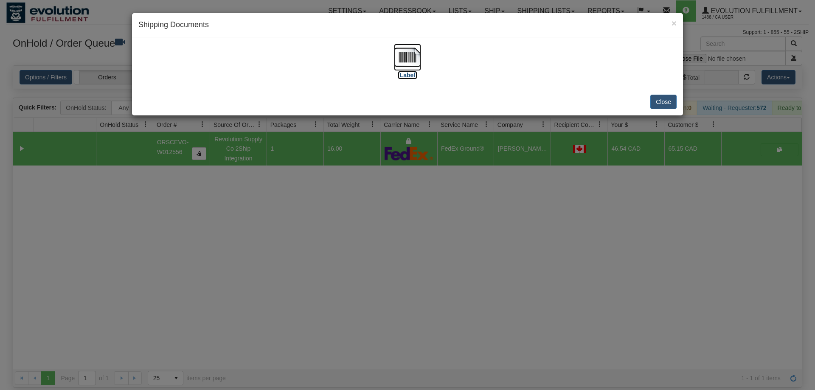
click at [402, 70] on img at bounding box center [407, 57] width 27 height 27
drag, startPoint x: 362, startPoint y: 311, endPoint x: 227, endPoint y: 103, distance: 248.2
click at [363, 311] on div "× Shipping Documents [Label] Close" at bounding box center [407, 195] width 815 height 390
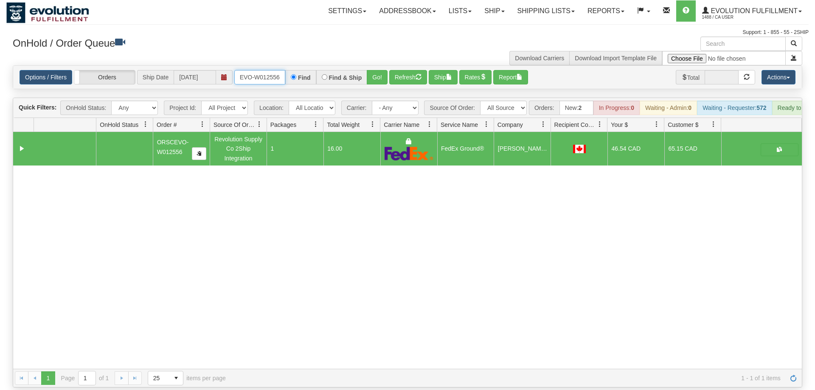
click at [262, 70] on input "ORSCEVO-W012556" at bounding box center [259, 77] width 51 height 14
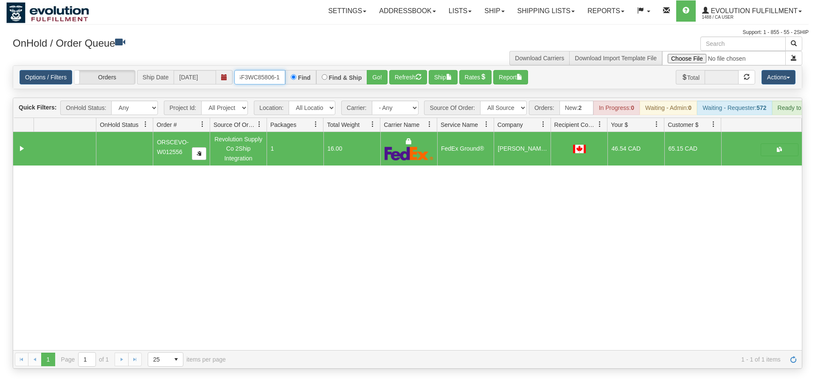
scroll to position [0, 7]
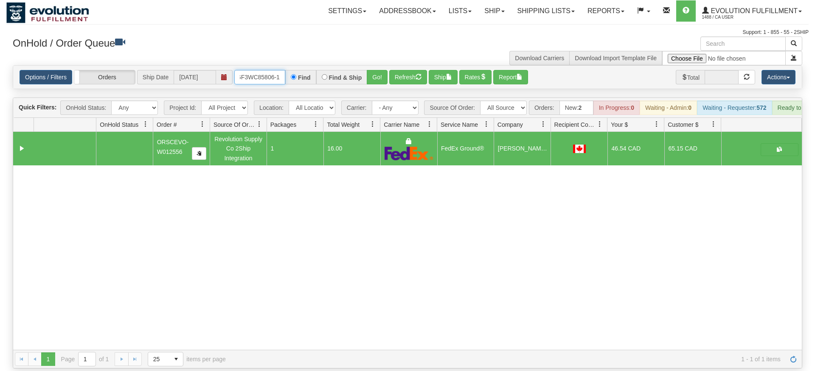
type input "oGF3WC85806-1"
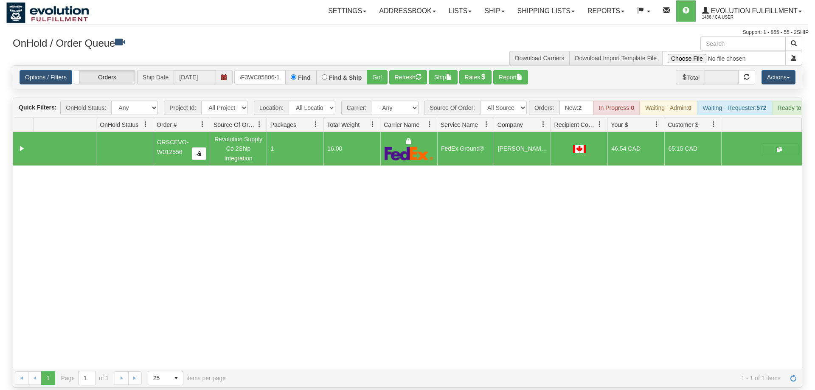
click at [376, 305] on div "31557353 EVOLUTION V3 90939934 90939935 ORSCEVO-W012556 Revolution Supply Co 2S…" at bounding box center [407, 250] width 788 height 237
click at [385, 70] on button "Go!" at bounding box center [377, 77] width 21 height 14
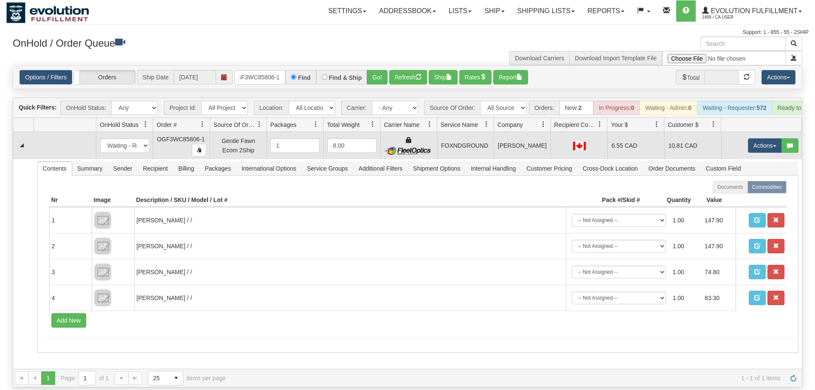
click at [760, 141] on td "Actions Open Refresh Rates Rate All Services Ship Delete Edit Items" at bounding box center [761, 145] width 81 height 27
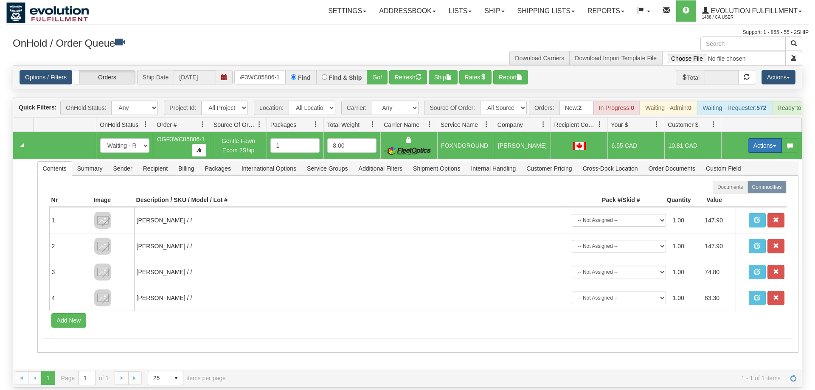
click at [759, 138] on button "Actions" at bounding box center [765, 145] width 34 height 14
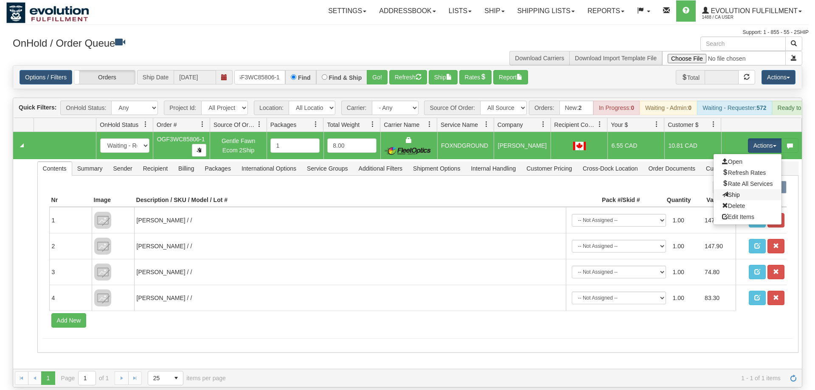
click at [741, 189] on link "Ship" at bounding box center [747, 194] width 68 height 11
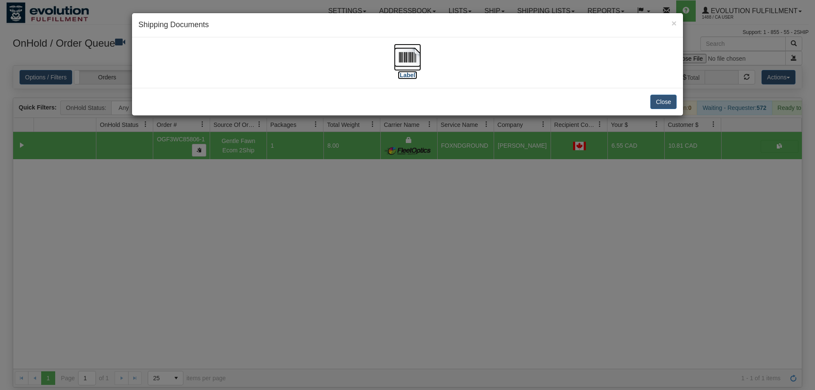
click at [409, 54] on img at bounding box center [407, 57] width 27 height 27
drag, startPoint x: 460, startPoint y: 224, endPoint x: 345, endPoint y: 70, distance: 192.8
click at [459, 222] on div "× Shipping Documents [Label] Close" at bounding box center [407, 195] width 815 height 390
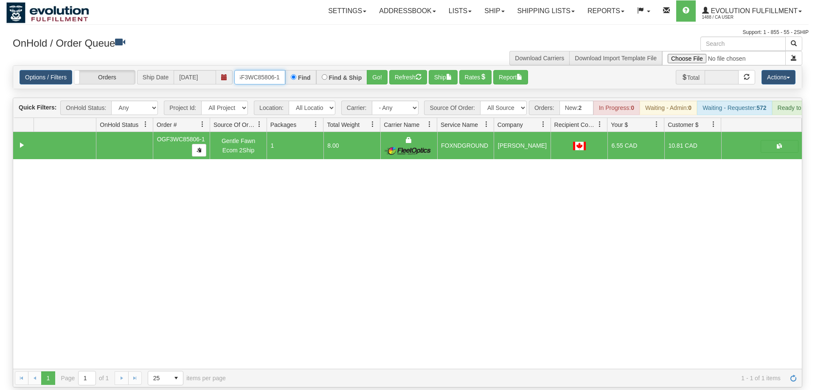
click at [270, 70] on input "oGF3WC85806-1" at bounding box center [259, 77] width 51 height 14
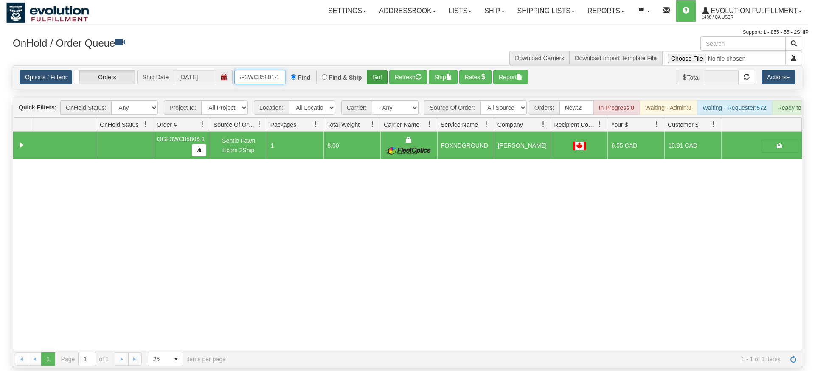
type input "OGF3WC85801-1"
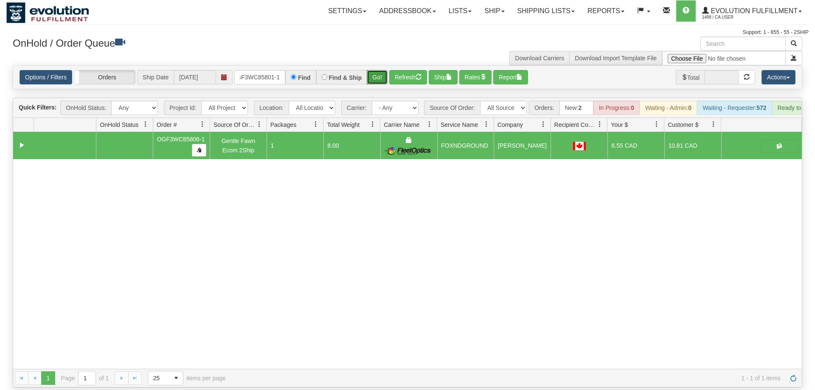
click at [384, 80] on div "Is equal to Is not equal to Contains Does not contains CAD USD EUR ZAR [PERSON_…" at bounding box center [407, 226] width 802 height 322
click at [378, 70] on button "Go!" at bounding box center [377, 77] width 21 height 14
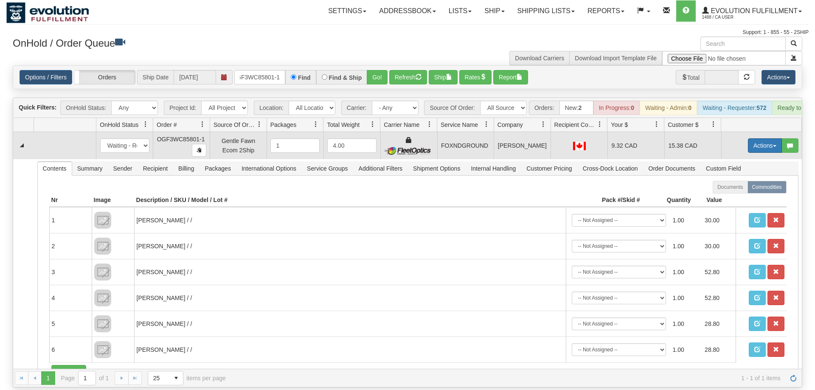
click at [765, 138] on button "Actions" at bounding box center [765, 145] width 34 height 14
click at [733, 191] on span "Ship" at bounding box center [731, 194] width 18 height 7
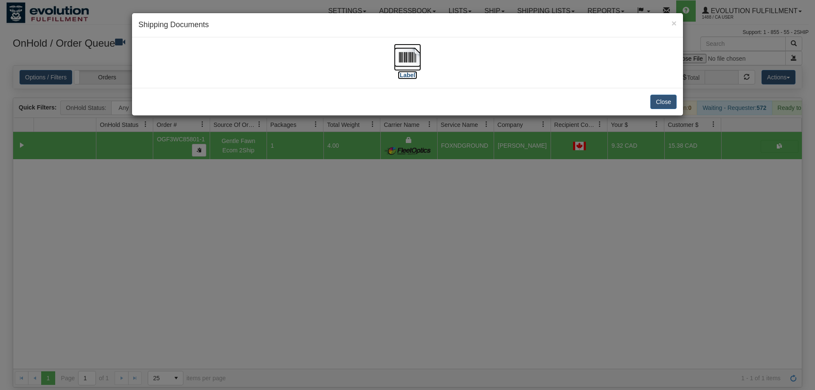
click at [411, 49] on img at bounding box center [407, 57] width 27 height 27
click at [559, 188] on div "× Shipping Documents [Label] Close" at bounding box center [407, 195] width 815 height 390
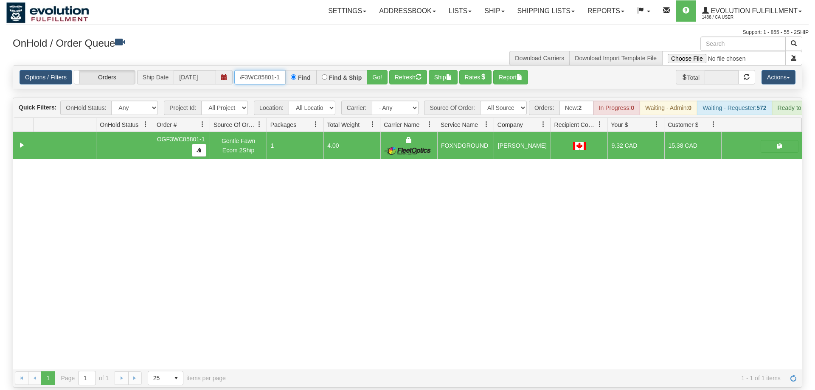
click at [278, 70] on input "OGF3WC85801-1" at bounding box center [259, 77] width 51 height 14
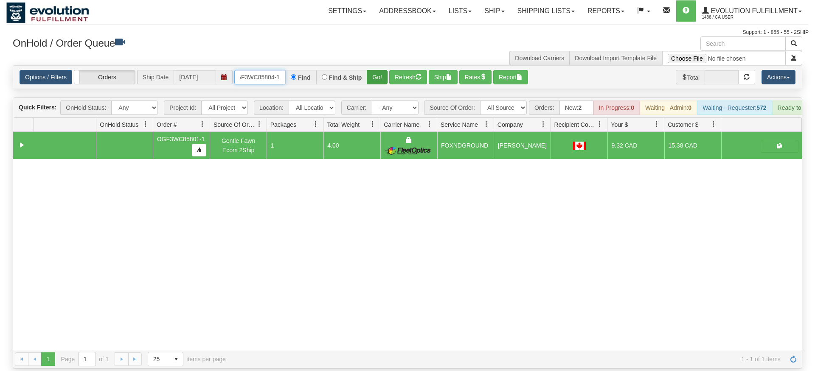
type input "OGF3WC85804-1"
click at [372, 78] on div "Is equal to Is not equal to Contains Does not contains CAD USD EUR ZAR [PERSON_…" at bounding box center [407, 216] width 802 height 303
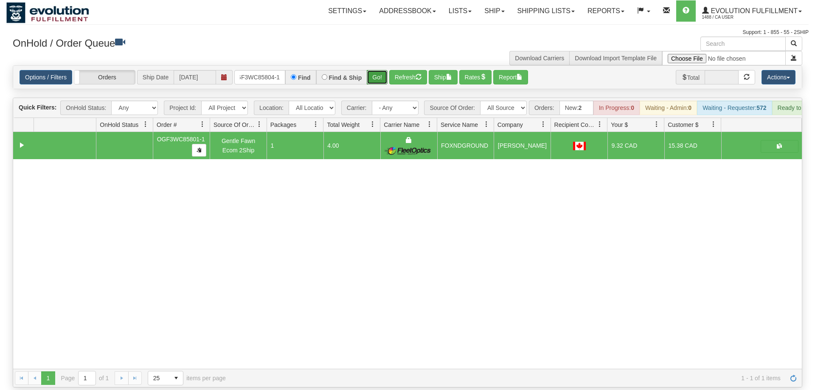
click at [381, 70] on button "Go!" at bounding box center [377, 77] width 21 height 14
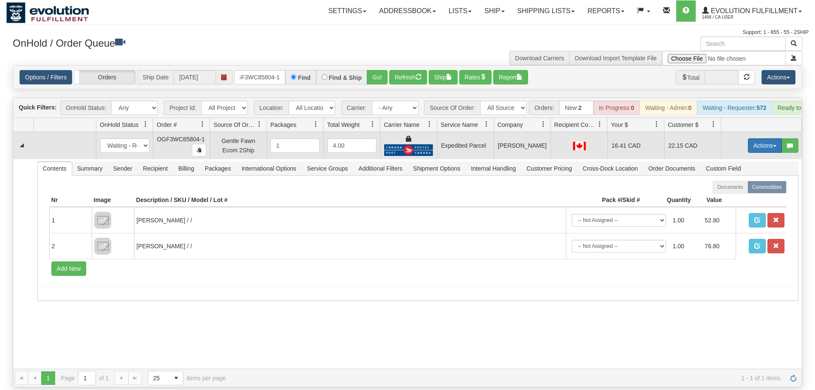
click at [764, 138] on button "Actions" at bounding box center [765, 145] width 34 height 14
click at [731, 191] on span "Ship" at bounding box center [731, 194] width 18 height 7
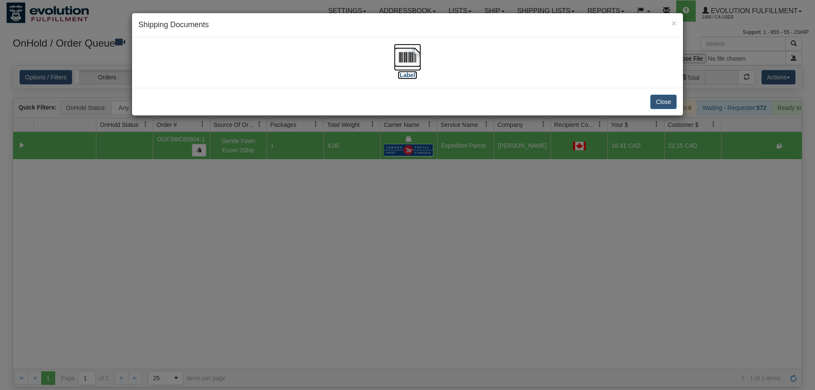
click at [416, 62] on img at bounding box center [407, 57] width 27 height 27
drag, startPoint x: 361, startPoint y: 252, endPoint x: 276, endPoint y: 53, distance: 216.0
click at [362, 251] on div "× Shipping Documents [Label] Close" at bounding box center [407, 195] width 815 height 390
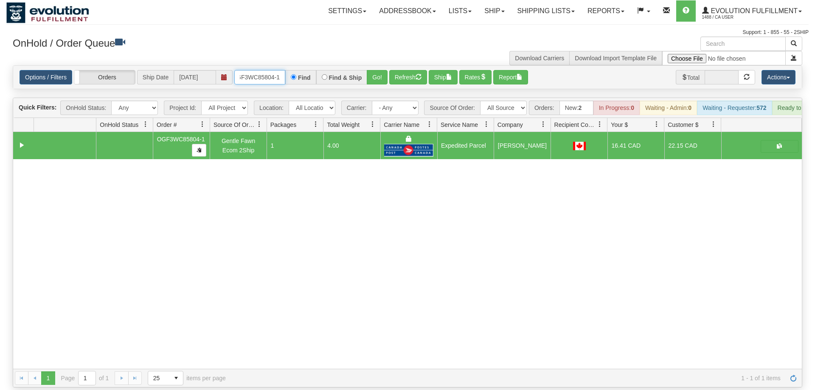
click at [258, 71] on input "OGF3WC85804-1" at bounding box center [259, 77] width 51 height 14
click at [265, 70] on input "OGF3WC85804-1" at bounding box center [259, 77] width 51 height 14
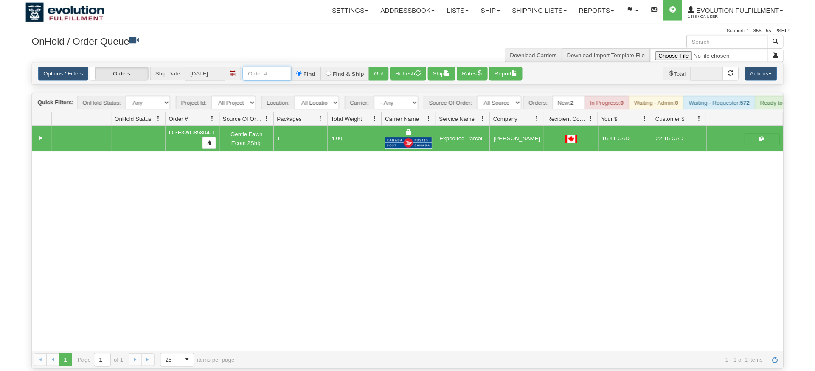
scroll to position [0, 0]
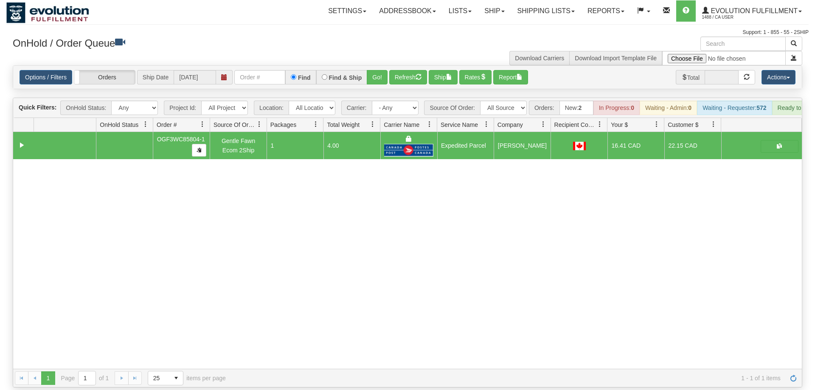
click at [624, 295] on div "31557638 EVOLUTION V3 90940937 90940939 OGF3WC85804-1 Gentle Fawn Ecom 2Ship 1 …" at bounding box center [407, 250] width 788 height 237
click at [271, 70] on input "text" at bounding box center [259, 77] width 51 height 14
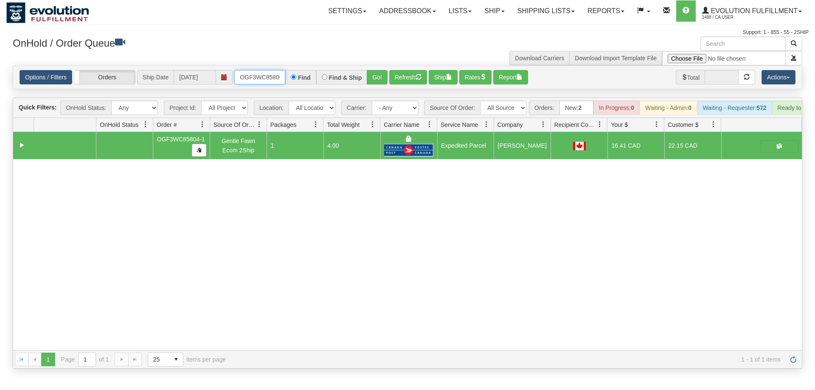
scroll to position [0, 8]
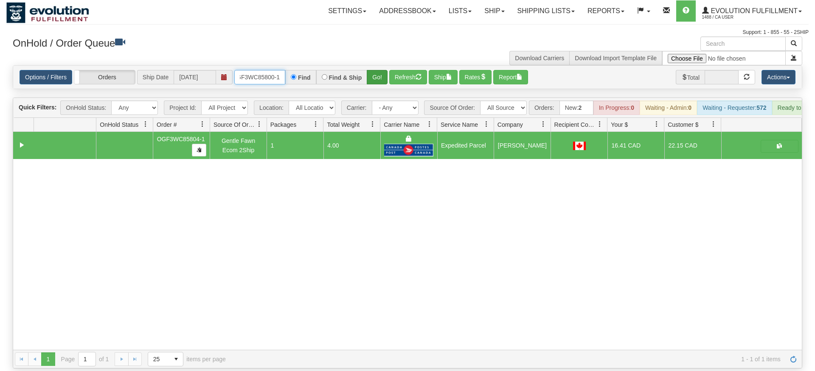
type input "OGF3WC85800-1"
click at [377, 82] on div "Is equal to Is not equal to Contains Does not contains CAD USD EUR ZAR [PERSON_…" at bounding box center [407, 216] width 802 height 303
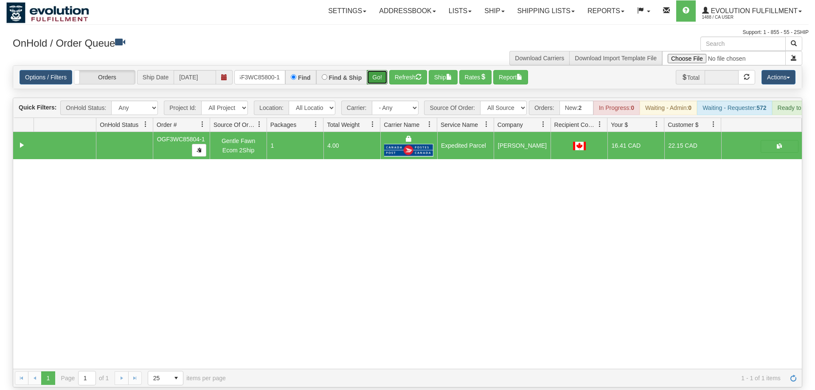
click at [381, 70] on button "Go!" at bounding box center [377, 77] width 21 height 14
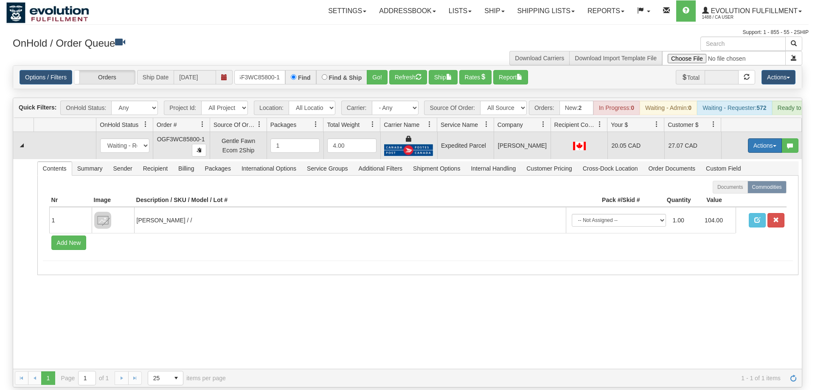
click at [768, 139] on button "Actions" at bounding box center [765, 145] width 34 height 14
click at [737, 191] on span "Ship" at bounding box center [731, 194] width 18 height 7
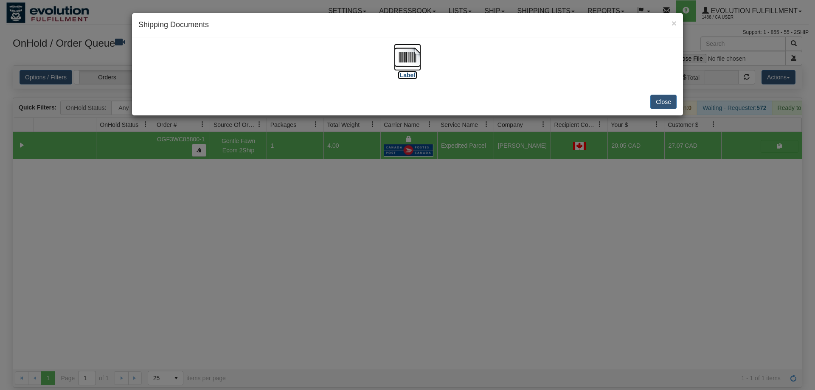
click at [412, 71] on label "[Label]" at bounding box center [408, 75] width 20 height 8
drag, startPoint x: 350, startPoint y: 256, endPoint x: 349, endPoint y: 251, distance: 5.2
click at [350, 255] on div "× Shipping Documents [Label] Close" at bounding box center [407, 195] width 815 height 390
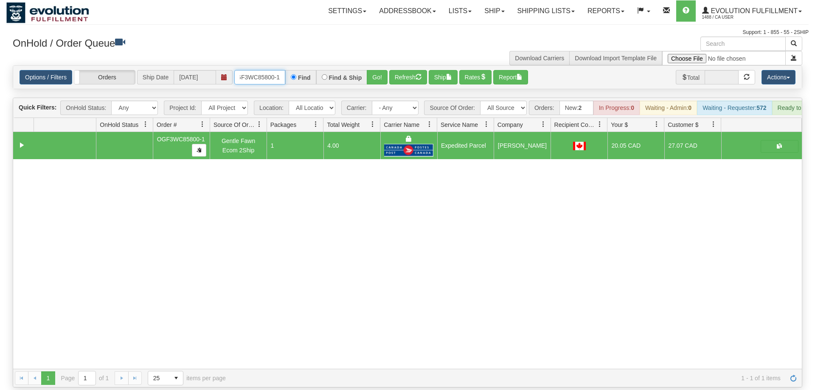
click at [283, 70] on input "OGF3WC85800-1" at bounding box center [259, 77] width 51 height 14
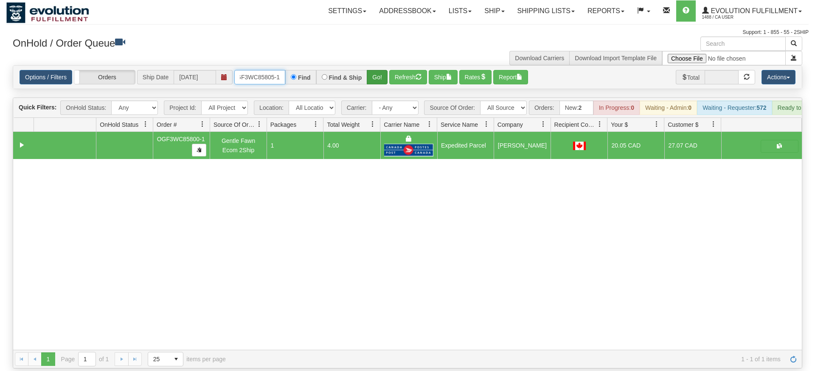
type input "OGF3WC85805-1"
click at [374, 81] on div "Is equal to Is not equal to Contains Does not contains CAD USD EUR ZAR [PERSON_…" at bounding box center [407, 216] width 802 height 303
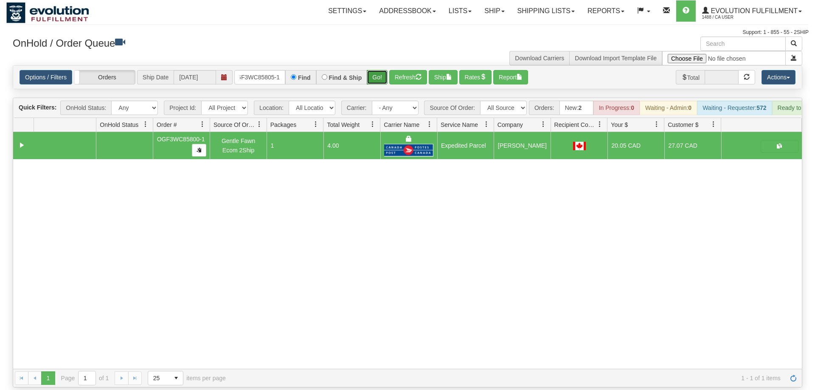
click at [378, 70] on button "Go!" at bounding box center [377, 77] width 21 height 14
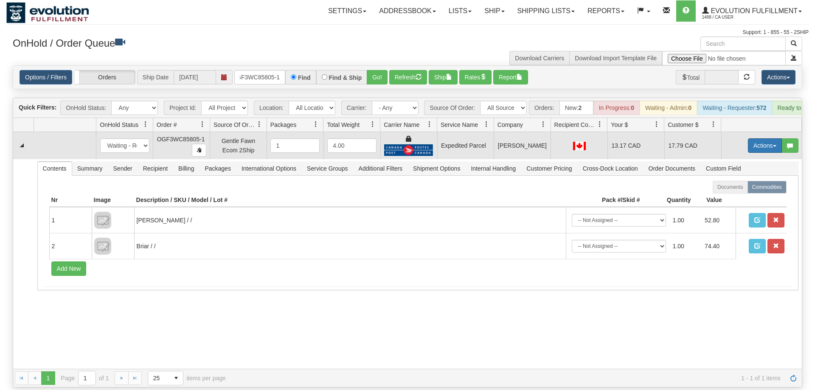
click at [761, 138] on button "Actions" at bounding box center [765, 145] width 34 height 14
click at [727, 191] on span "Ship" at bounding box center [731, 194] width 18 height 7
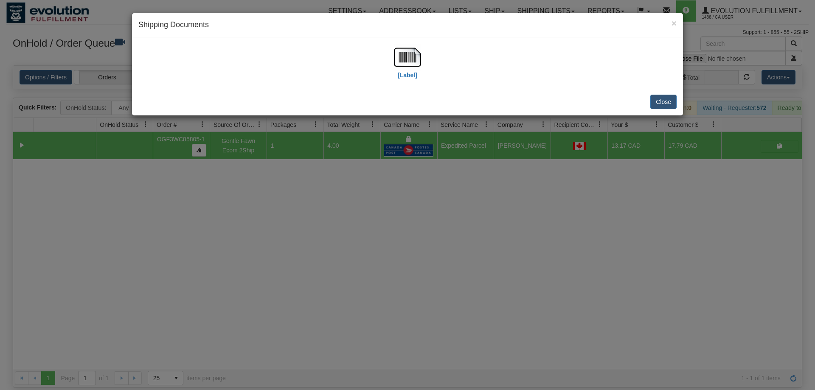
click at [380, 76] on div "[Label]" at bounding box center [407, 63] width 538 height 38
click at [417, 63] on img at bounding box center [407, 57] width 27 height 27
drag, startPoint x: 221, startPoint y: 292, endPoint x: 223, endPoint y: 260, distance: 31.8
click at [227, 291] on div "× Shipping Documents [Label] Close" at bounding box center [407, 195] width 815 height 390
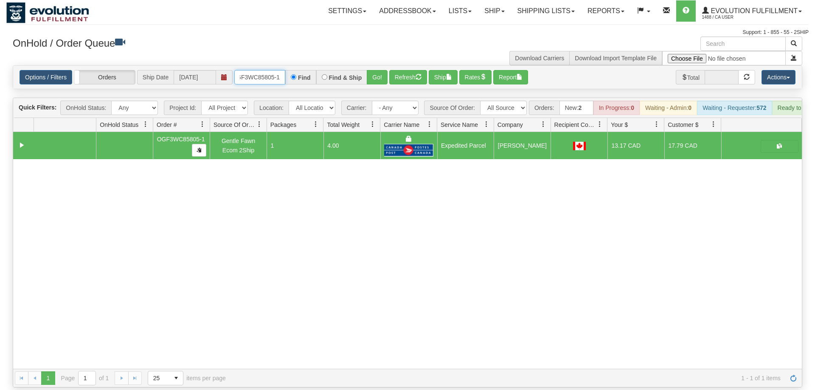
click at [258, 70] on input "OGF3WC85805-1" at bounding box center [259, 77] width 51 height 14
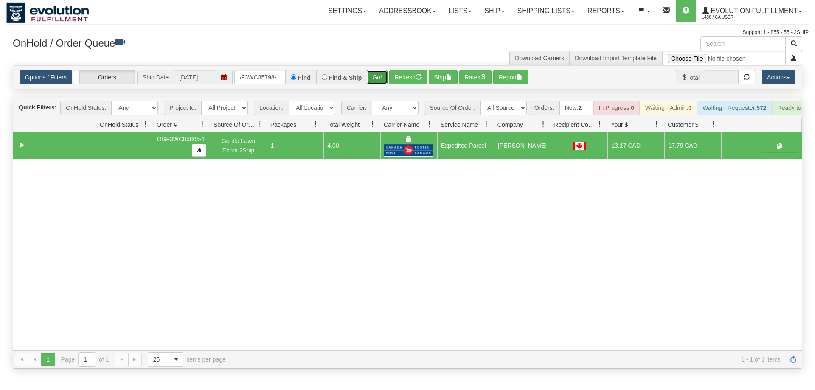
click at [383, 77] on div "Is equal to Is not equal to Contains Does not contains CAD USD EUR ZAR [PERSON_…" at bounding box center [407, 216] width 802 height 303
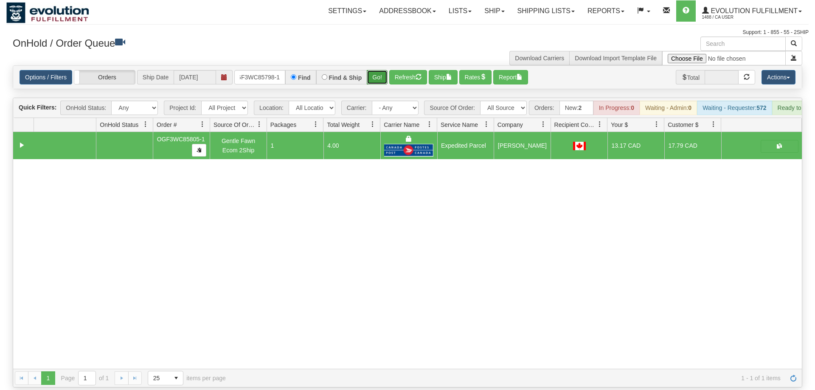
click at [386, 70] on button "Go!" at bounding box center [377, 77] width 21 height 14
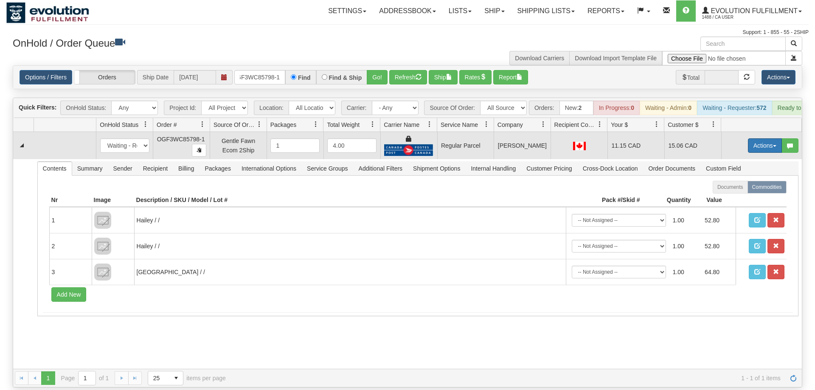
click at [759, 138] on button "Actions" at bounding box center [765, 145] width 34 height 14
click at [748, 180] on span "Rate All Services" at bounding box center [747, 183] width 51 height 7
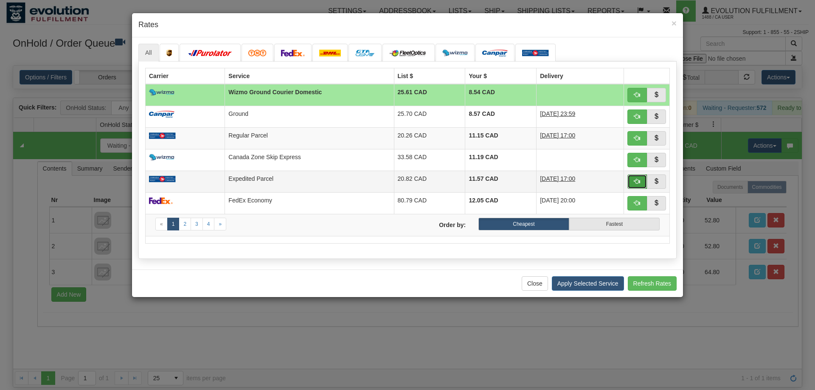
click at [635, 182] on span "button" at bounding box center [637, 181] width 6 height 6
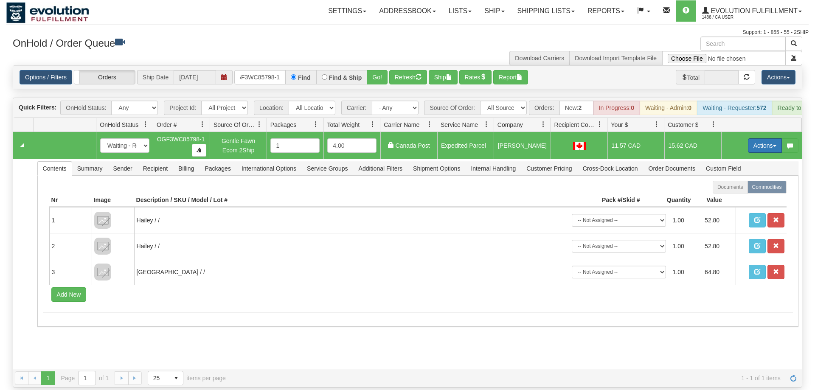
click at [761, 138] on button "Actions" at bounding box center [765, 145] width 34 height 14
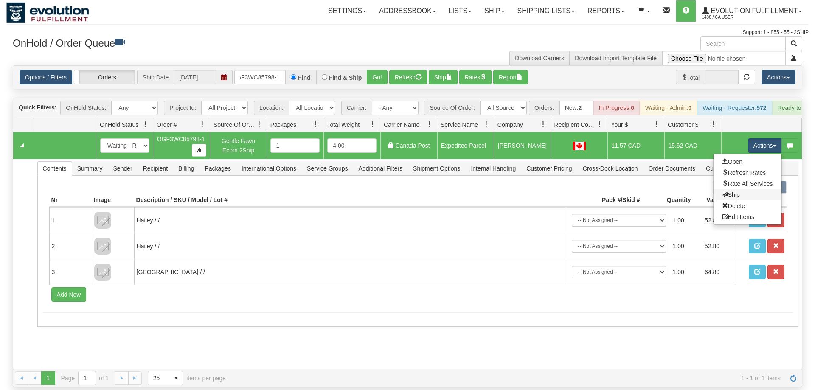
click at [748, 189] on link "Ship" at bounding box center [747, 194] width 68 height 11
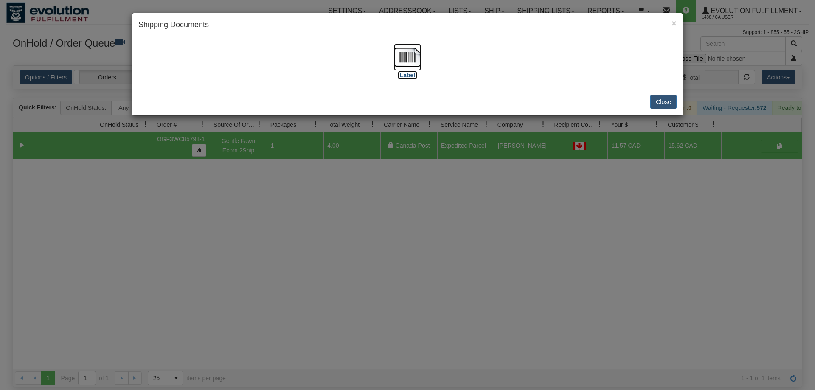
click at [409, 59] on img at bounding box center [407, 57] width 27 height 27
click at [451, 227] on div "× Shipping Documents [Label] Close" at bounding box center [407, 195] width 815 height 390
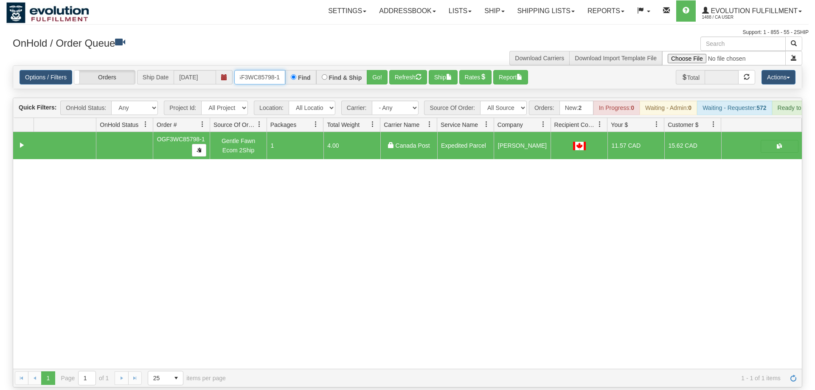
click at [273, 70] on input "OGF3WC85798-1" at bounding box center [259, 77] width 51 height 14
click at [258, 70] on input "OGF3WC85798-1" at bounding box center [259, 77] width 51 height 14
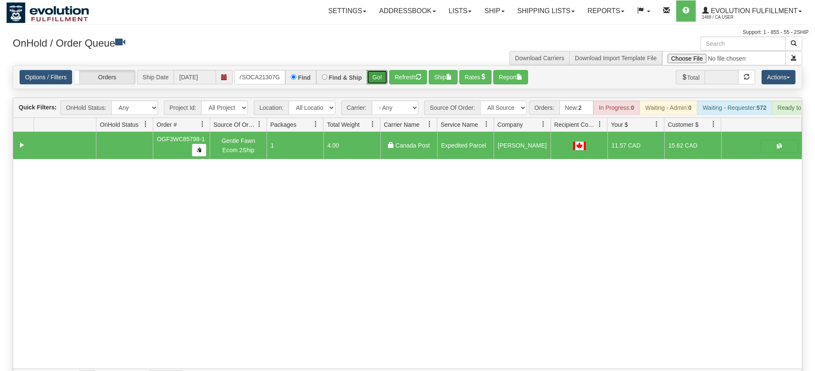
drag, startPoint x: 374, startPoint y: 62, endPoint x: 380, endPoint y: 67, distance: 7.6
click at [374, 80] on div "Is equal to Is not equal to Contains Does not contains CAD USD EUR ZAR [PERSON_…" at bounding box center [407, 226] width 802 height 322
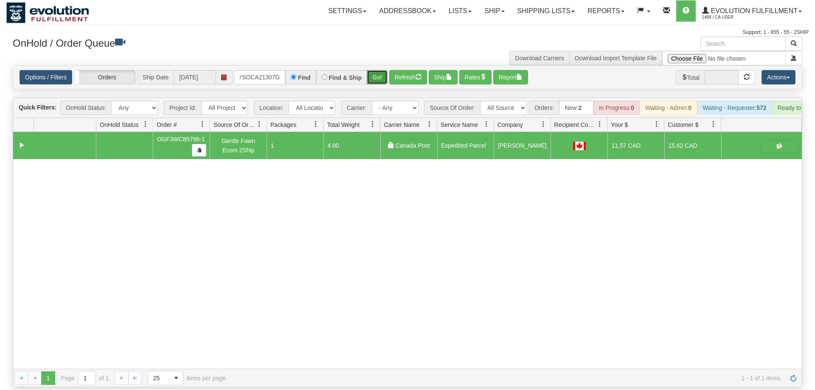
click at [380, 70] on button "Go!" at bounding box center [377, 77] width 21 height 14
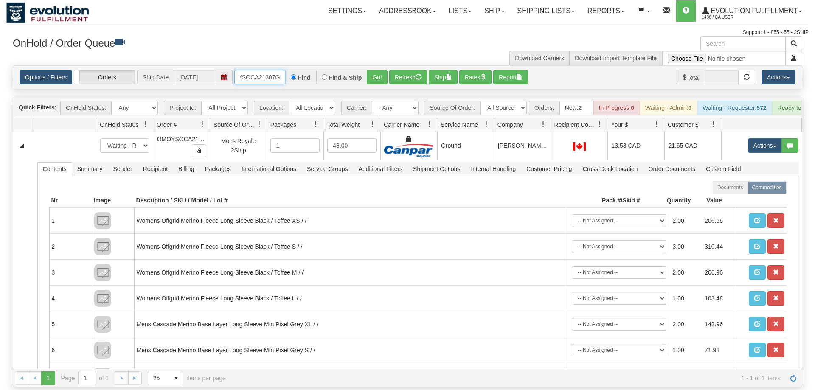
click at [266, 70] on input "OMOYSOCA21307G" at bounding box center [259, 77] width 51 height 14
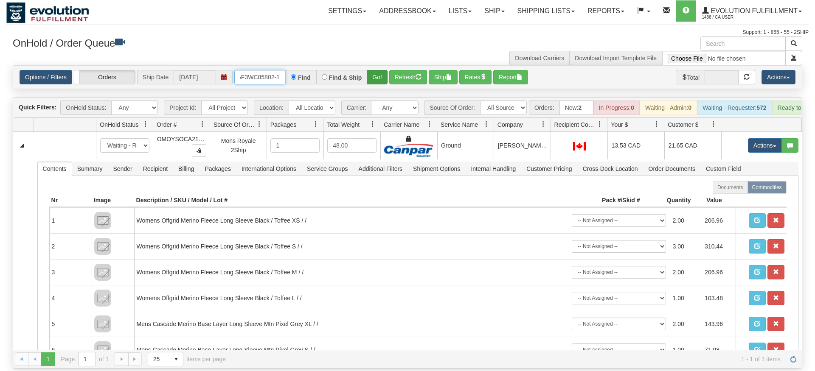
type input "oGF3WC85802-1"
click at [375, 90] on div "Is equal to Is not equal to Contains Does not contains CAD USD EUR ZAR [PERSON_…" at bounding box center [407, 216] width 802 height 303
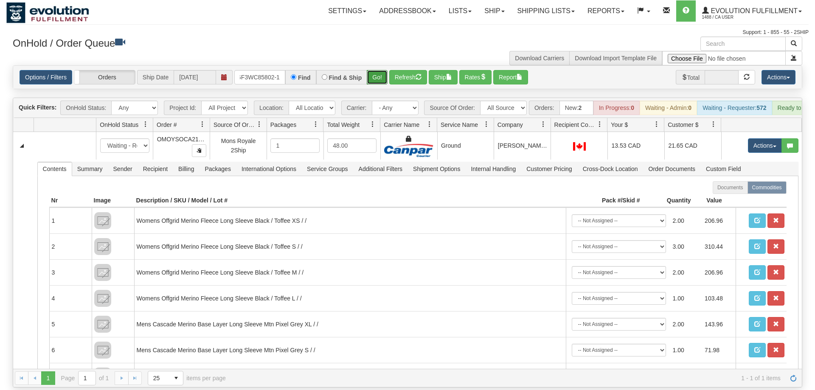
click at [379, 70] on button "Go!" at bounding box center [377, 77] width 21 height 14
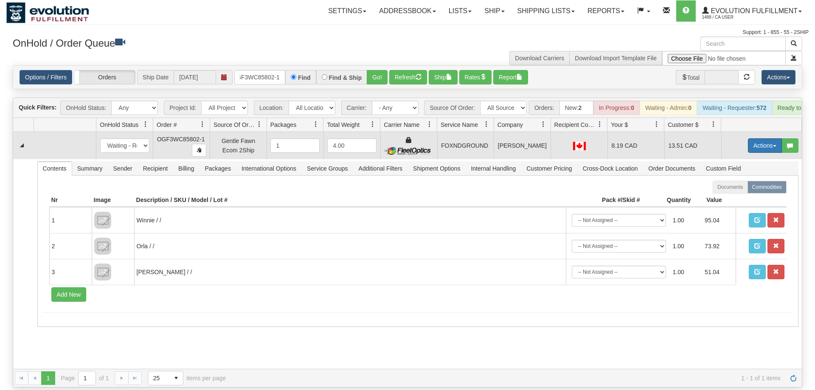
click at [777, 138] on button "Actions" at bounding box center [765, 145] width 34 height 14
click at [741, 189] on link "Ship" at bounding box center [747, 194] width 68 height 11
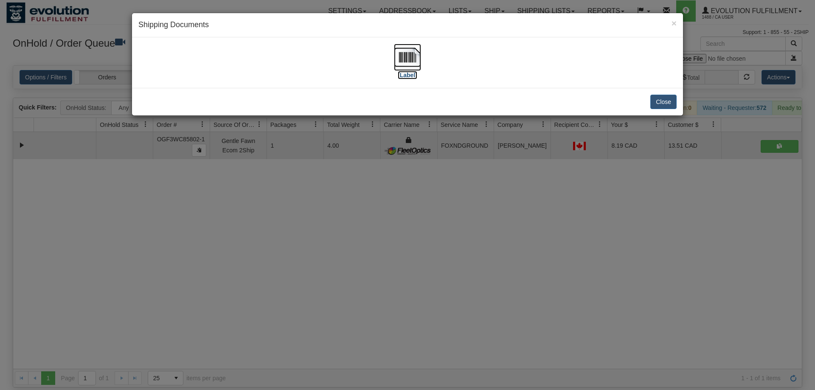
click at [404, 52] on img at bounding box center [407, 57] width 27 height 27
click at [358, 230] on div "× Shipping Documents [Label] Close" at bounding box center [407, 195] width 815 height 390
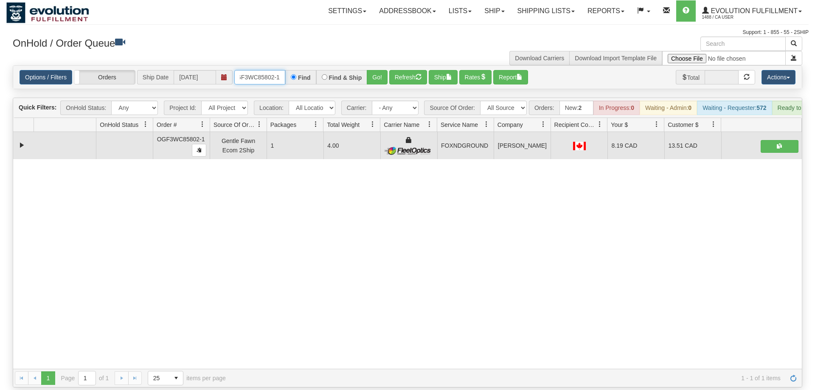
click at [266, 70] on input "oGF3WC85802-1" at bounding box center [259, 77] width 51 height 14
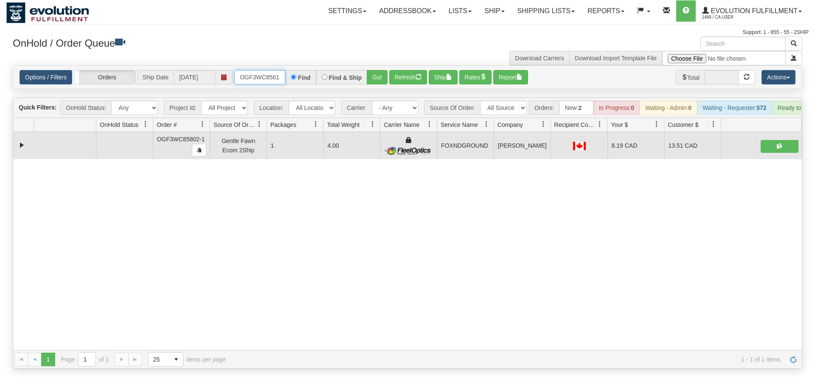
scroll to position [0, 8]
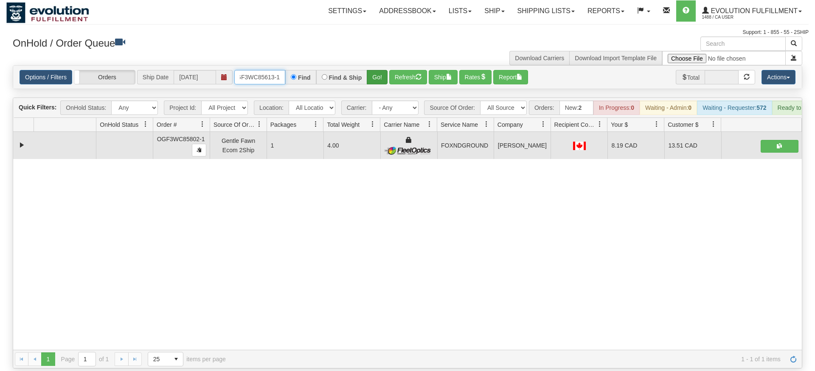
type input "OGF3WC85613-1"
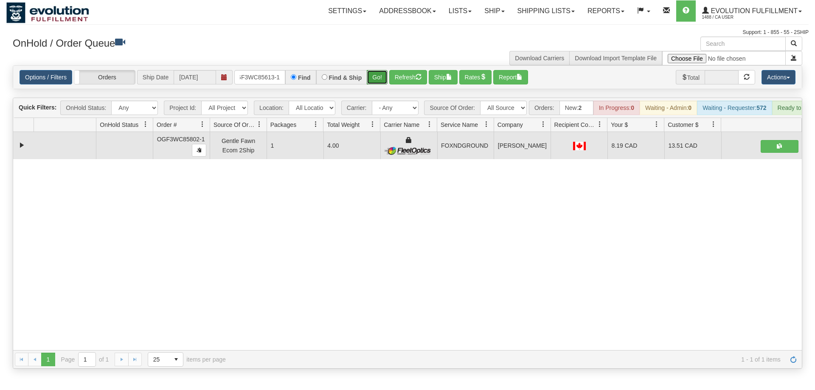
click at [377, 84] on div "Is equal to Is not equal to Contains Does not contains CAD USD EUR ZAR [PERSON_…" at bounding box center [407, 216] width 802 height 303
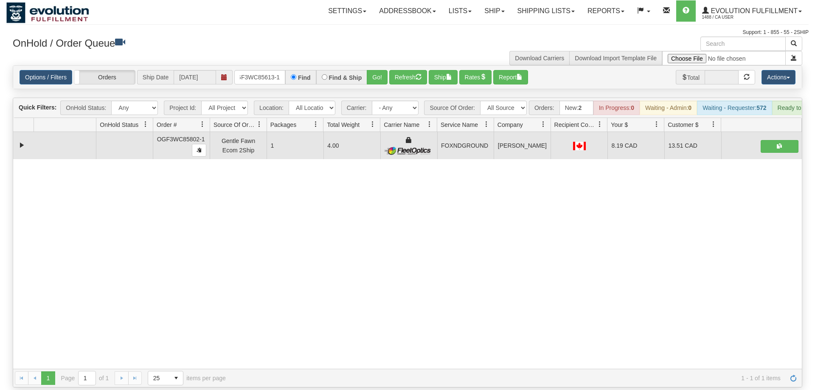
click at [377, 72] on div "Options / Filters Group Shipments Orders Ship Date [DATE] OGF3WC85613-1 Find Fi…" at bounding box center [407, 77] width 788 height 23
click at [376, 70] on button "Go!" at bounding box center [377, 77] width 21 height 14
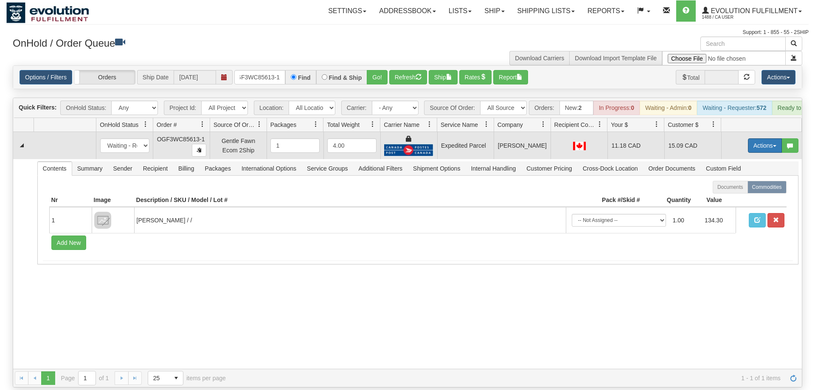
click at [767, 140] on button "Actions" at bounding box center [765, 145] width 34 height 14
click at [738, 189] on link "Ship" at bounding box center [747, 194] width 68 height 11
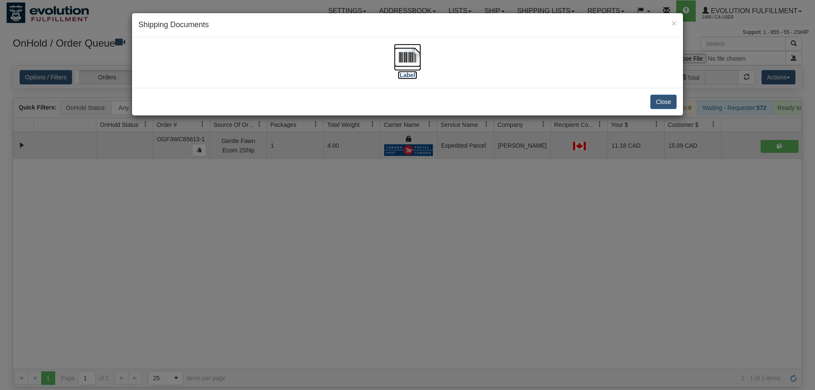
click at [397, 55] on img at bounding box center [407, 57] width 27 height 27
drag, startPoint x: 300, startPoint y: 195, endPoint x: 259, endPoint y: 59, distance: 142.6
click at [300, 194] on div "× Shipping Documents [Label] Close" at bounding box center [407, 195] width 815 height 390
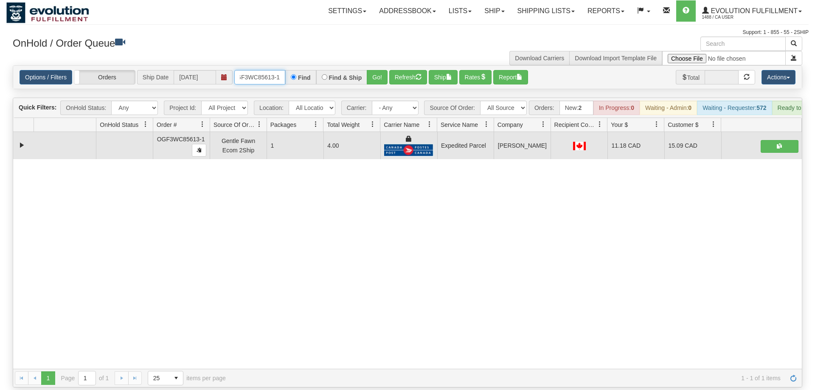
click at [266, 70] on input "OGF3WC85613-1" at bounding box center [259, 77] width 51 height 14
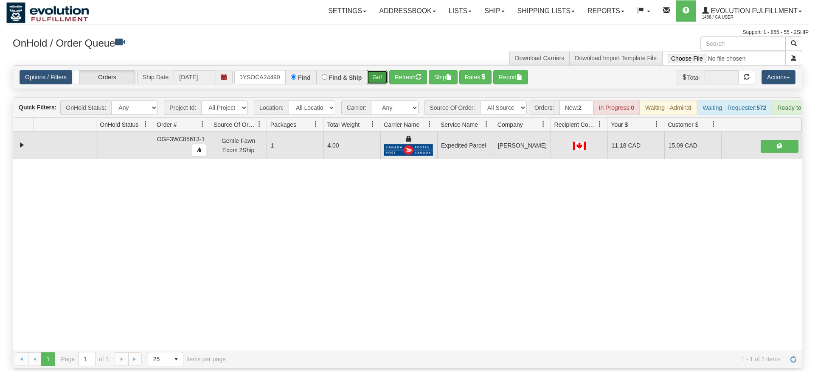
click at [372, 86] on div "Is equal to Is not equal to Contains Does not contains CAD USD EUR ZAR [PERSON_…" at bounding box center [407, 216] width 802 height 303
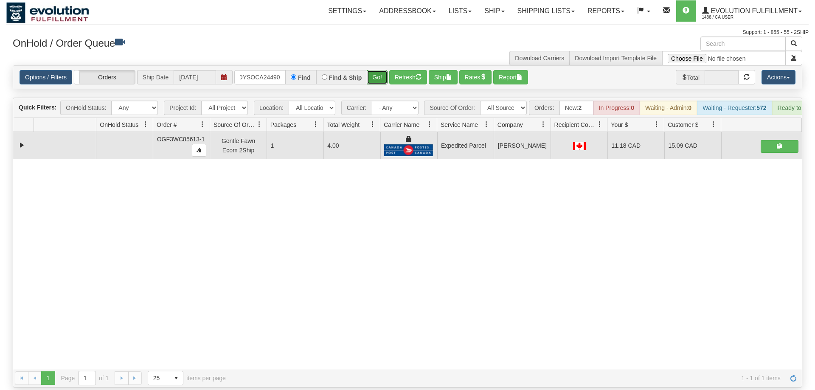
click at [372, 70] on button "Go!" at bounding box center [377, 77] width 21 height 14
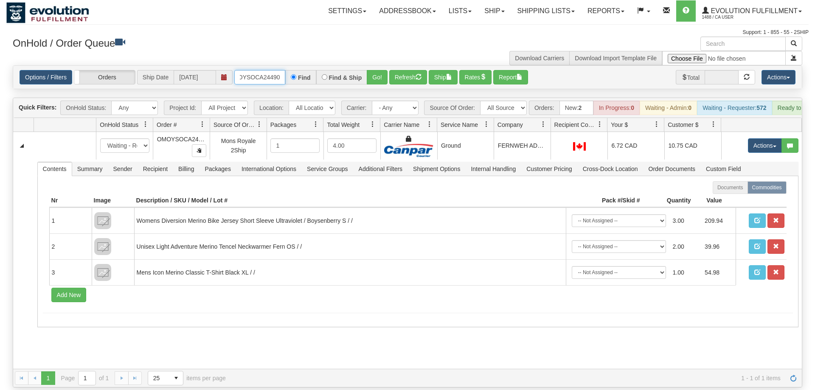
click at [262, 70] on input "OMOYSOCA24490" at bounding box center [259, 77] width 51 height 14
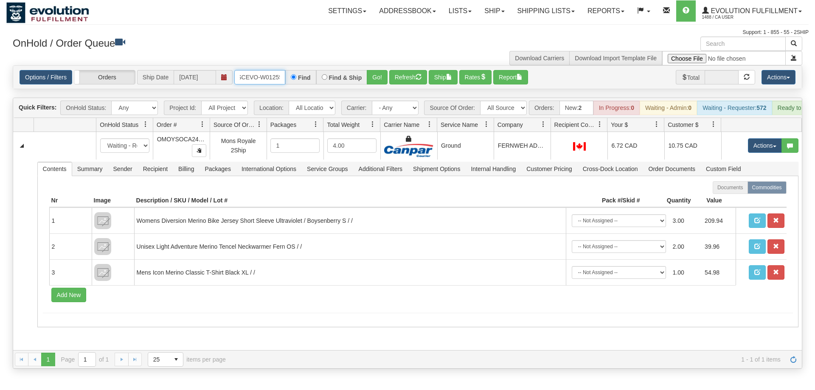
scroll to position [0, 17]
click at [385, 73] on div "Options / Filters Group Shipments Orders Ship Date [DATE] ORSCEVO-W012553 Find …" at bounding box center [407, 77] width 788 height 23
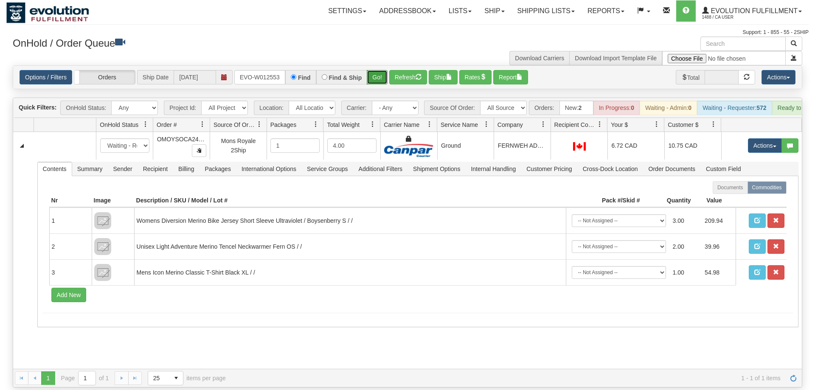
click at [380, 70] on button "Go!" at bounding box center [377, 77] width 21 height 14
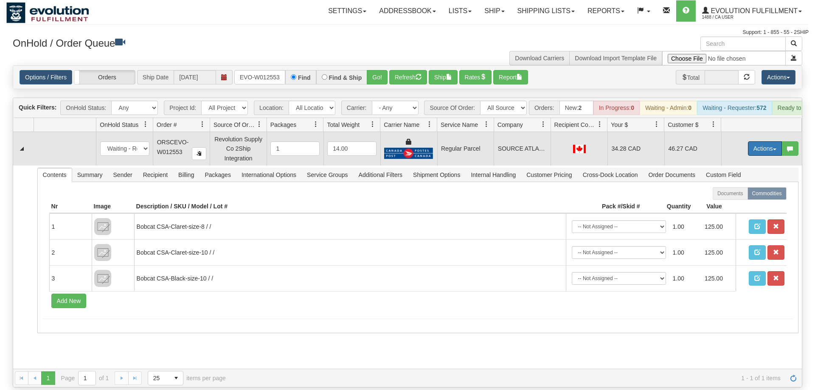
drag, startPoint x: 773, startPoint y: 138, endPoint x: 760, endPoint y: 157, distance: 22.8
click at [772, 141] on button "Actions" at bounding box center [765, 148] width 34 height 14
click at [749, 183] on span "Rate All Services" at bounding box center [747, 186] width 51 height 7
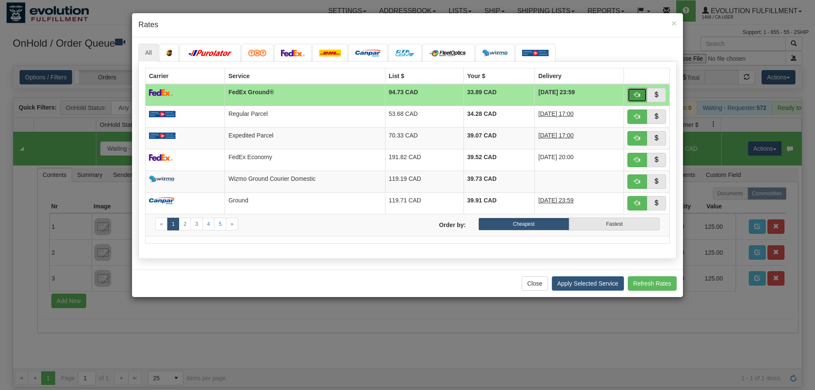
click at [643, 92] on button "button" at bounding box center [637, 95] width 20 height 14
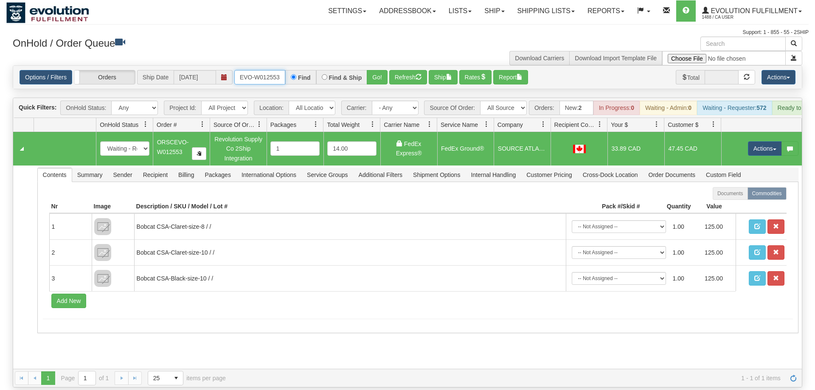
click at [257, 70] on input "ORSCEVO-W012553" at bounding box center [259, 77] width 51 height 14
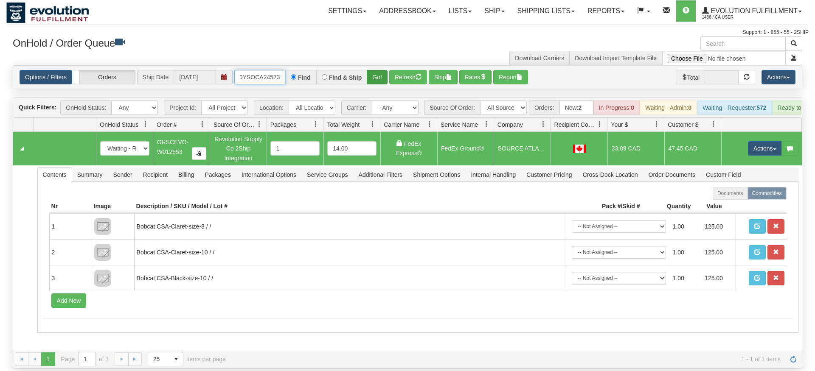
type input "OMOYSOCA24573"
click at [374, 83] on div "Is equal to Is not equal to Contains Does not contains CAD USD EUR ZAR [PERSON_…" at bounding box center [407, 216] width 802 height 303
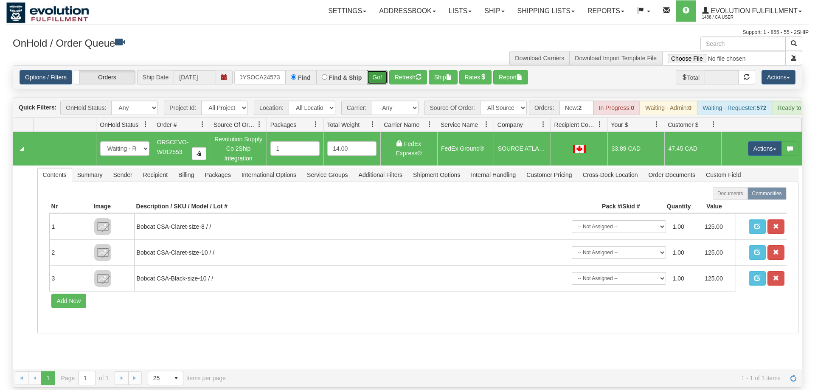
click at [378, 70] on button "Go!" at bounding box center [377, 77] width 21 height 14
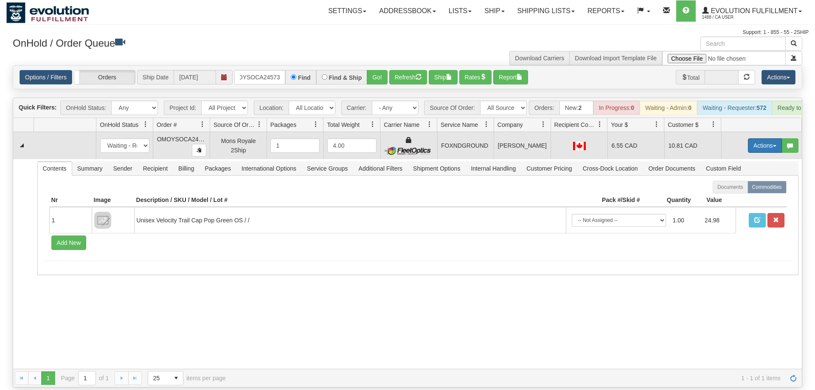
click at [765, 138] on button "Actions" at bounding box center [765, 145] width 34 height 14
click at [743, 189] on link "Ship" at bounding box center [747, 194] width 68 height 11
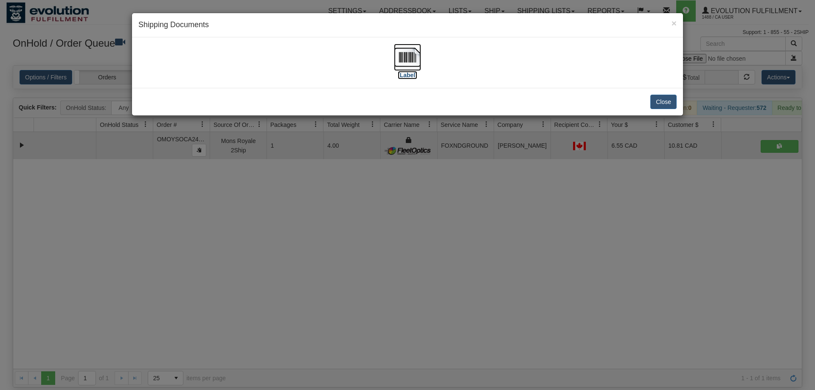
click at [413, 75] on label "[Label]" at bounding box center [408, 75] width 20 height 8
drag, startPoint x: 432, startPoint y: 175, endPoint x: 310, endPoint y: 39, distance: 182.1
click at [431, 175] on div "× Shipping Documents [Label] Close" at bounding box center [407, 195] width 815 height 390
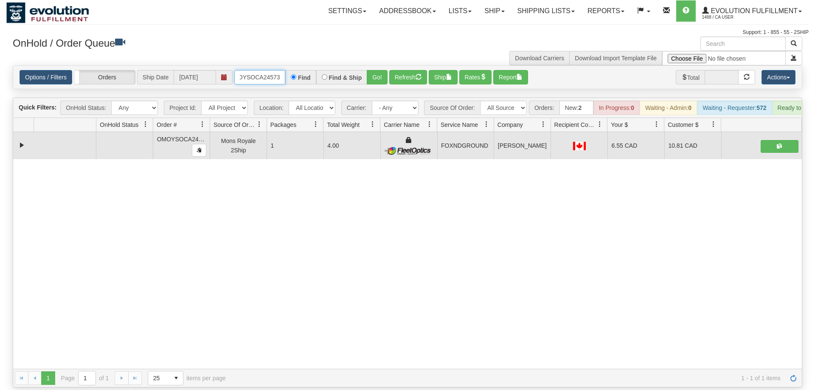
click at [272, 70] on input "OMOYSOCA24573" at bounding box center [259, 77] width 51 height 14
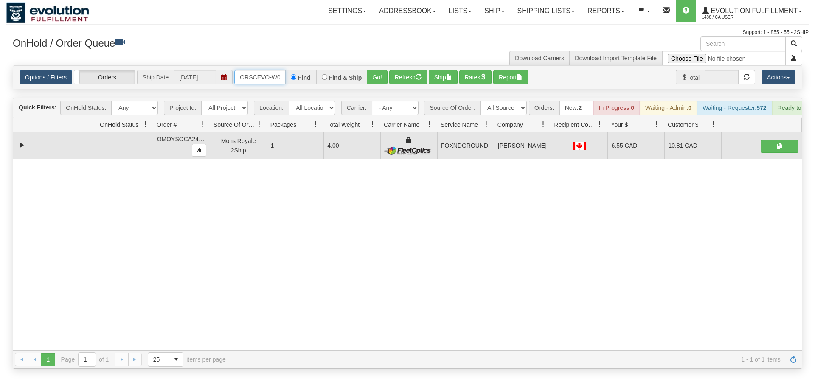
scroll to position [0, 17]
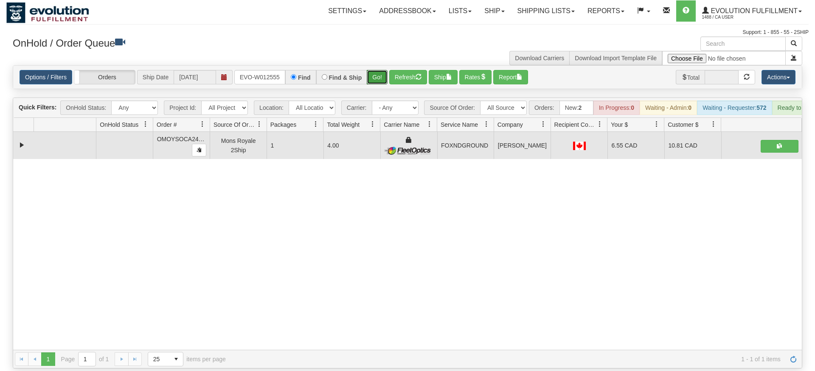
drag, startPoint x: 368, startPoint y: 71, endPoint x: 373, endPoint y: 81, distance: 11.0
click at [370, 89] on div "Is equal to Is not equal to Contains Does not contains CAD USD EUR ZAR [PERSON_…" at bounding box center [407, 216] width 802 height 303
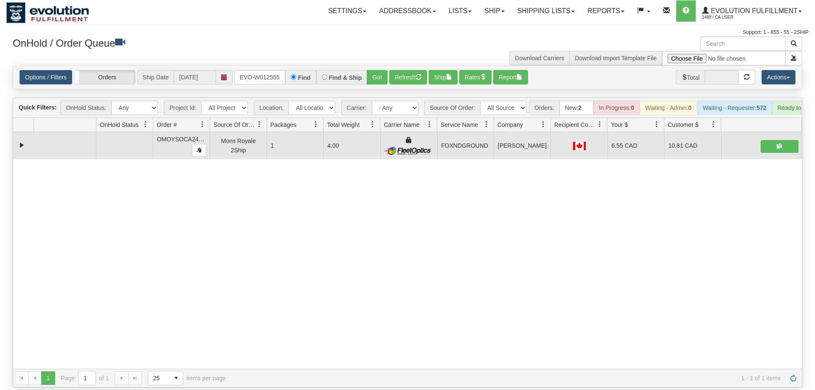
click at [375, 52] on div "OnHold / Order Queue" at bounding box center [206, 44] width 401 height 17
click at [381, 70] on button "Go!" at bounding box center [377, 77] width 21 height 14
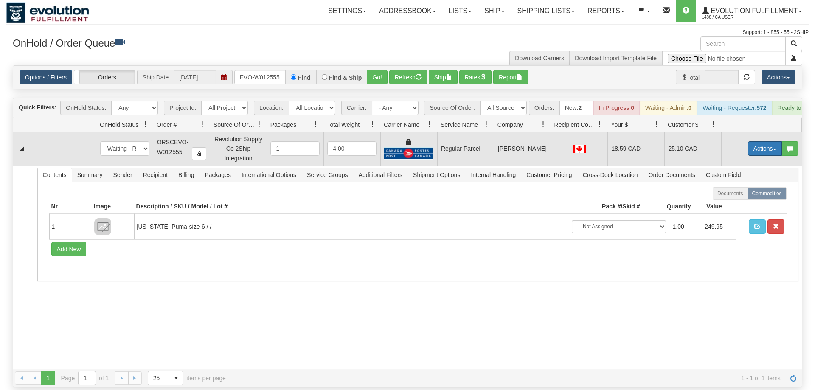
click at [772, 141] on button "Actions" at bounding box center [765, 148] width 34 height 14
click at [741, 183] on span "Rate All Services" at bounding box center [747, 186] width 51 height 7
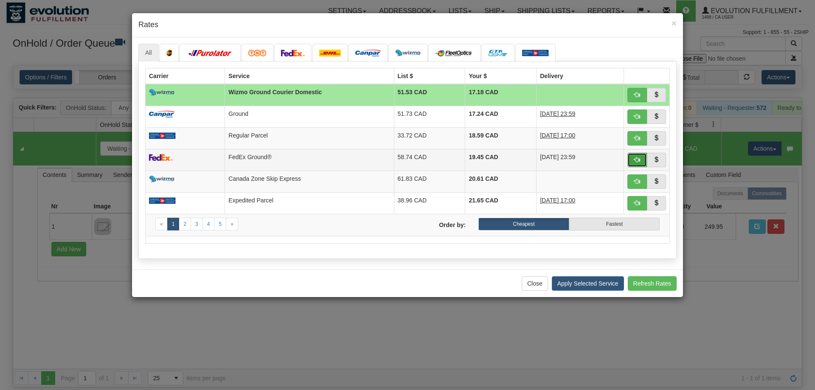
click at [636, 159] on span "button" at bounding box center [637, 160] width 6 height 6
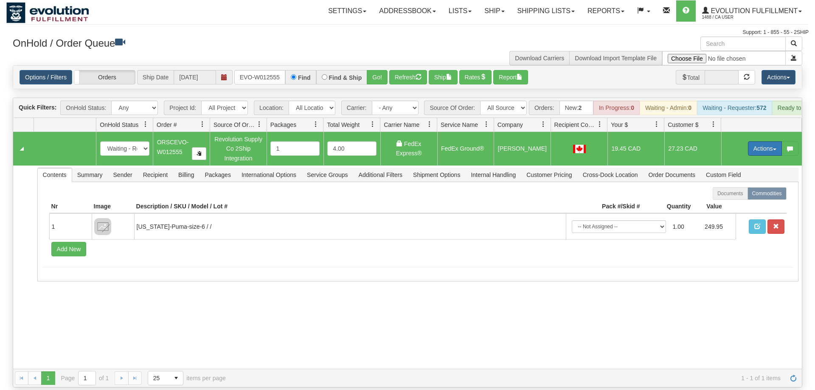
click at [757, 141] on button "Actions" at bounding box center [765, 148] width 34 height 14
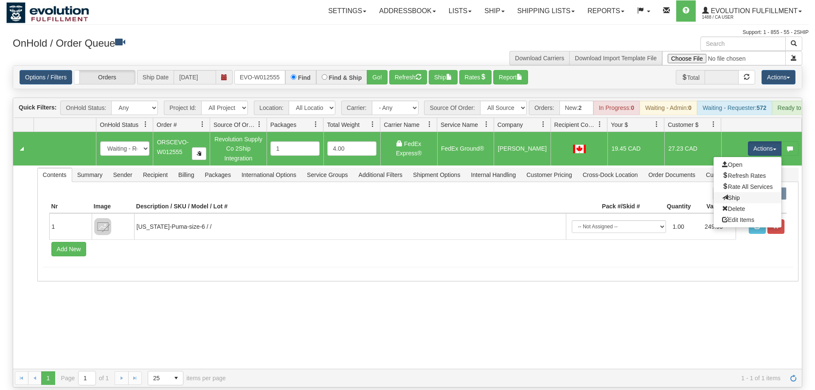
click at [739, 192] on link "Ship" at bounding box center [747, 197] width 68 height 11
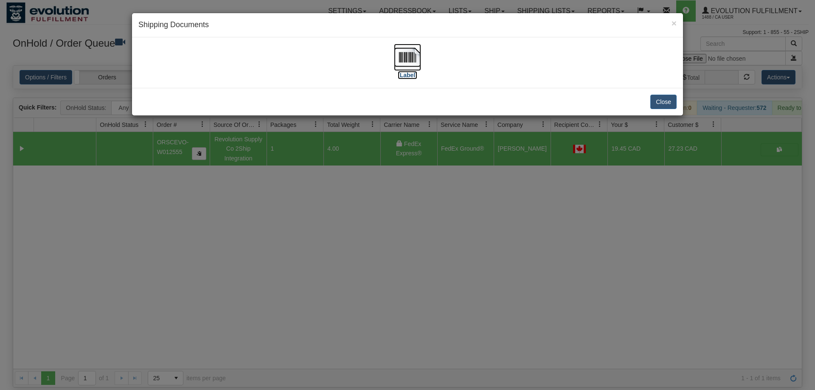
click at [413, 69] on img at bounding box center [407, 57] width 27 height 27
drag, startPoint x: 401, startPoint y: 298, endPoint x: 401, endPoint y: 293, distance: 4.7
click at [401, 297] on div "× Shipping Documents [Label] Close" at bounding box center [407, 195] width 815 height 390
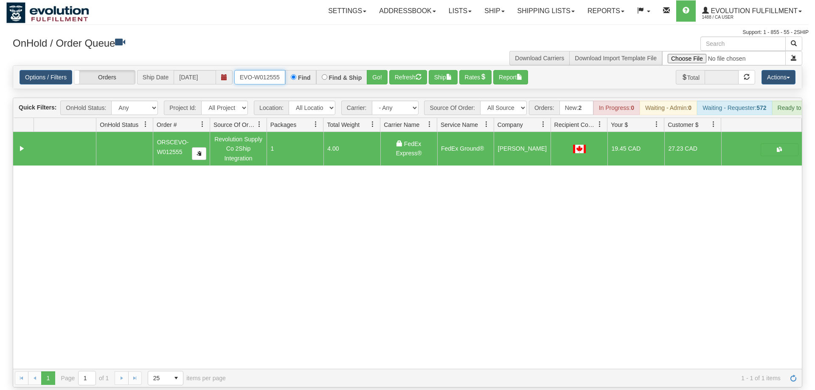
click at [252, 70] on input "ORSCEVO-W012555" at bounding box center [259, 77] width 51 height 14
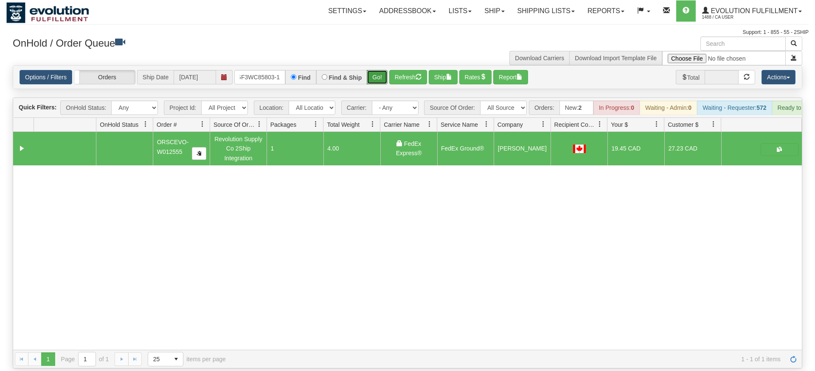
click at [379, 86] on div "Is equal to Is not equal to Contains Does not contains CAD USD EUR ZAR [PERSON_…" at bounding box center [407, 216] width 802 height 303
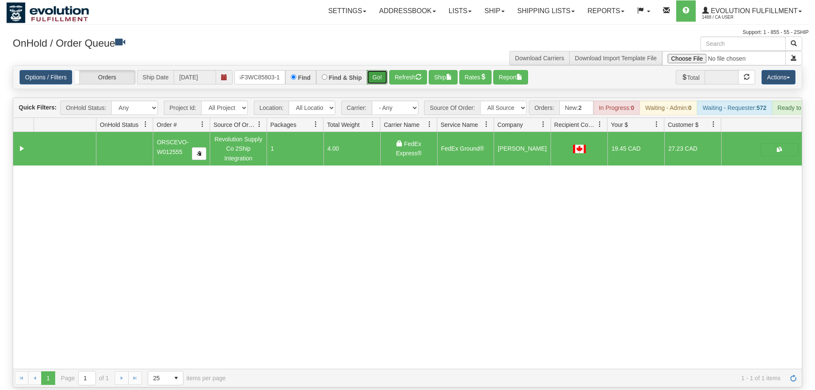
click at [376, 70] on button "Go!" at bounding box center [377, 77] width 21 height 14
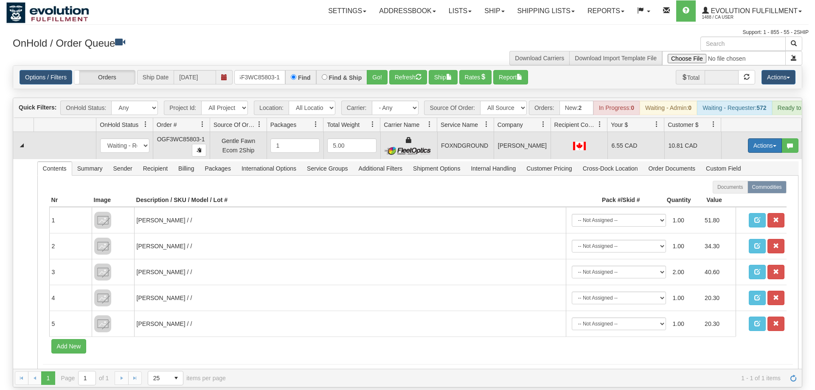
click at [772, 138] on button "Actions" at bounding box center [765, 145] width 34 height 14
click at [755, 189] on link "Ship" at bounding box center [747, 194] width 68 height 11
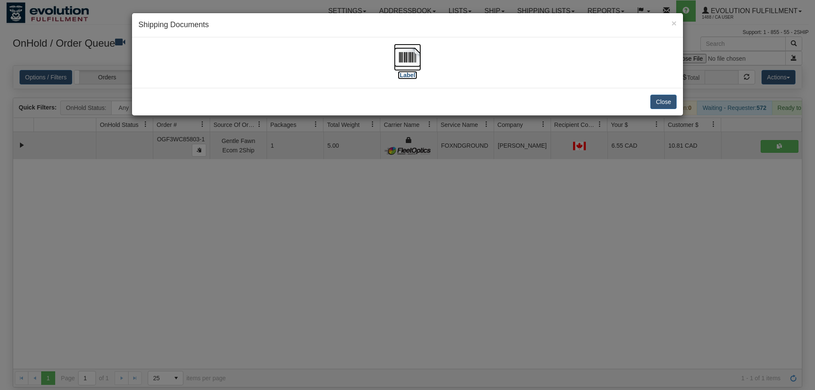
click at [408, 64] on img at bounding box center [407, 57] width 27 height 27
drag, startPoint x: 334, startPoint y: 295, endPoint x: 210, endPoint y: 44, distance: 279.9
click at [334, 286] on div "× Shipping Documents [Label] Close" at bounding box center [407, 195] width 815 height 390
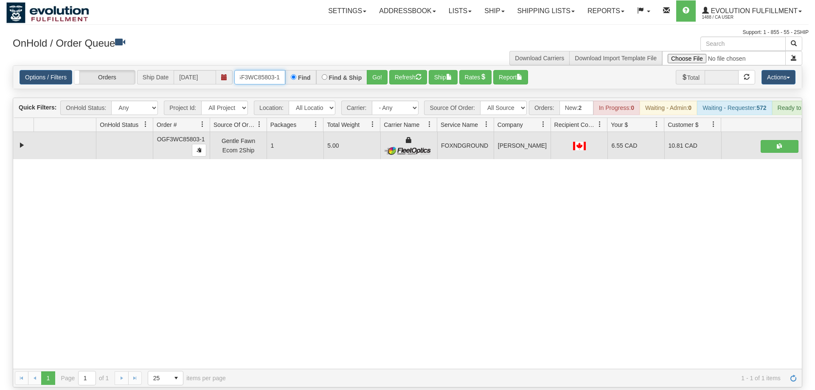
click at [244, 70] on input "OGF3WC85803-1" at bounding box center [259, 77] width 51 height 14
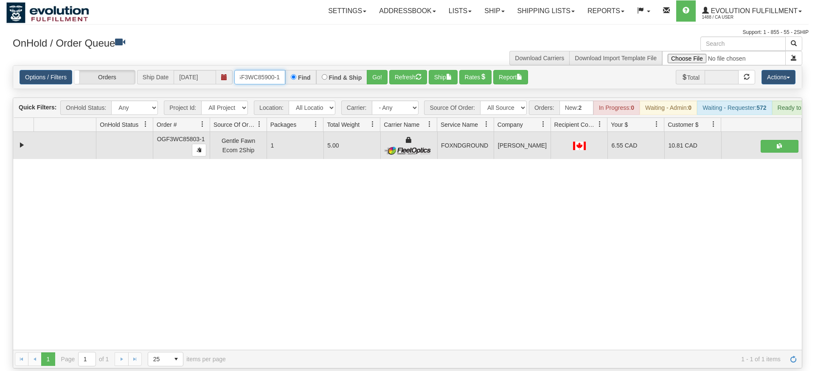
type input "OGF3WC85900-1"
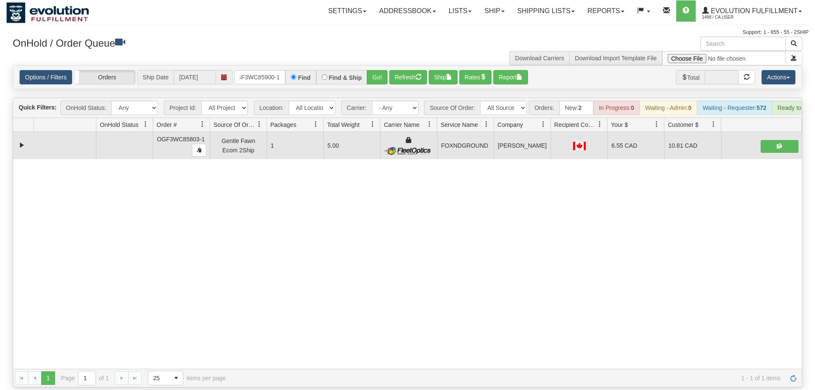
click at [365, 80] on div "Is equal to Is not equal to Contains Does not contains CAD USD EUR ZAR [PERSON_…" at bounding box center [407, 226] width 802 height 322
click at [371, 70] on button "Go!" at bounding box center [377, 77] width 21 height 14
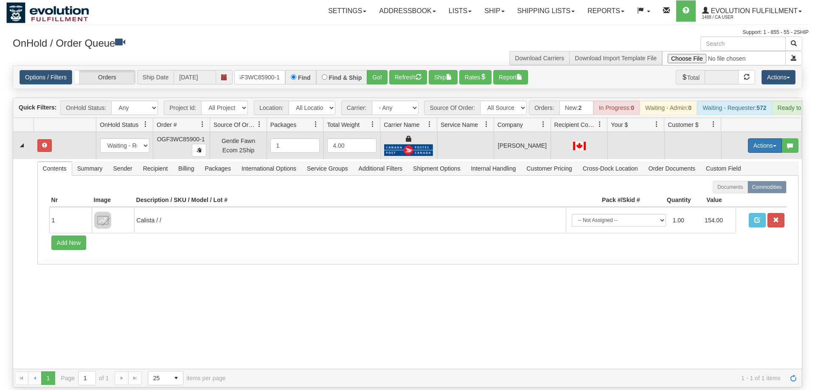
click at [767, 138] on button "Actions" at bounding box center [765, 145] width 34 height 14
click at [751, 180] on span "Rate All Services" at bounding box center [747, 183] width 51 height 7
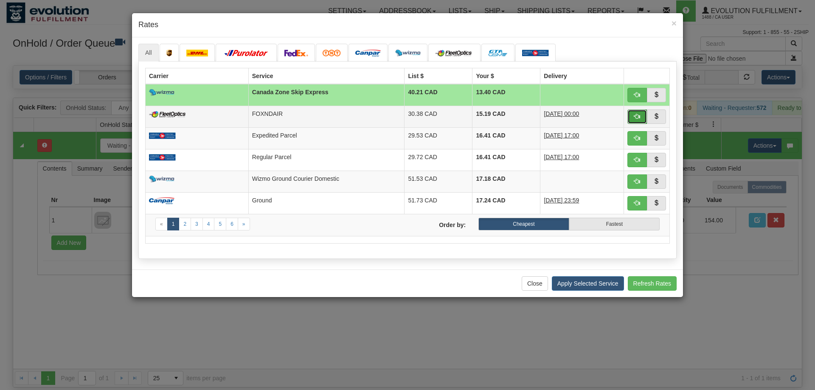
click at [633, 118] on button "button" at bounding box center [637, 116] width 20 height 14
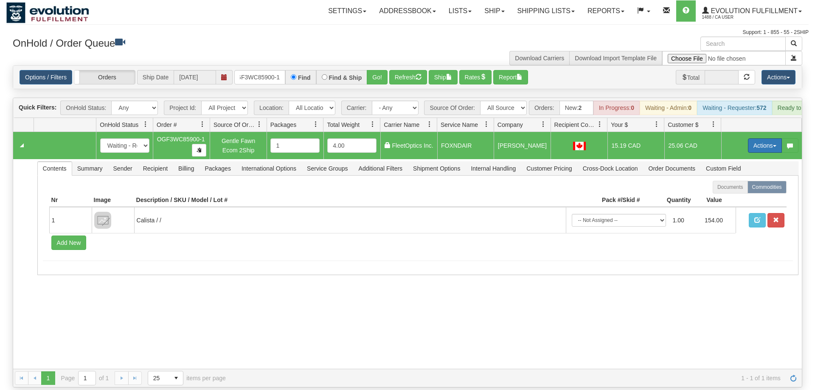
click at [752, 138] on button "Actions" at bounding box center [765, 145] width 34 height 14
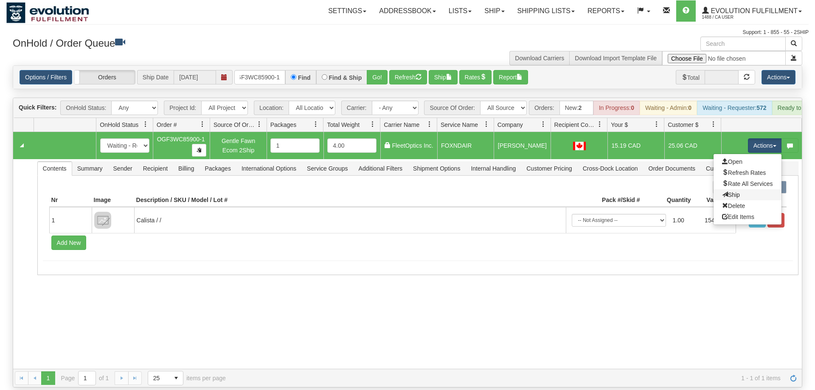
click at [740, 189] on link "Ship" at bounding box center [747, 194] width 68 height 11
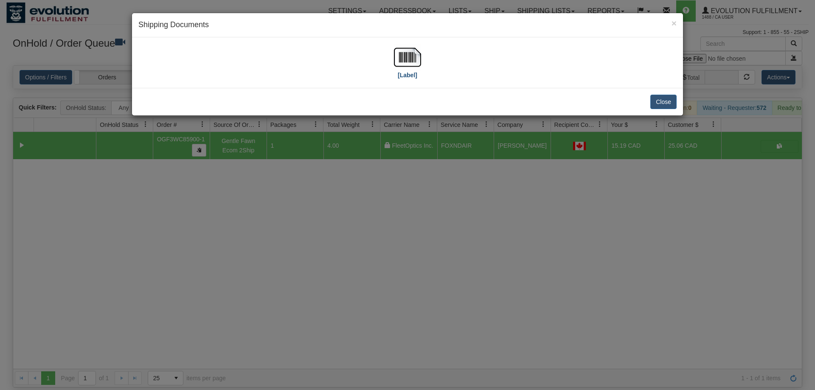
drag, startPoint x: 392, startPoint y: 59, endPoint x: 398, endPoint y: 62, distance: 6.8
click at [393, 59] on div "[Label]" at bounding box center [407, 63] width 538 height 38
click at [406, 62] on img at bounding box center [407, 57] width 27 height 27
drag, startPoint x: 383, startPoint y: 227, endPoint x: 235, endPoint y: 109, distance: 189.9
click at [384, 228] on div "× Shipping Documents [Label] Close" at bounding box center [407, 195] width 815 height 390
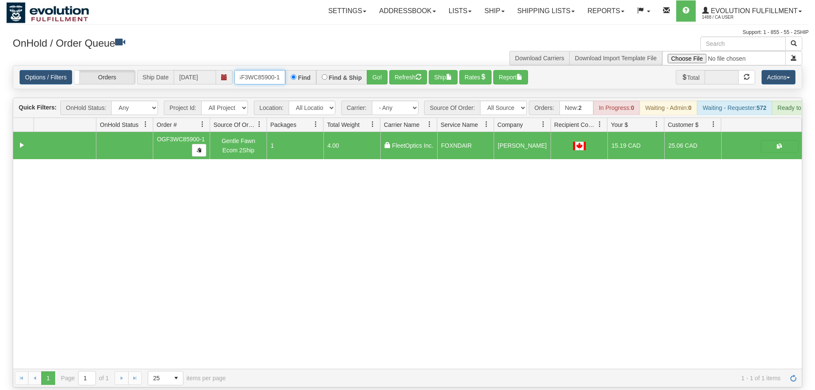
click at [267, 70] on input "OGF3WC85900-1" at bounding box center [259, 77] width 51 height 14
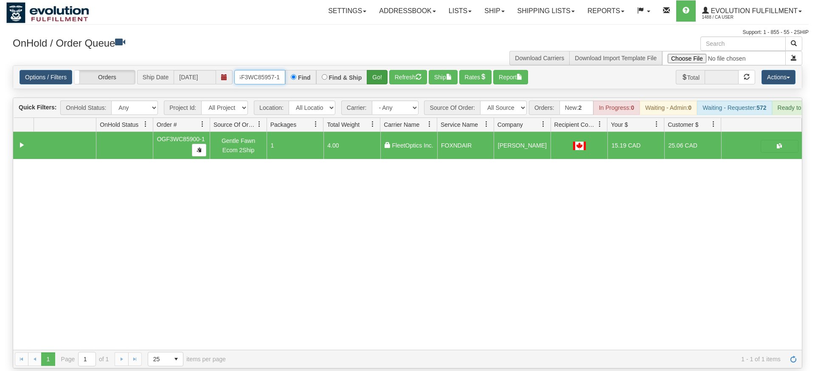
type input "OGF3WC85957-1"
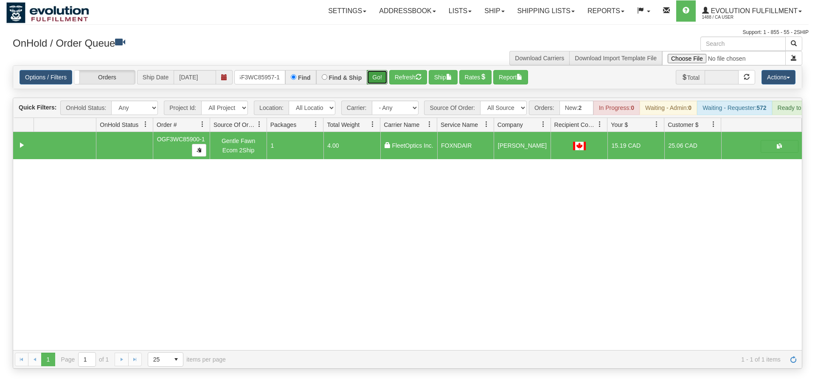
click at [381, 81] on div "Is equal to Is not equal to Contains Does not contains CAD USD EUR ZAR [PERSON_…" at bounding box center [407, 216] width 802 height 303
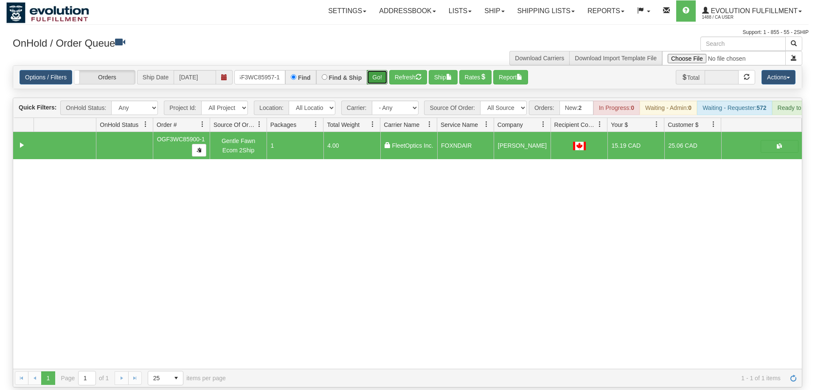
click at [384, 70] on button "Go!" at bounding box center [377, 77] width 21 height 14
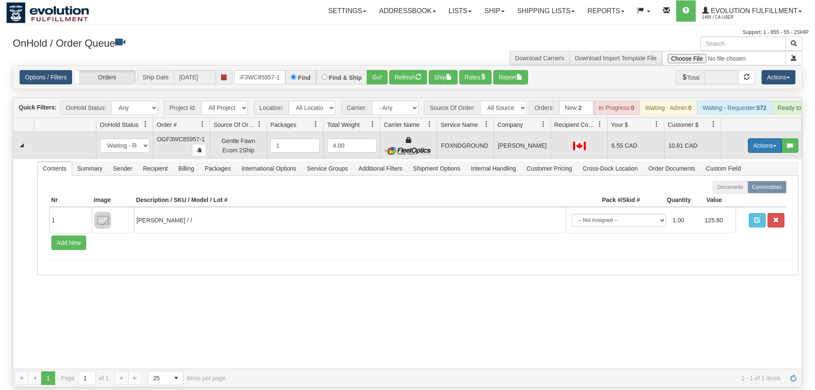
click at [769, 138] on button "Actions" at bounding box center [765, 145] width 34 height 14
click at [736, 189] on link "Ship" at bounding box center [747, 194] width 68 height 11
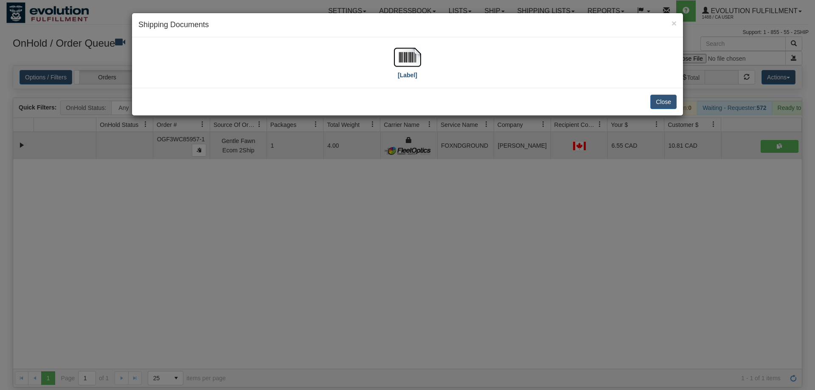
drag, startPoint x: 386, startPoint y: 62, endPoint x: 404, endPoint y: 62, distance: 18.2
click at [386, 62] on div "[Label]" at bounding box center [407, 63] width 538 height 38
click at [404, 62] on img at bounding box center [407, 57] width 27 height 27
click at [384, 248] on div "× Shipping Documents [Label] Close" at bounding box center [407, 195] width 815 height 390
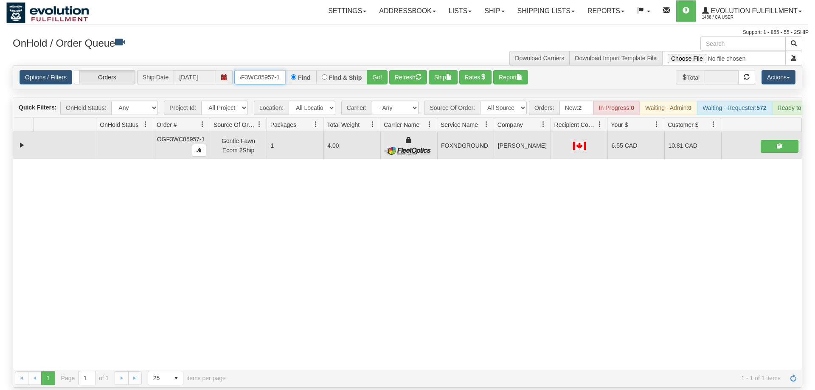
click at [266, 70] on input "OGF3WC85957-1" at bounding box center [259, 77] width 51 height 14
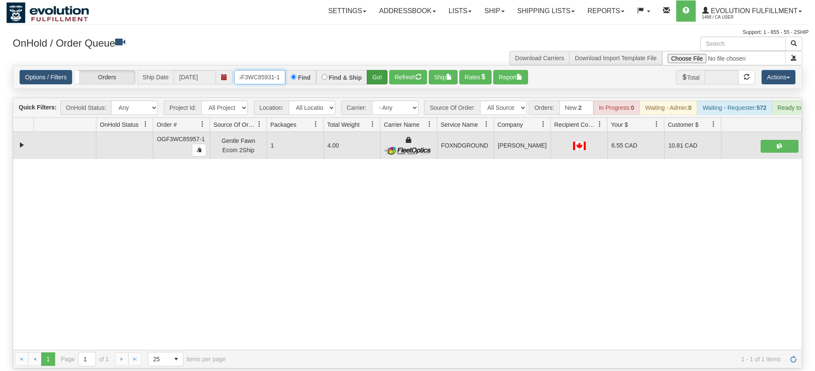
type input "OGF3WC85931-1"
click at [379, 80] on div "Is equal to Is not equal to Contains Does not contains CAD USD EUR ZAR [PERSON_…" at bounding box center [407, 216] width 802 height 303
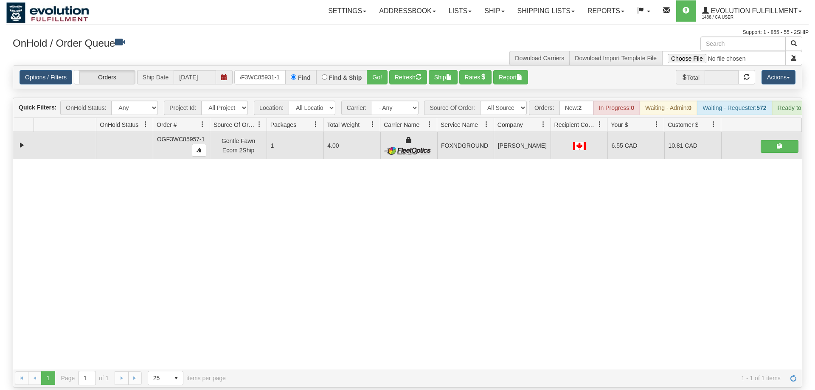
click at [381, 73] on div "Options / Filters Group Shipments Orders Ship Date [DATE] OGF3WC85931-1 Find Fi…" at bounding box center [407, 77] width 788 height 23
click at [381, 70] on button "Go!" at bounding box center [377, 77] width 21 height 14
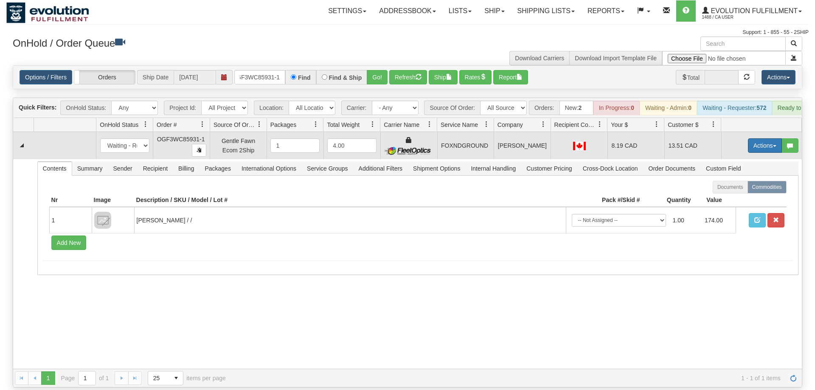
click at [757, 138] on button "Actions" at bounding box center [765, 145] width 34 height 14
click at [741, 189] on link "Ship" at bounding box center [747, 194] width 68 height 11
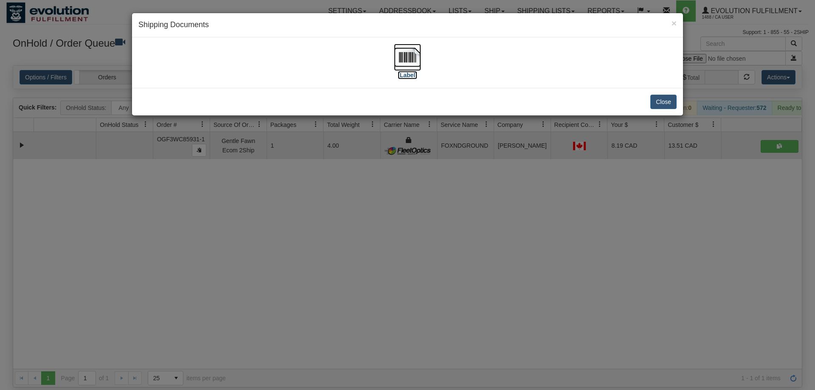
click at [400, 48] on img at bounding box center [407, 57] width 27 height 27
click at [486, 241] on div "× Shipping Documents [Label] Close" at bounding box center [407, 195] width 815 height 390
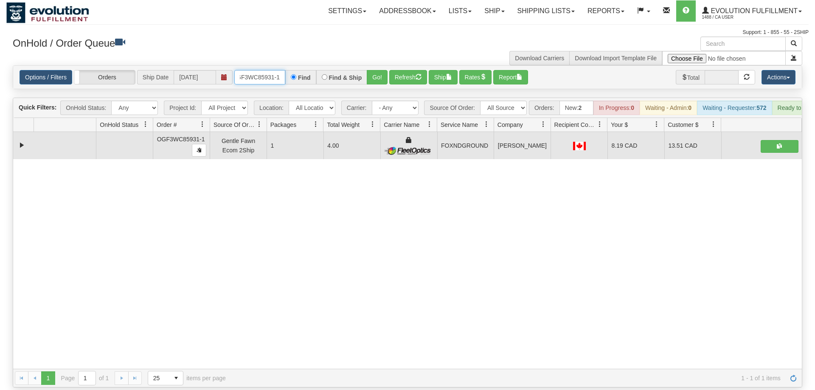
click at [255, 70] on input "OGF3WC85931-1" at bounding box center [259, 77] width 51 height 14
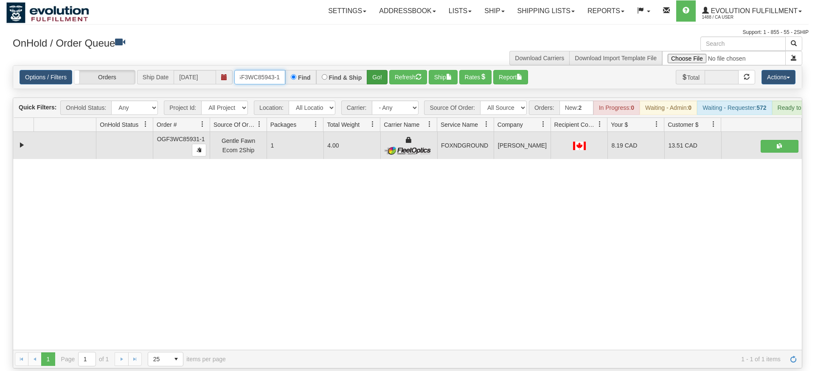
type input "OGF3WC85943-1"
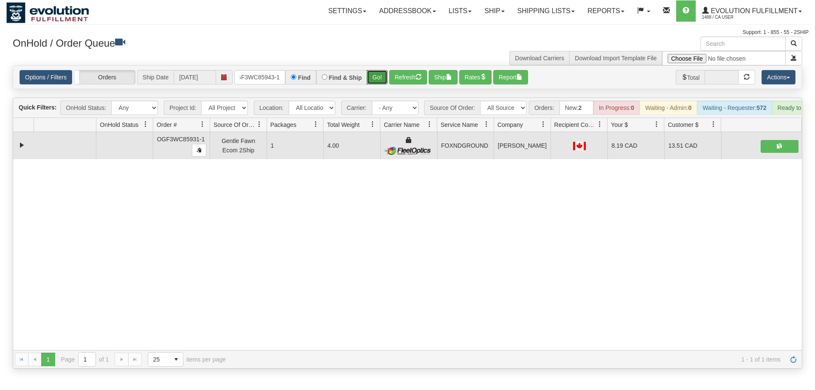
drag, startPoint x: 372, startPoint y: 72, endPoint x: 373, endPoint y: 90, distance: 17.8
click at [373, 90] on div "Is equal to Is not equal to Contains Does not contains CAD USD EUR ZAR [PERSON_…" at bounding box center [407, 216] width 802 height 303
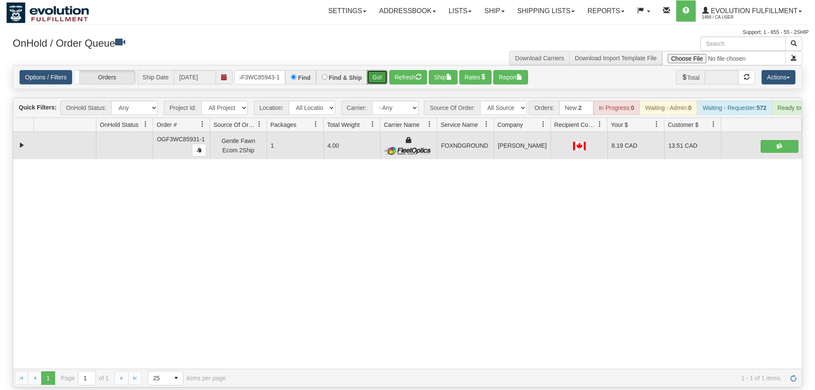
click at [386, 70] on button "Go!" at bounding box center [377, 77] width 21 height 14
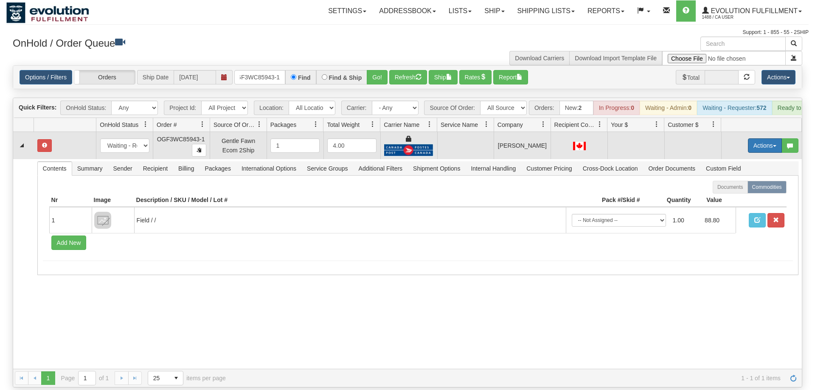
click at [762, 138] on button "Actions" at bounding box center [765, 145] width 34 height 14
click at [739, 180] on span "Rate All Services" at bounding box center [747, 183] width 51 height 7
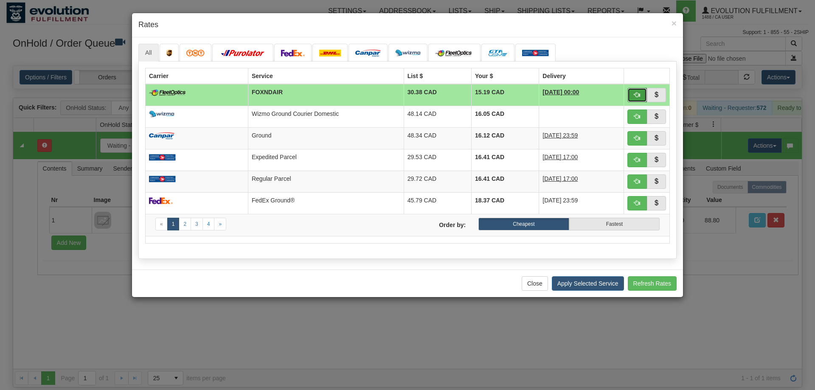
click at [636, 92] on span "button" at bounding box center [637, 95] width 6 height 6
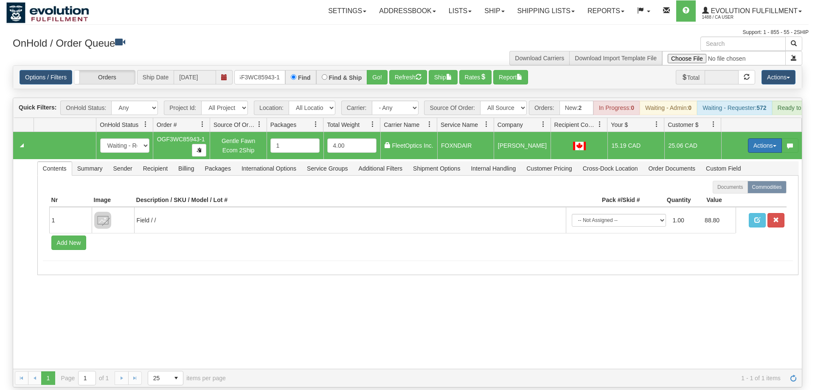
click at [757, 138] on button "Actions" at bounding box center [765, 145] width 34 height 14
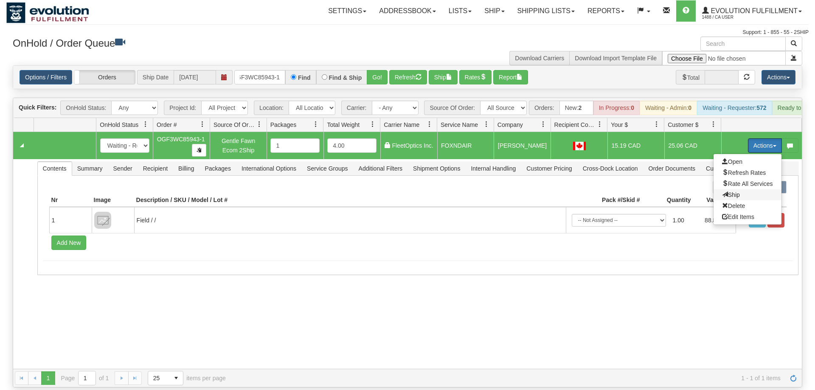
click at [737, 191] on span "Ship" at bounding box center [731, 194] width 18 height 7
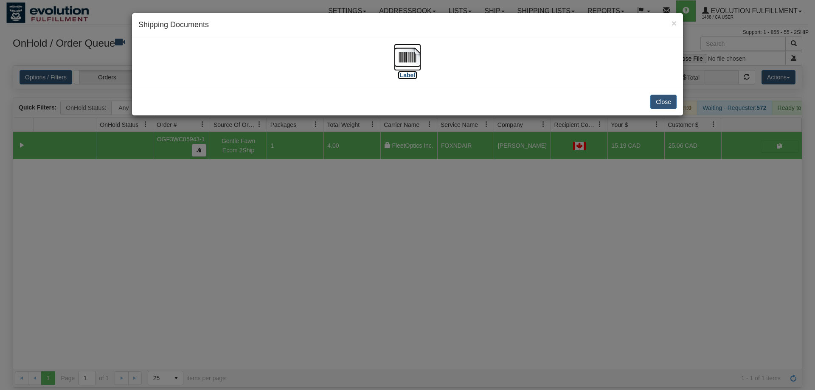
click at [405, 71] on label "[Label]" at bounding box center [408, 75] width 20 height 8
click at [389, 163] on div "× Shipping Documents [Label] Close" at bounding box center [407, 195] width 815 height 390
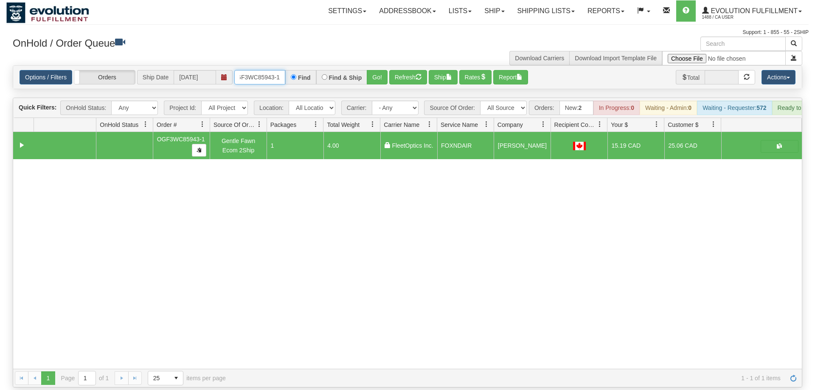
click at [254, 70] on input "OGF3WC85943-1" at bounding box center [259, 77] width 51 height 14
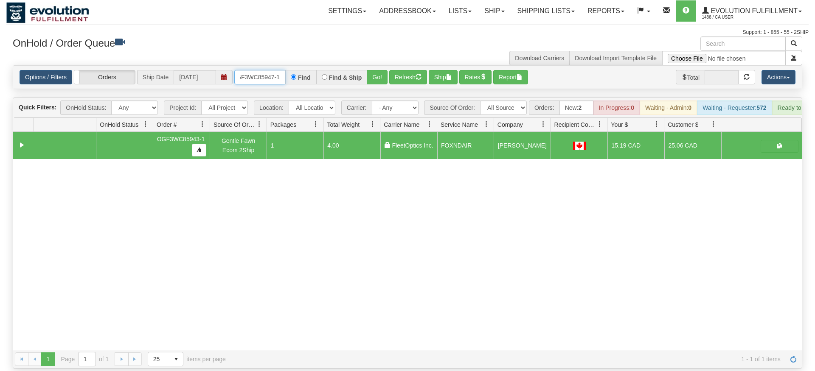
type input "OGF3WC85947-1"
click at [370, 90] on div "Is equal to Is not equal to Contains Does not contains CAD USD EUR ZAR [PERSON_…" at bounding box center [407, 216] width 802 height 303
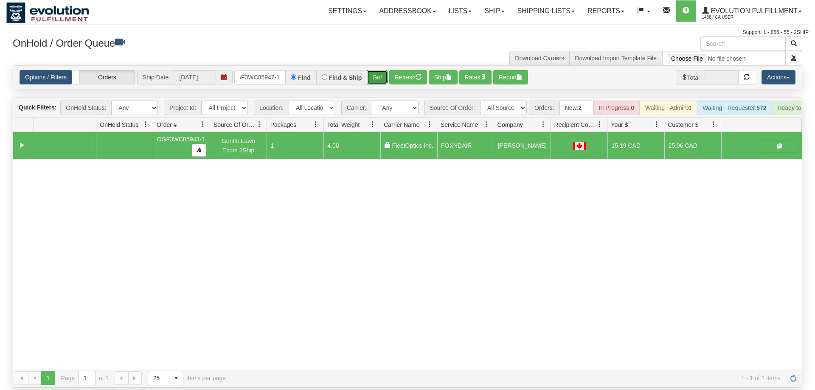
click at [380, 70] on button "Go!" at bounding box center [377, 77] width 21 height 14
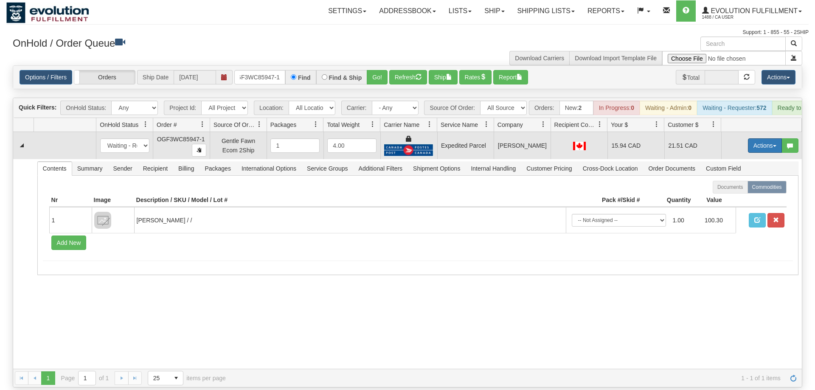
click at [767, 138] on button "Actions" at bounding box center [765, 145] width 34 height 14
click at [731, 191] on span "Ship" at bounding box center [731, 194] width 18 height 7
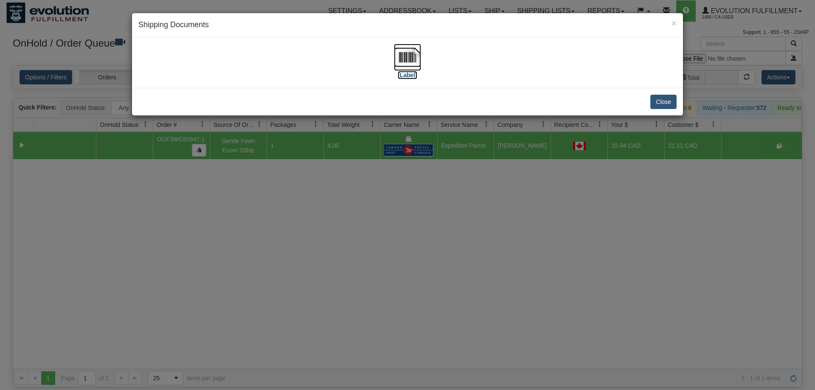
click at [412, 62] on img at bounding box center [407, 57] width 27 height 27
drag, startPoint x: 481, startPoint y: 205, endPoint x: 416, endPoint y: 152, distance: 83.2
click at [480, 205] on div "× Shipping Documents [Label] Close" at bounding box center [407, 195] width 815 height 390
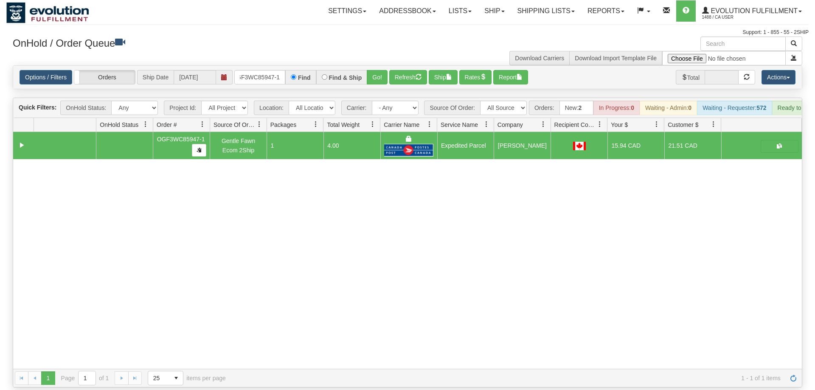
click at [286, 70] on div "Find" at bounding box center [300, 77] width 31 height 14
click at [266, 66] on div "Options / Filters Group Shipments Orders Ship Date [DATE] OGF3WC85947-1 Find Fi…" at bounding box center [407, 77] width 788 height 23
click at [284, 66] on div "Options / Filters Group Shipments Orders Ship Date [DATE] OGF3WC85947-1 Find Fi…" at bounding box center [407, 77] width 788 height 23
click at [266, 72] on div "Options / Filters Group Shipments Orders Ship Date [DATE] OGF3WC85947-1 Find Fi…" at bounding box center [407, 77] width 788 height 23
click at [266, 70] on input "OGF3WC85947-1" at bounding box center [259, 77] width 51 height 14
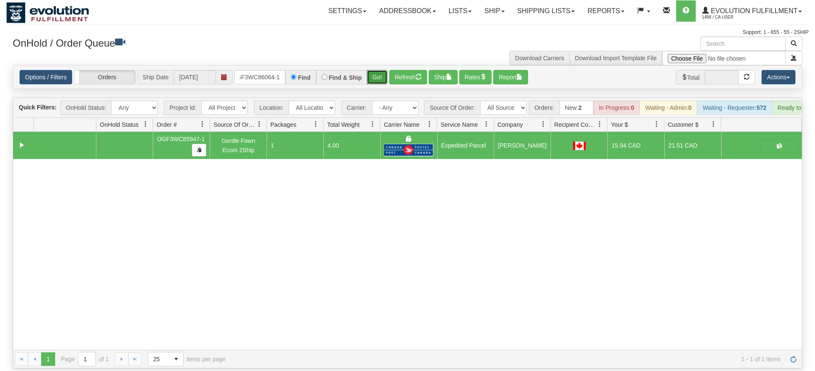
click at [378, 79] on div "Is equal to Is not equal to Contains Does not contains CAD USD EUR ZAR [PERSON_…" at bounding box center [407, 216] width 802 height 303
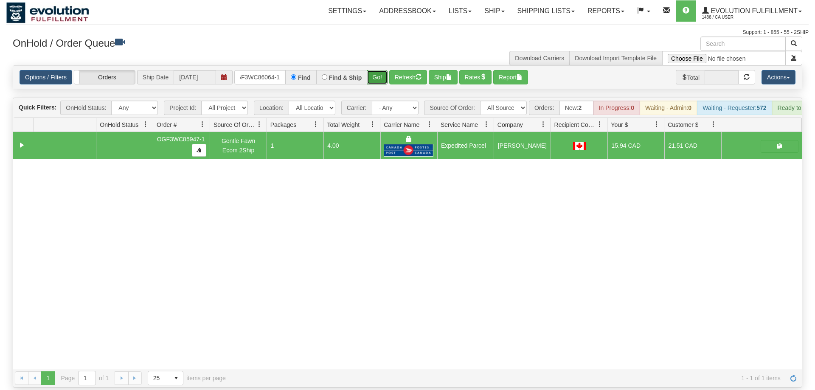
click at [380, 70] on button "Go!" at bounding box center [377, 77] width 21 height 14
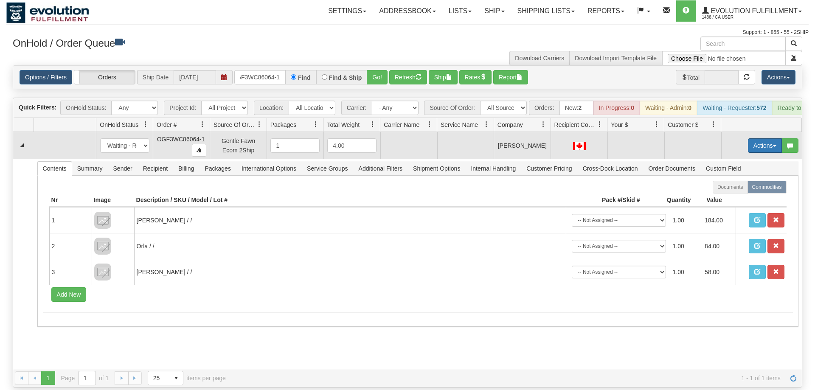
click at [765, 138] on button "Actions" at bounding box center [765, 145] width 34 height 14
click at [746, 180] on span "Rate All Services" at bounding box center [747, 183] width 51 height 7
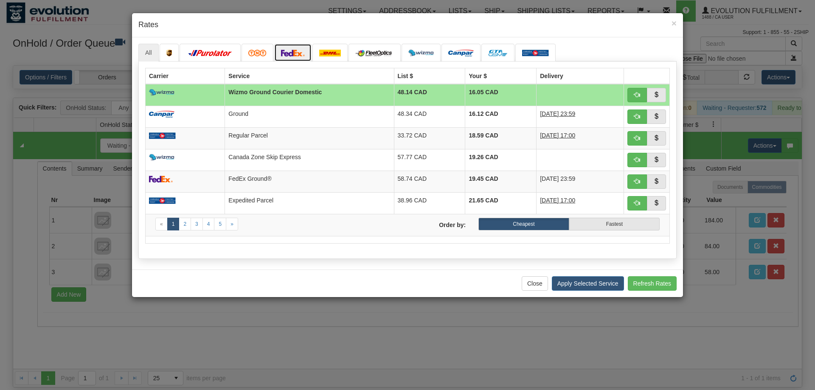
click at [296, 54] on img at bounding box center [293, 53] width 24 height 7
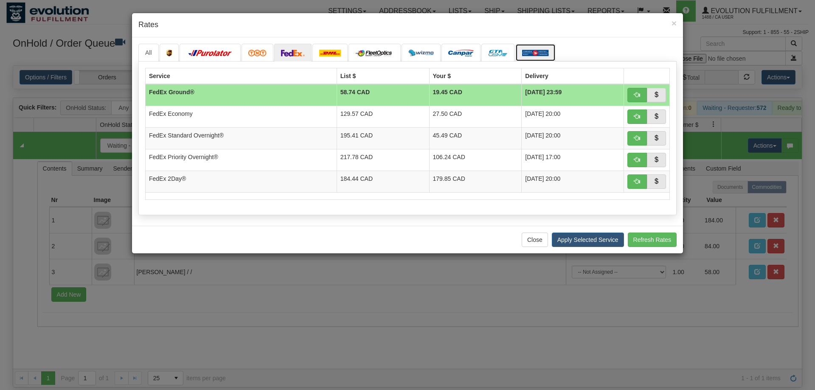
click at [529, 55] on img at bounding box center [535, 53] width 27 height 7
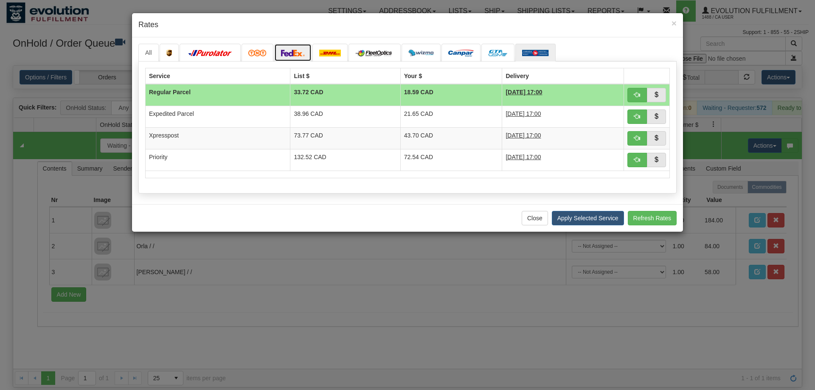
click at [300, 48] on link at bounding box center [292, 53] width 37 height 18
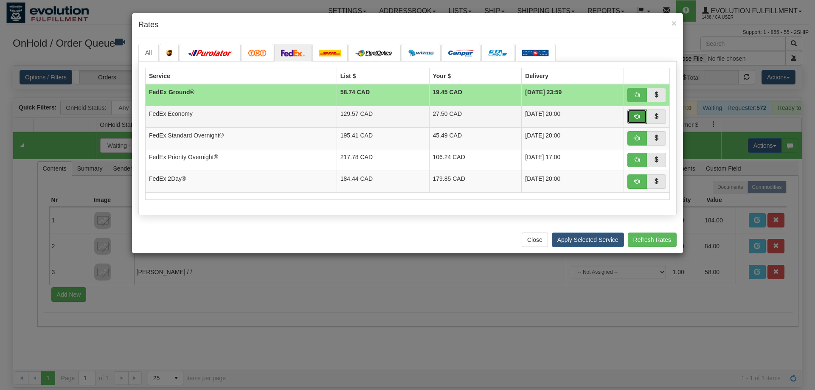
click at [640, 117] on button "button" at bounding box center [637, 116] width 20 height 14
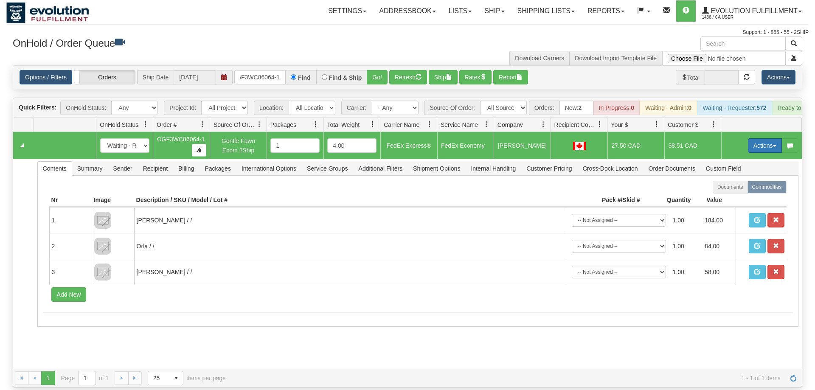
click at [755, 138] on button "Actions" at bounding box center [765, 145] width 34 height 14
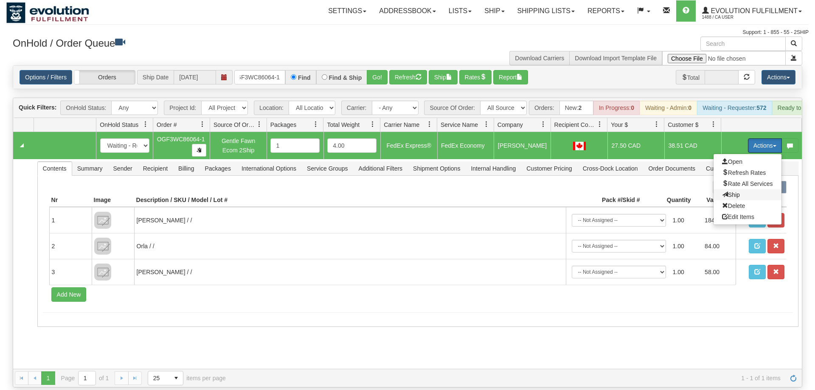
click at [735, 191] on span "Ship" at bounding box center [731, 194] width 18 height 7
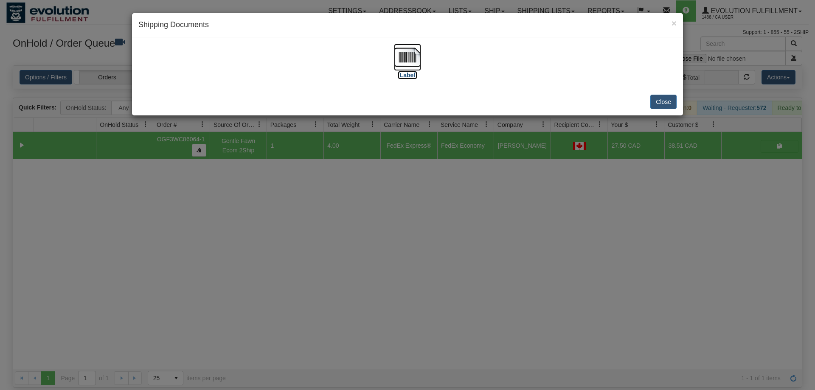
click at [400, 53] on img at bounding box center [407, 57] width 27 height 27
click at [500, 158] on div "× Shipping Documents [Label] Close" at bounding box center [407, 195] width 815 height 390
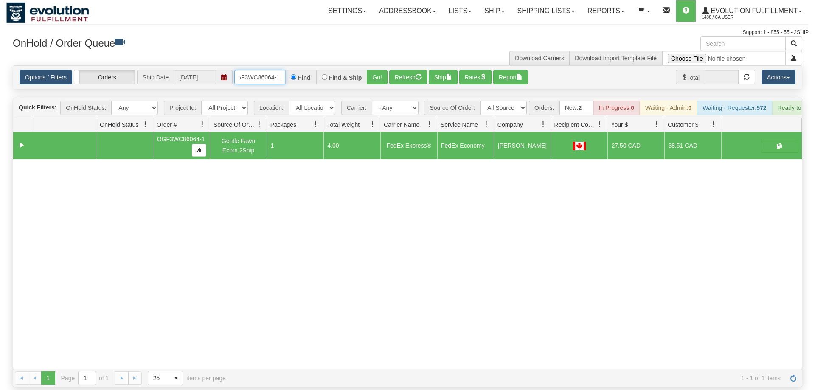
click at [248, 70] on input "OGF3WC86064-1" at bounding box center [259, 77] width 51 height 14
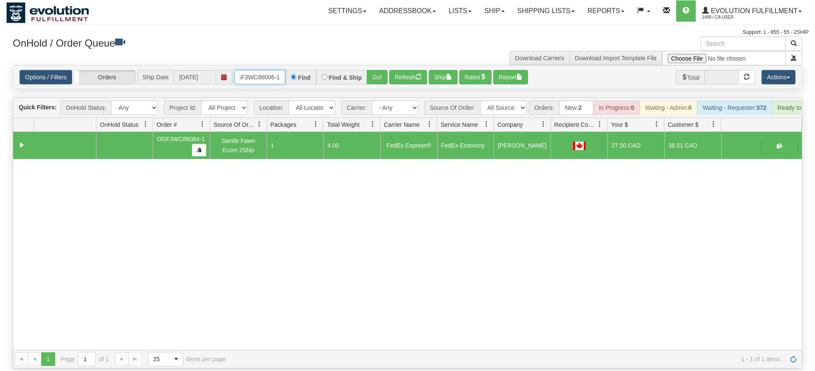
type input "OGF3WC86006-1"
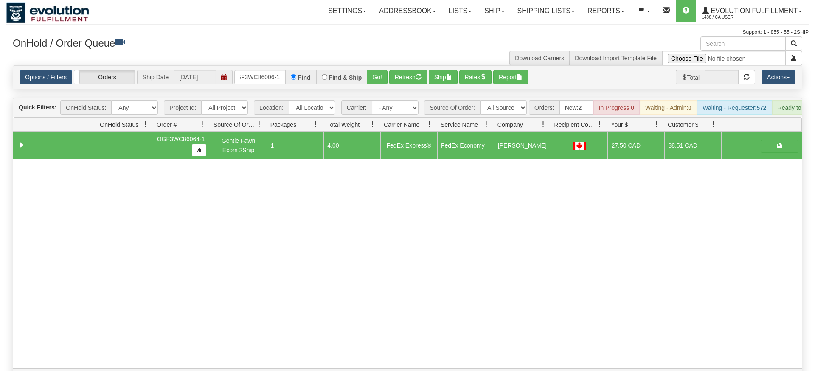
click at [380, 75] on div "Options / Filters Group Shipments Orders Ship Date [DATE] OGF3WC86006-1 Find Fi…" at bounding box center [407, 77] width 788 height 23
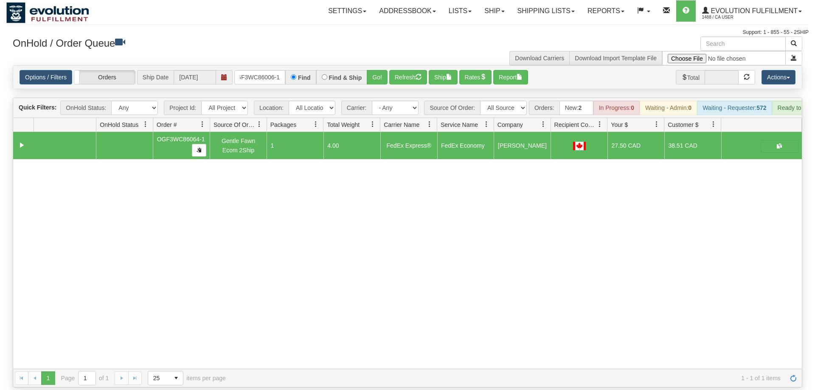
click at [381, 66] on div "Options / Filters Group Shipments Orders Ship Date [DATE] OGF3WC86006-1 Find Fi…" at bounding box center [407, 77] width 788 height 23
click at [385, 70] on button "Go!" at bounding box center [377, 77] width 21 height 14
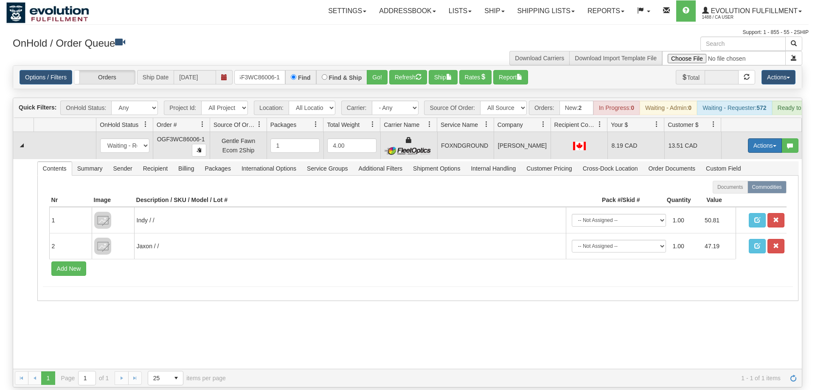
click at [761, 138] on button "Actions" at bounding box center [765, 145] width 34 height 14
click at [746, 189] on link "Ship" at bounding box center [747, 194] width 68 height 11
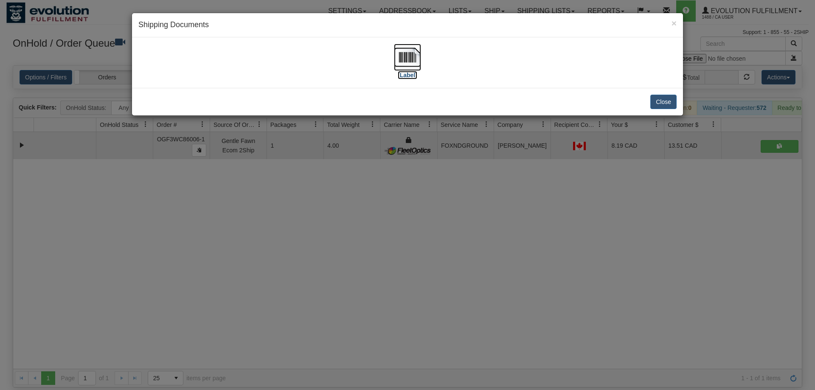
click at [401, 59] on img at bounding box center [407, 57] width 27 height 27
click at [474, 193] on div "× Shipping Documents [Label] Close" at bounding box center [407, 195] width 815 height 390
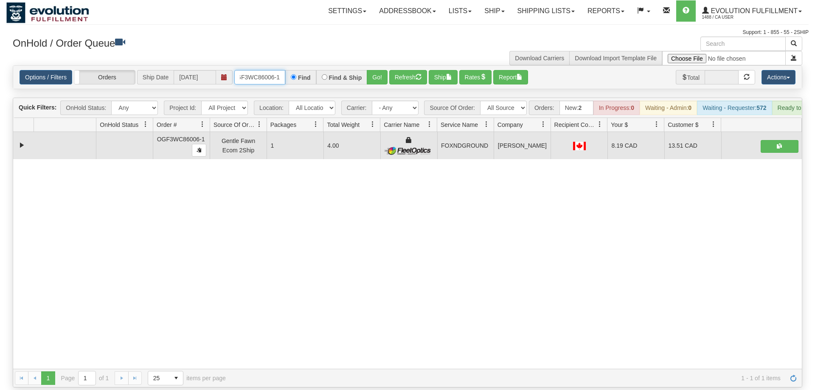
click at [264, 70] on input "OGF3WC86006-1" at bounding box center [259, 77] width 51 height 14
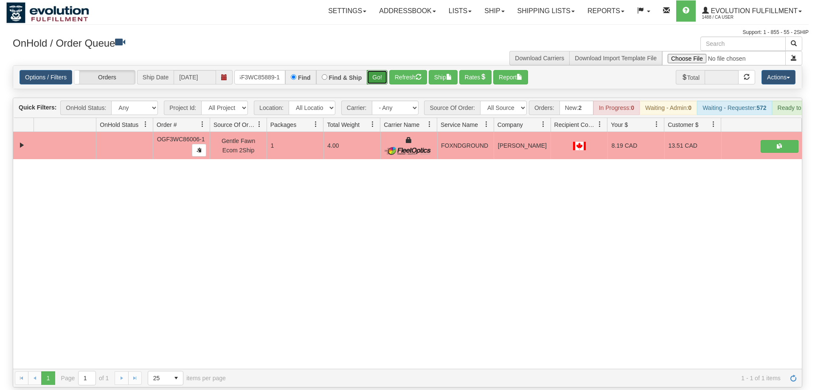
click at [381, 81] on div "Is equal to Is not equal to Contains Does not contains CAD USD EUR ZAR [PERSON_…" at bounding box center [407, 226] width 802 height 322
click at [378, 70] on button "Go!" at bounding box center [377, 77] width 21 height 14
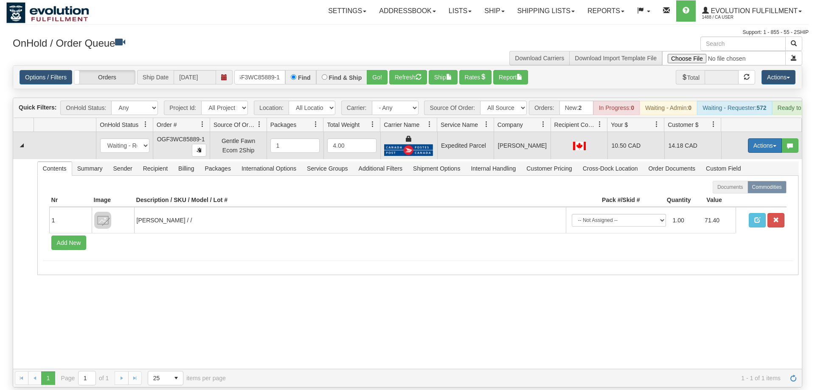
click at [757, 138] on button "Actions" at bounding box center [765, 145] width 34 height 14
click at [754, 189] on link "Ship" at bounding box center [747, 194] width 68 height 11
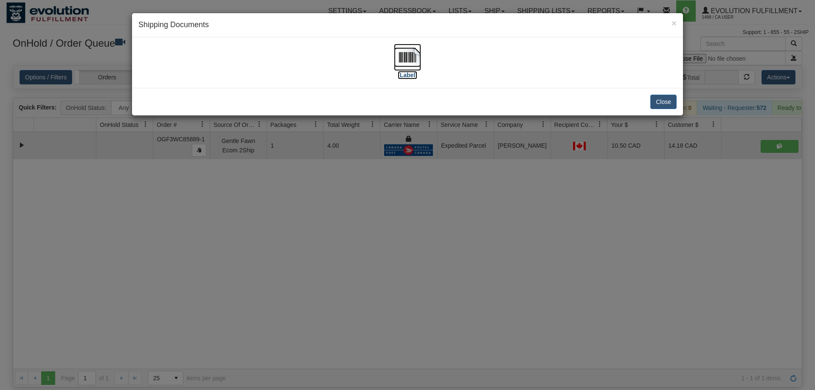
click at [414, 63] on img at bounding box center [407, 57] width 27 height 27
click at [417, 173] on div "× Shipping Documents [Label] Close" at bounding box center [407, 195] width 815 height 390
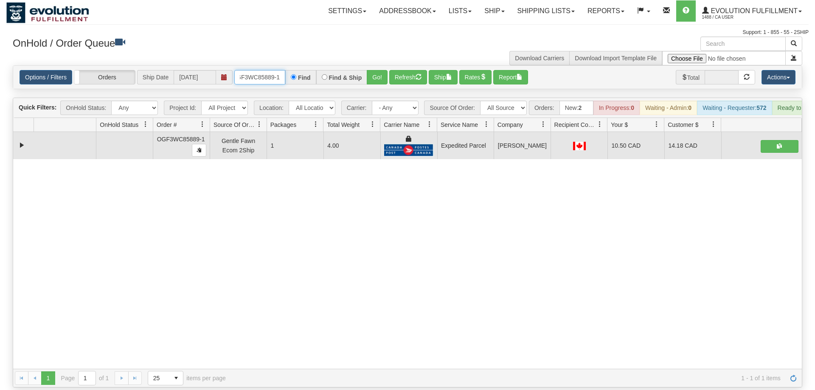
click at [246, 70] on input "OGF3WC85889-1" at bounding box center [259, 77] width 51 height 14
click at [274, 70] on input "OGF3WC85889-1" at bounding box center [259, 77] width 51 height 14
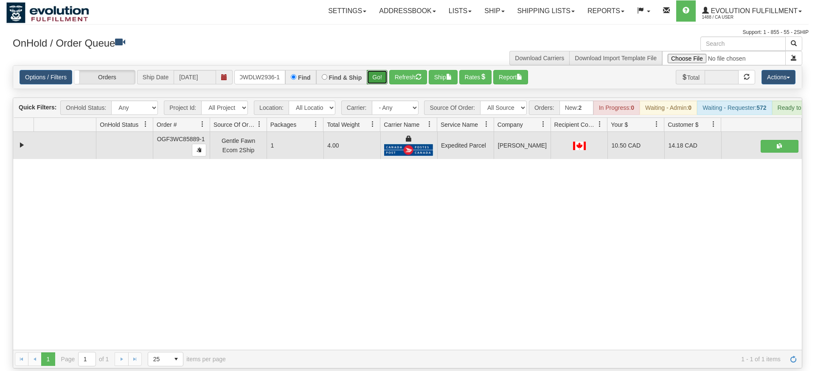
click at [378, 81] on div "Is equal to Is not equal to Contains Does not contains CAD USD EUR ZAR [PERSON_…" at bounding box center [407, 216] width 802 height 303
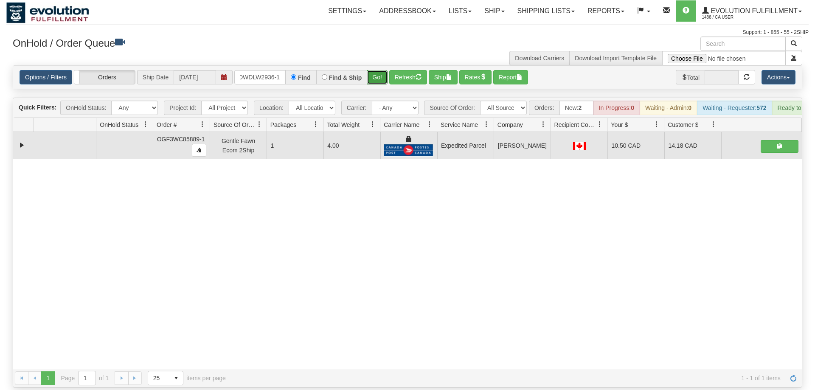
click at [374, 70] on button "Go!" at bounding box center [377, 77] width 21 height 14
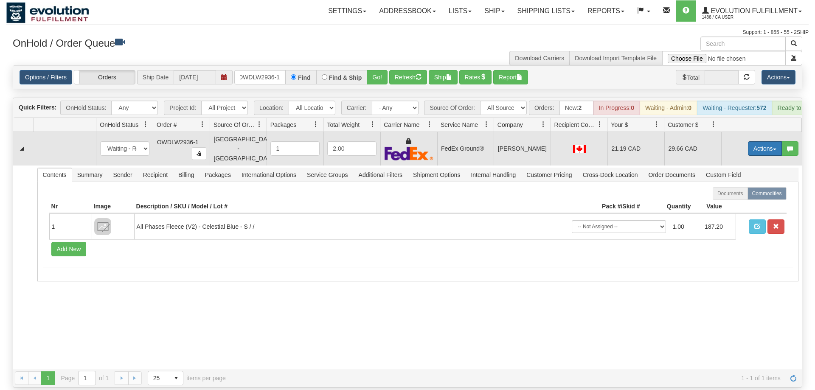
click at [765, 141] on button "Actions" at bounding box center [765, 148] width 34 height 14
click at [735, 194] on span "Ship" at bounding box center [731, 197] width 18 height 7
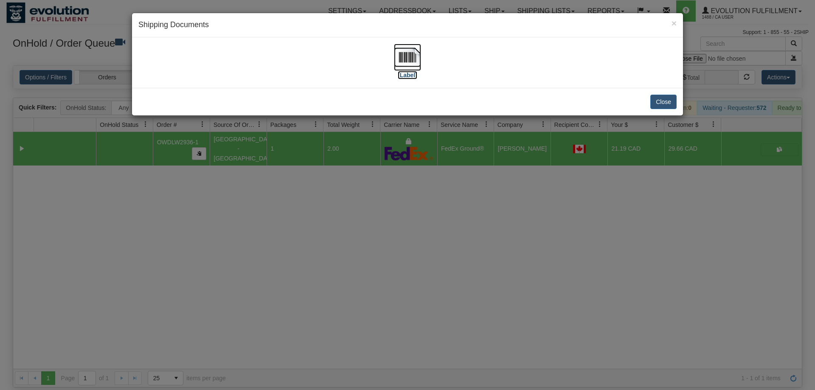
click at [403, 65] on img at bounding box center [407, 57] width 27 height 27
drag, startPoint x: 482, startPoint y: 205, endPoint x: 402, endPoint y: 73, distance: 153.8
click at [481, 203] on div "× Shipping Documents [Label] Close" at bounding box center [407, 195] width 815 height 390
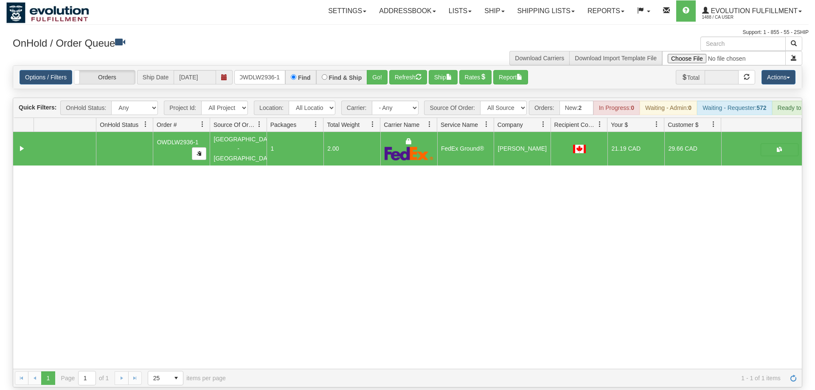
click at [261, 73] on div "Options / Filters Group Shipments Orders Ship Date [DATE] OWDLW2936-1 Find Find…" at bounding box center [407, 77] width 788 height 23
click at [262, 70] on input "OWDLW2936-1" at bounding box center [259, 77] width 51 height 14
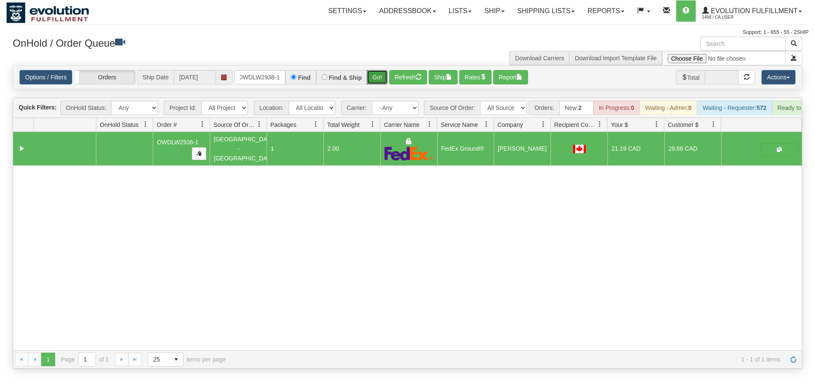
drag, startPoint x: 382, startPoint y: 67, endPoint x: 379, endPoint y: 86, distance: 18.9
click at [382, 86] on div "Is equal to Is not equal to Contains Does not contains CAD USD EUR ZAR [PERSON_…" at bounding box center [407, 216] width 802 height 303
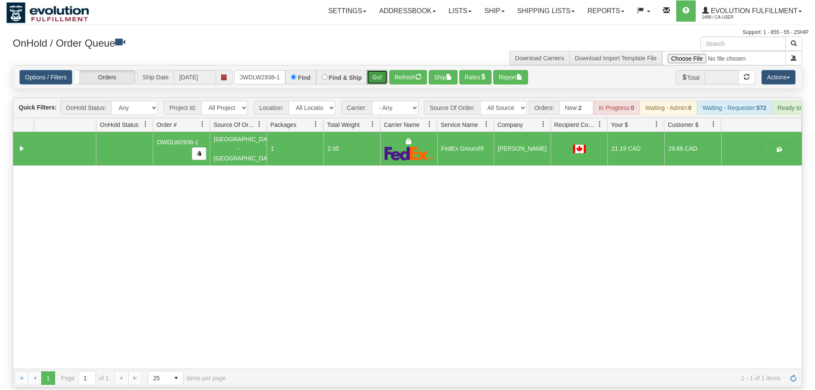
click at [384, 70] on button "Go!" at bounding box center [377, 77] width 21 height 14
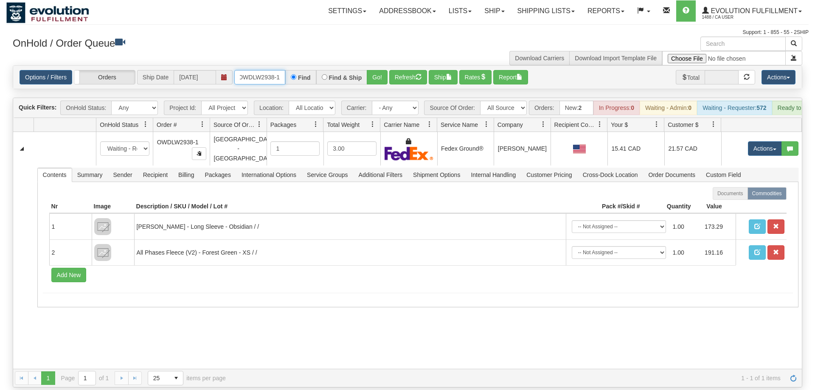
click at [250, 70] on input "OWDLW2938-1" at bounding box center [259, 77] width 51 height 14
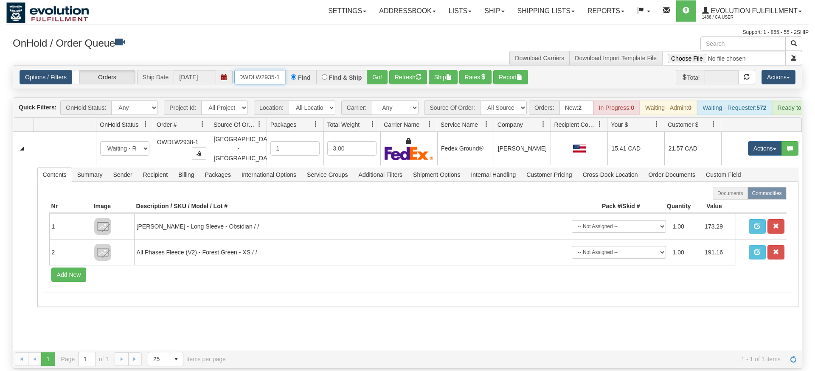
type input "OWDLW2935-1"
click at [389, 88] on div "Is equal to Is not equal to Contains Does not contains CAD USD EUR ZAR [PERSON_…" at bounding box center [407, 216] width 802 height 303
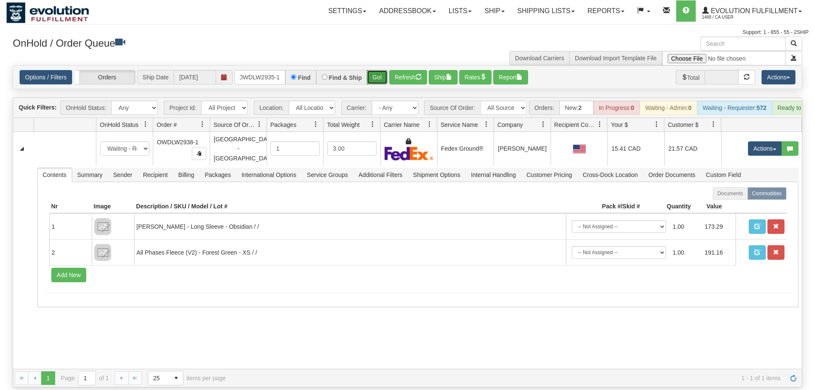
click at [386, 70] on button "Go!" at bounding box center [377, 77] width 21 height 14
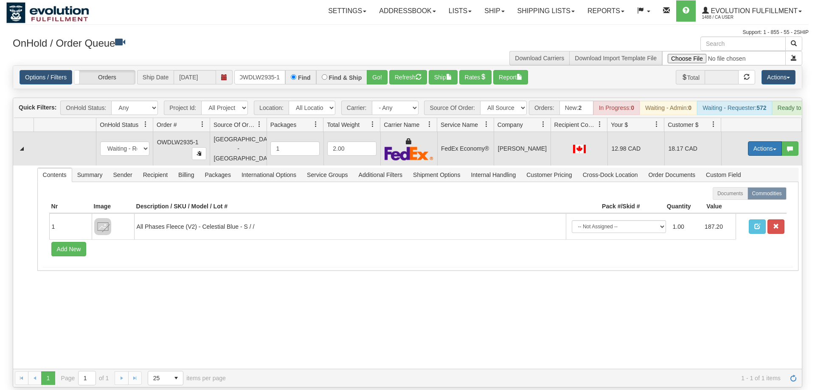
click at [770, 141] on button "Actions" at bounding box center [765, 148] width 34 height 14
click at [743, 192] on link "Ship" at bounding box center [747, 197] width 68 height 11
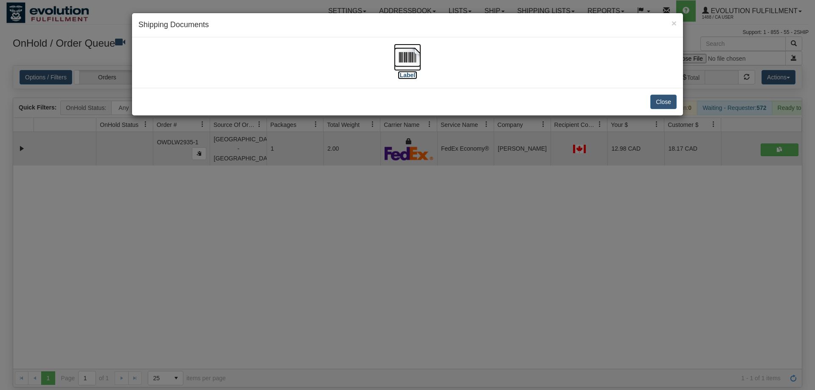
click at [409, 64] on img at bounding box center [407, 57] width 27 height 27
drag, startPoint x: 409, startPoint y: 306, endPoint x: 250, endPoint y: 25, distance: 323.6
click at [409, 305] on div "× Shipping Documents [Label] Close" at bounding box center [407, 195] width 815 height 390
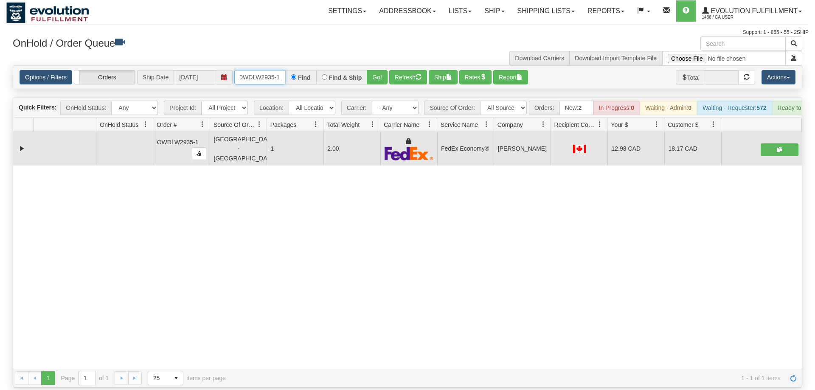
click at [252, 70] on input "OWDLW2935-1" at bounding box center [259, 77] width 51 height 14
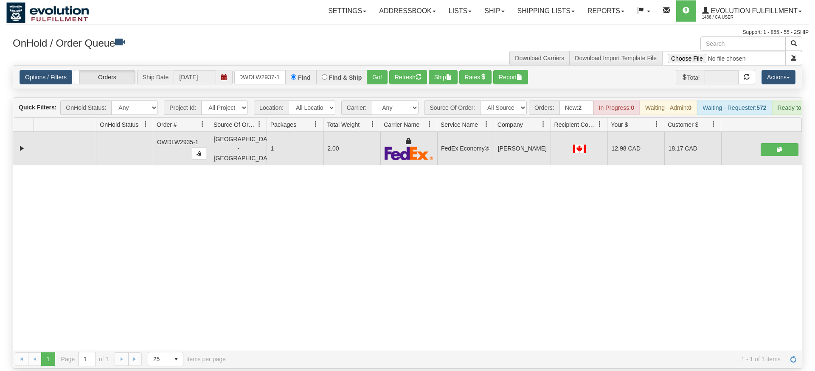
click at [381, 76] on div "Options / Filters Group Shipments Orders Ship Date [DATE] OWDLW2937-1 Find Find…" at bounding box center [407, 77] width 788 height 23
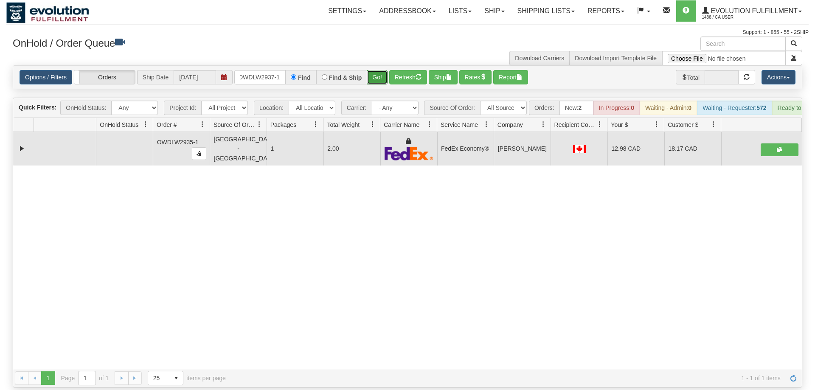
click at [378, 70] on button "Go!" at bounding box center [377, 77] width 21 height 14
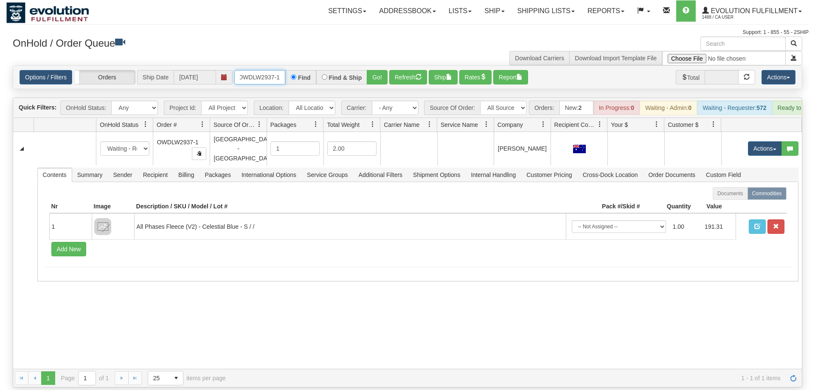
click at [262, 70] on input "OWDLW2937-1" at bounding box center [259, 77] width 51 height 14
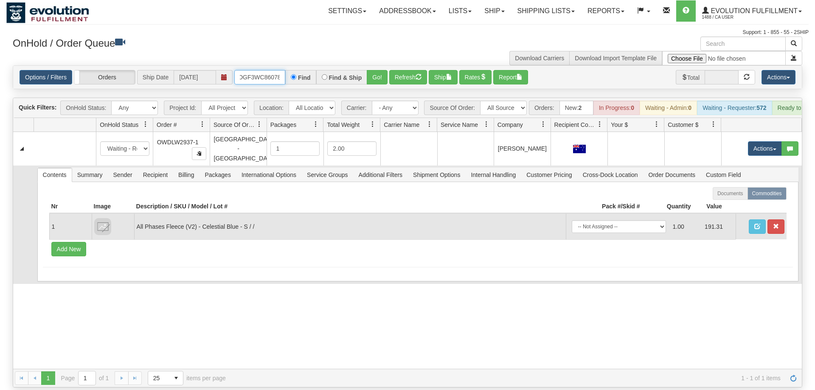
scroll to position [0, 8]
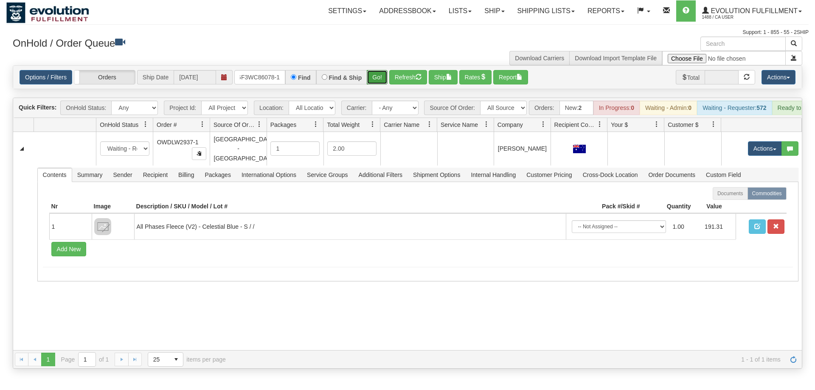
click at [381, 87] on div "Is equal to Is not equal to Contains Does not contains CAD USD EUR ZAR [PERSON_…" at bounding box center [407, 216] width 802 height 303
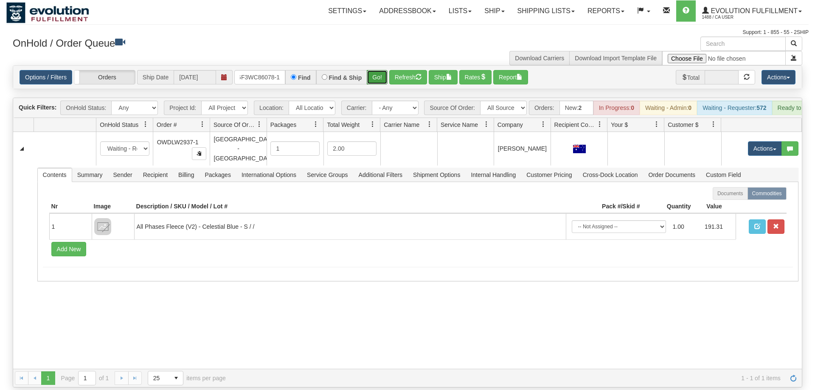
click at [383, 70] on button "Go!" at bounding box center [377, 77] width 21 height 14
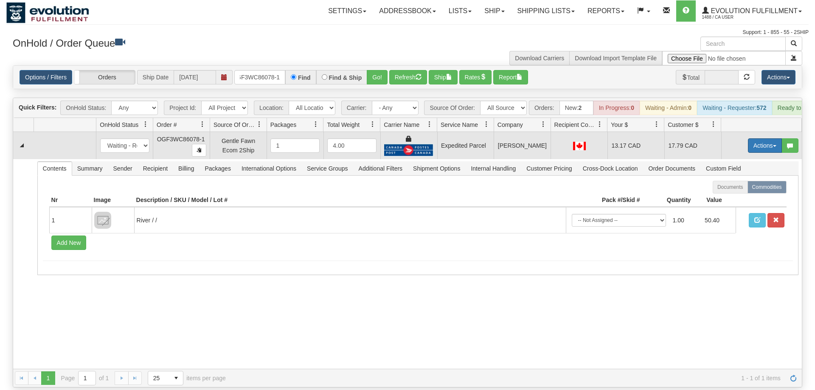
click at [752, 138] on button "Actions" at bounding box center [765, 145] width 34 height 14
click at [734, 191] on span "Ship" at bounding box center [731, 194] width 18 height 7
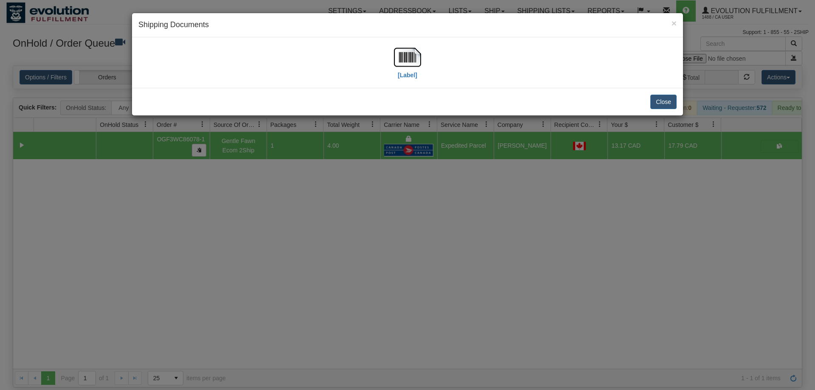
click at [421, 72] on div "[Label]" at bounding box center [407, 63] width 538 height 38
click at [413, 69] on img at bounding box center [407, 57] width 27 height 27
drag, startPoint x: 546, startPoint y: 202, endPoint x: 613, endPoint y: 16, distance: 198.1
click at [546, 202] on div "× Shipping Documents [Label] Close" at bounding box center [407, 195] width 815 height 390
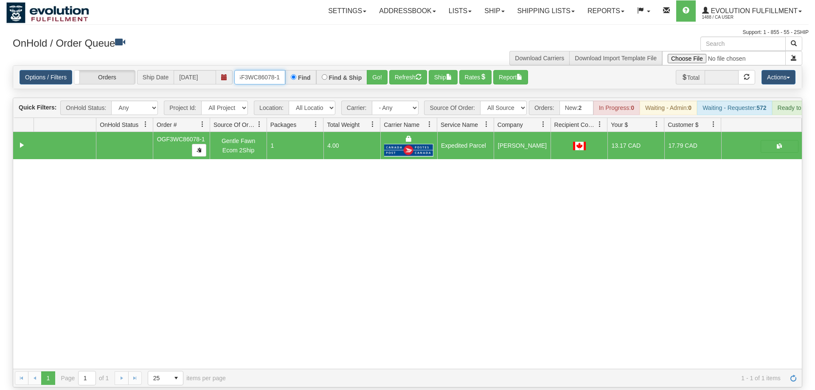
click at [269, 70] on input "OGF3WC86078-1" at bounding box center [259, 77] width 51 height 14
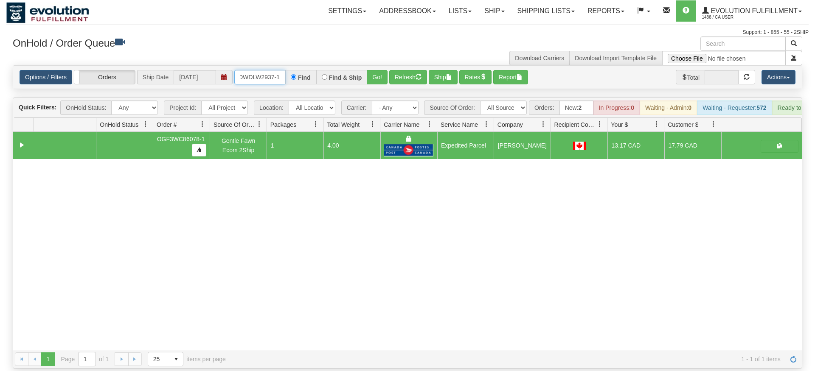
type input "OWDLW2937-1"
click at [380, 86] on div "Is equal to Is not equal to Contains Does not contains CAD USD EUR ZAR [PERSON_…" at bounding box center [407, 216] width 802 height 303
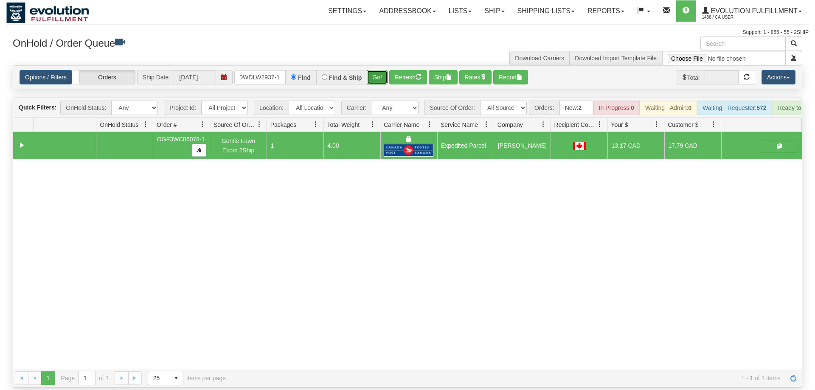
click at [374, 70] on button "Go!" at bounding box center [377, 77] width 21 height 14
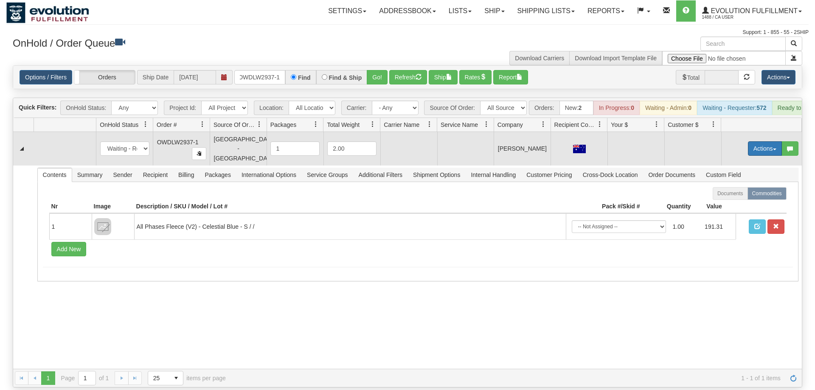
click at [763, 141] on button "Actions" at bounding box center [765, 148] width 34 height 14
click at [734, 183] on span "Rate All Services" at bounding box center [747, 186] width 51 height 7
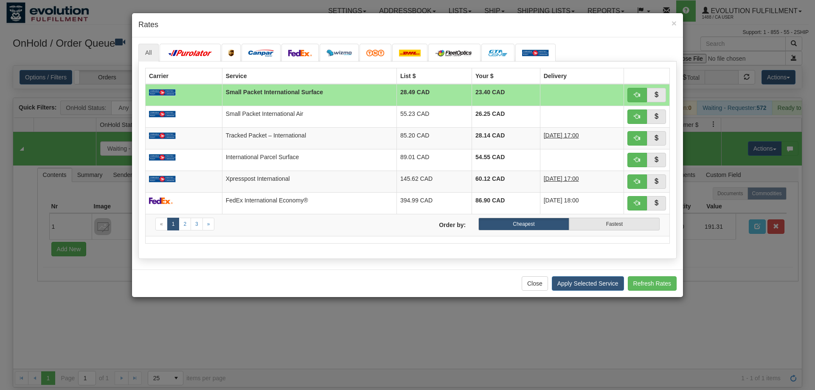
click at [258, 22] on h4 "Rates" at bounding box center [407, 25] width 538 height 11
click at [629, 138] on button "button" at bounding box center [637, 138] width 20 height 14
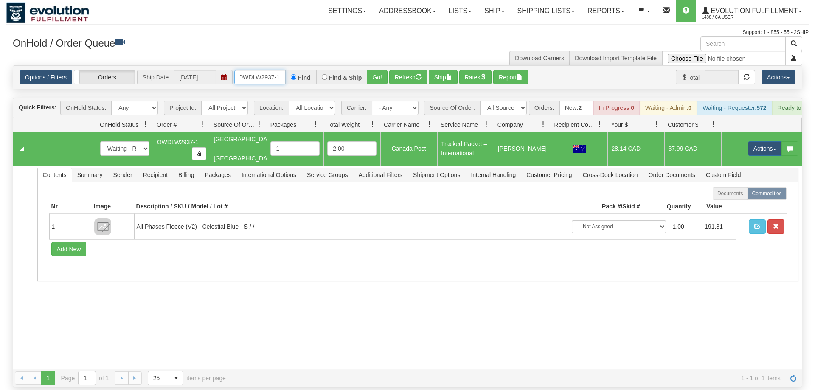
click at [272, 70] on input "OWDLW2937-1" at bounding box center [259, 77] width 51 height 14
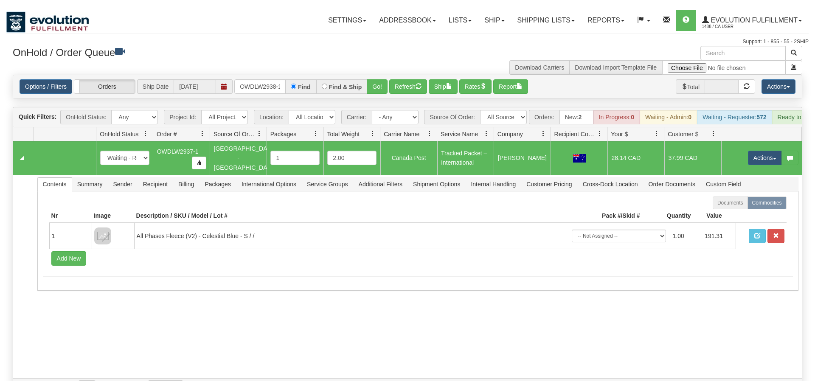
scroll to position [0, 2]
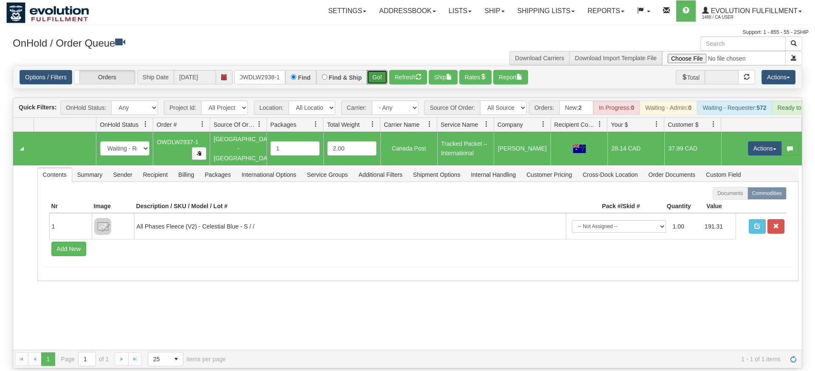
click at [373, 77] on div "Is equal to Is not equal to Contains Does not contains CAD USD EUR ZAR [PERSON_…" at bounding box center [407, 216] width 802 height 303
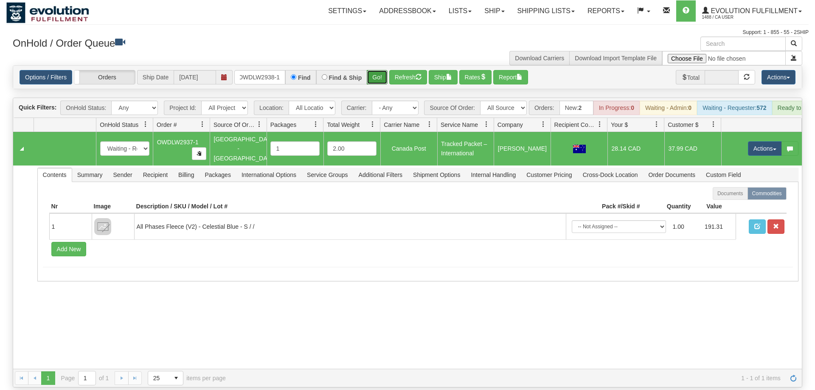
click at [374, 71] on button "Go!" at bounding box center [377, 77] width 21 height 14
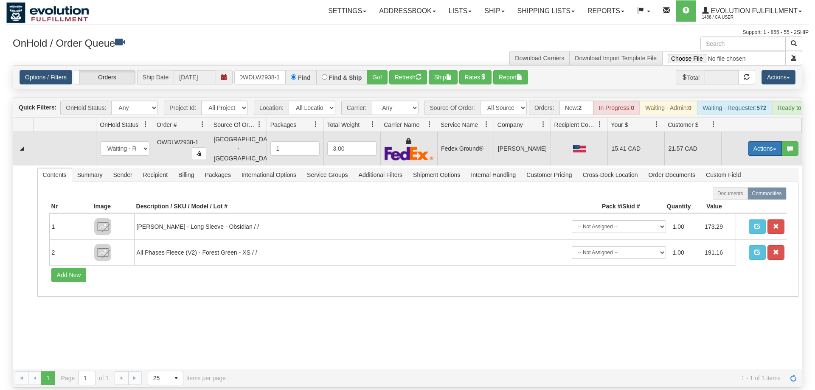
click at [757, 141] on button "Actions" at bounding box center [765, 148] width 34 height 14
click at [748, 183] on span "Rate All Services" at bounding box center [747, 186] width 51 height 7
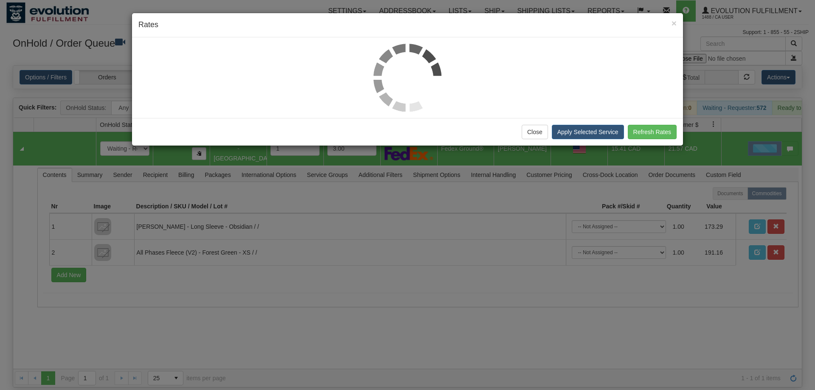
click at [274, 31] on div "× Rates" at bounding box center [407, 25] width 551 height 24
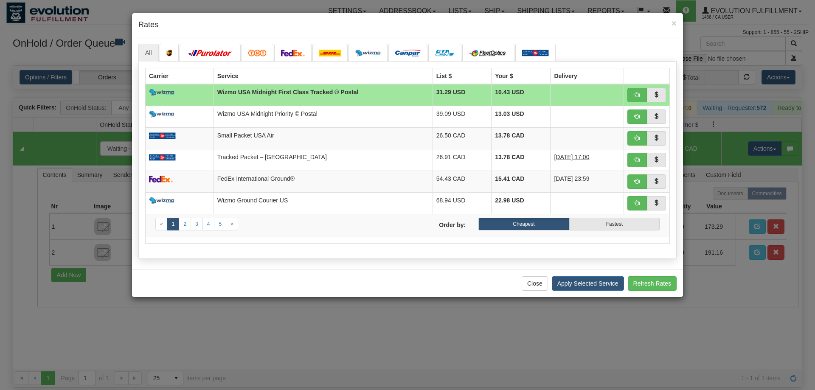
click at [275, 280] on div "Close Apply Selected Service Refresh Rates" at bounding box center [407, 283] width 551 height 28
click at [300, 22] on h4 "Rates" at bounding box center [407, 25] width 538 height 11
click at [285, 52] on img at bounding box center [293, 53] width 24 height 7
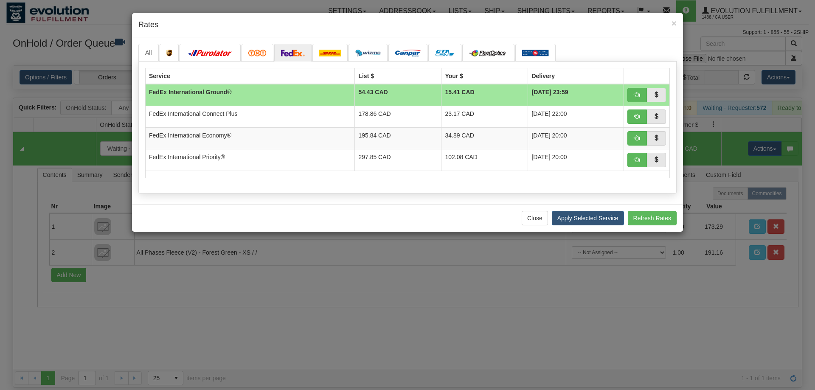
click at [222, 32] on div "× Rates" at bounding box center [407, 25] width 551 height 24
click at [533, 218] on button "Close" at bounding box center [534, 218] width 26 height 14
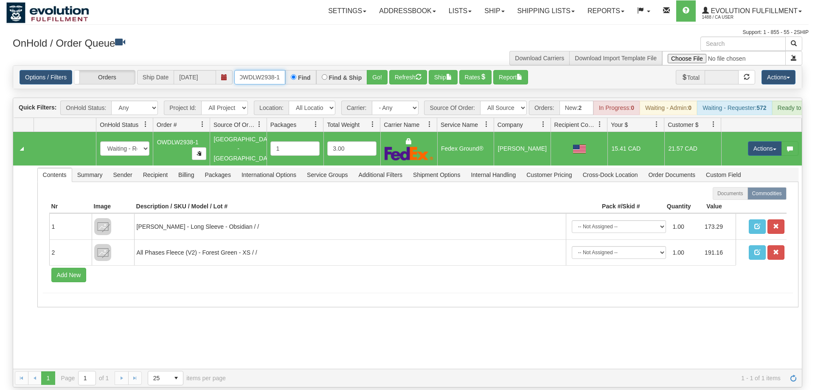
click at [250, 70] on input "OWDLW2938-1" at bounding box center [259, 77] width 51 height 14
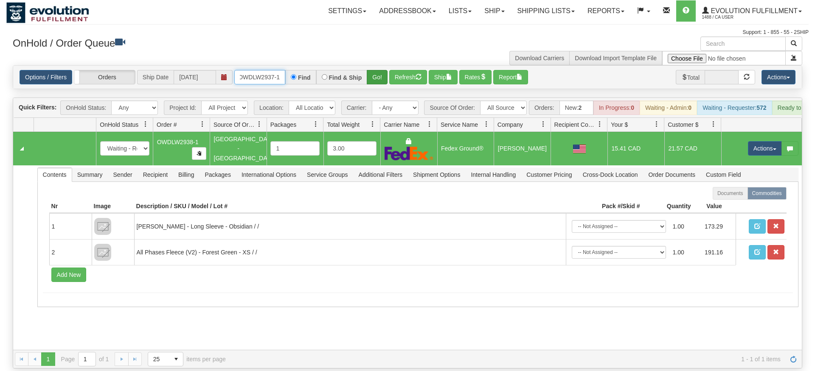
type input "OWDLW2937-1"
click at [375, 87] on div "Is equal to Is not equal to Contains Does not contains CAD USD EUR ZAR [PERSON_…" at bounding box center [407, 216] width 802 height 303
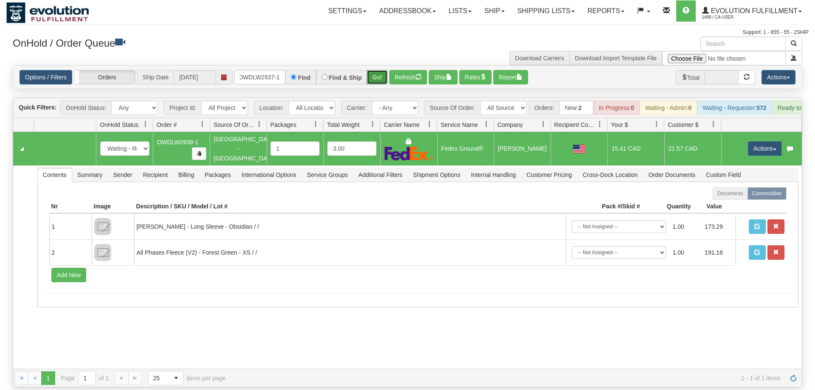
click at [383, 70] on button "Go!" at bounding box center [377, 77] width 21 height 14
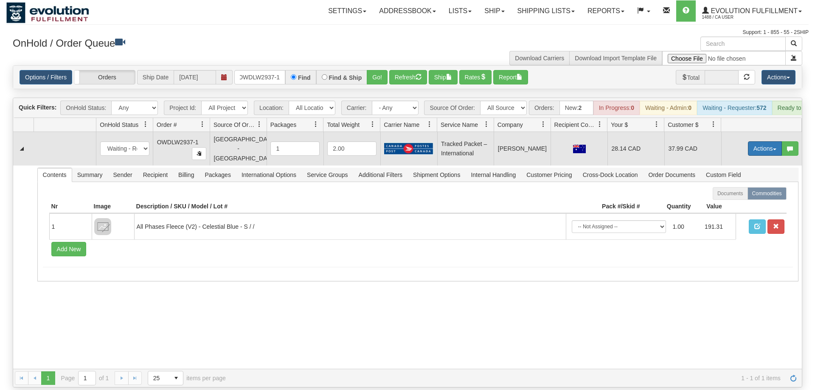
click at [770, 141] on button "Actions" at bounding box center [765, 148] width 34 height 14
click at [751, 183] on span "Rate All Services" at bounding box center [747, 186] width 51 height 7
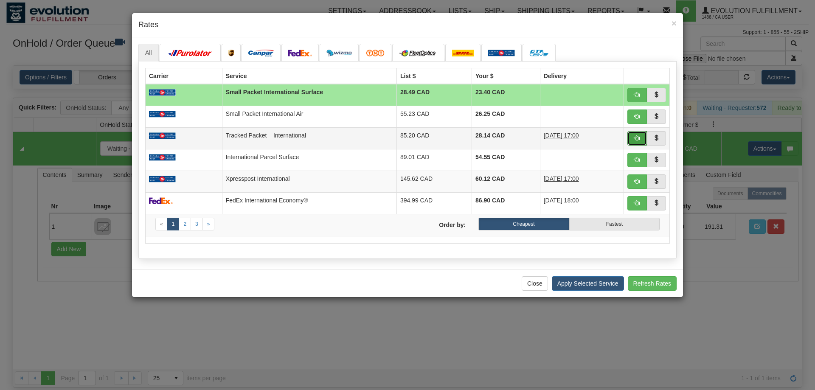
click at [631, 135] on button "button" at bounding box center [637, 138] width 20 height 14
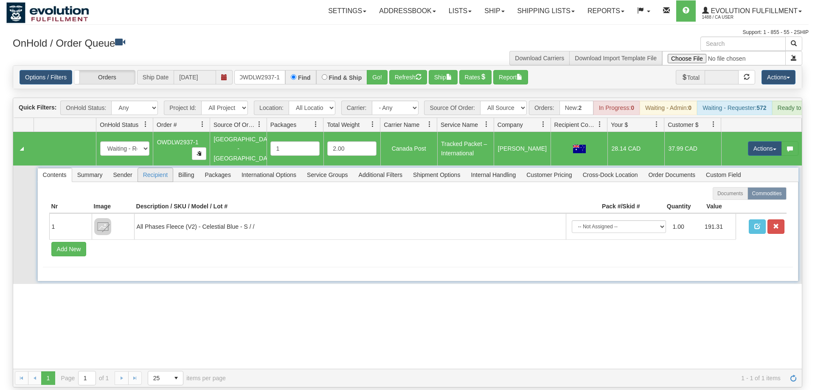
click at [157, 168] on span "Recipient" at bounding box center [155, 175] width 35 height 14
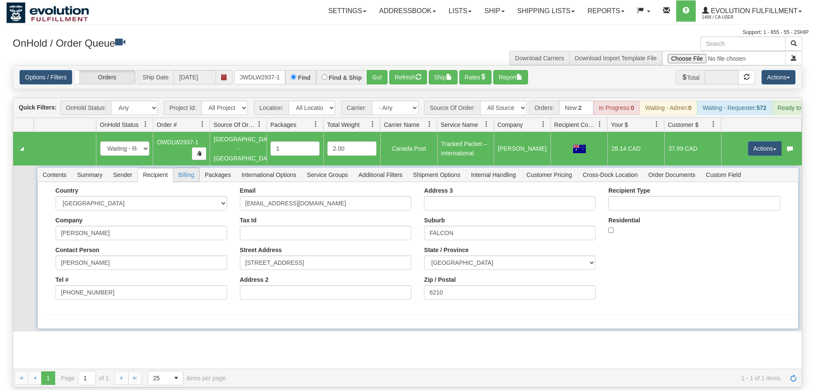
click at [192, 168] on span "Billing" at bounding box center [186, 175] width 26 height 14
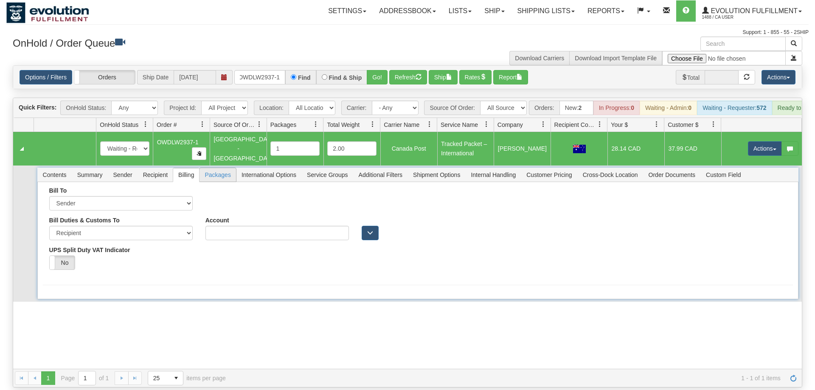
click at [209, 168] on span "Packages" at bounding box center [217, 175] width 36 height 14
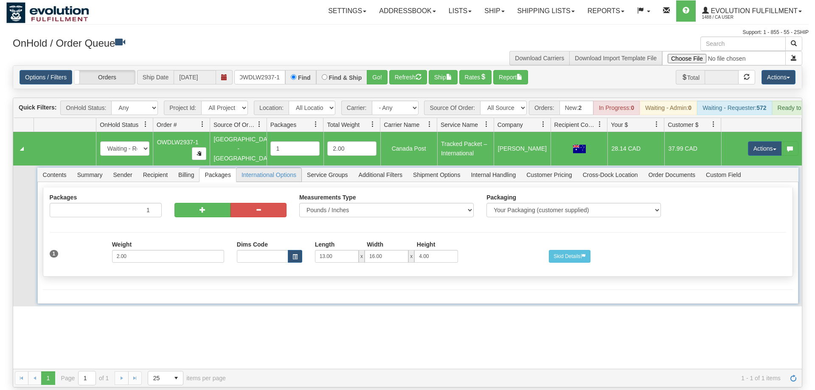
click at [280, 168] on span "International Options" at bounding box center [268, 175] width 65 height 14
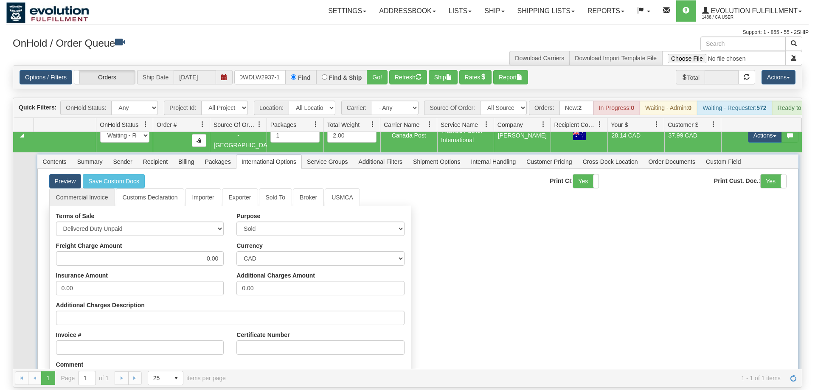
scroll to position [0, 0]
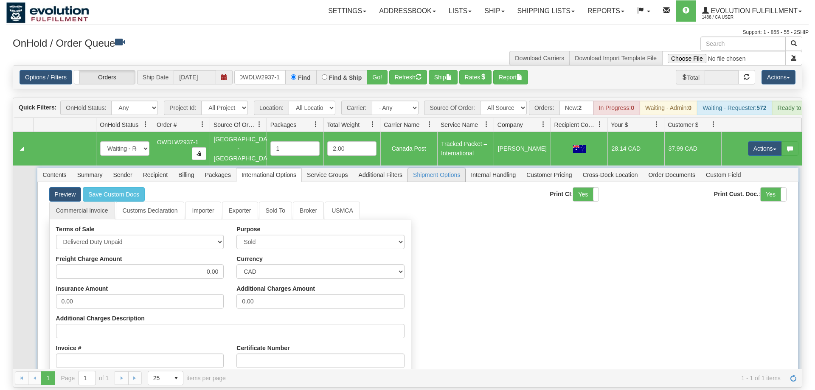
click at [443, 168] on span "Shipment Options" at bounding box center [436, 175] width 57 height 14
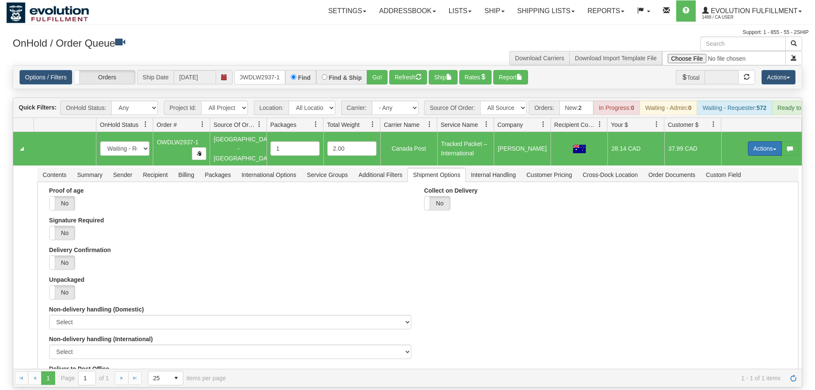
click at [757, 141] on button "Actions" at bounding box center [765, 148] width 34 height 14
click at [735, 161] on span "Open" at bounding box center [732, 164] width 20 height 7
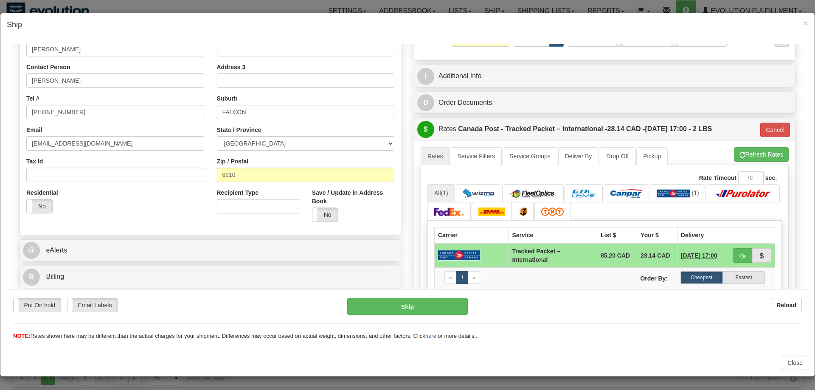
scroll to position [173, 0]
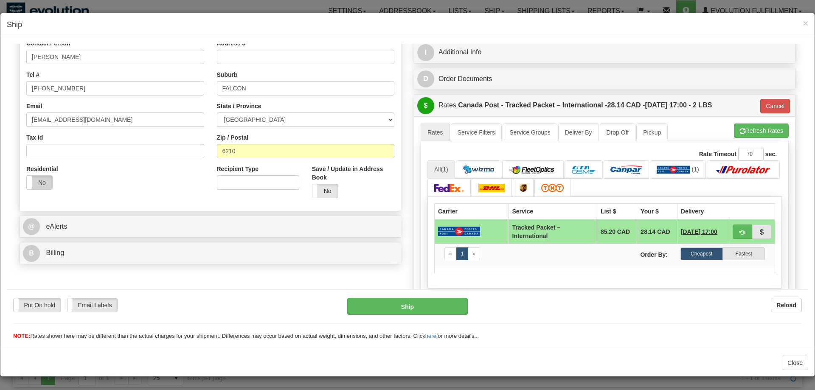
click at [46, 186] on label "No" at bounding box center [39, 182] width 25 height 14
type input "INT.TP"
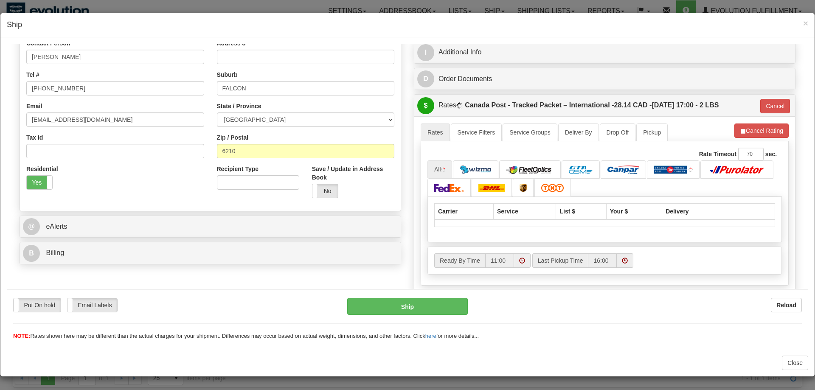
scroll to position [258, 0]
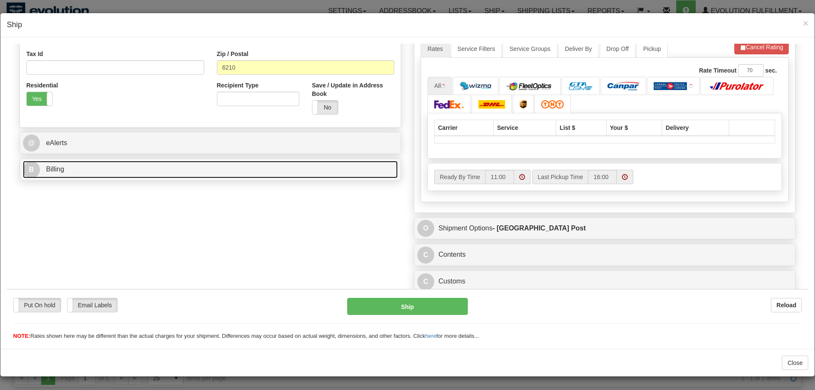
click at [161, 167] on link "B Billing" at bounding box center [210, 168] width 375 height 17
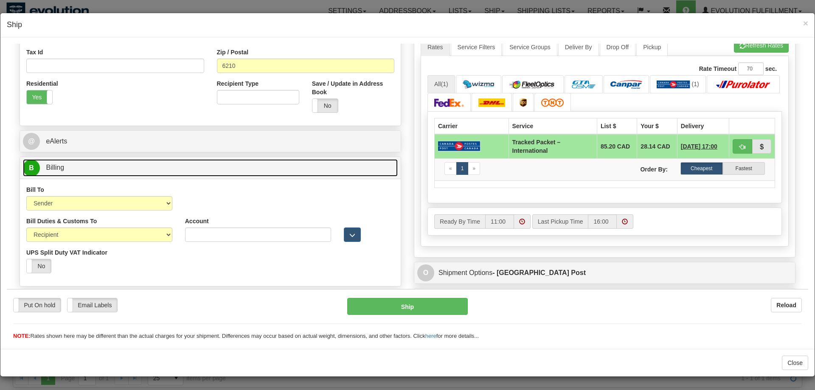
click at [160, 167] on link "B Billing" at bounding box center [210, 167] width 375 height 17
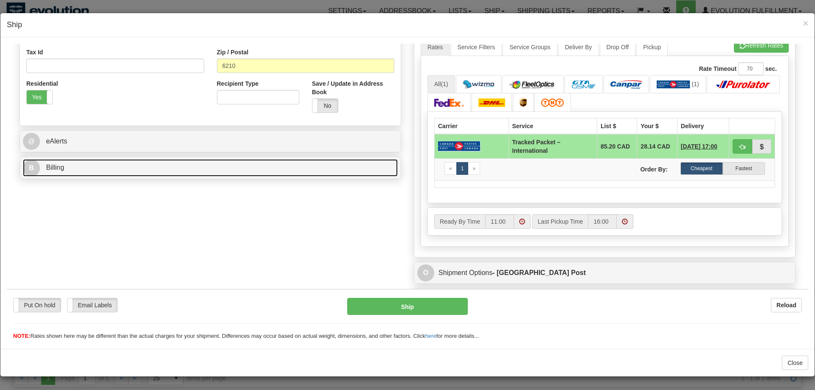
scroll to position [129, 0]
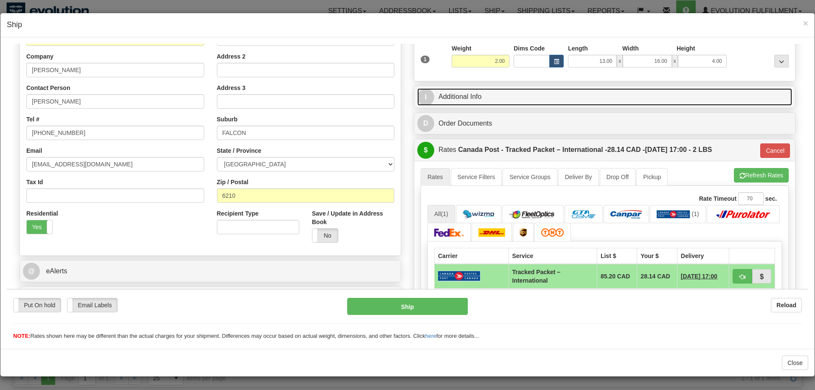
click at [477, 96] on link "I Additional Info" at bounding box center [604, 96] width 375 height 17
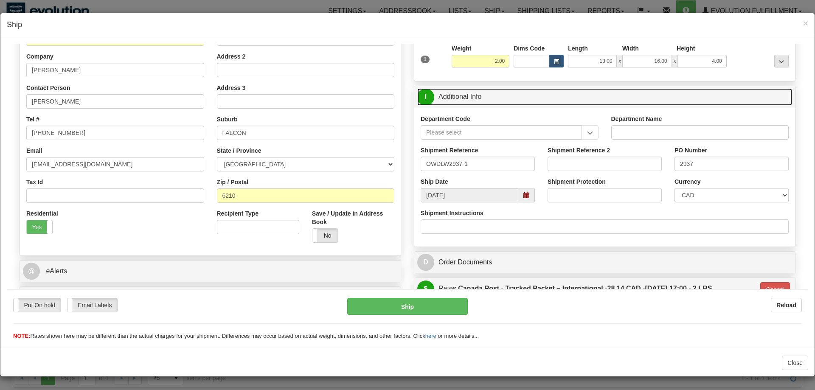
click at [478, 97] on link "I Additional Info" at bounding box center [604, 96] width 375 height 17
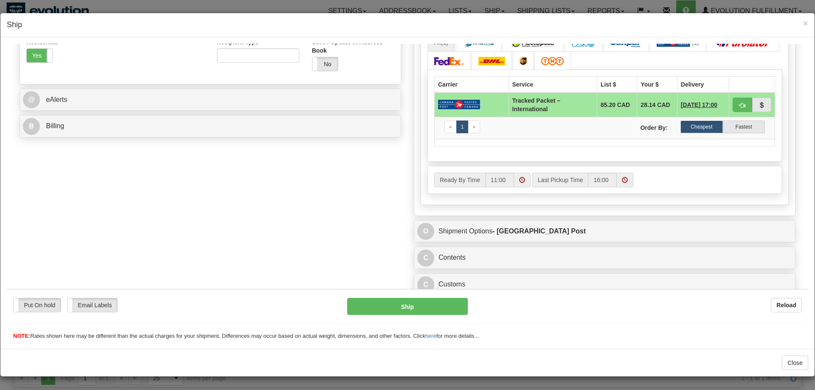
scroll to position [305, 0]
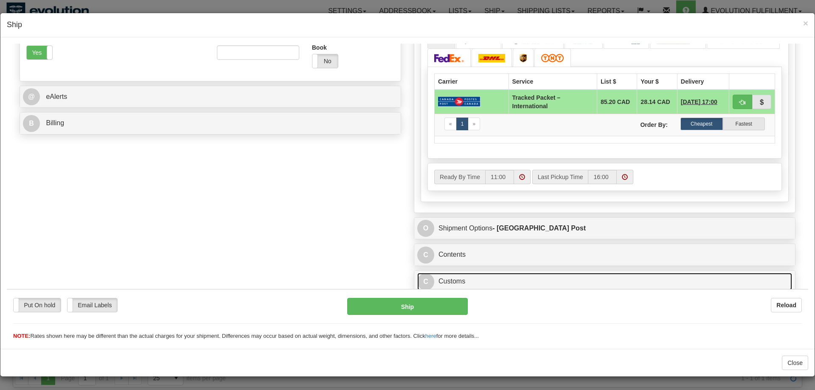
click at [482, 283] on link "C Customs" at bounding box center [604, 280] width 375 height 17
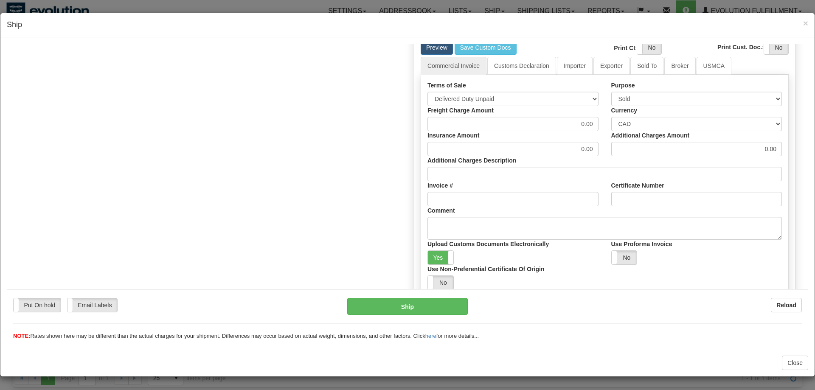
scroll to position [389, 0]
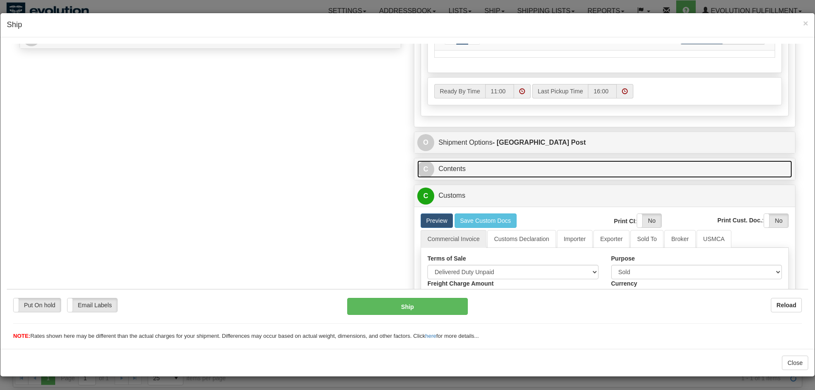
click at [478, 174] on link "C Contents" at bounding box center [604, 168] width 375 height 17
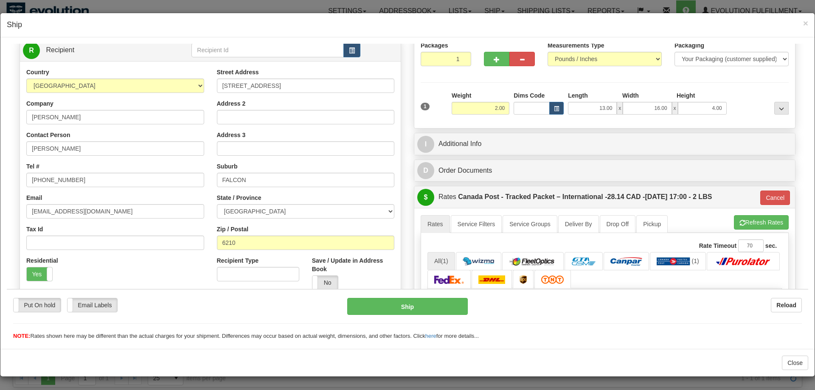
scroll to position [59, 0]
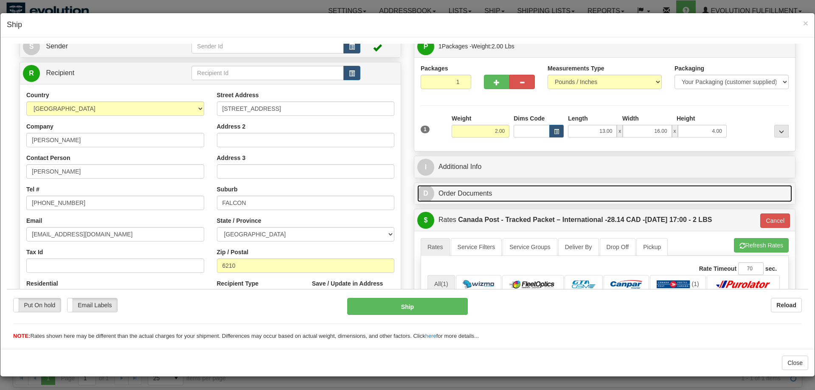
click at [506, 191] on link "D Order Documents" at bounding box center [604, 193] width 375 height 17
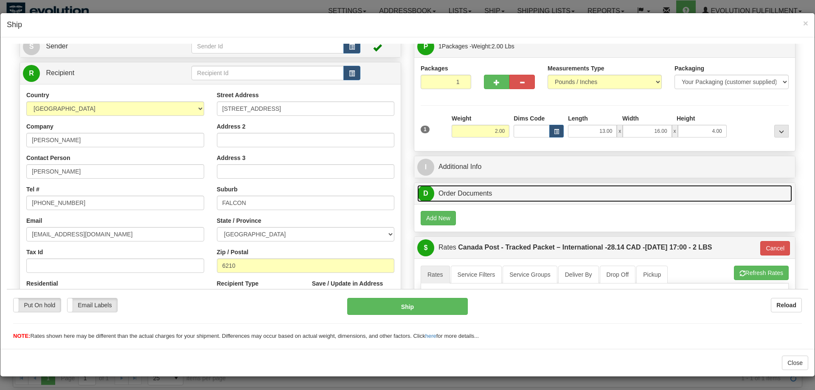
click at [506, 191] on link "D Order Documents" at bounding box center [604, 193] width 375 height 17
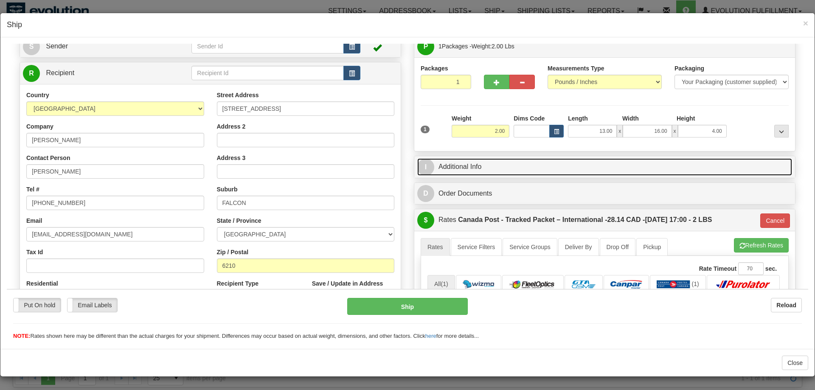
click at [510, 171] on link "I Additional Info" at bounding box center [604, 166] width 375 height 17
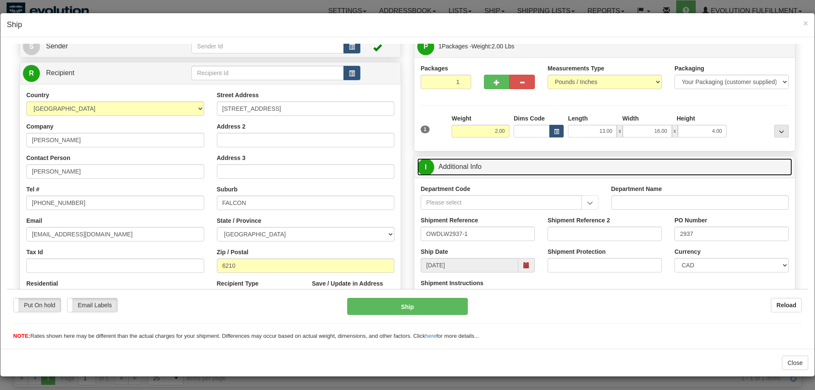
click at [510, 165] on link "I Additional Info" at bounding box center [604, 166] width 375 height 17
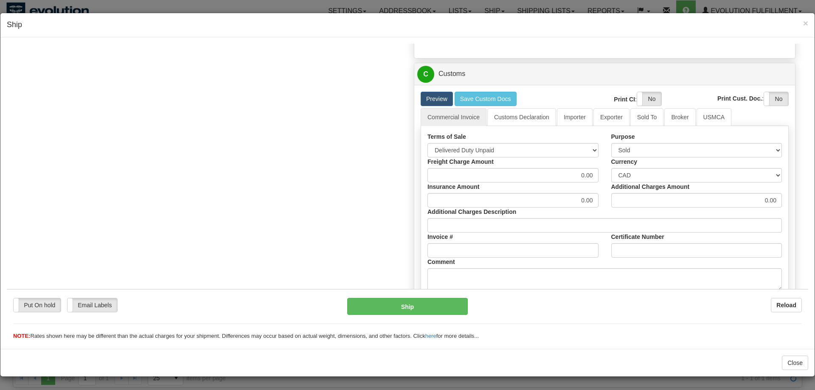
scroll to position [578, 0]
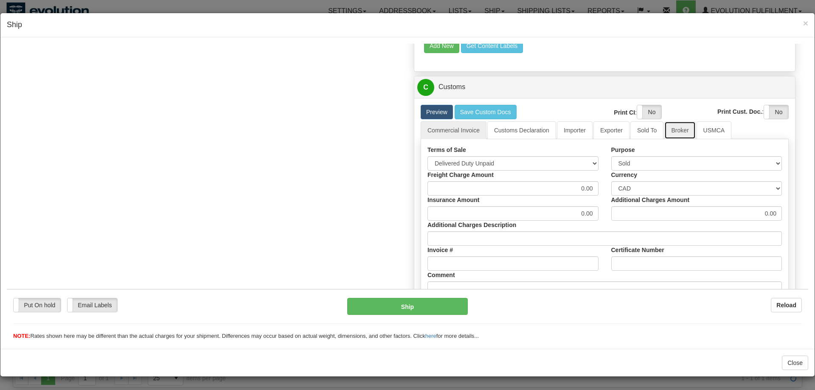
click at [681, 131] on link "Broker" at bounding box center [679, 130] width 31 height 18
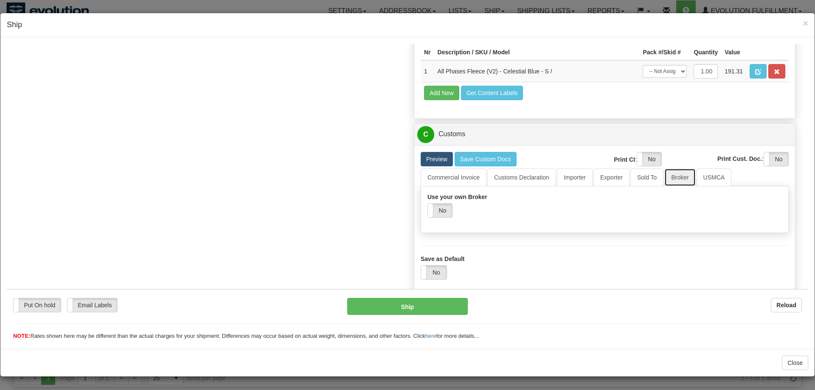
scroll to position [533, 0]
click at [642, 181] on link "Sold To" at bounding box center [646, 177] width 33 height 18
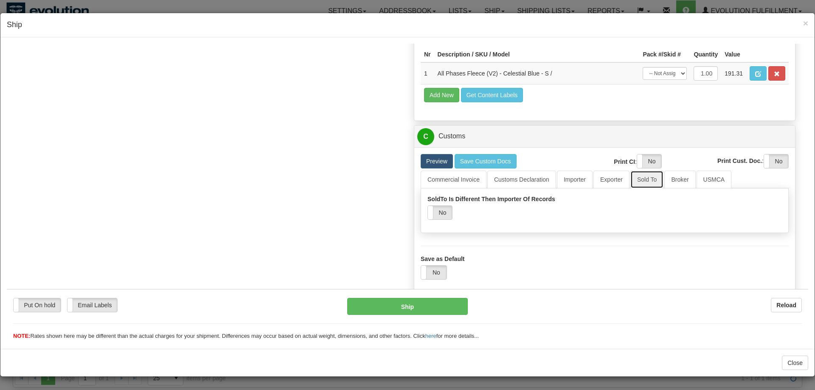
scroll to position [530, 0]
click at [617, 178] on link "Exporter" at bounding box center [611, 179] width 36 height 18
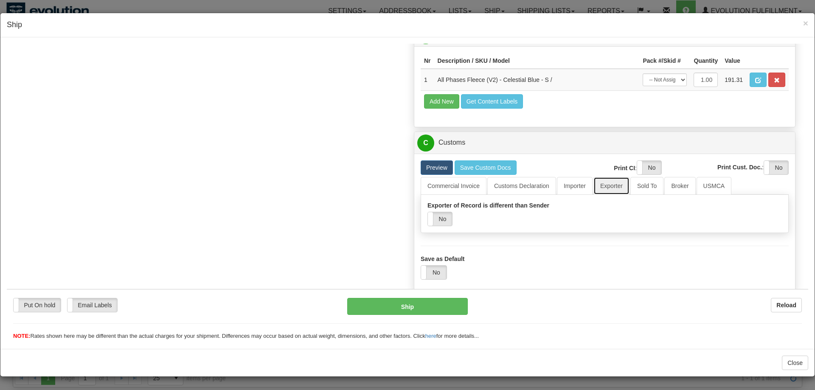
scroll to position [524, 0]
click at [561, 180] on link "Importer" at bounding box center [575, 186] width 36 height 18
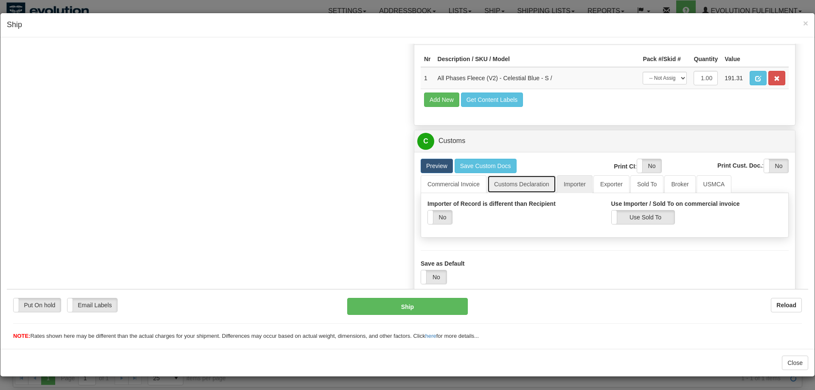
click at [515, 186] on link "Customs Declaration" at bounding box center [521, 184] width 69 height 18
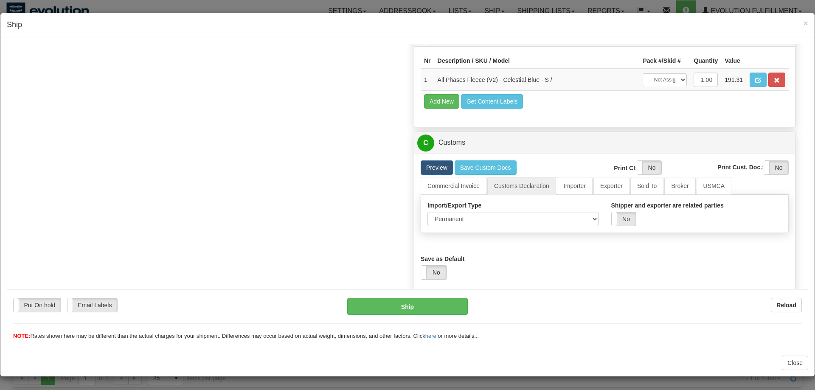
click at [462, 226] on div "Import/Export Type Permanent Temporary Repair Return Shipper and exporter are r…" at bounding box center [605, 213] width 368 height 38
click at [427, 211] on select "Permanent Temporary Repair Return" at bounding box center [512, 218] width 171 height 14
click at [463, 216] on select "Permanent Temporary Repair Return" at bounding box center [512, 218] width 171 height 14
click at [458, 185] on link "Commercial Invoice" at bounding box center [454, 186] width 66 height 18
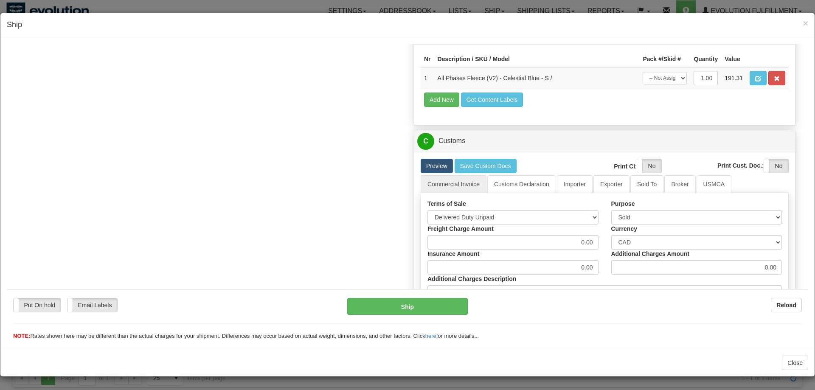
click at [311, 201] on div "Order # OWDLW2937-1 Wildelore - Canada" at bounding box center [407, 11] width 788 height 936
click at [803, 24] on span "×" at bounding box center [805, 23] width 5 height 10
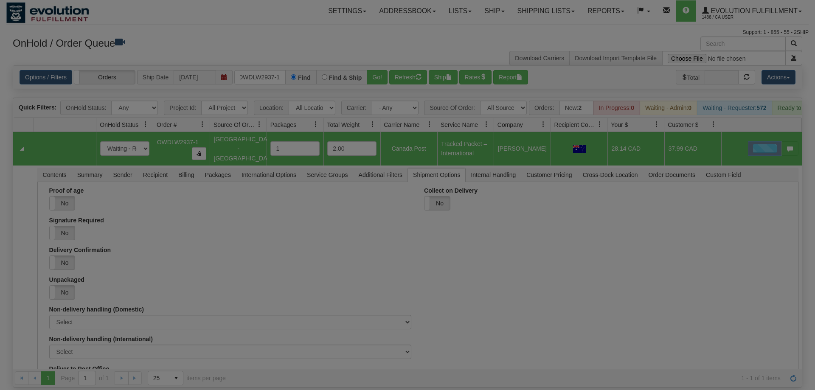
scroll to position [0, 0]
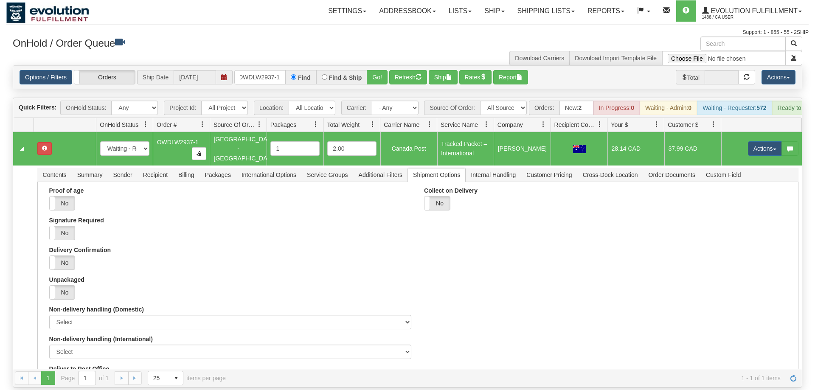
click at [243, 66] on div "Options / Filters Group Shipments Orders Ship Date [DATE] OWDLW2937-1 Find Find…" at bounding box center [407, 77] width 788 height 23
click at [250, 70] on input "OWDLW2937-1" at bounding box center [259, 77] width 51 height 14
